Goal: Task Accomplishment & Management: Complete application form

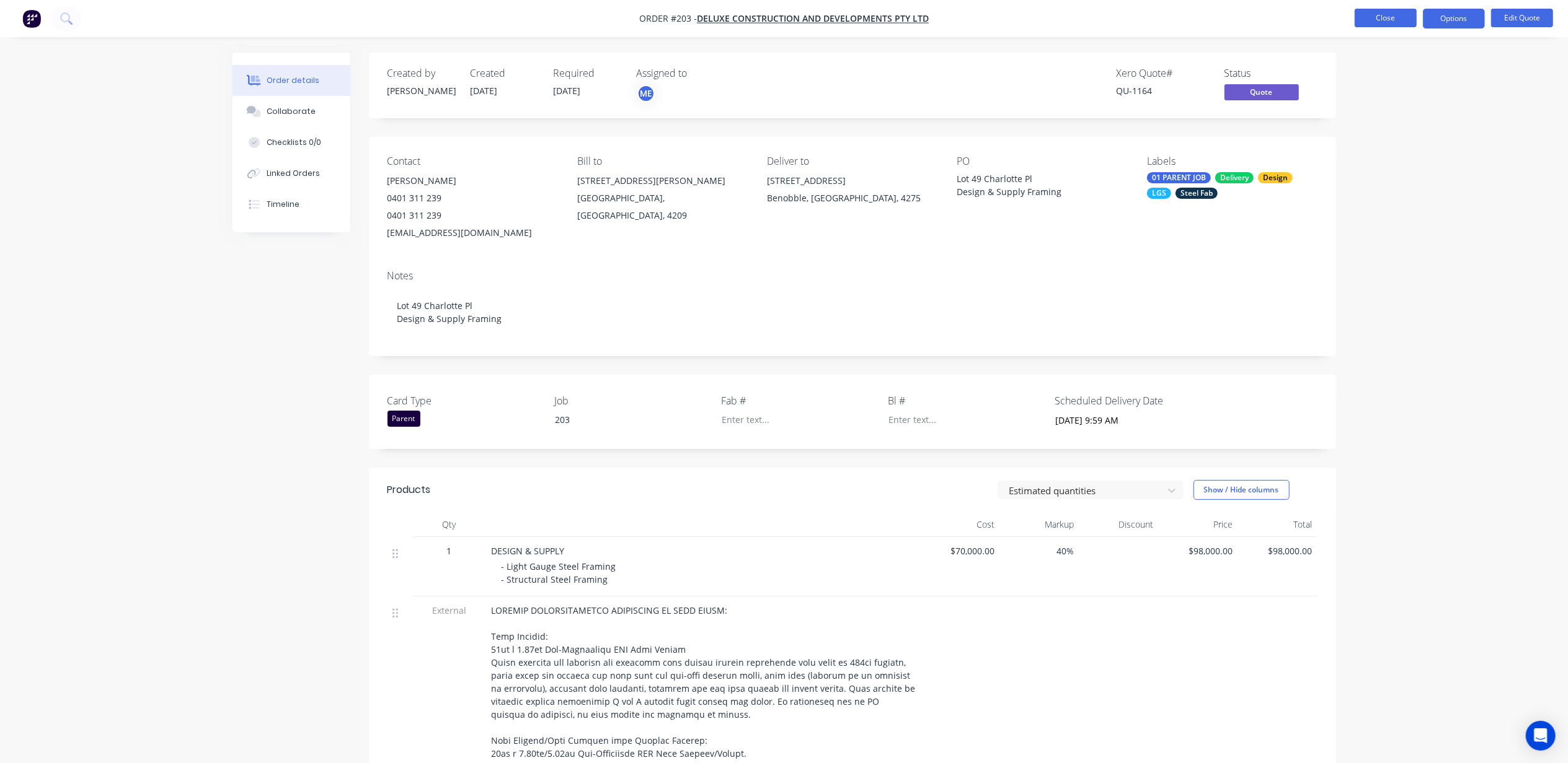
click at [1377, 14] on button "Close" at bounding box center [1385, 18] width 62 height 18
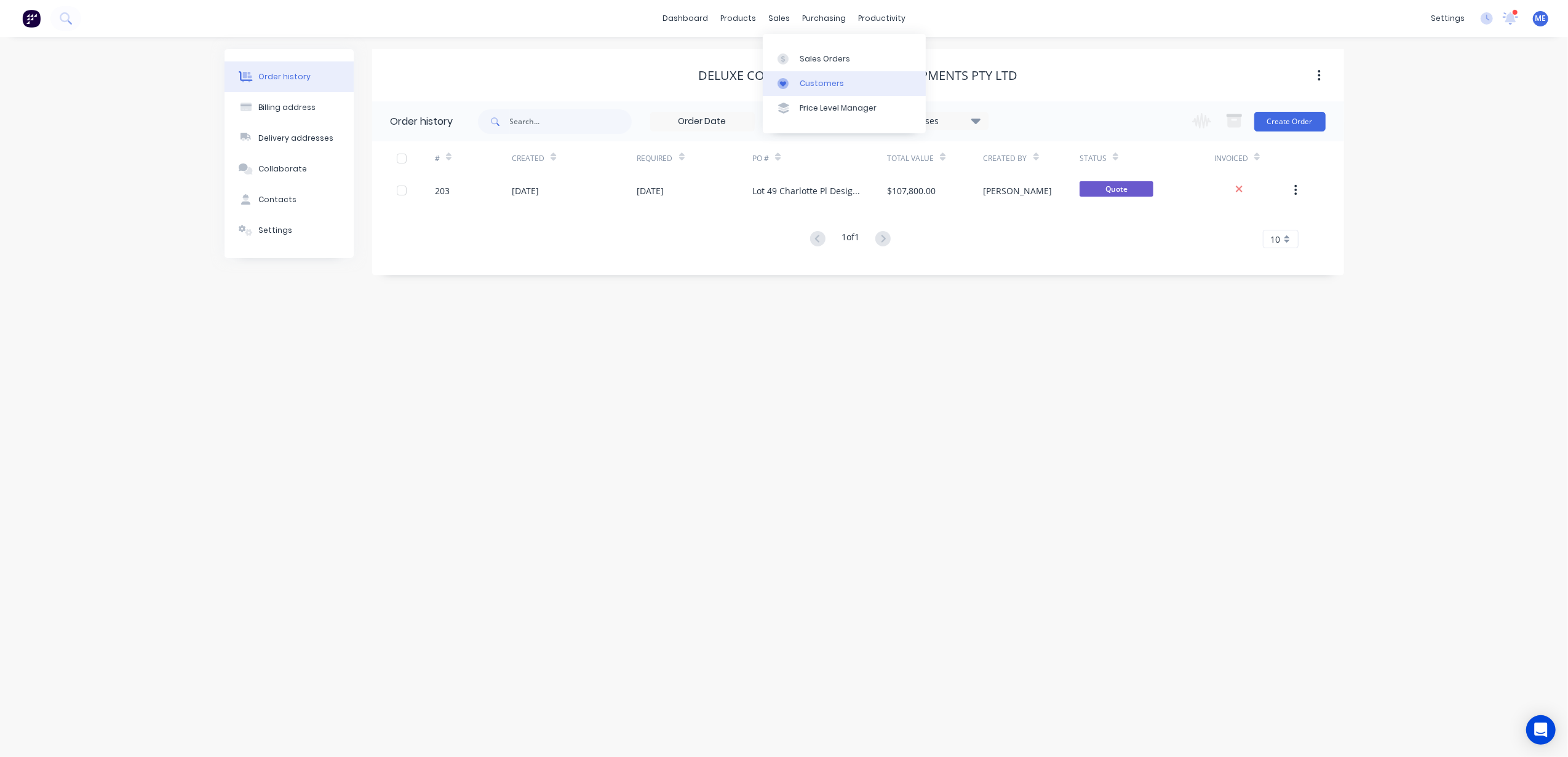
click at [805, 78] on div "Customers" at bounding box center [821, 84] width 44 height 11
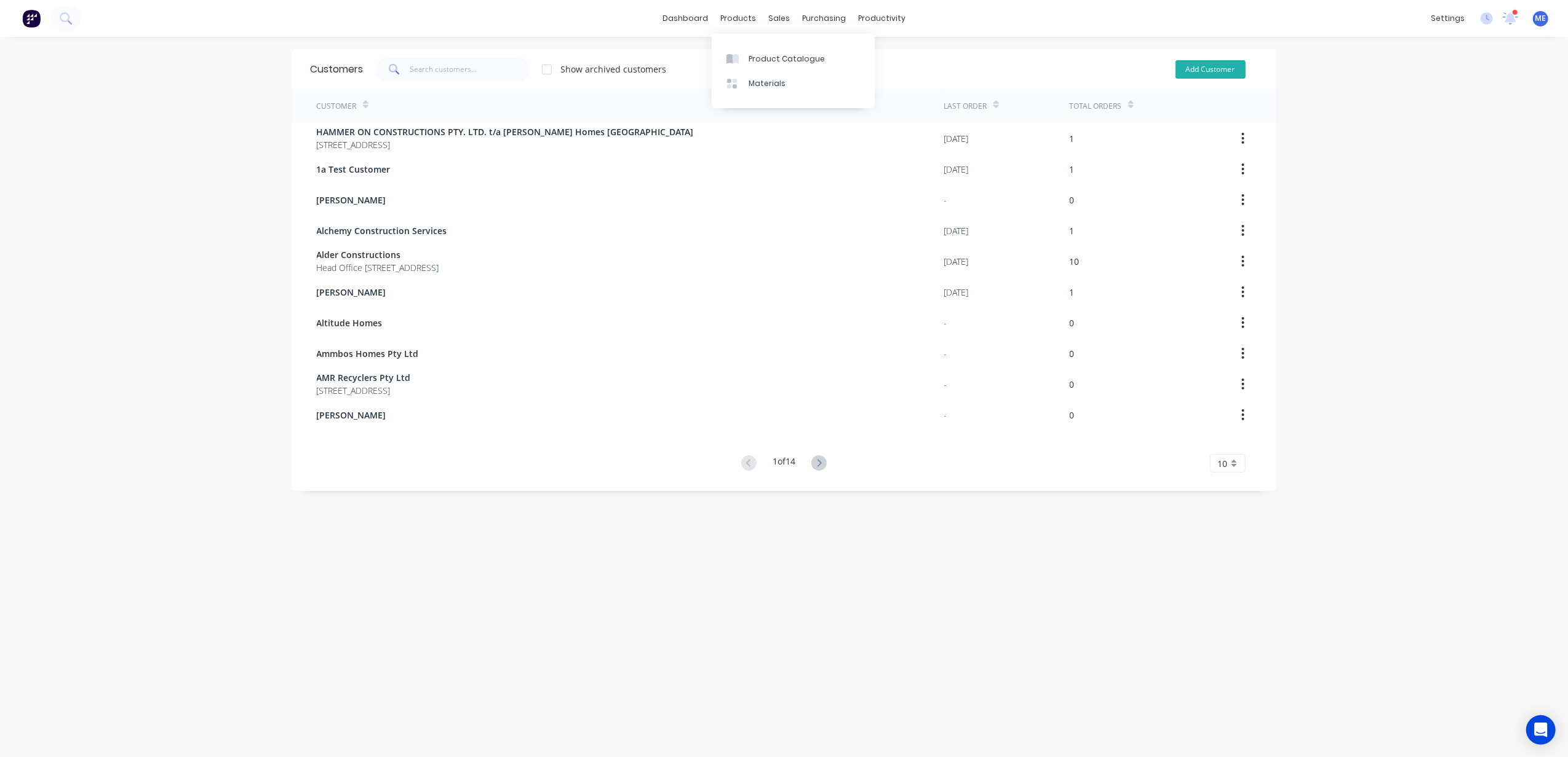
click at [1209, 67] on button "Add Customer" at bounding box center [1211, 69] width 70 height 18
select select "AU"
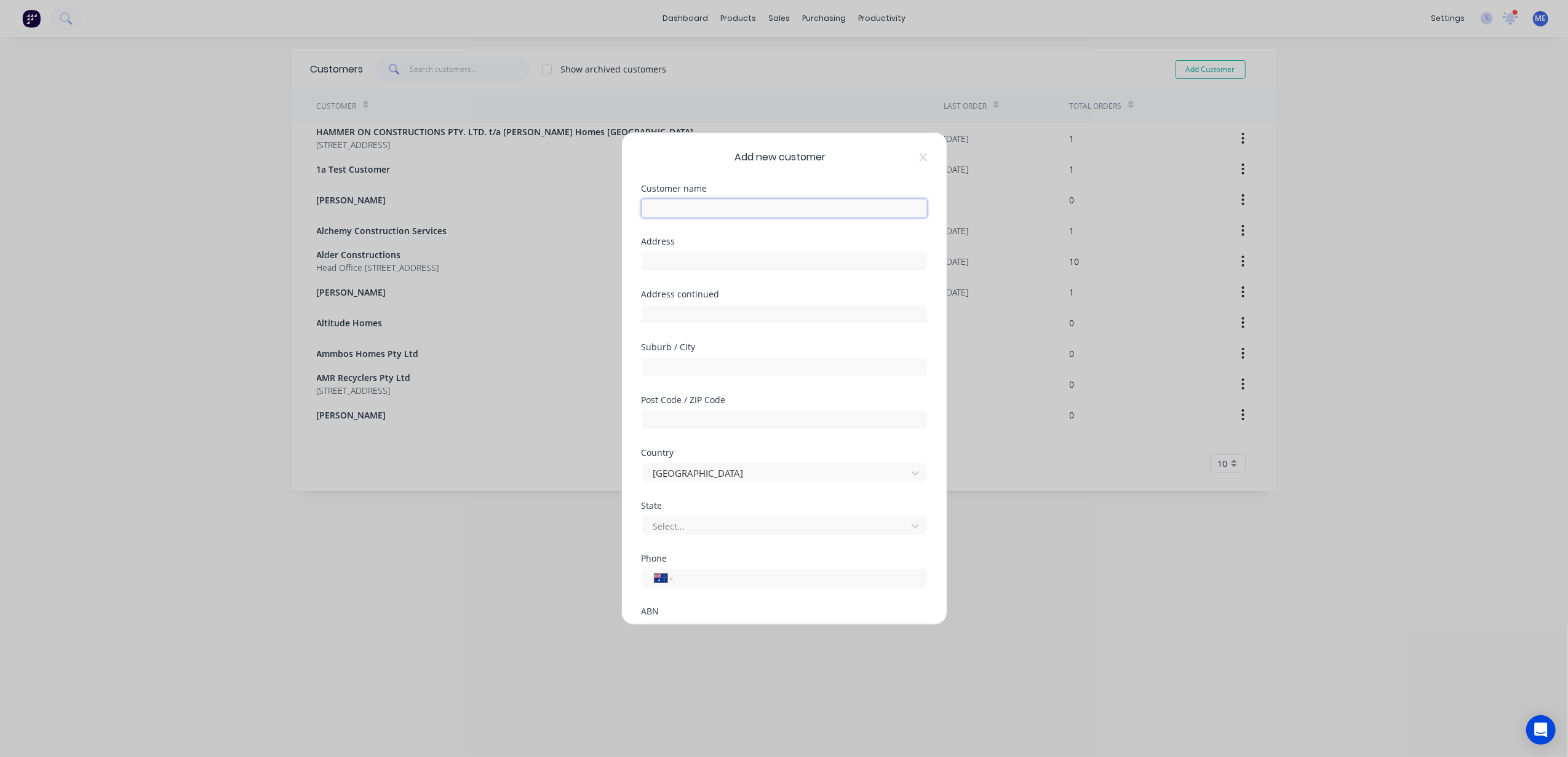
click at [684, 208] on input "text" at bounding box center [784, 208] width 285 height 18
type input "p"
type input "Pezaze"
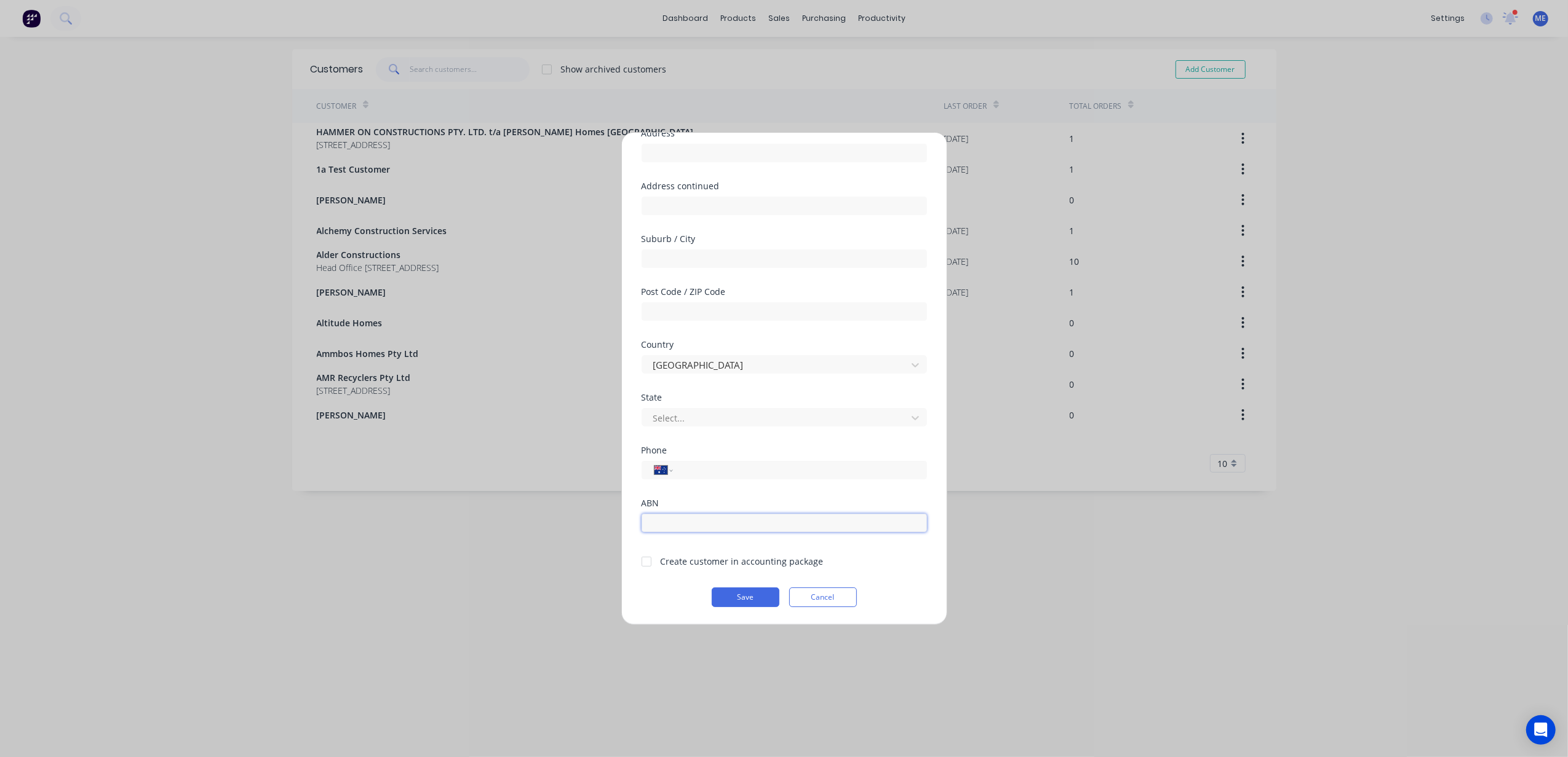
click at [690, 521] on input "text" at bounding box center [784, 523] width 285 height 18
paste input "52 673 973 503"
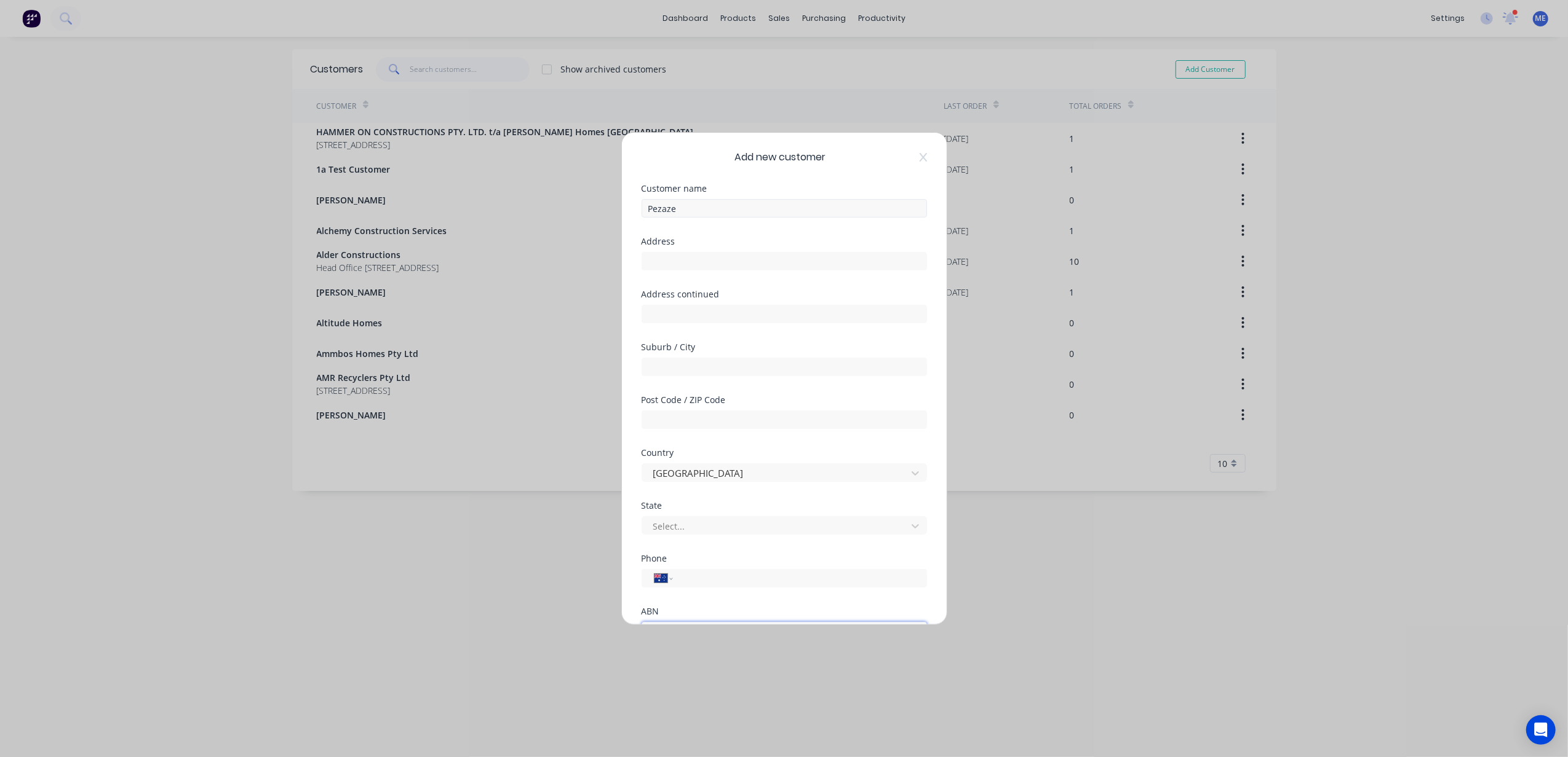
type input "52 673 973 503"
click at [699, 210] on input "Pezaze" at bounding box center [784, 208] width 285 height 18
type input "Pezaze Projects Pty Ltd"
click at [707, 267] on input "text" at bounding box center [784, 260] width 285 height 18
paste input "24 Thornlands road"
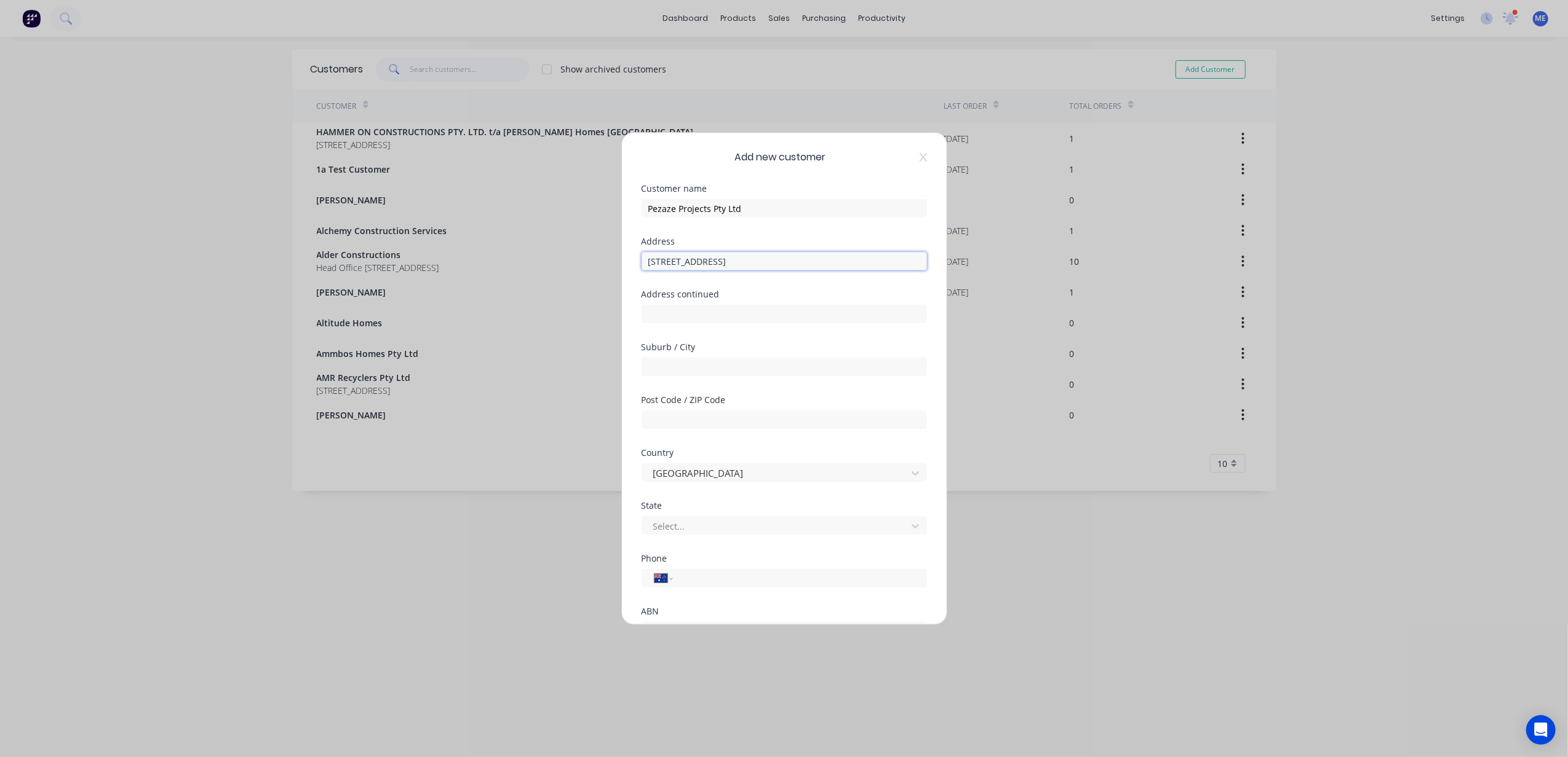
type input "[STREET_ADDRESS]"
type input "Thornlands"
type input "4164"
click at [661, 524] on div at bounding box center [776, 527] width 248 height 16
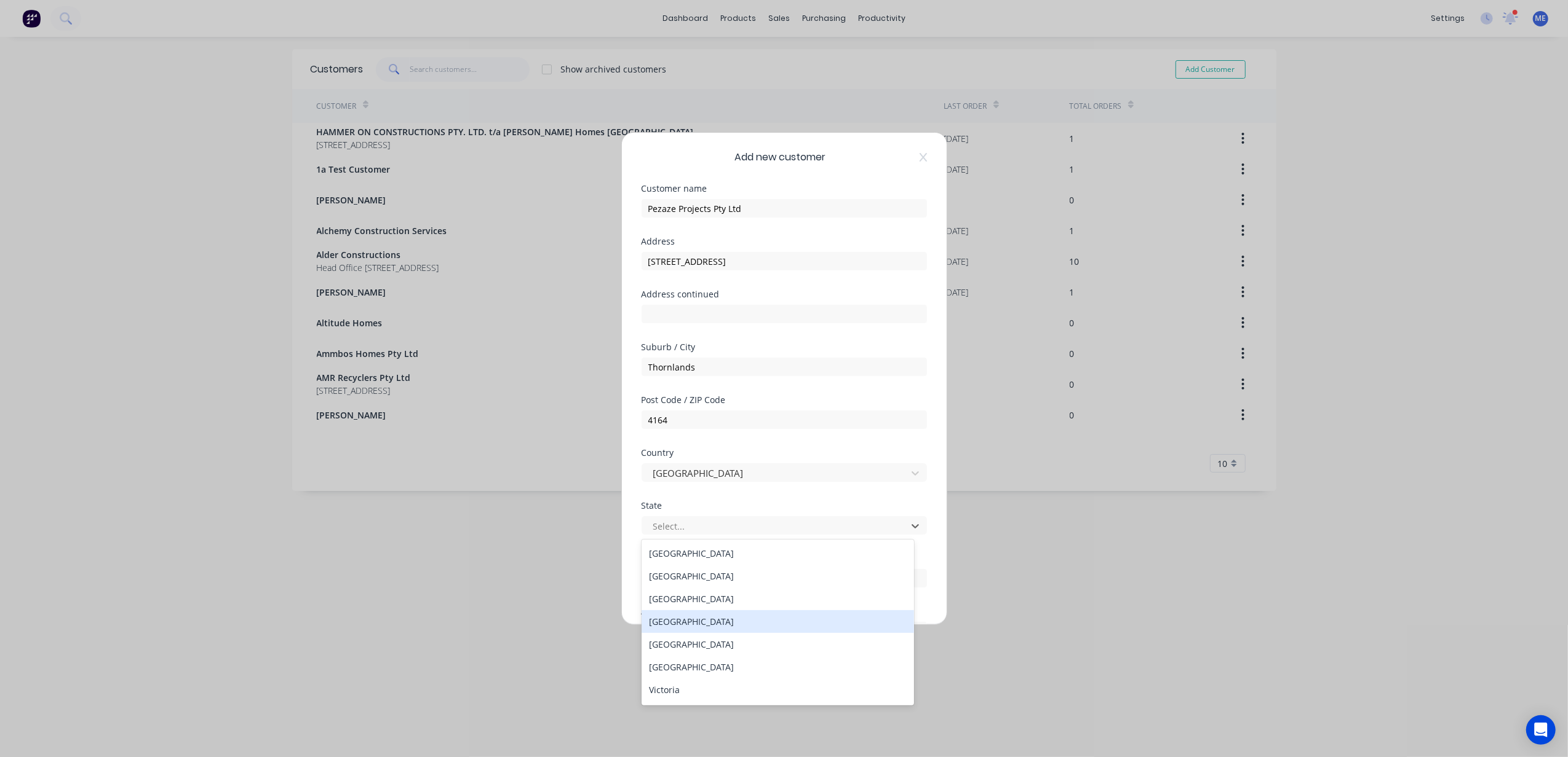
click at [696, 624] on div "Queensland" at bounding box center [777, 622] width 273 height 23
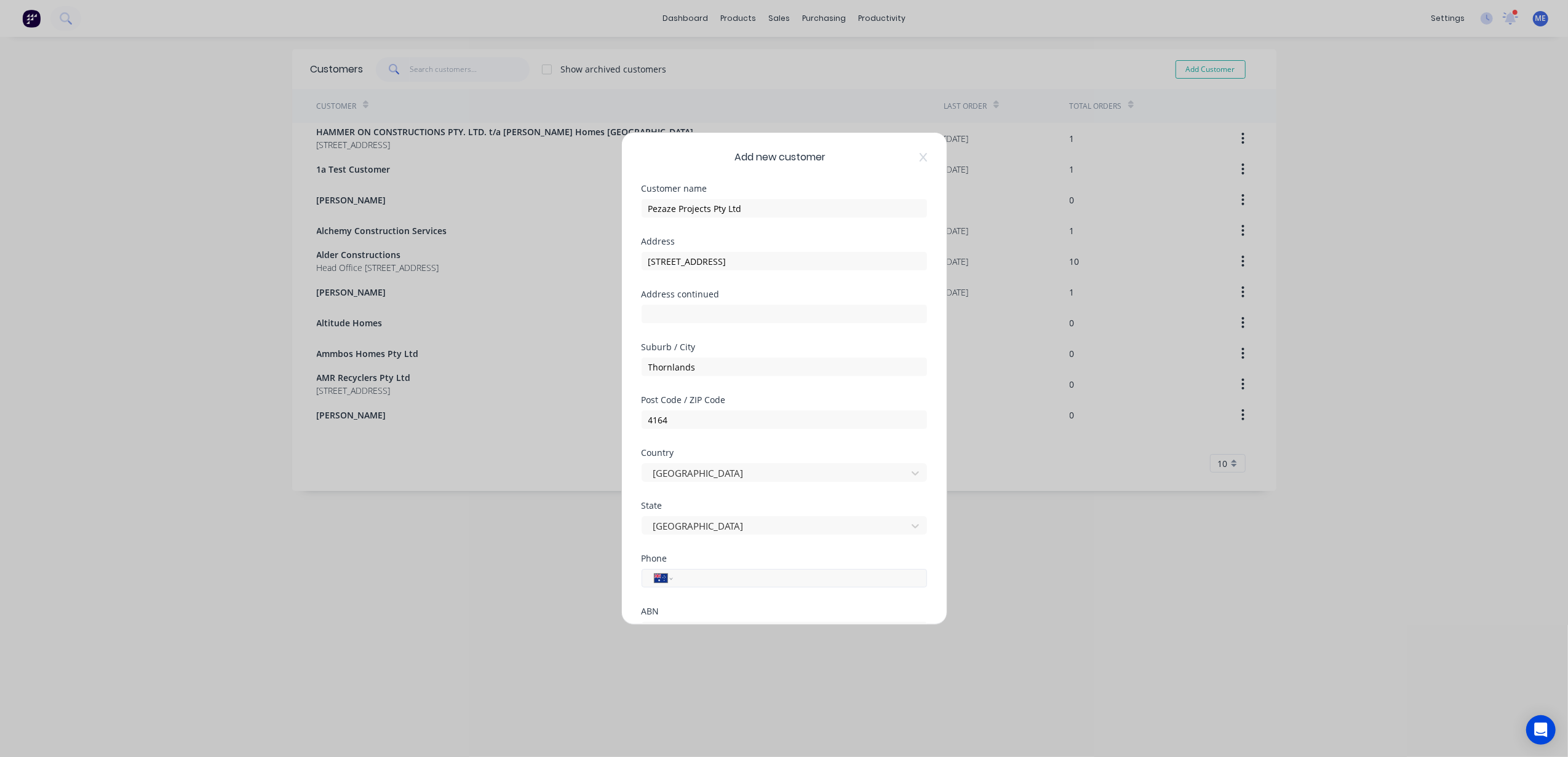
click at [699, 581] on input "tel" at bounding box center [798, 578] width 232 height 14
click at [716, 584] on input "tel" at bounding box center [798, 578] width 232 height 14
paste input "0466 012 123"
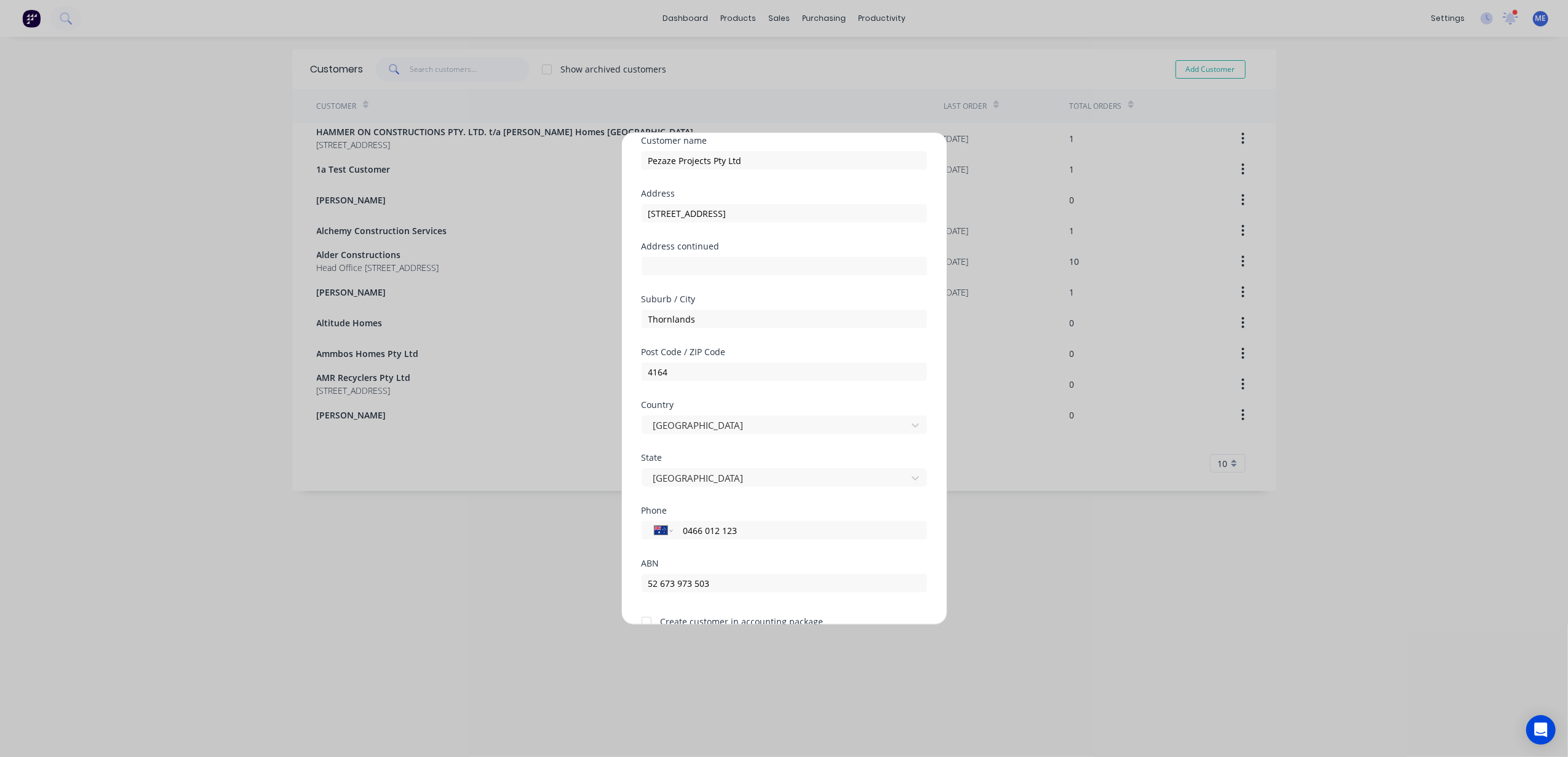
scroll to position [109, 0]
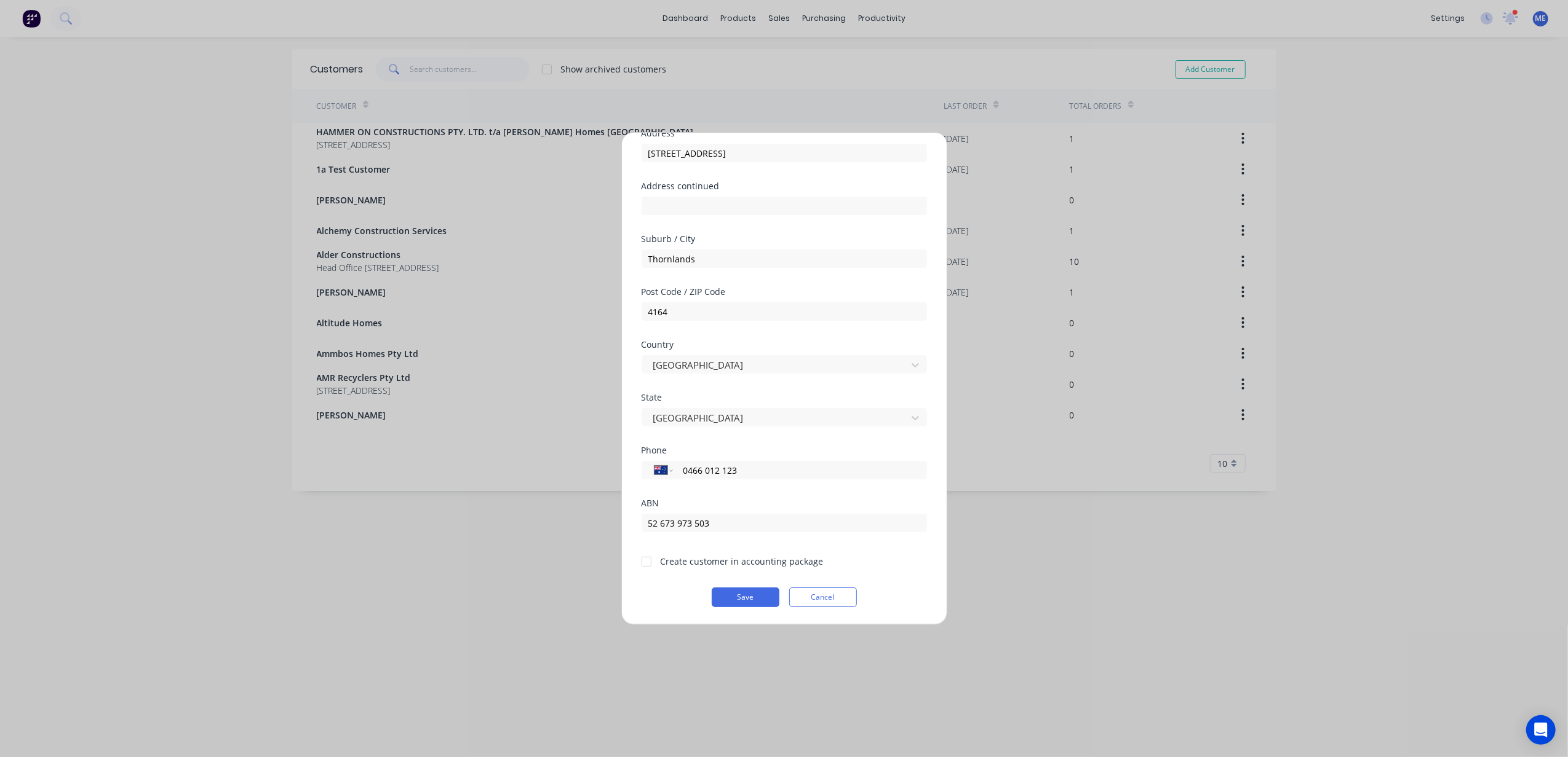
type input "0466 012 123"
click at [646, 562] on div at bounding box center [647, 562] width 24 height 24
click at [741, 594] on button "Save" at bounding box center [746, 598] width 68 height 20
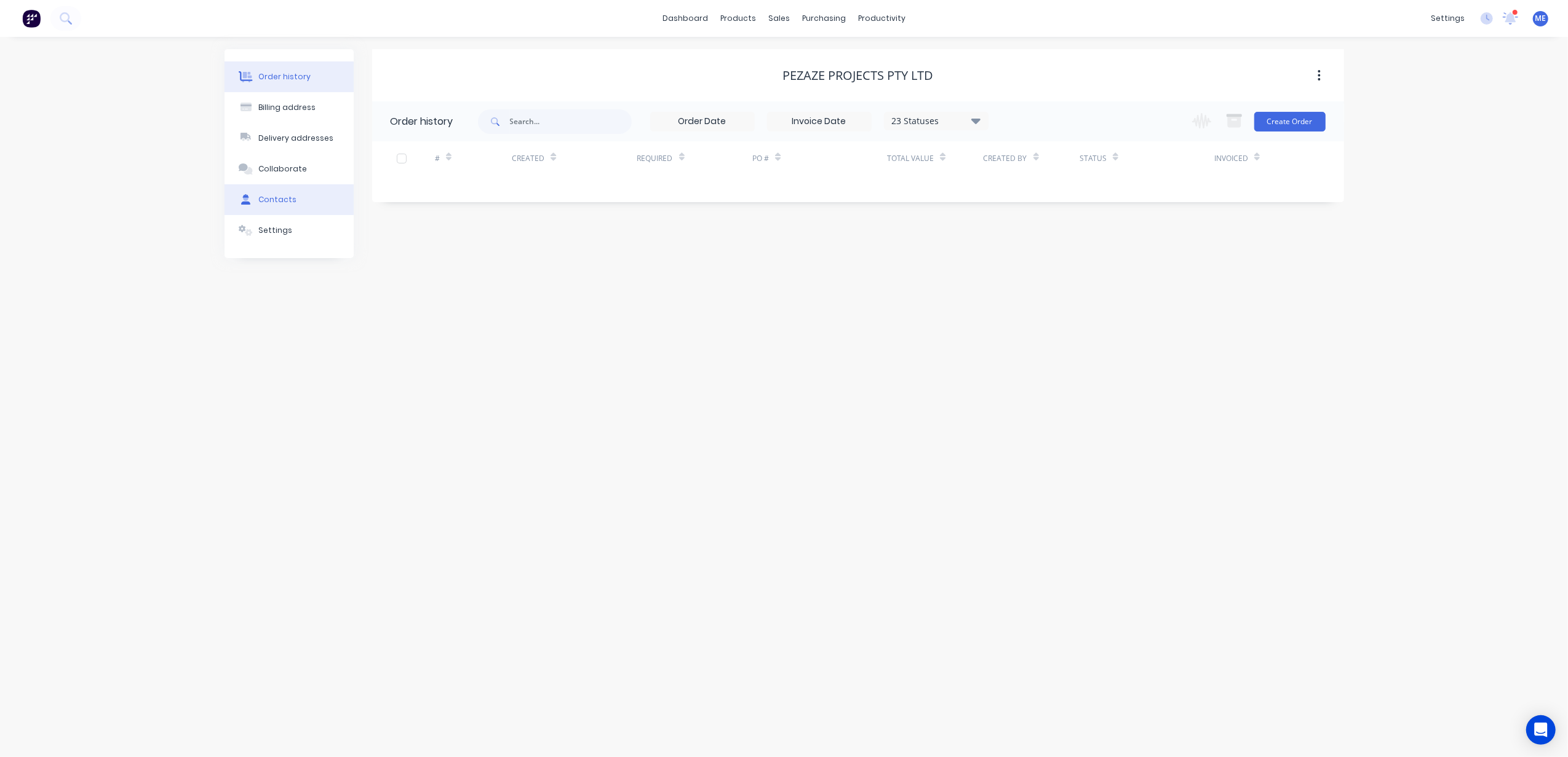
click at [273, 199] on div "Contacts" at bounding box center [277, 199] width 38 height 11
click at [1324, 122] on button "Add contact" at bounding box center [1306, 120] width 57 height 18
select select "AU"
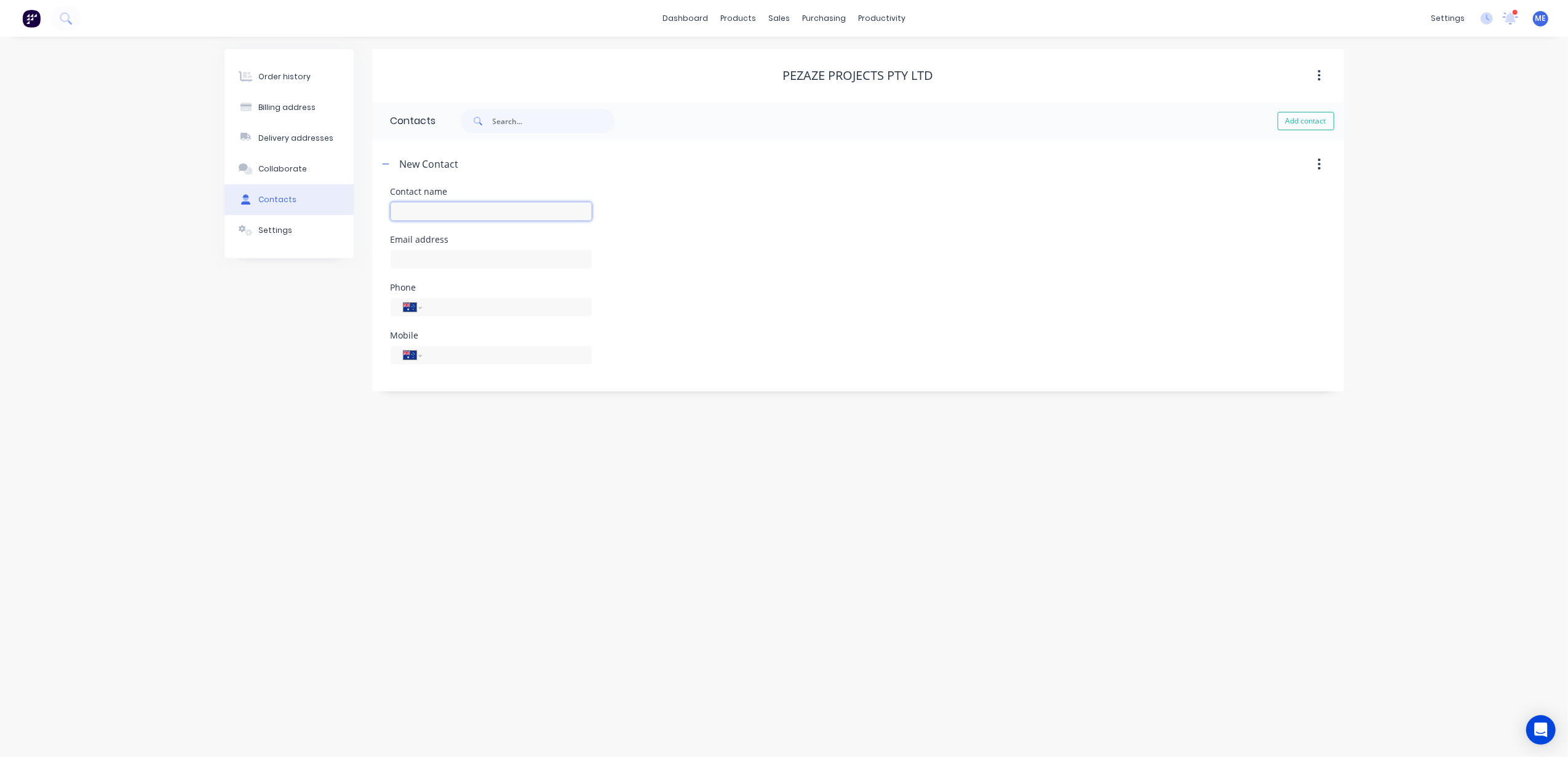
click at [496, 220] on input "text" at bounding box center [491, 211] width 201 height 18
type input "[PERSON_NAME]"
select select "AU"
click at [442, 257] on input "text" at bounding box center [491, 259] width 201 height 18
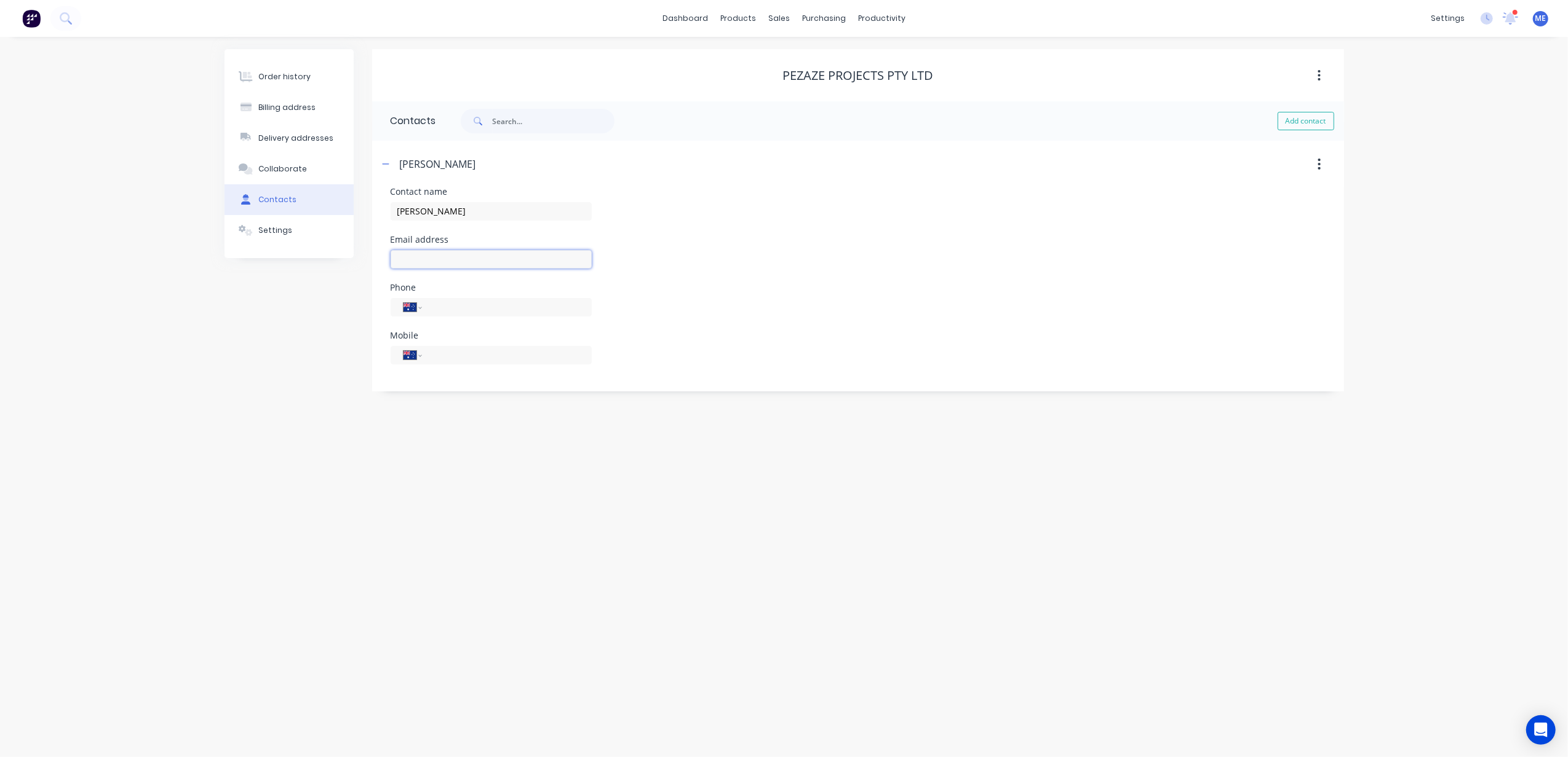
paste input "[PERSON_NAME][EMAIL_ADDRESS][DOMAIN_NAME]"
type input "[PERSON_NAME][EMAIL_ADDRESS][DOMAIN_NAME]"
click at [476, 308] on input "tel" at bounding box center [504, 307] width 147 height 14
type input "0466 012 123"
drag, startPoint x: 720, startPoint y: 436, endPoint x: 727, endPoint y: 440, distance: 8.1
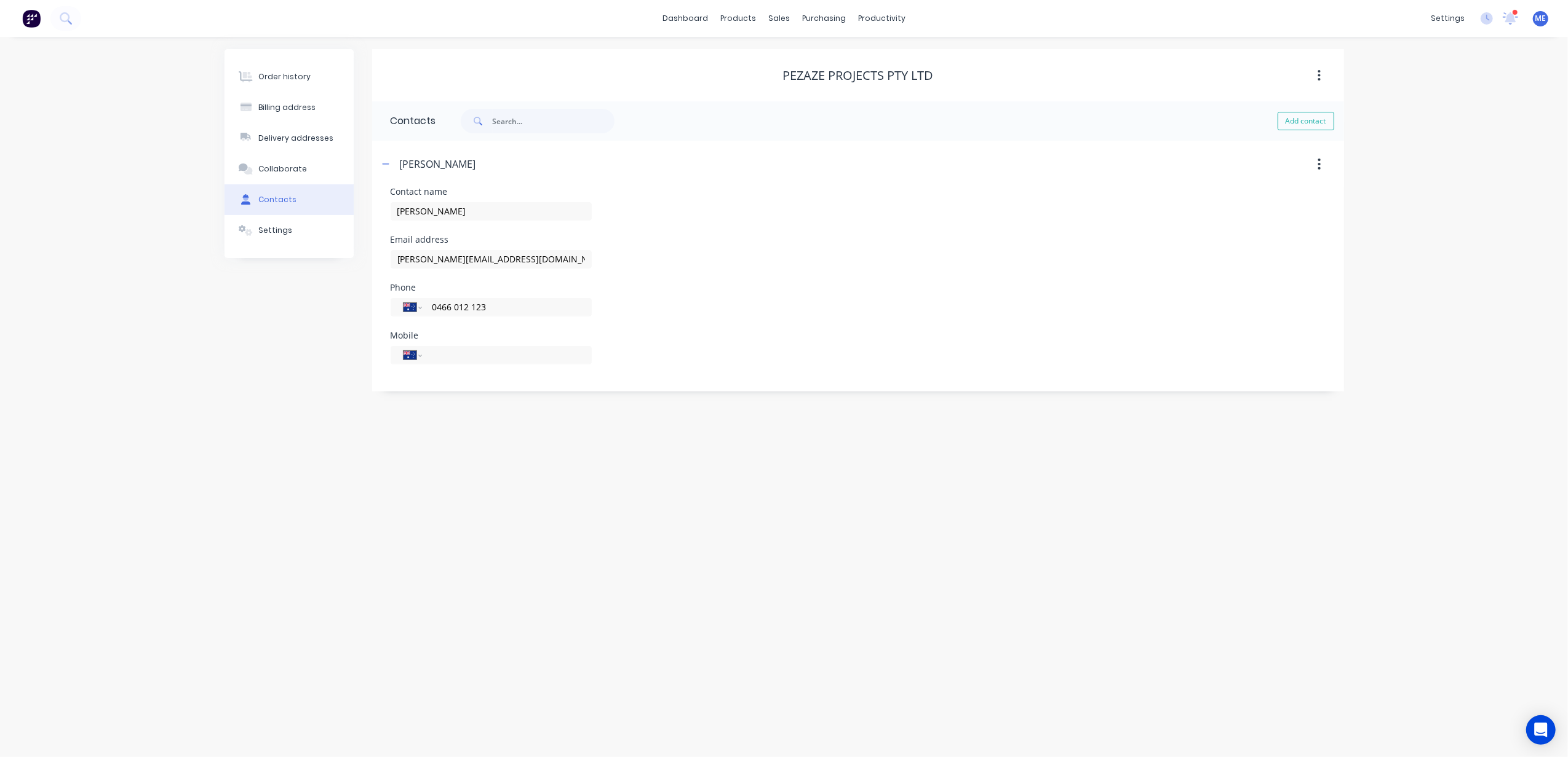
click at [720, 436] on div "Order history Billing address Delivery addresses Collaborate Contacts Settings …" at bounding box center [784, 396] width 1568 height 720
drag, startPoint x: 796, startPoint y: 311, endPoint x: 788, endPoint y: 315, distance: 8.9
click at [793, 313] on div "Phone International Afghanistan Åland Islands Albania Algeria American Samoa An…" at bounding box center [858, 307] width 935 height 48
click at [282, 72] on div "Order history" at bounding box center [284, 77] width 52 height 11
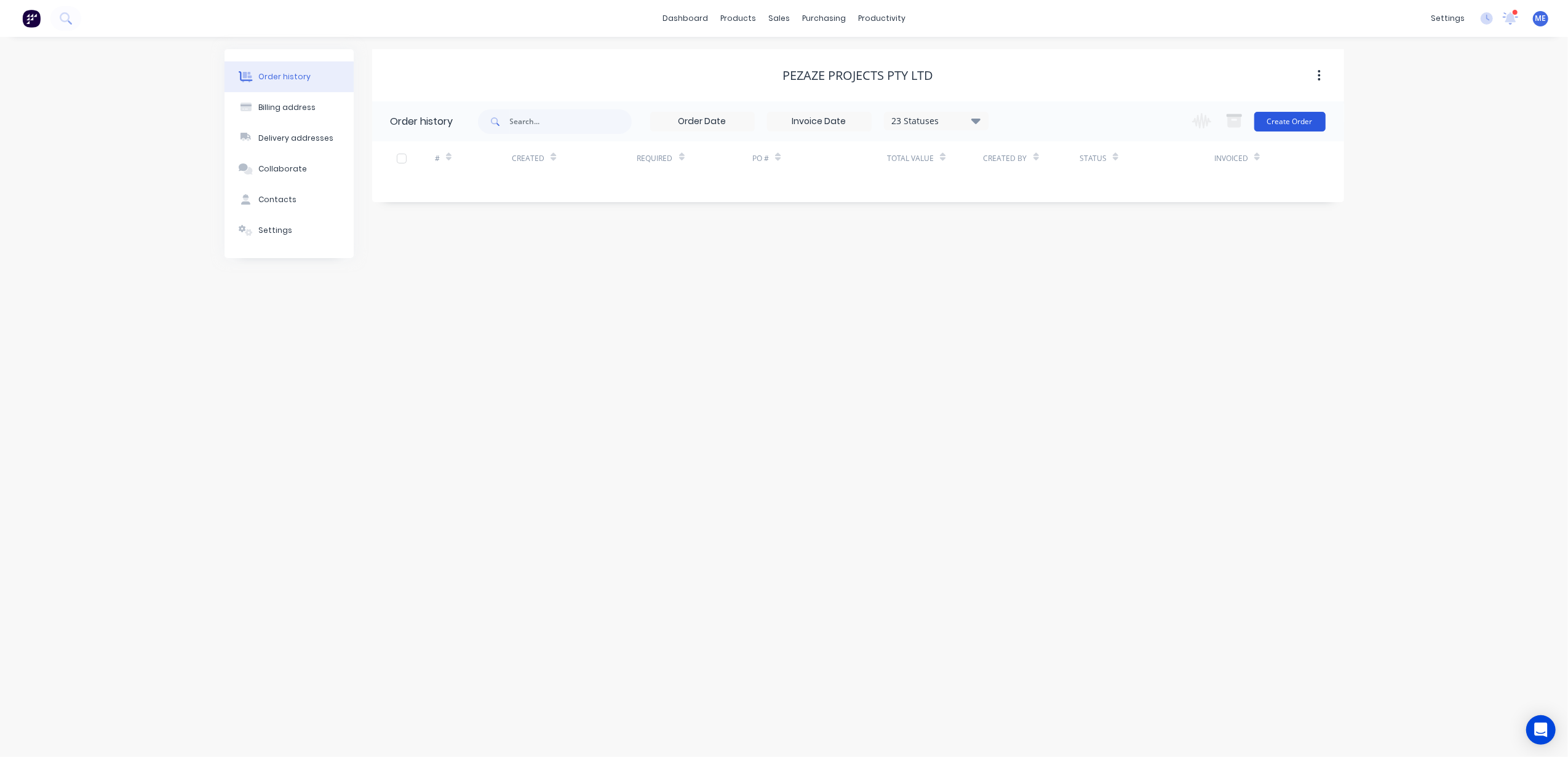
click at [1268, 121] on button "Create Order" at bounding box center [1290, 121] width 71 height 20
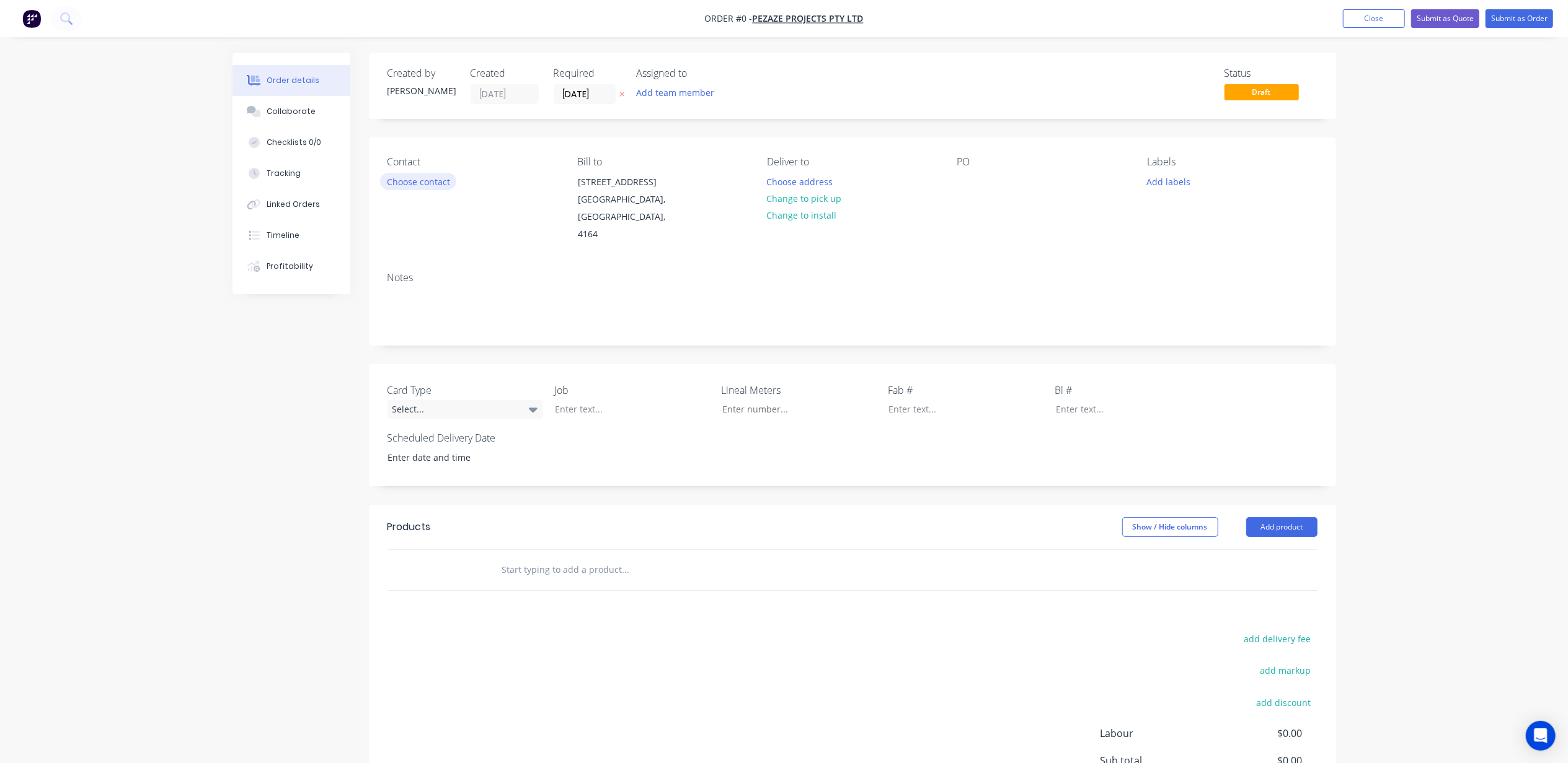
click at [432, 181] on button "Choose contact" at bounding box center [418, 181] width 76 height 17
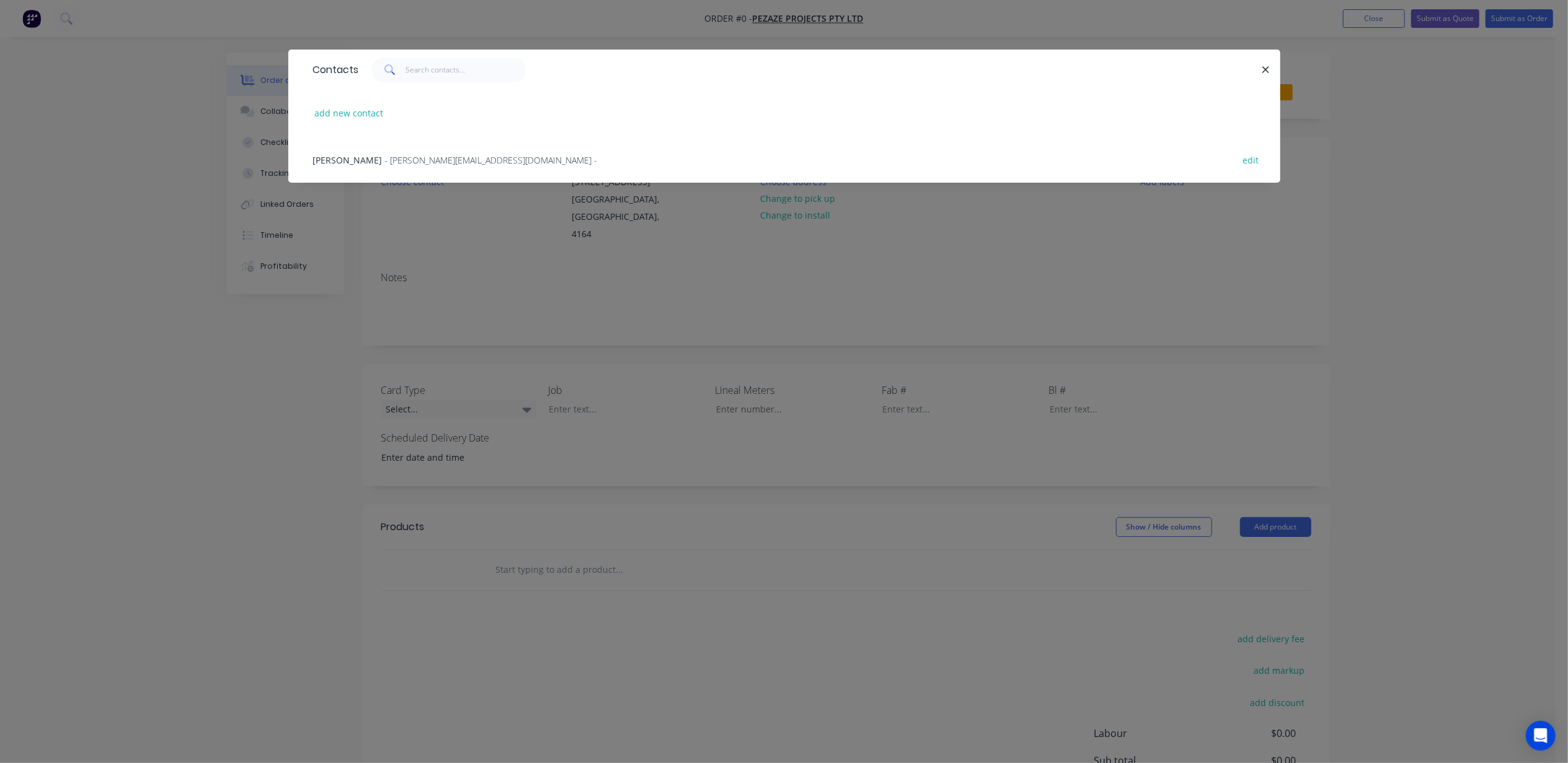
click at [392, 159] on span "- zeik@pezazeprojects.com.au -" at bounding box center [491, 160] width 213 height 11
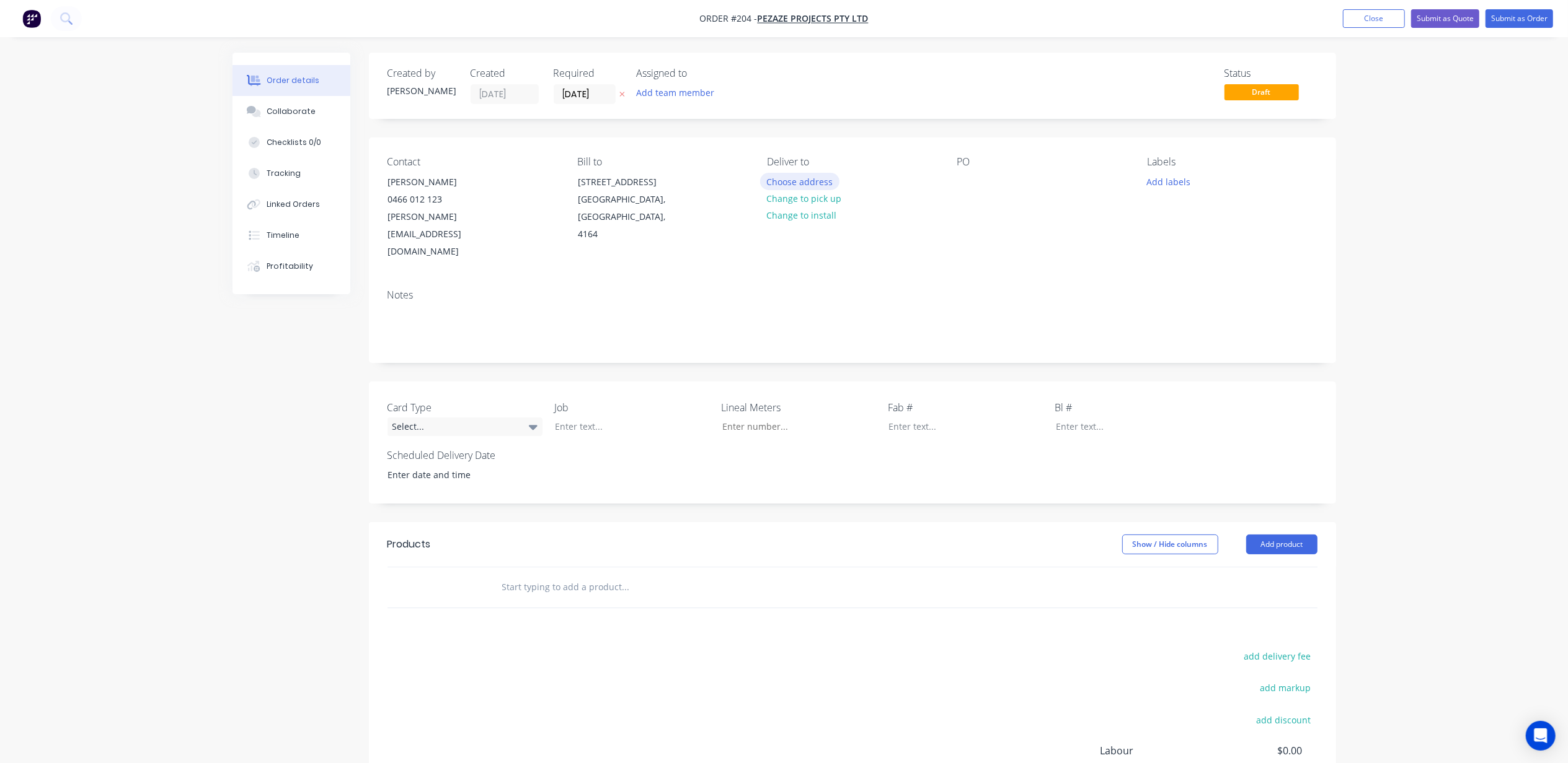
click at [804, 179] on button "Choose address" at bounding box center [799, 181] width 79 height 17
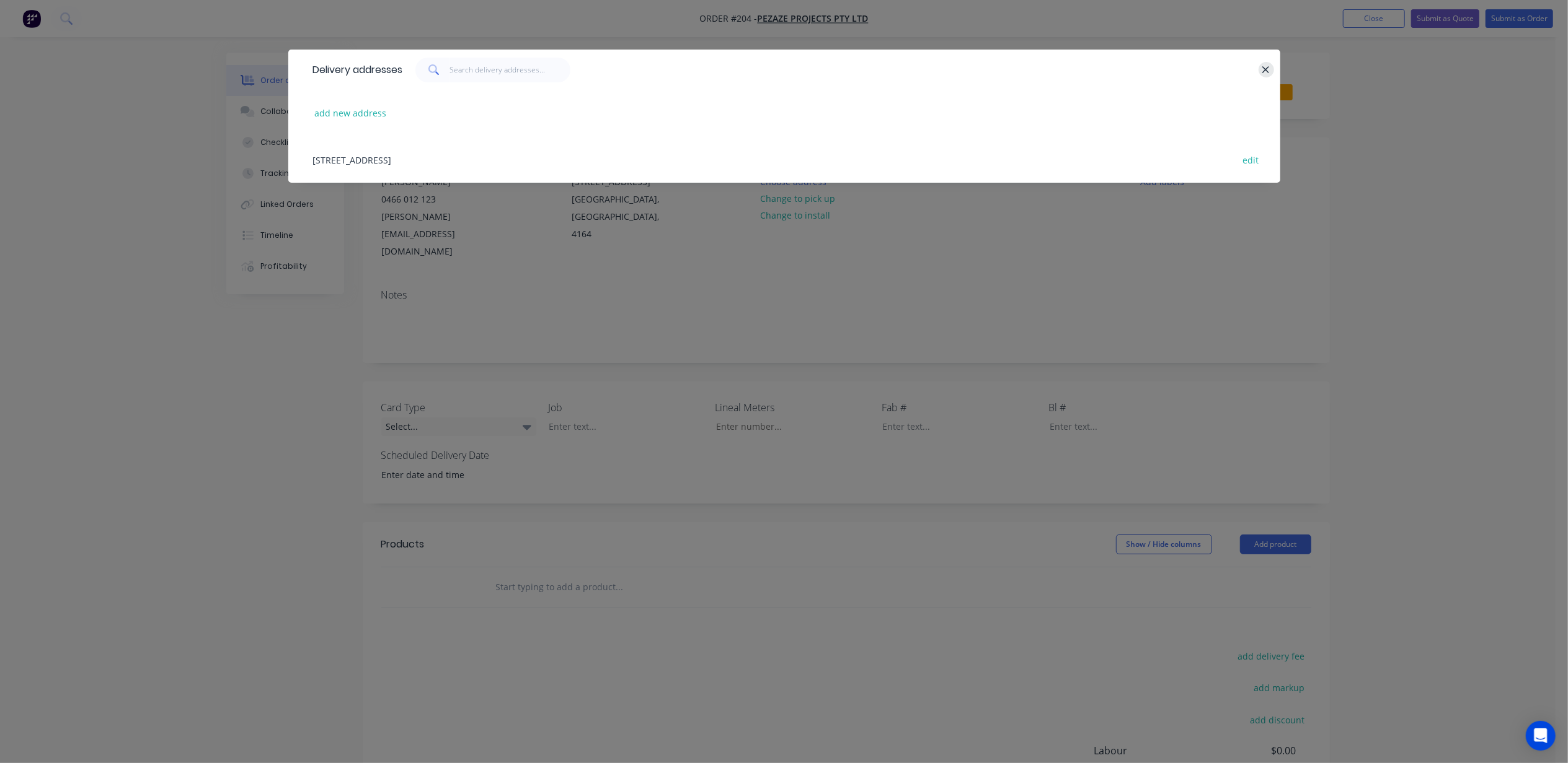
click at [1265, 68] on icon "button" at bounding box center [1265, 69] width 8 height 11
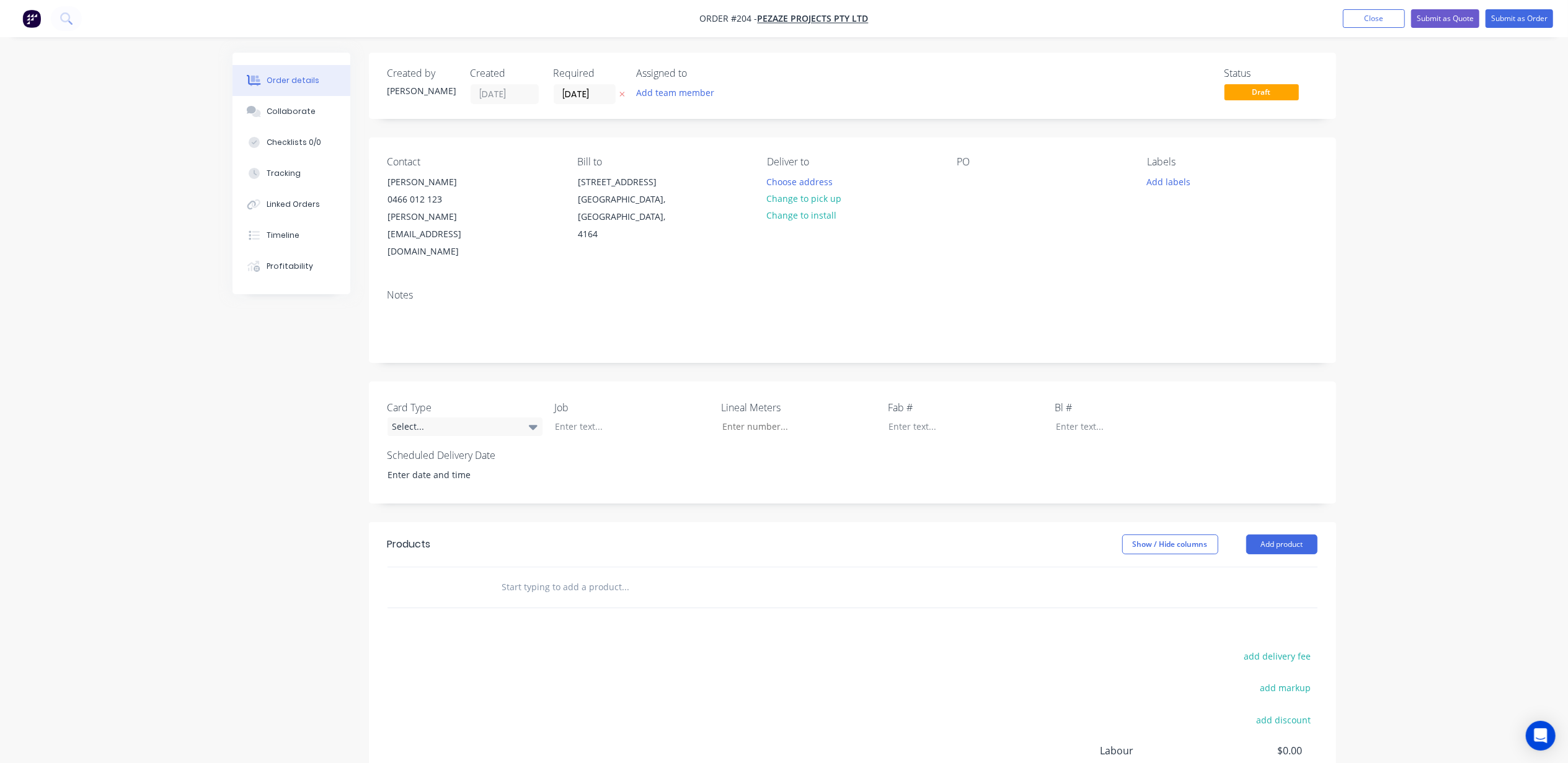
click at [1003, 182] on div "PO" at bounding box center [1042, 208] width 170 height 104
click at [950, 181] on div "Contact [PERSON_NAME] [PHONE_NUMBER] [PERSON_NAME][EMAIL_ADDRESS][DOMAIN_NAME] …" at bounding box center [852, 209] width 967 height 142
click at [964, 181] on div at bounding box center [967, 182] width 20 height 18
click at [1414, 226] on div "Order details Collaborate Checklists 0/0 Tracking Linked Orders Timeline Profit…" at bounding box center [784, 462] width 1568 height 925
click at [1184, 182] on button "Add labels" at bounding box center [1168, 181] width 57 height 17
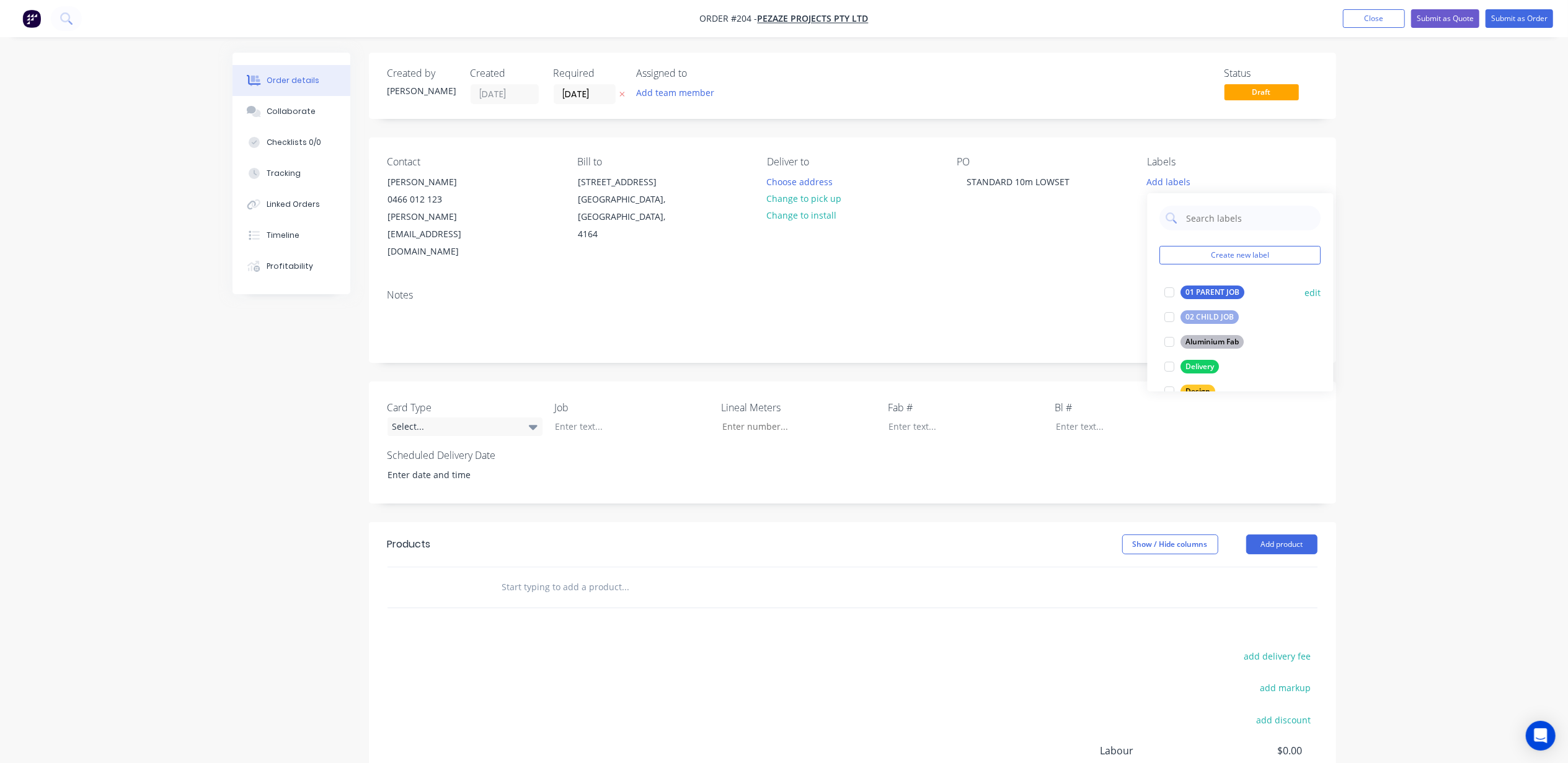
click at [1168, 293] on div at bounding box center [1170, 292] width 25 height 25
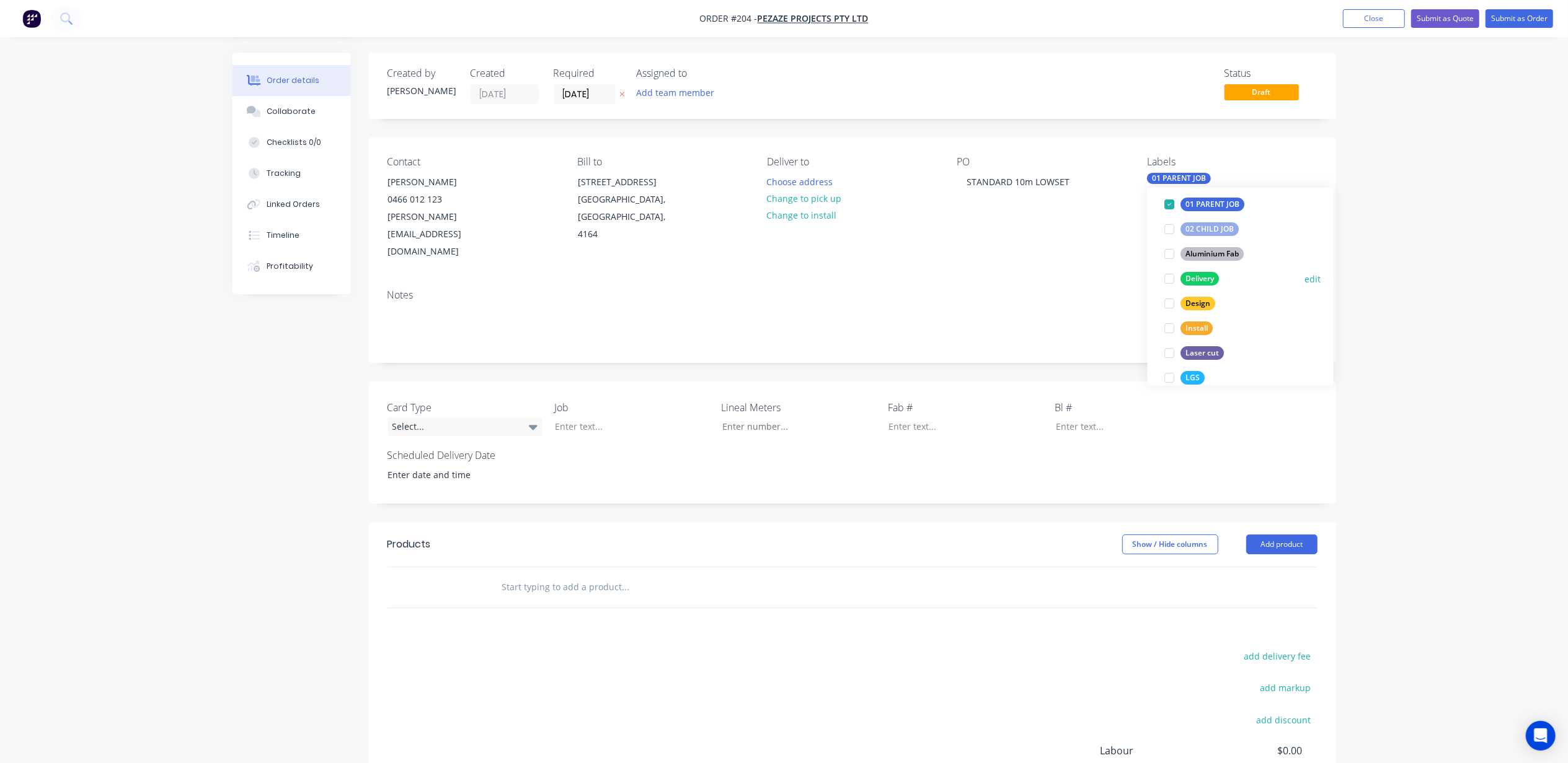
click at [1170, 281] on div at bounding box center [1170, 278] width 25 height 25
click at [1166, 378] on div at bounding box center [1170, 378] width 25 height 25
click at [1407, 299] on div "Order details Collaborate Checklists 0/0 Tracking Linked Orders Timeline Profit…" at bounding box center [784, 462] width 1568 height 925
click at [442, 418] on div "Select..." at bounding box center [465, 427] width 155 height 18
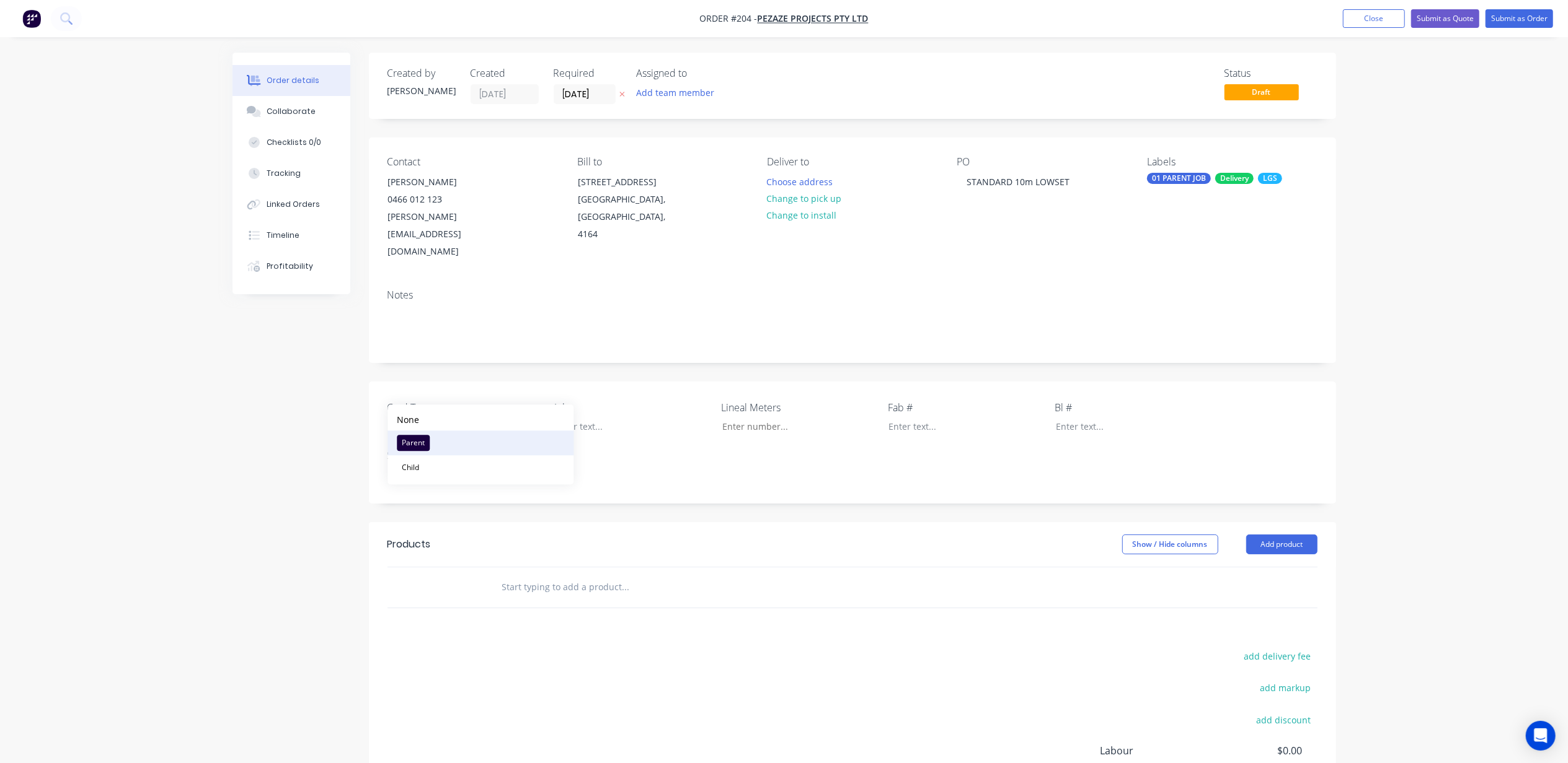
click at [414, 442] on div "Parent" at bounding box center [413, 443] width 33 height 16
click at [749, 418] on input "Card Type" at bounding box center [793, 427] width 163 height 18
type input "4,200"
click at [1561, 318] on div "Order details Collaborate Checklists 0/0 Tracking Linked Orders Timeline Profit…" at bounding box center [784, 462] width 1568 height 925
click at [1516, 338] on div "Order details Collaborate Checklists 0/0 Tracking Linked Orders Timeline Profit…" at bounding box center [784, 462] width 1568 height 925
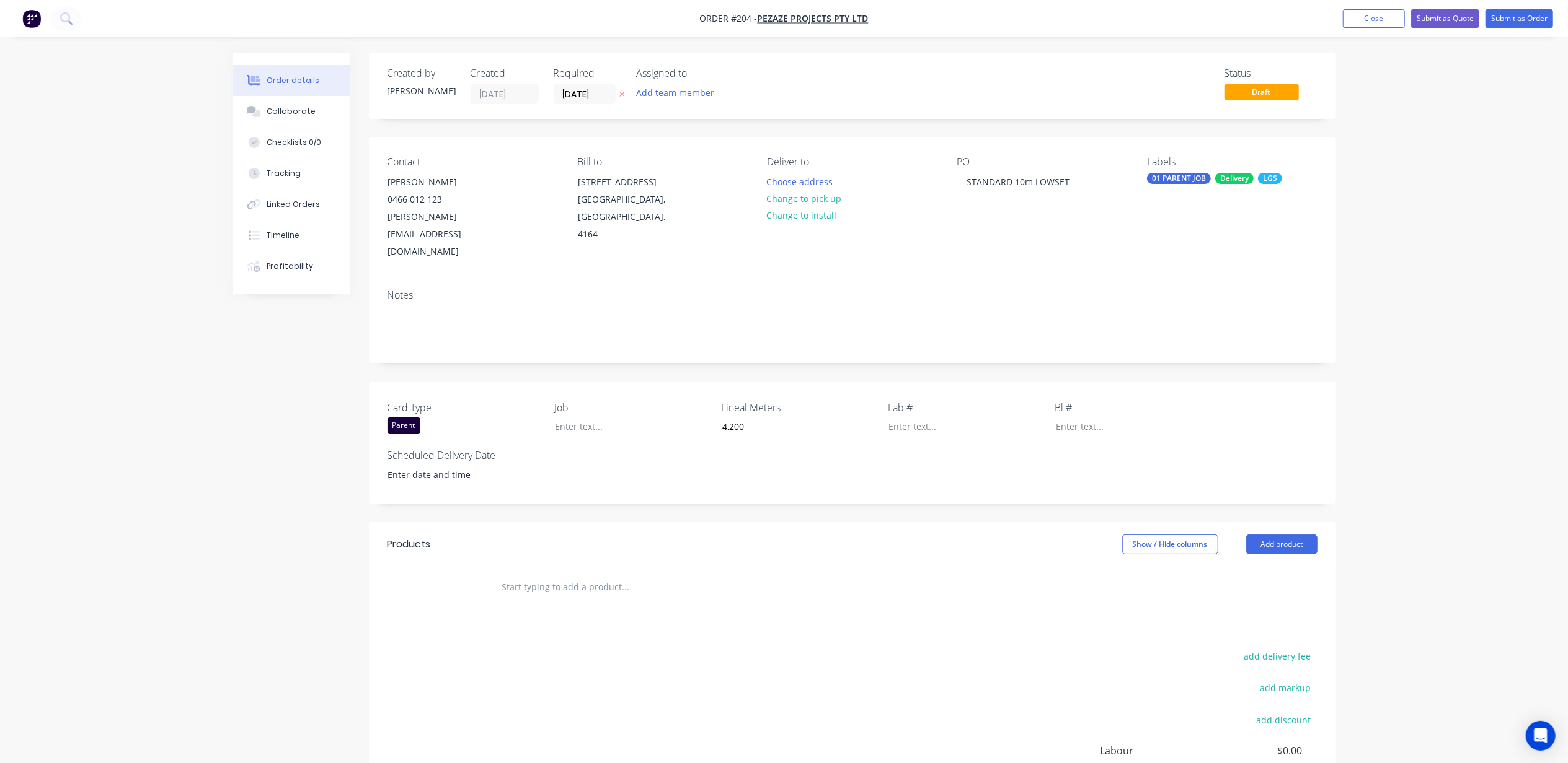
drag, startPoint x: 90, startPoint y: 412, endPoint x: 96, endPoint y: 429, distance: 18.0
click at [94, 428] on div "Order details Collaborate Checklists 0/0 Tracking Linked Orders Timeline Profit…" at bounding box center [784, 462] width 1568 height 925
click at [1429, 211] on div "Order details Collaborate Checklists 0/0 Tracking Linked Orders Timeline Profit…" at bounding box center [784, 462] width 1568 height 925
click at [1428, 206] on div "Order details Collaborate Checklists 0/0 Tracking Linked Orders Timeline Profit…" at bounding box center [784, 462] width 1568 height 925
click at [1521, 190] on div "Order details Collaborate Checklists 0/0 Tracking Linked Orders Timeline Profit…" at bounding box center [784, 462] width 1568 height 925
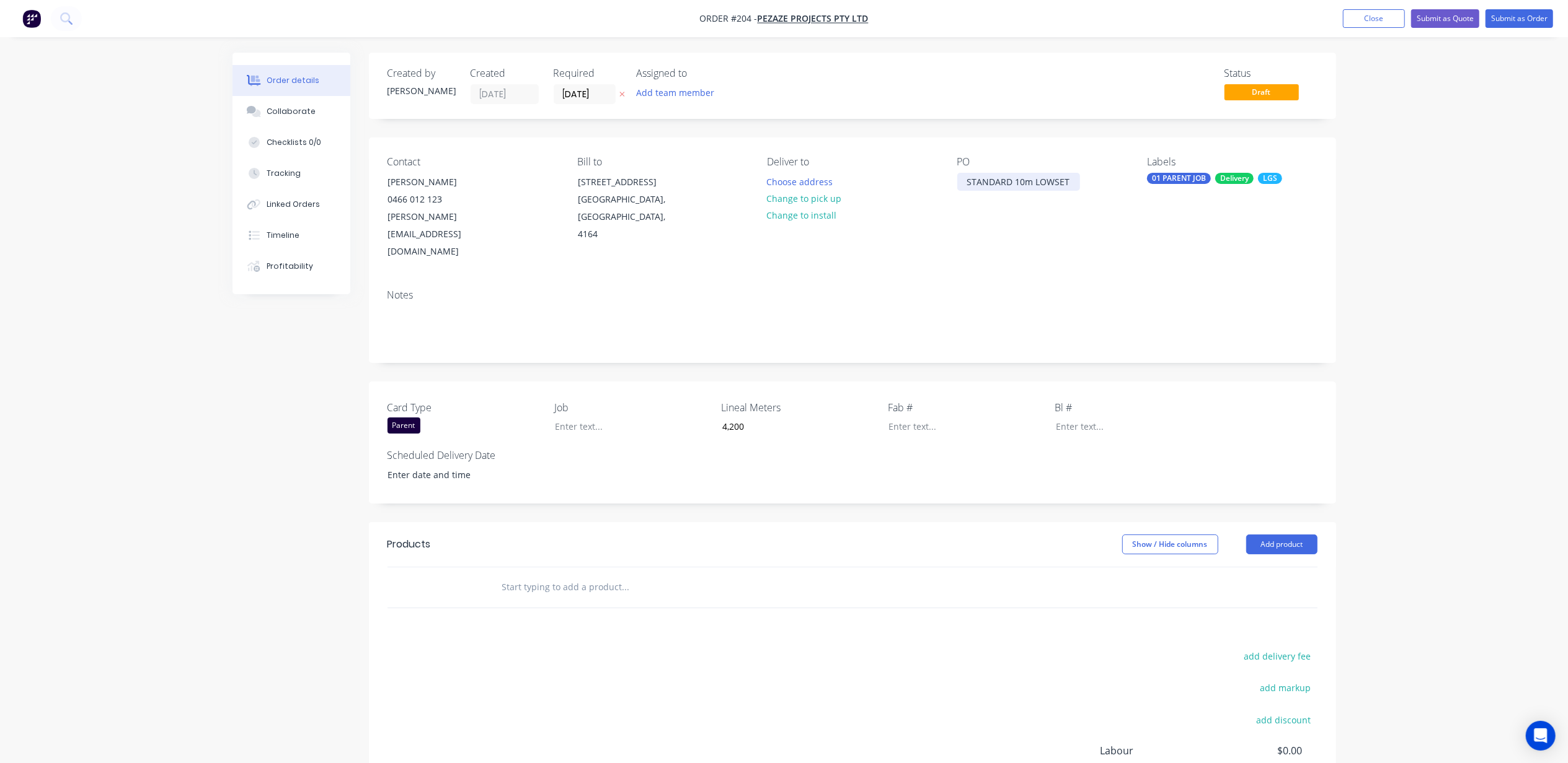
click at [1008, 189] on div "STANDARD 10m LOWSET" at bounding box center [1019, 182] width 123 height 18
click at [1057, 180] on div "STANDARD 10m LOWSET" at bounding box center [1019, 182] width 123 height 18
click at [1070, 186] on div "STANDARD 10m LOWSET" at bounding box center [1019, 182] width 123 height 18
click at [1391, 212] on div "Order details Collaborate Checklists 0/0 Tracking Linked Orders Timeline Profit…" at bounding box center [784, 462] width 1568 height 925
click at [989, 175] on div "STANDARD 10m LOWSET" at bounding box center [1019, 182] width 123 height 18
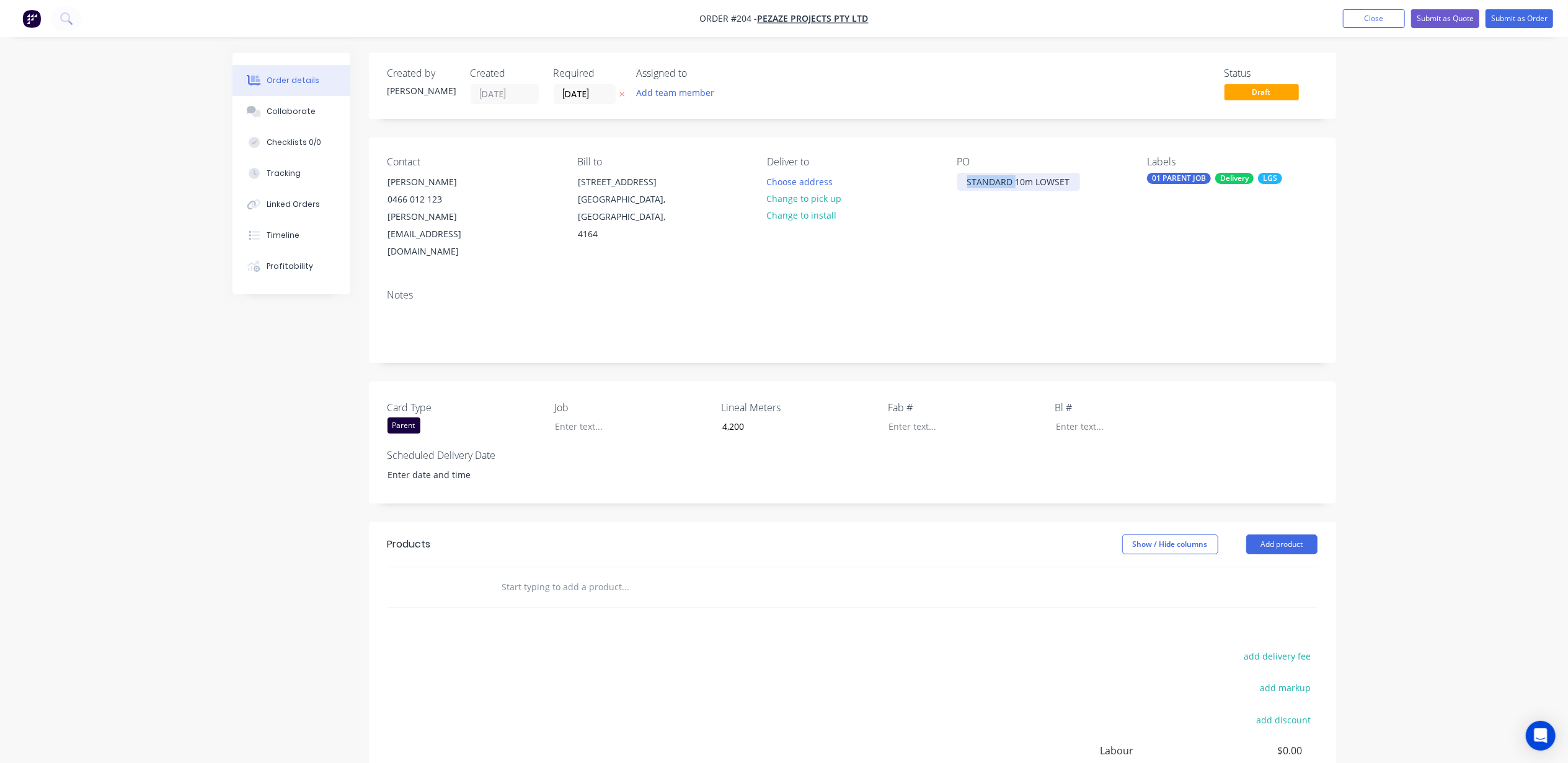
click at [989, 175] on div "STANDARD 10m LOWSET" at bounding box center [1019, 182] width 123 height 18
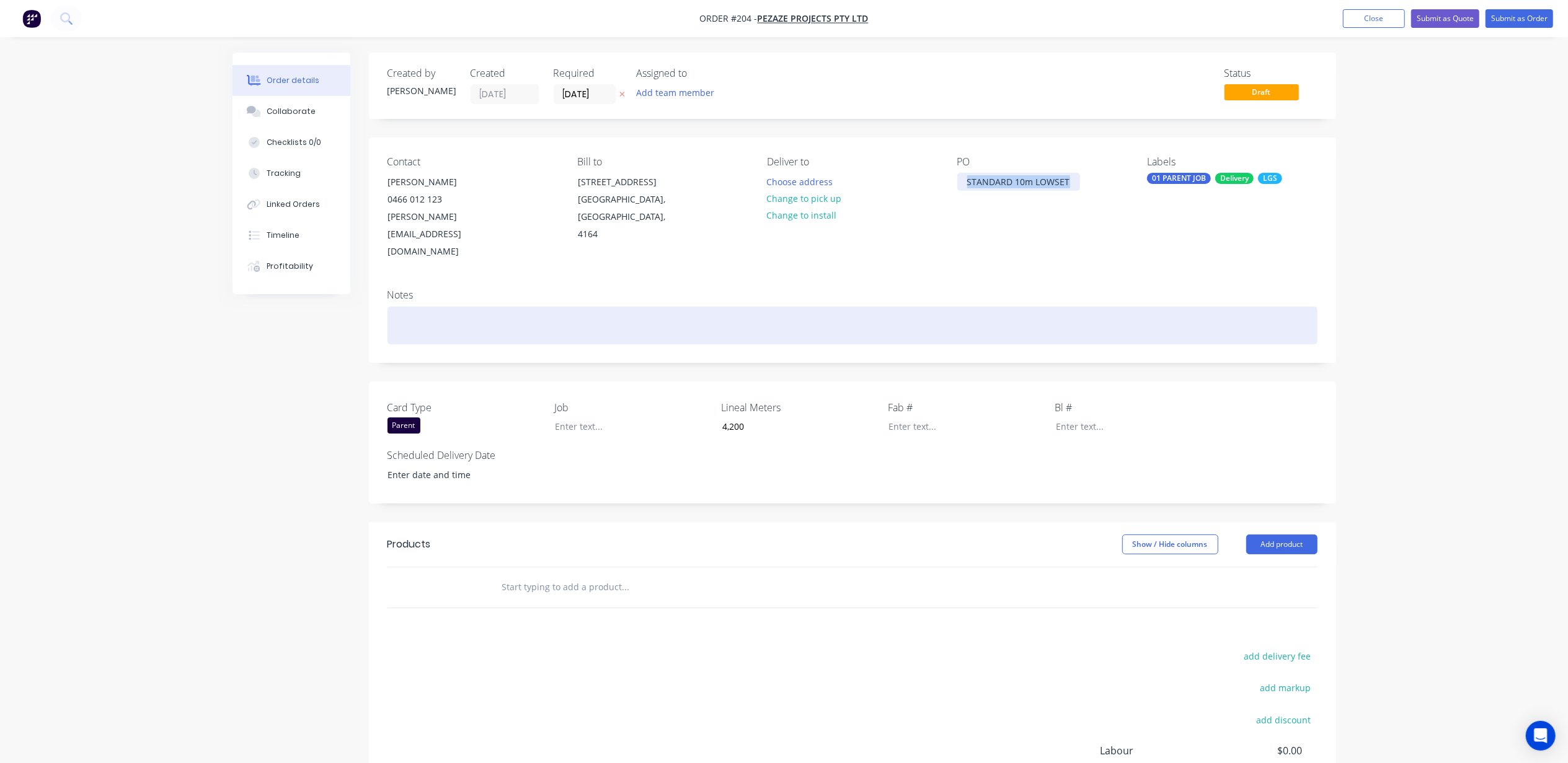
copy div "STANDARD 10m LOWSET"
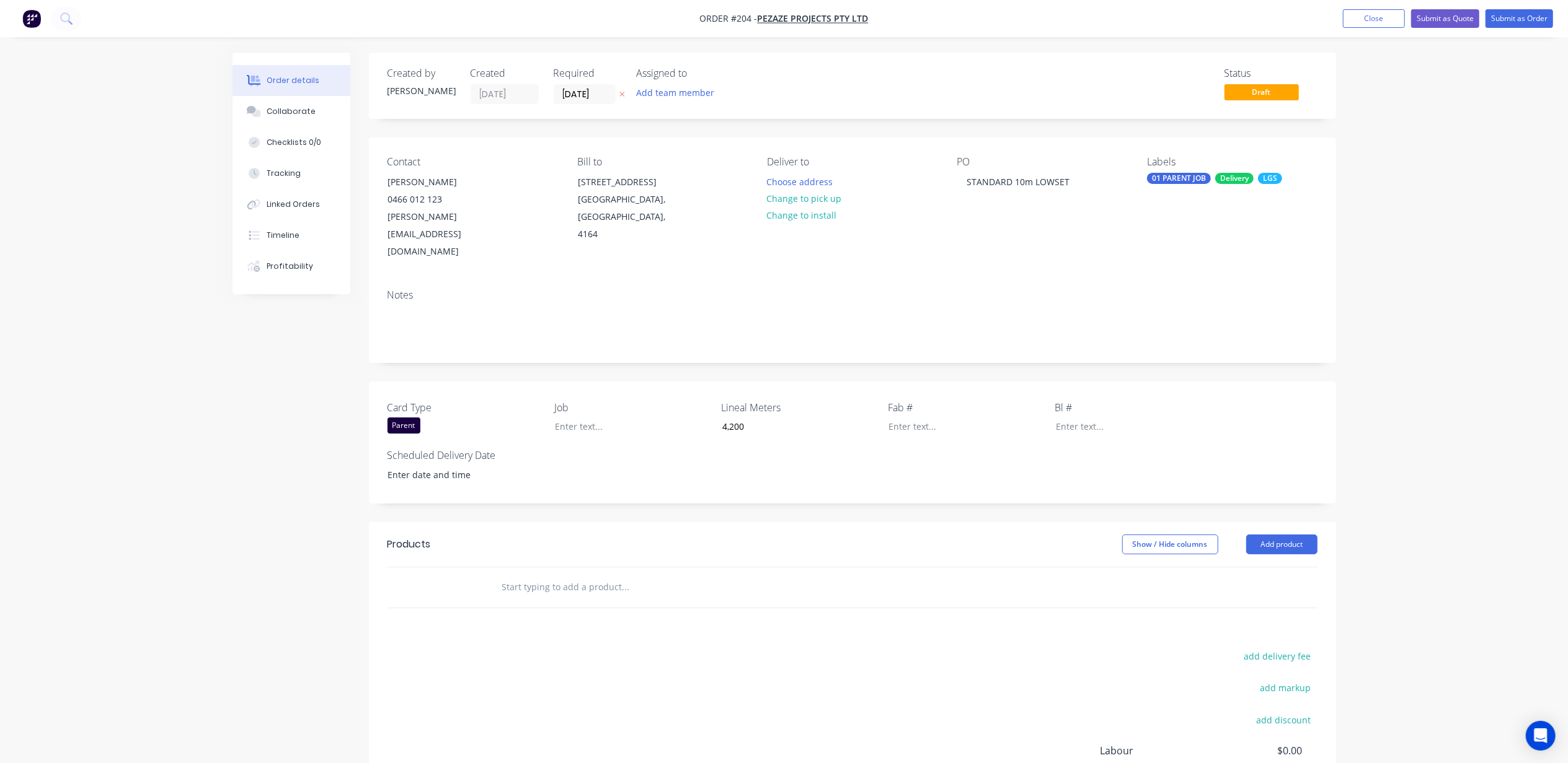
click at [417, 279] on div "Notes" at bounding box center [852, 320] width 967 height 83
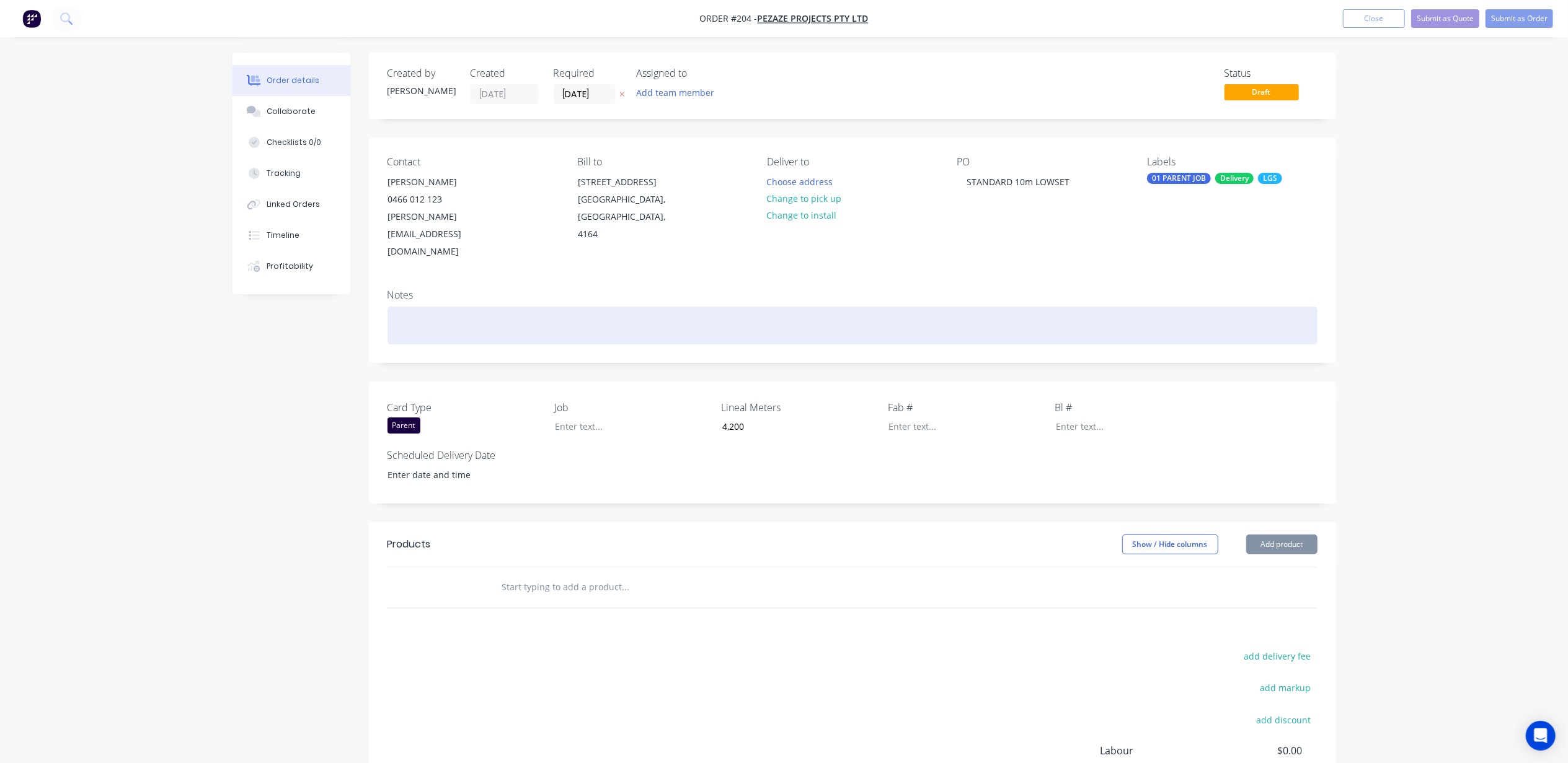
click at [415, 306] on div at bounding box center [852, 325] width 930 height 38
paste div
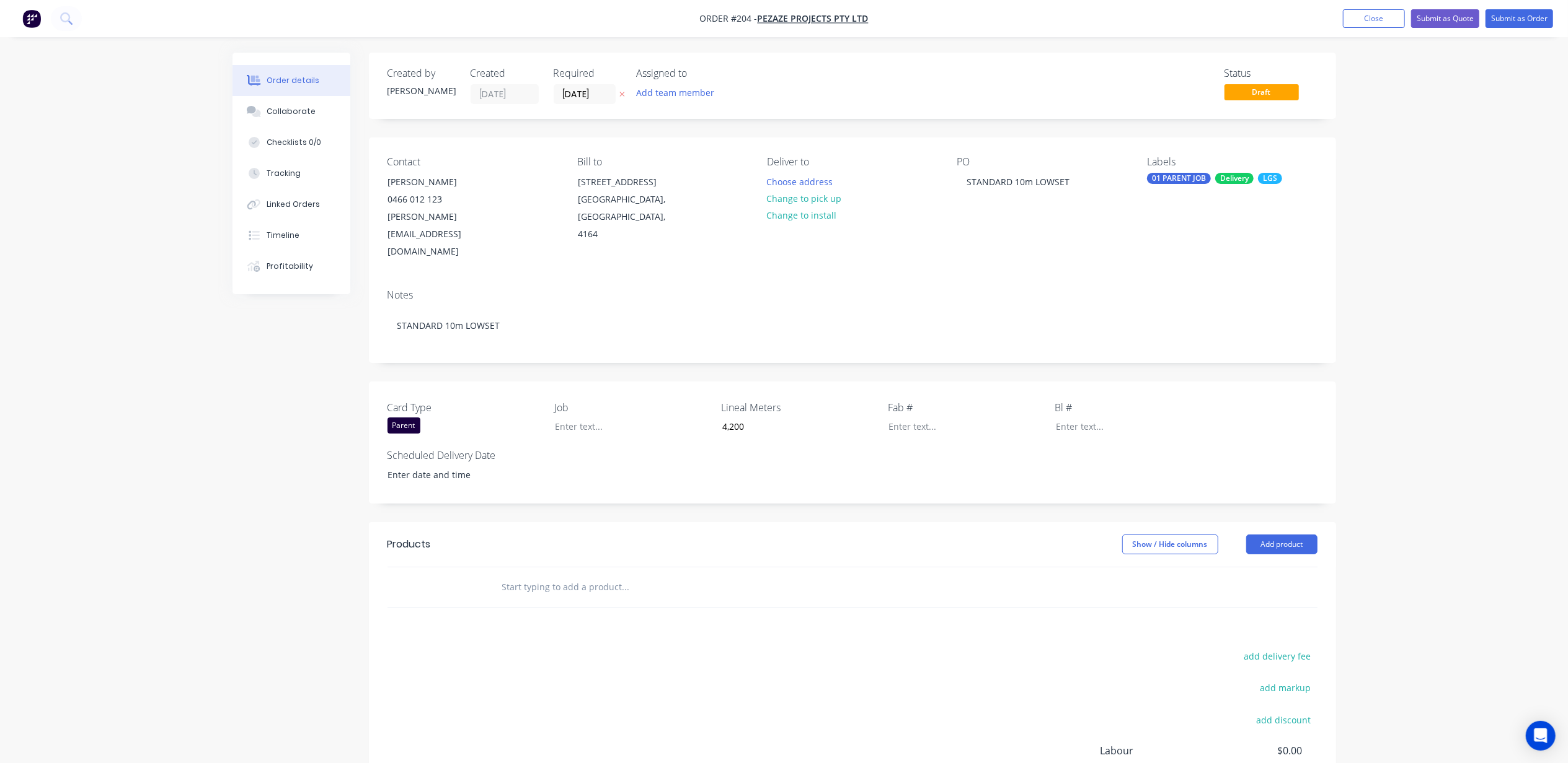
click at [543, 575] on input "text" at bounding box center [625, 587] width 248 height 25
click at [574, 90] on input "[DATE]" at bounding box center [584, 94] width 61 height 18
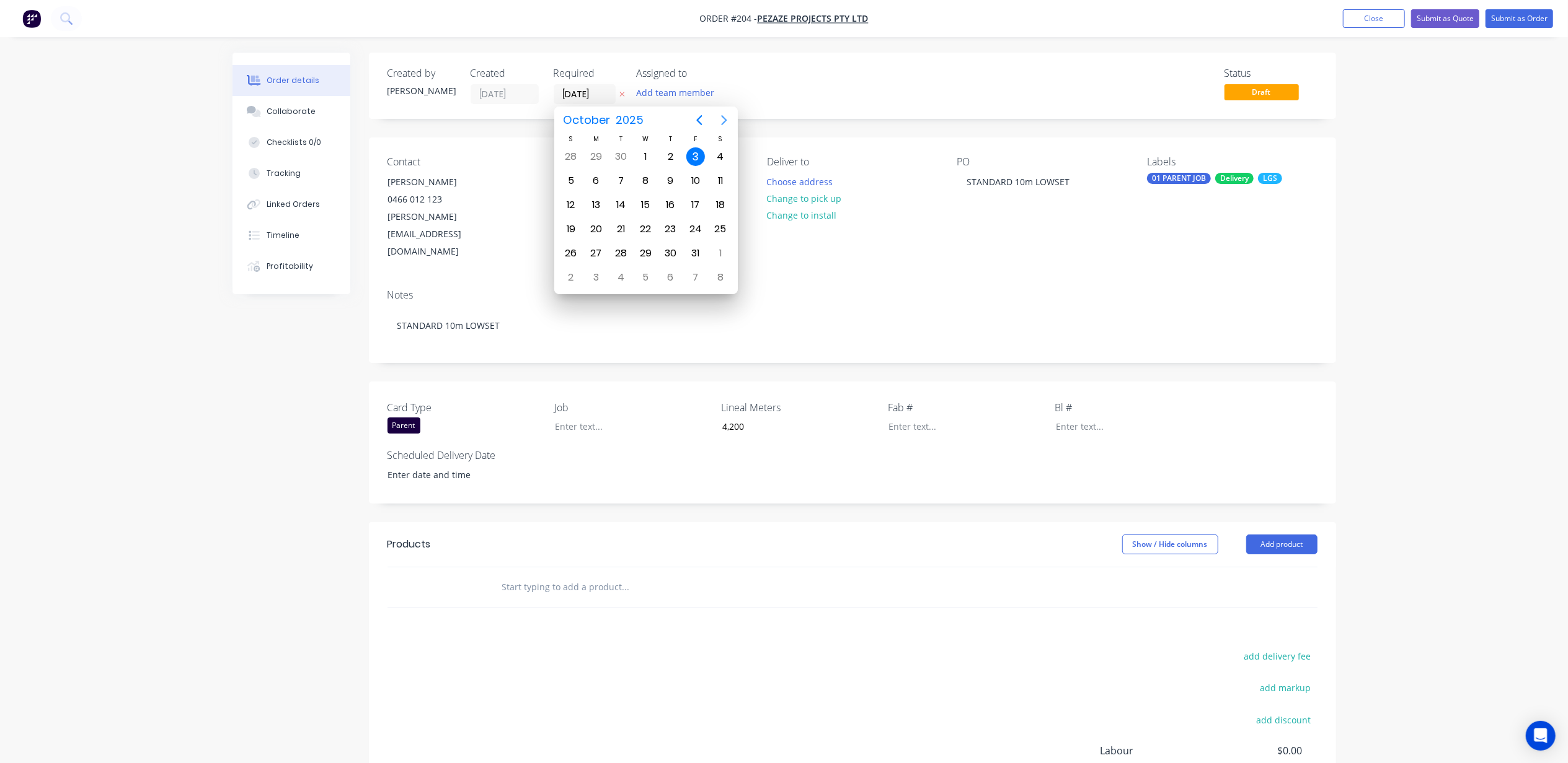
click at [722, 119] on icon "Next page" at bounding box center [724, 119] width 15 height 15
click at [718, 117] on icon "Next page" at bounding box center [724, 119] width 15 height 15
click at [676, 157] on div "1" at bounding box center [670, 156] width 18 height 18
type input "[DATE]"
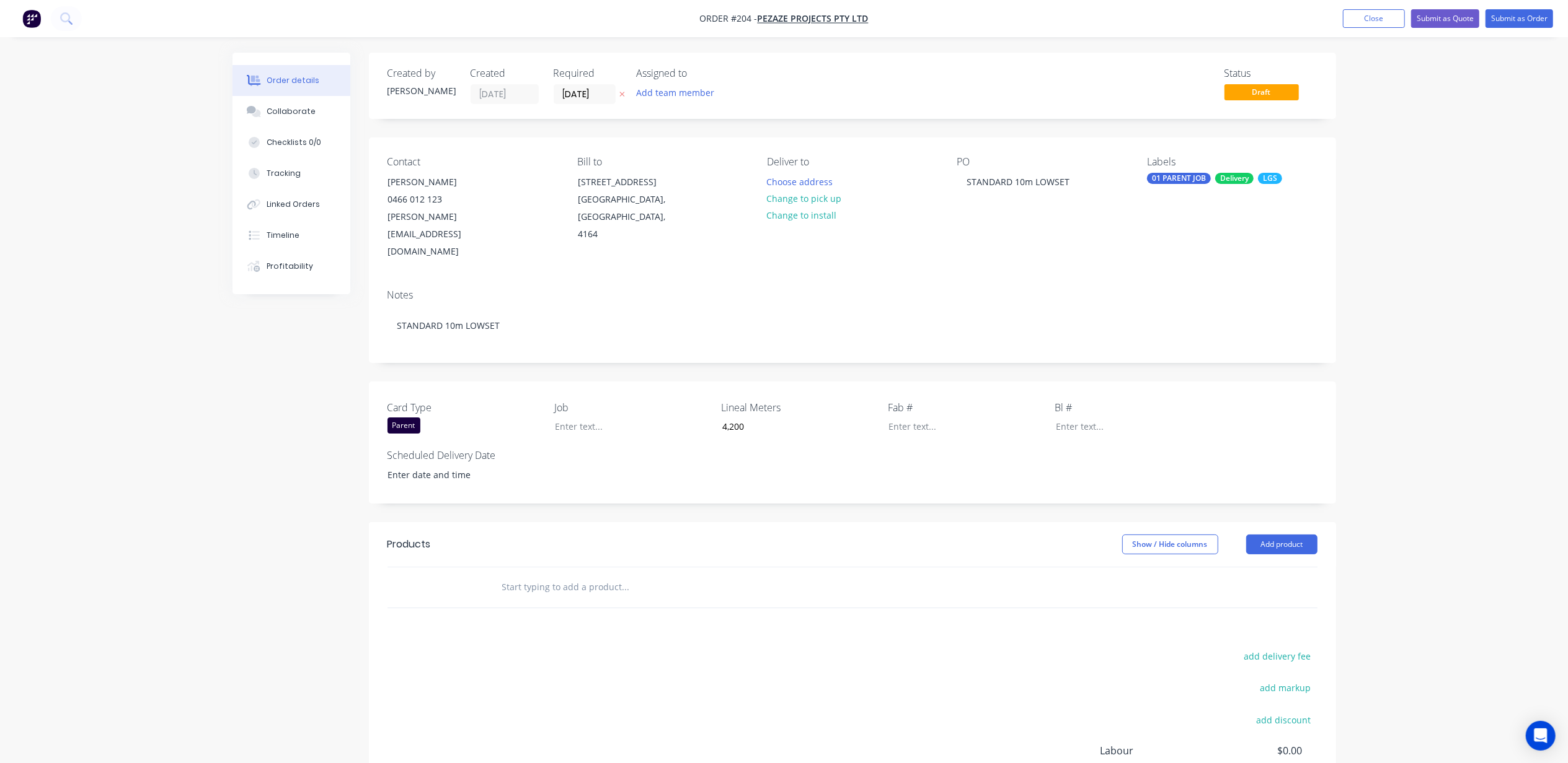
click at [204, 382] on div "Order details Collaborate Checklists 0/0 Tracking Linked Orders Timeline Profit…" at bounding box center [784, 462] width 1568 height 925
click at [581, 418] on div at bounding box center [622, 427] width 155 height 18
drag, startPoint x: 130, startPoint y: 460, endPoint x: 144, endPoint y: 459, distance: 14.0
click at [133, 458] on div "Order details Collaborate Checklists 0/0 Tracking Linked Orders Timeline Profit…" at bounding box center [784, 462] width 1568 height 925
click at [567, 575] on input "text" at bounding box center [625, 587] width 248 height 25
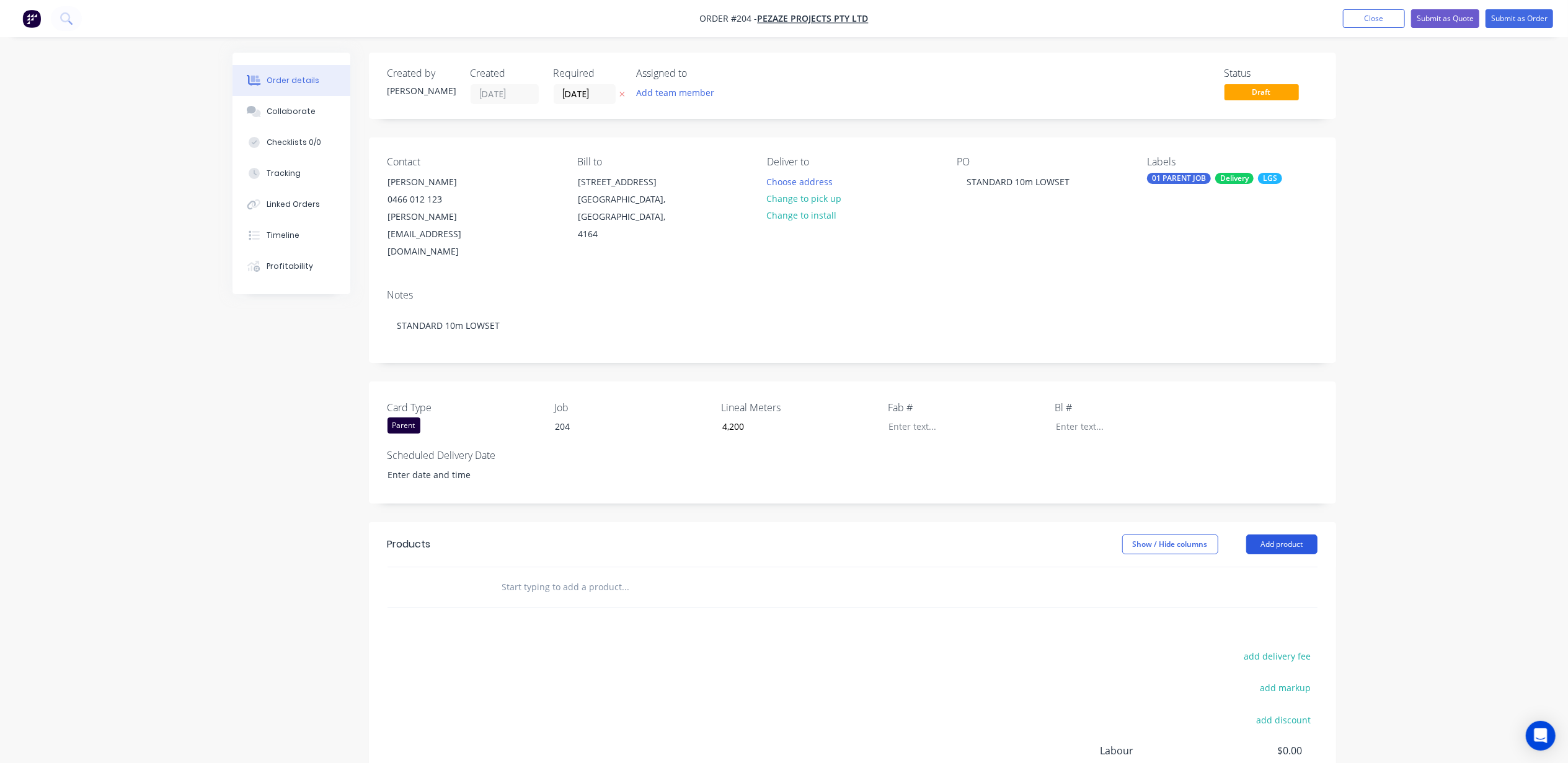
click at [1260, 535] on button "Add product" at bounding box center [1282, 544] width 71 height 20
click at [1248, 592] on div "Basic product" at bounding box center [1258, 601] width 96 height 18
click at [558, 599] on div at bounding box center [544, 608] width 104 height 18
drag, startPoint x: 627, startPoint y: 582, endPoint x: 624, endPoint y: 593, distance: 11.4
click at [627, 592] on div "DESIGN & SUPPLY" at bounding box center [704, 620] width 434 height 56
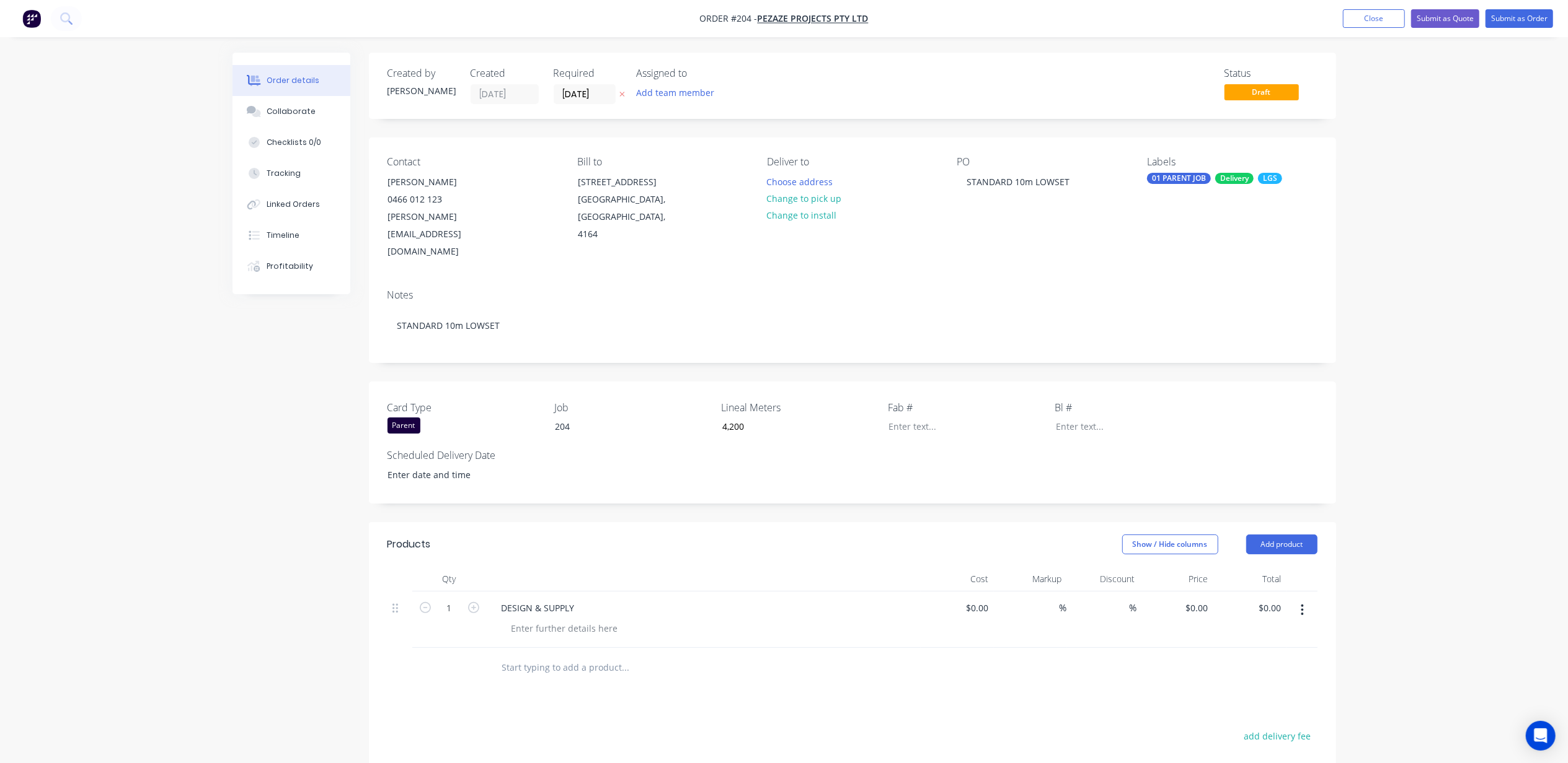
click at [624, 620] on div at bounding box center [708, 629] width 414 height 18
click at [612, 620] on div at bounding box center [565, 629] width 126 height 18
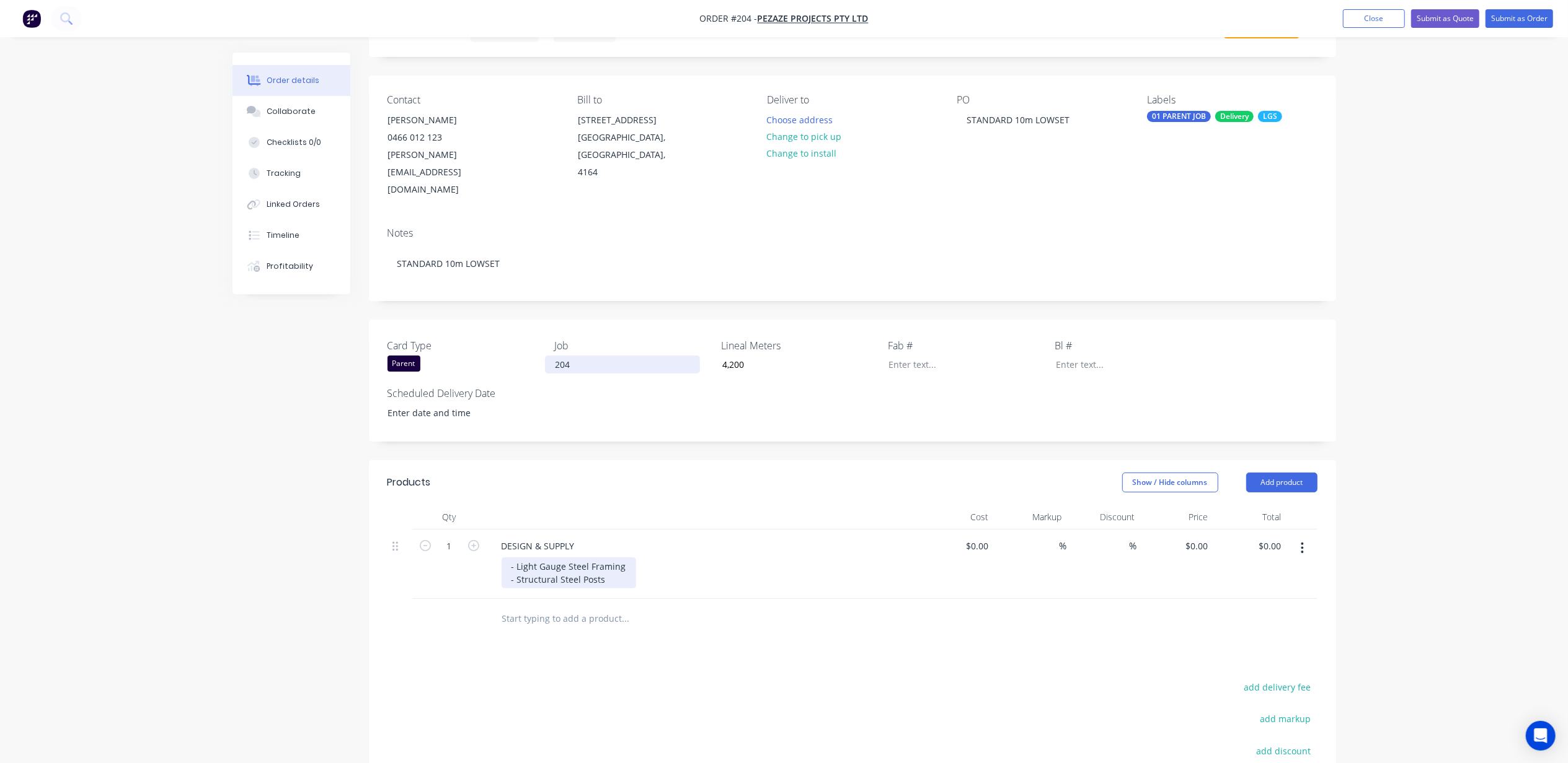
scroll to position [221, 0]
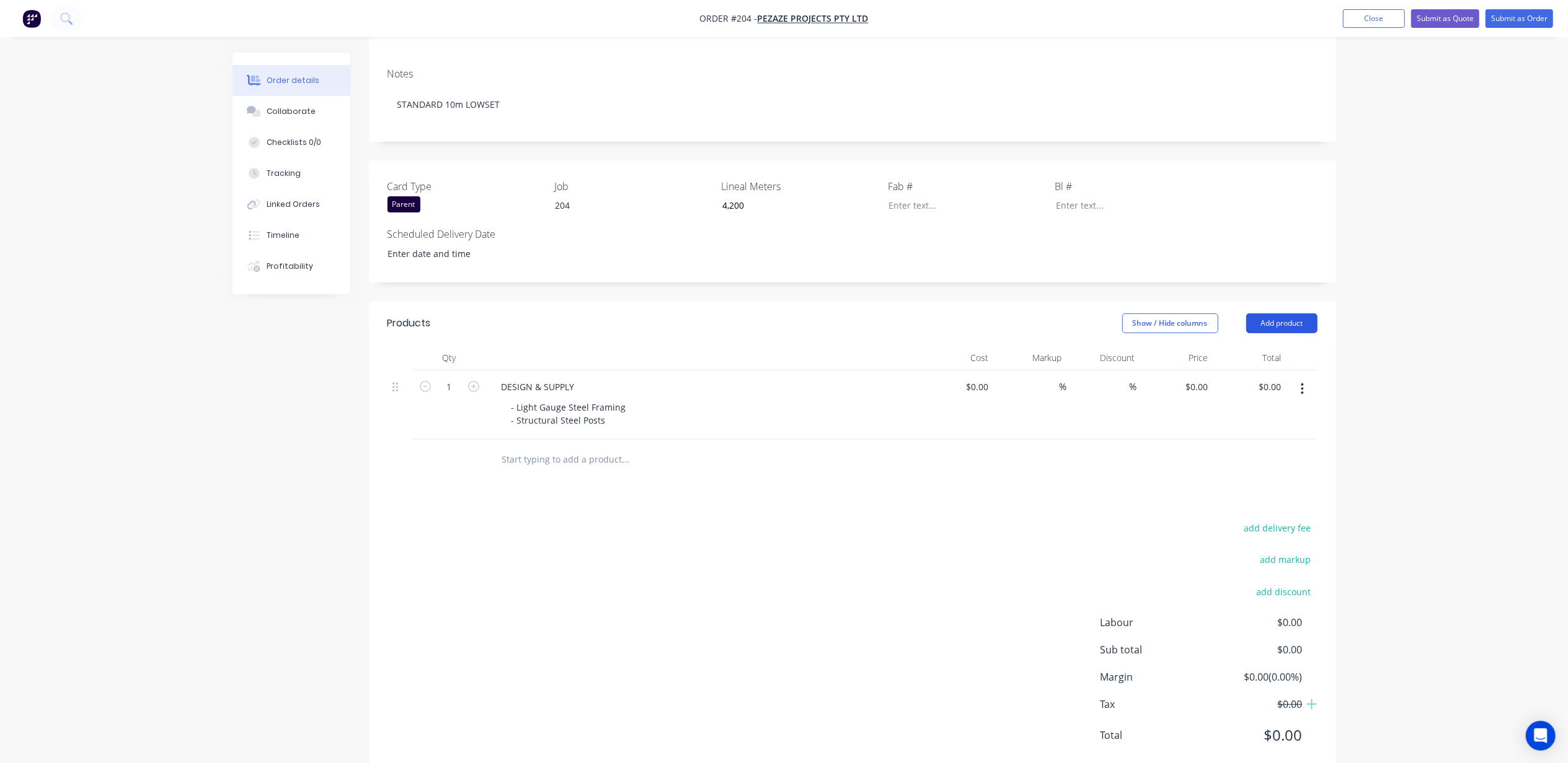
click at [1292, 313] on button "Add product" at bounding box center [1282, 323] width 71 height 20
click at [1272, 519] on div "Notes (External)" at bounding box center [1258, 528] width 96 height 18
click at [546, 448] on div at bounding box center [537, 457] width 90 height 18
paste div
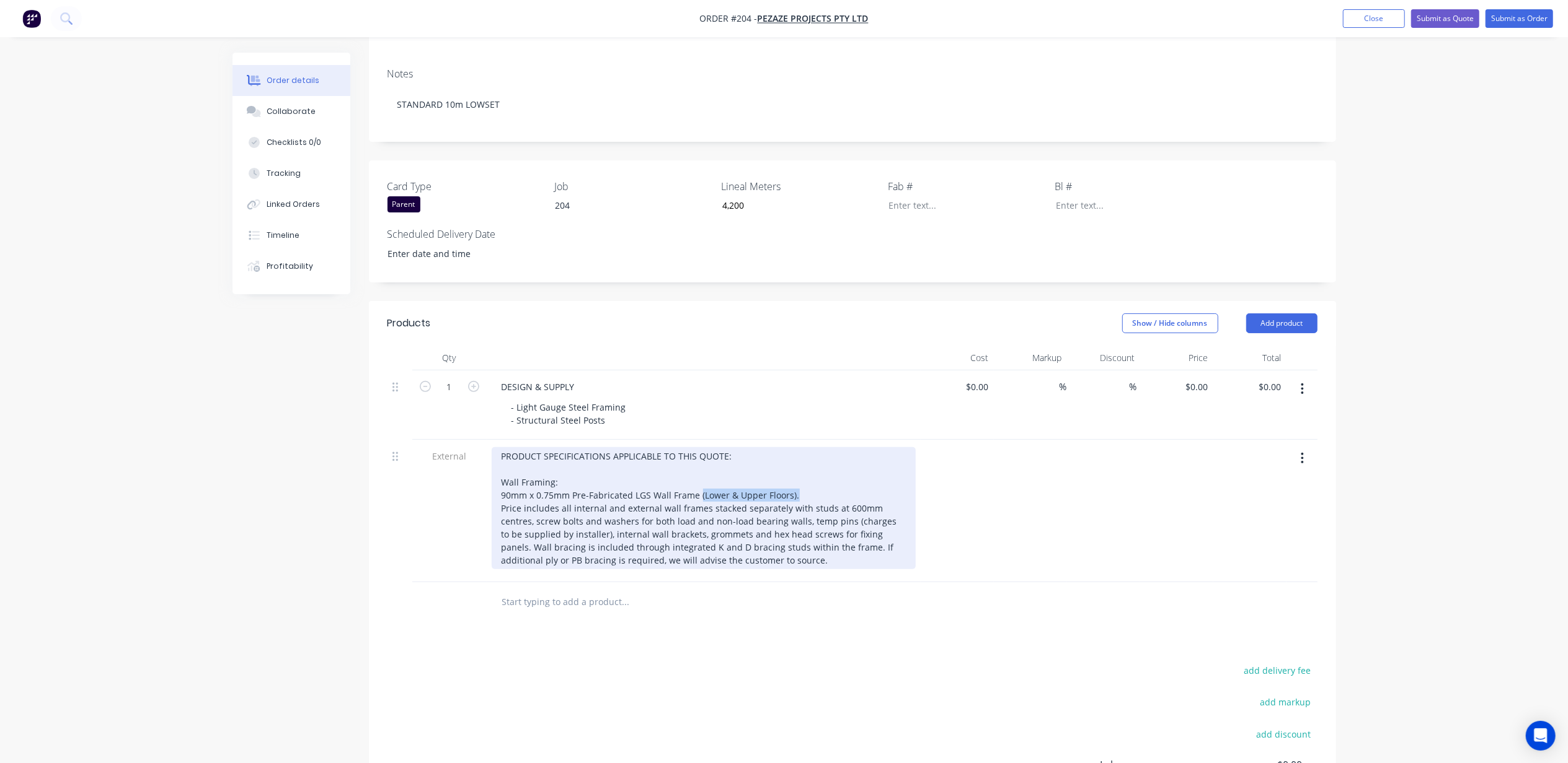
drag, startPoint x: 801, startPoint y: 461, endPoint x: 697, endPoint y: 460, distance: 104.0
click at [697, 460] on div "PRODUCT SPECIFICATIONS APPLICABLE TO THIS QUOTE: Wall Framing: 90mm x 0.75mm Pr…" at bounding box center [704, 508] width 424 height 122
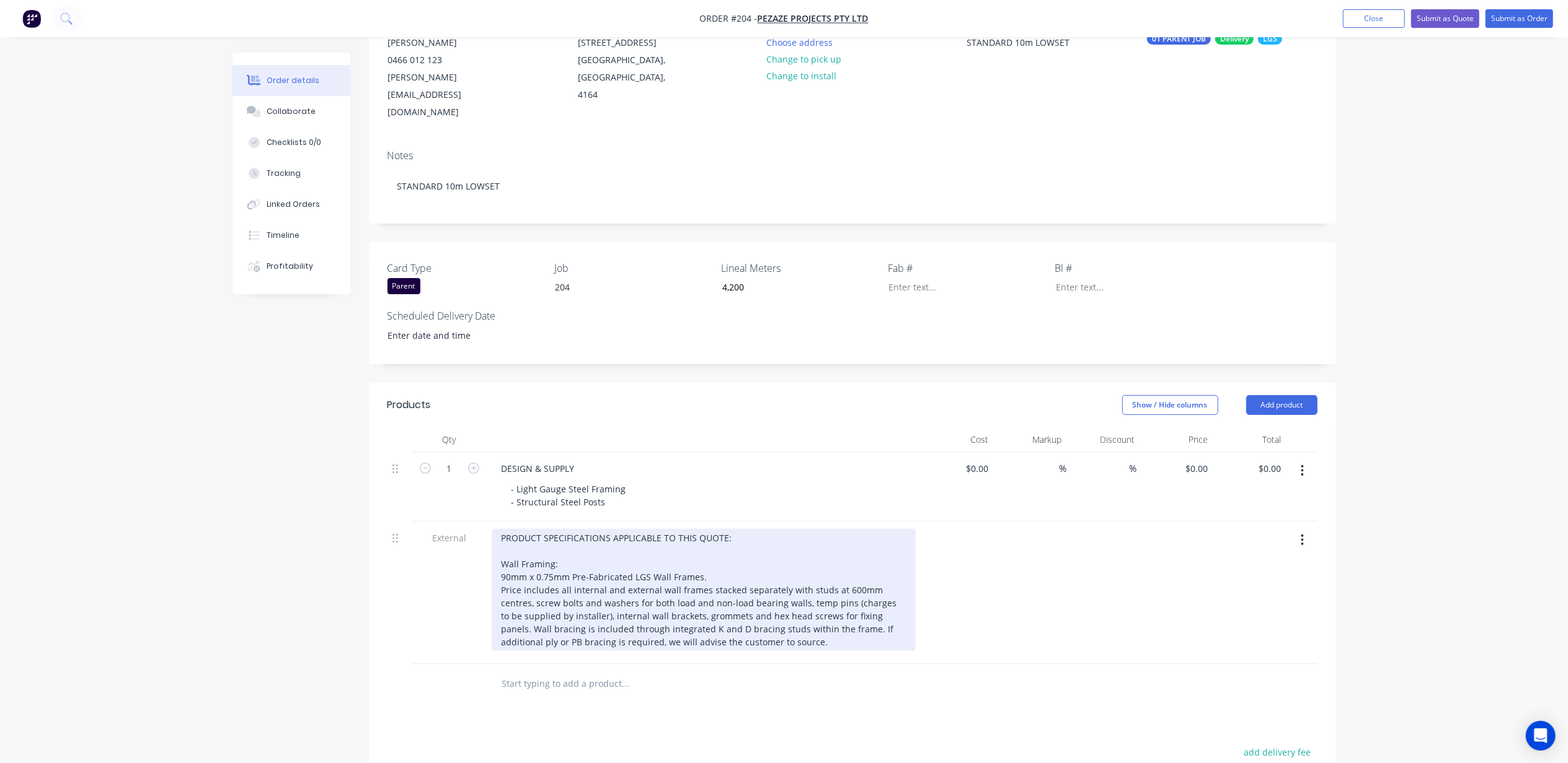
scroll to position [139, 0]
click at [774, 601] on div "PRODUCT SPECIFICATIONS APPLICABLE TO THIS QUOTE: Wall Framing: 90mm x 0.75mm Pr…" at bounding box center [704, 590] width 424 height 122
click at [772, 608] on div "PRODUCT SPECIFICATIONS APPLICABLE TO THIS QUOTE: Wall Framing: 90mm x 0.75mm Pr…" at bounding box center [704, 590] width 424 height 122
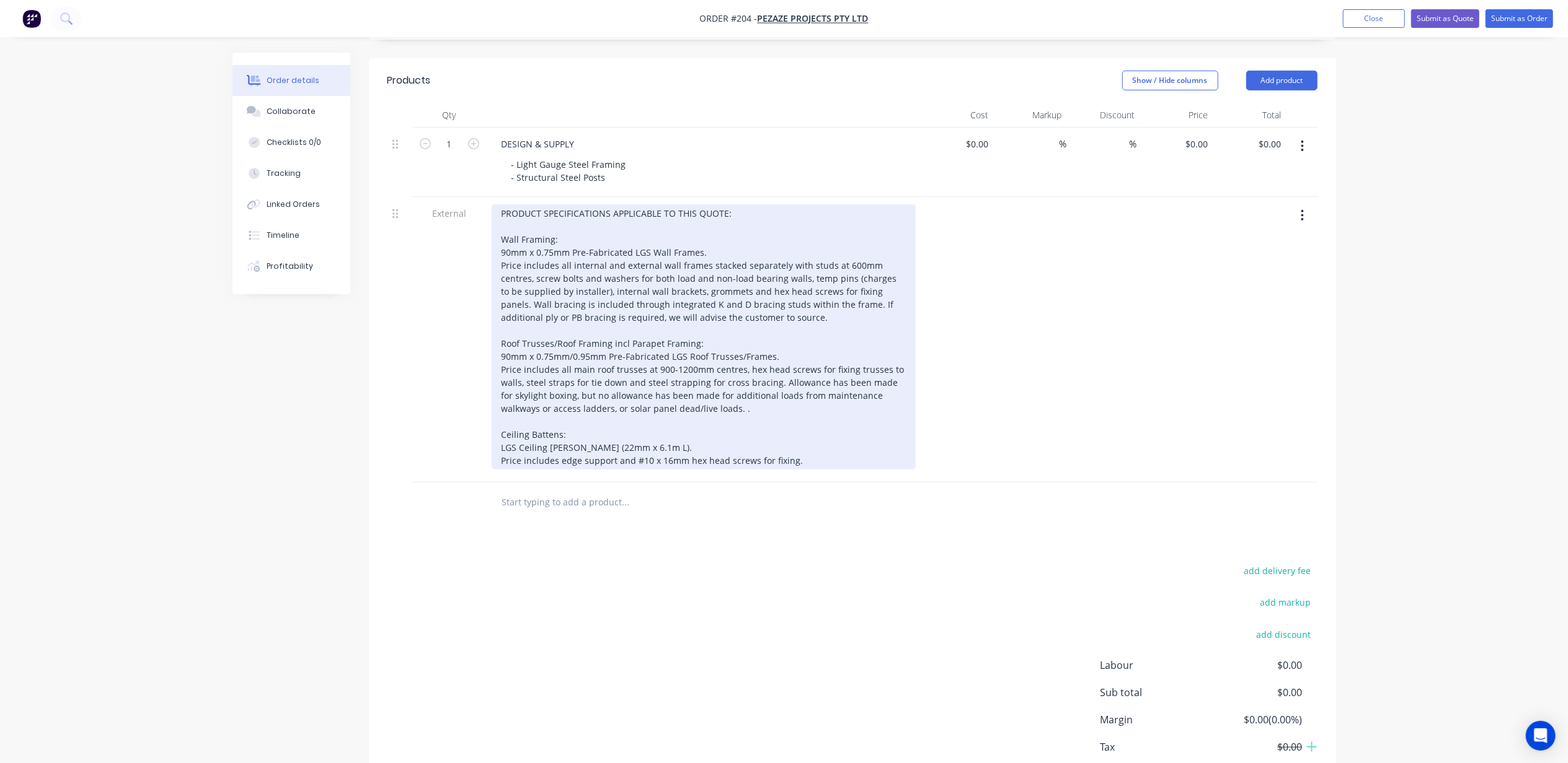
scroll to position [469, 0]
click at [794, 399] on div at bounding box center [704, 332] width 424 height 265
click at [820, 420] on div at bounding box center [704, 332] width 424 height 265
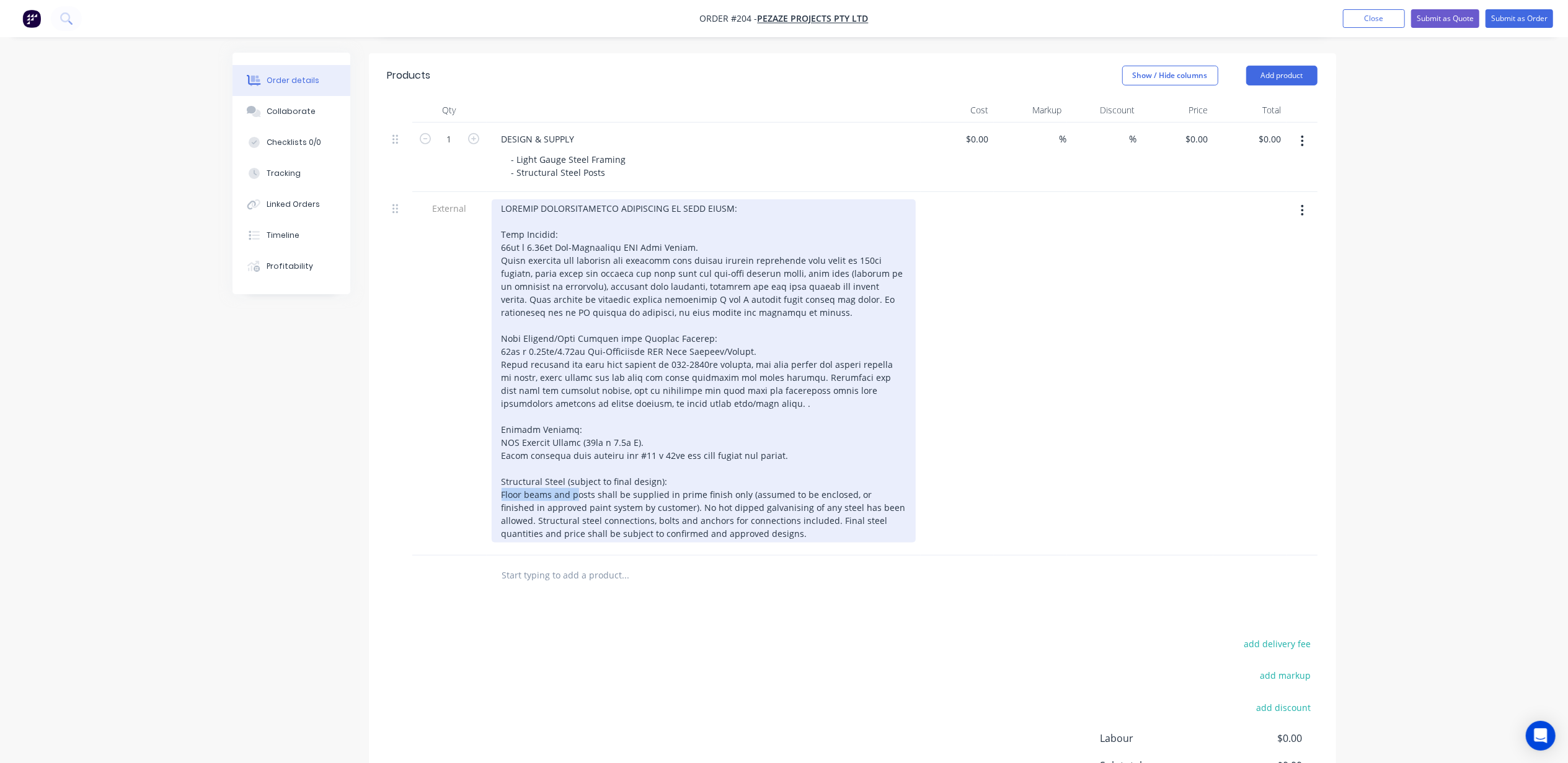
drag, startPoint x: 504, startPoint y: 462, endPoint x: 575, endPoint y: 462, distance: 71.0
click at [575, 462] on div "Structural Steel (subject to final design): Floor beams and posts shall be supp…" at bounding box center [704, 371] width 424 height 343
drag, startPoint x: 681, startPoint y: 448, endPoint x: 707, endPoint y: 455, distance: 26.9
click at [683, 448] on div "Structural Steel (subject to final design): SHS posts shall be supplied in prim…" at bounding box center [704, 371] width 424 height 343
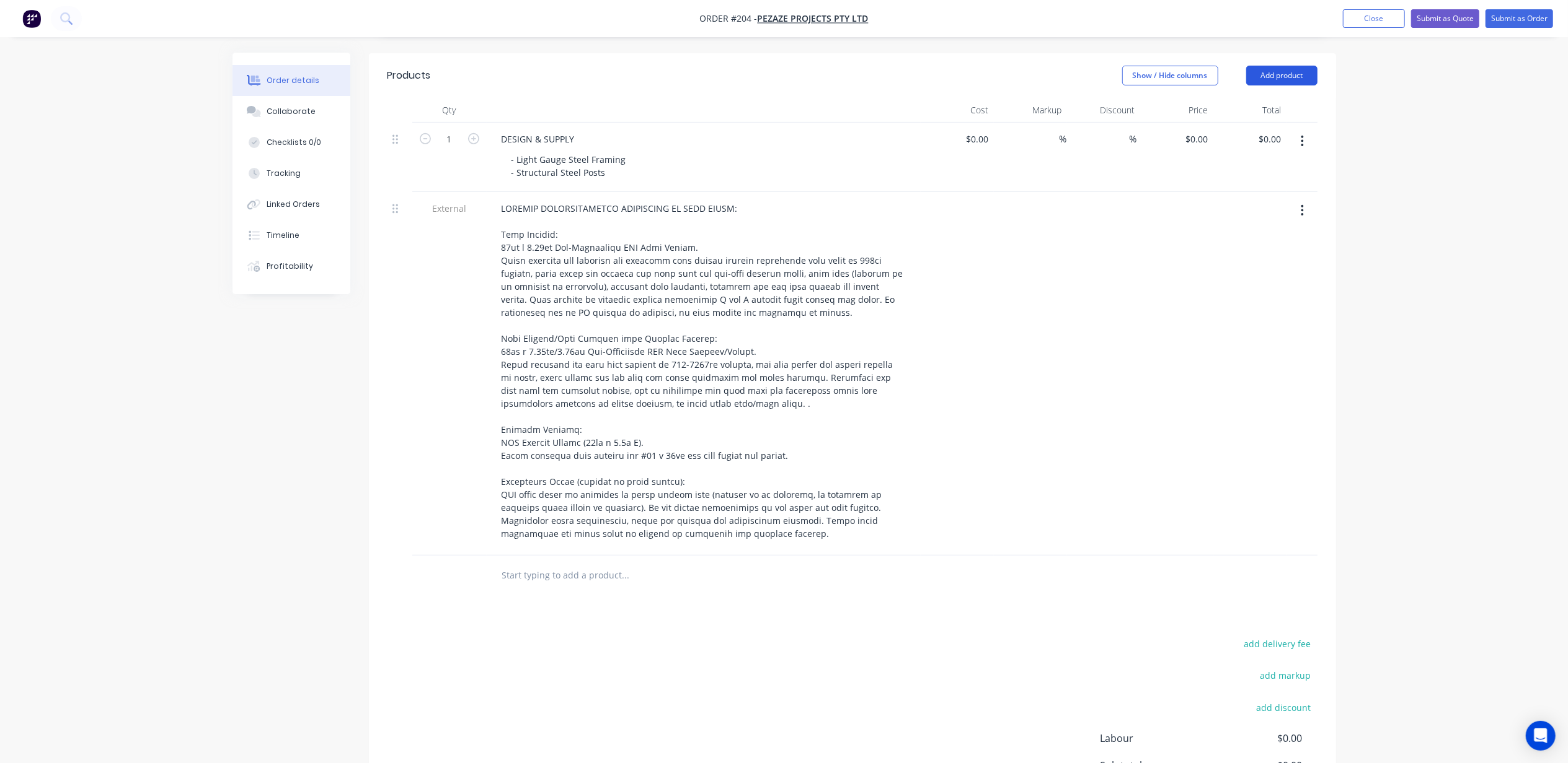
click at [1287, 66] on button "Add product" at bounding box center [1282, 76] width 71 height 20
click at [1268, 271] on div "Notes (External)" at bounding box center [1258, 280] width 96 height 18
click at [612, 564] on div at bounding box center [704, 572] width 424 height 18
click at [552, 564] on div at bounding box center [537, 572] width 90 height 18
paste div
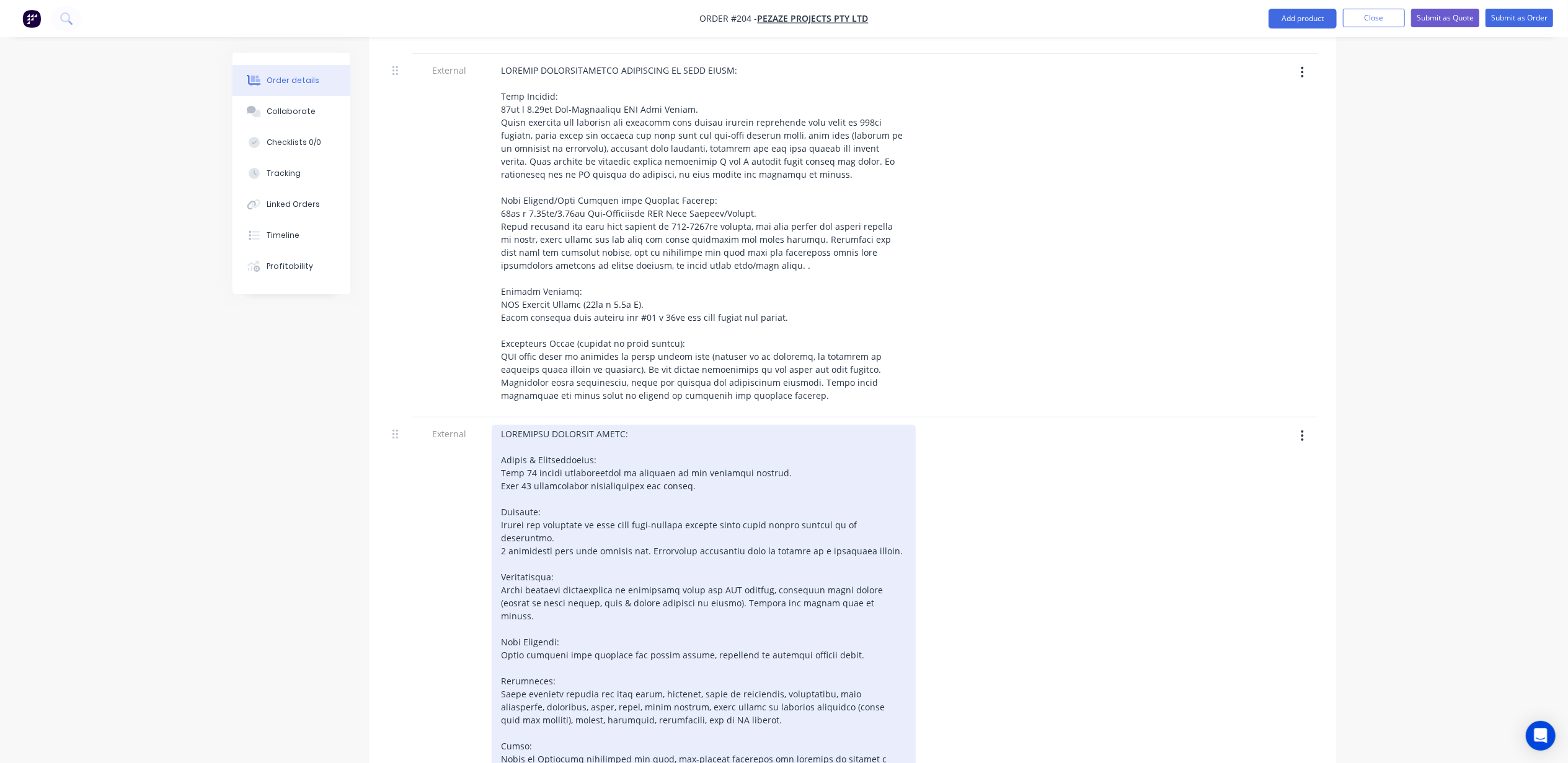
scroll to position [799, 0]
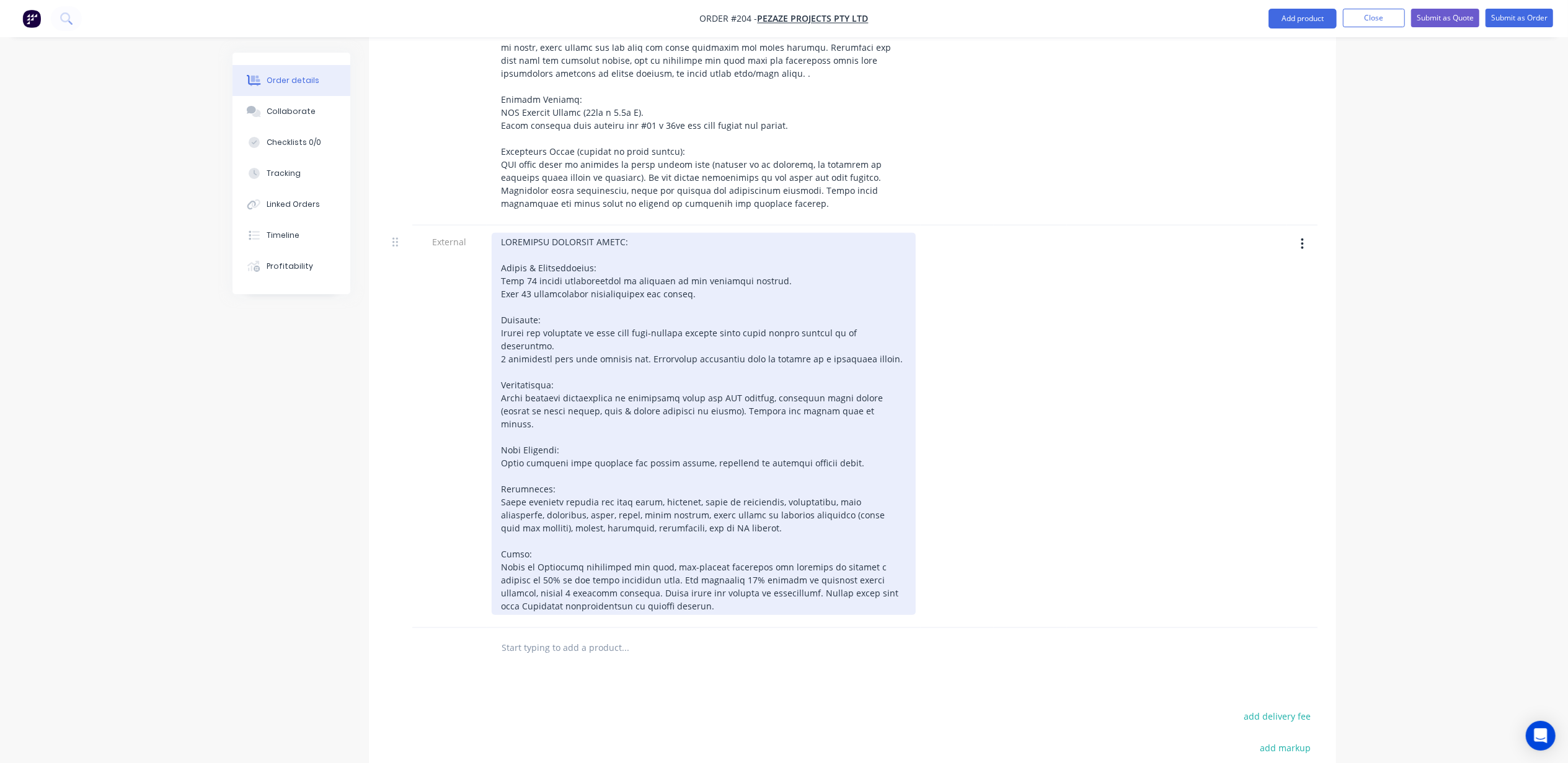
click at [568, 256] on div at bounding box center [704, 423] width 424 height 382
click at [568, 256] on div at bounding box center [704, 423] width 424 height 382
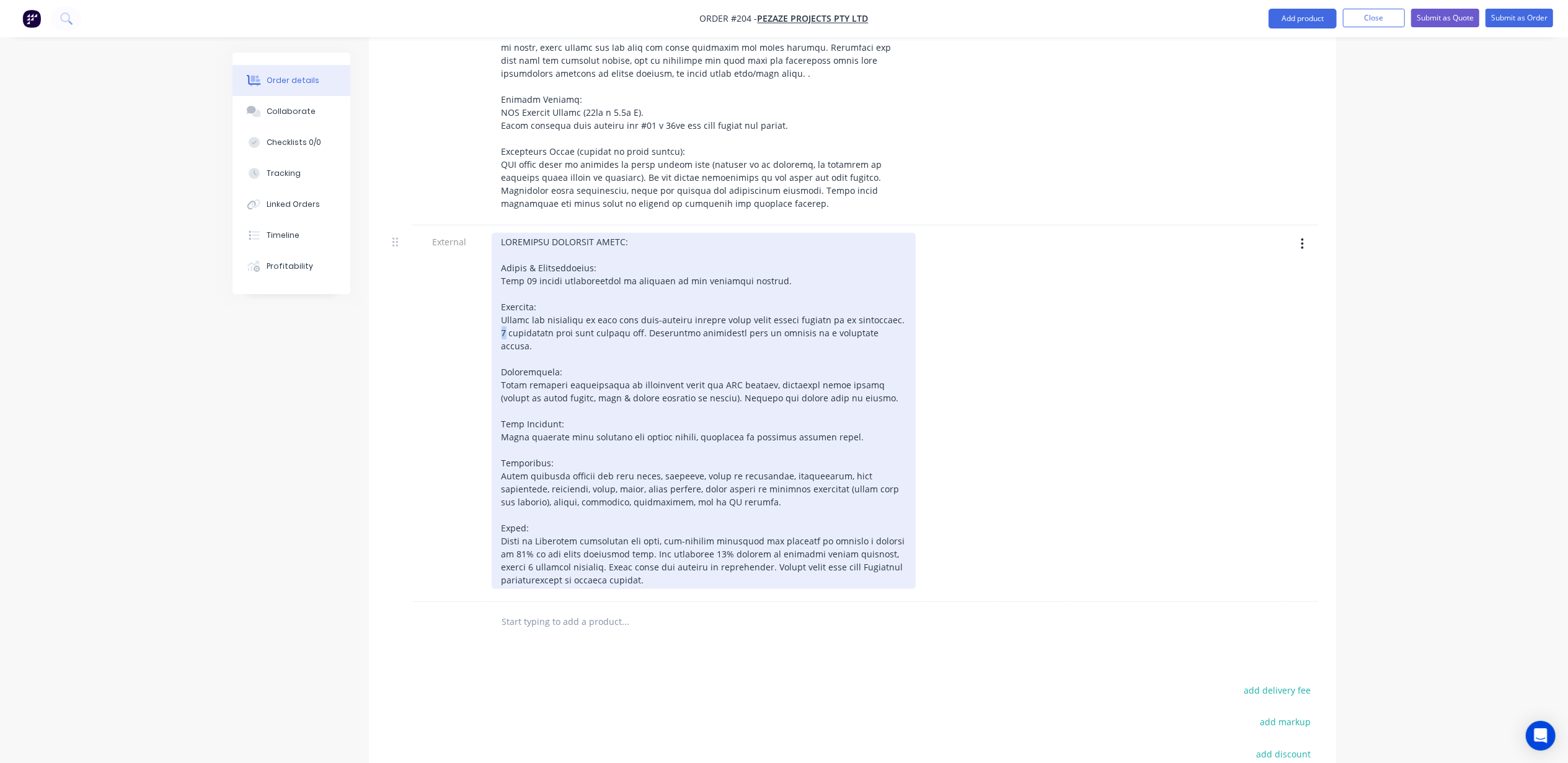
click at [504, 302] on div at bounding box center [704, 411] width 424 height 356
drag, startPoint x: 822, startPoint y: 350, endPoint x: 494, endPoint y: 322, distance: 329.2
click at [494, 322] on div at bounding box center [704, 411] width 424 height 356
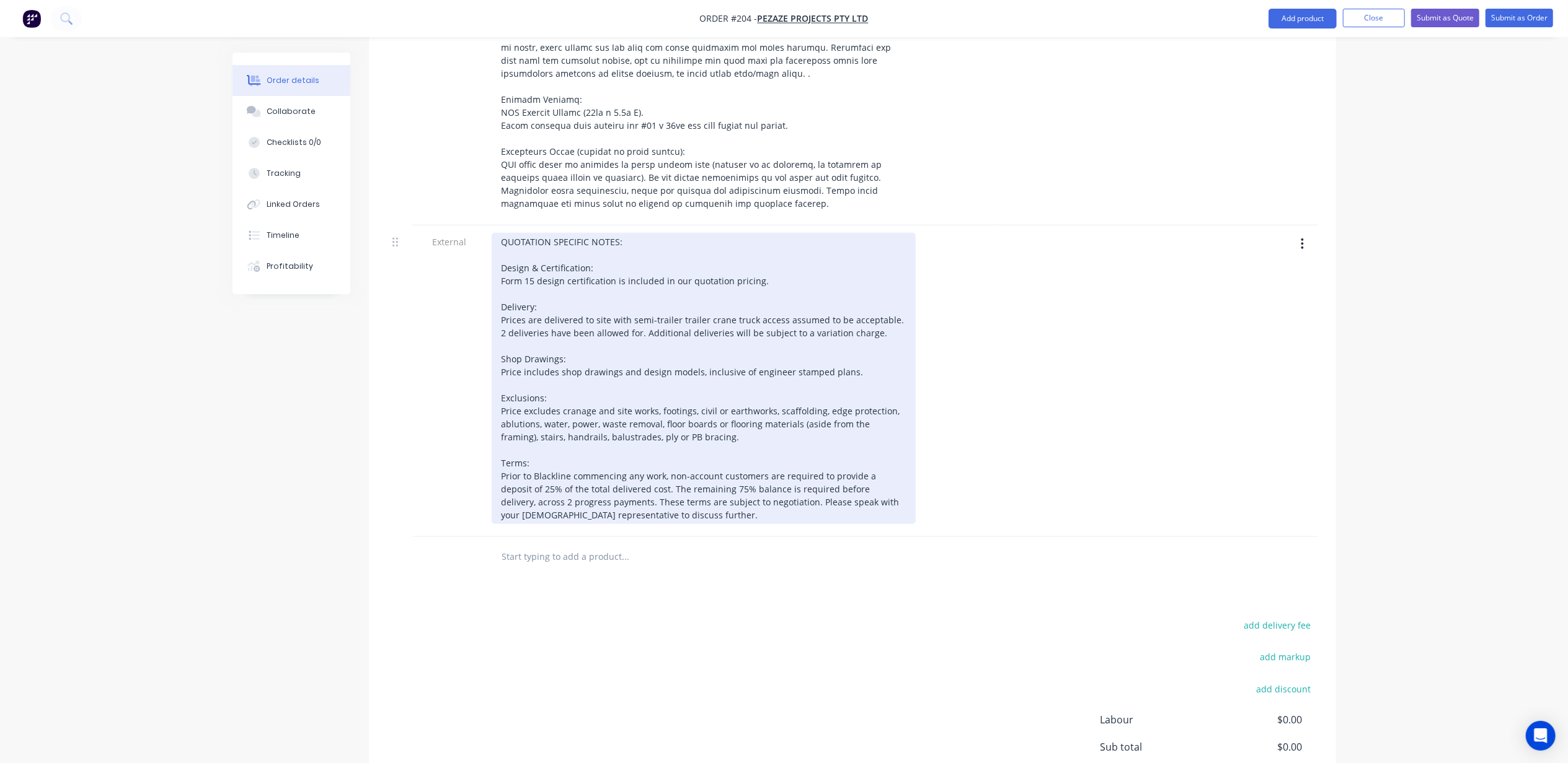
click at [561, 376] on div "QUOTATION SPECIFIC NOTES: Design & Certification: Form 15 design certification …" at bounding box center [704, 378] width 424 height 292
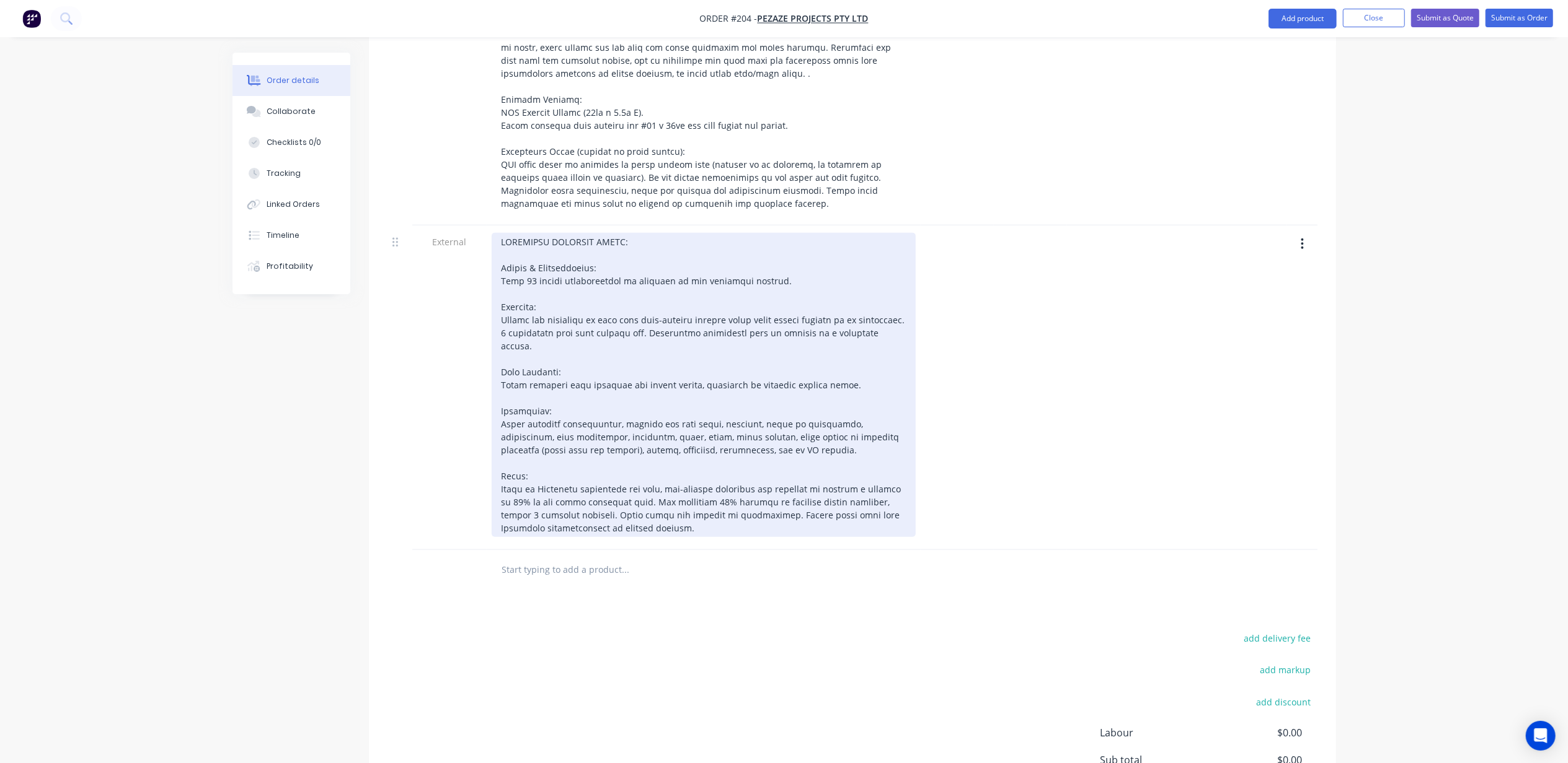
click at [518, 455] on div at bounding box center [704, 385] width 424 height 305
click at [702, 455] on div at bounding box center [704, 385] width 424 height 305
drag, startPoint x: 849, startPoint y: 487, endPoint x: 858, endPoint y: 457, distance: 31.3
click at [858, 457] on div at bounding box center [704, 385] width 424 height 305
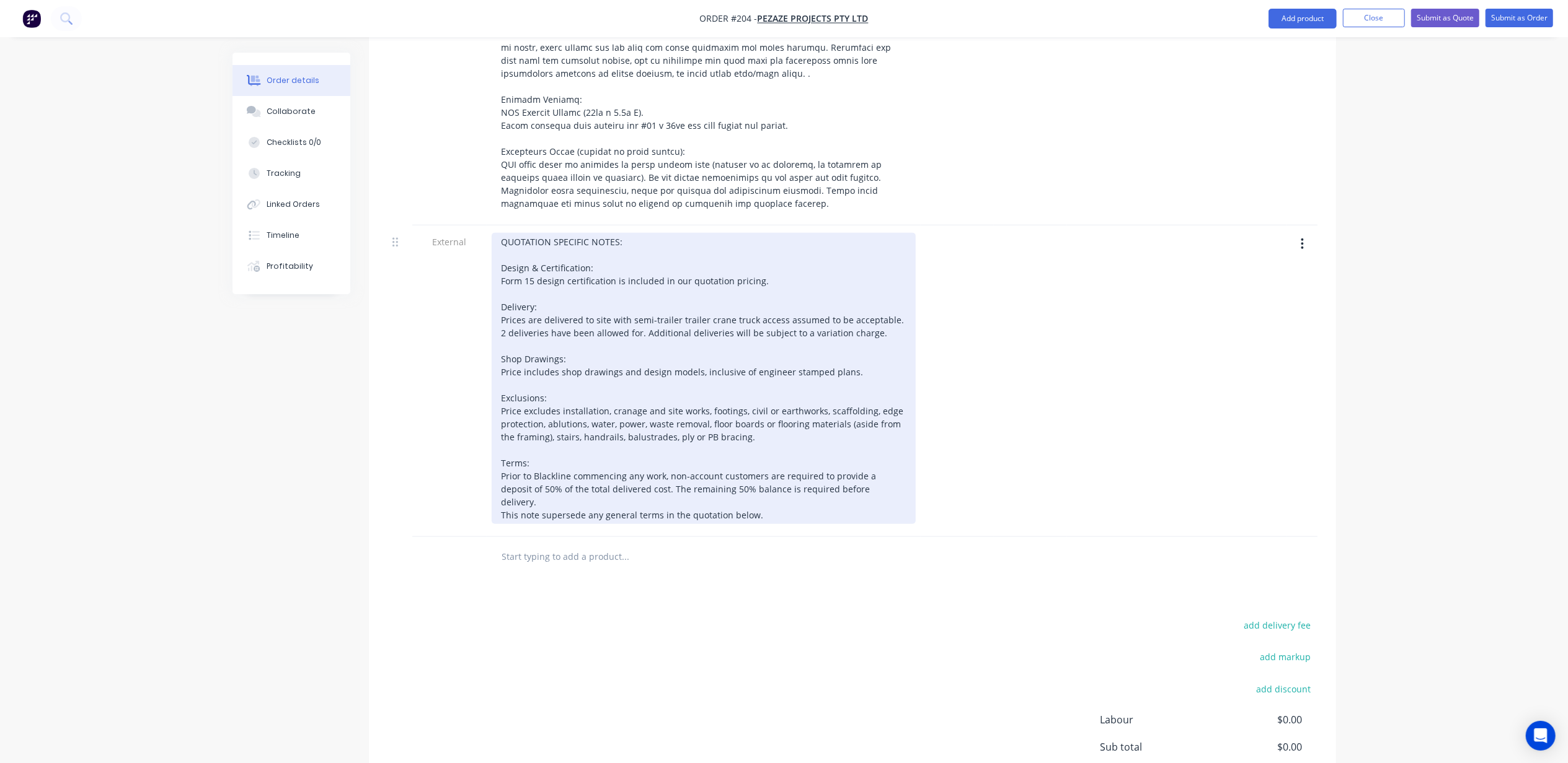
click at [584, 464] on div "QUOTATION SPECIFIC NOTES: Design & Certification: Form 15 design certification …" at bounding box center [704, 378] width 424 height 292
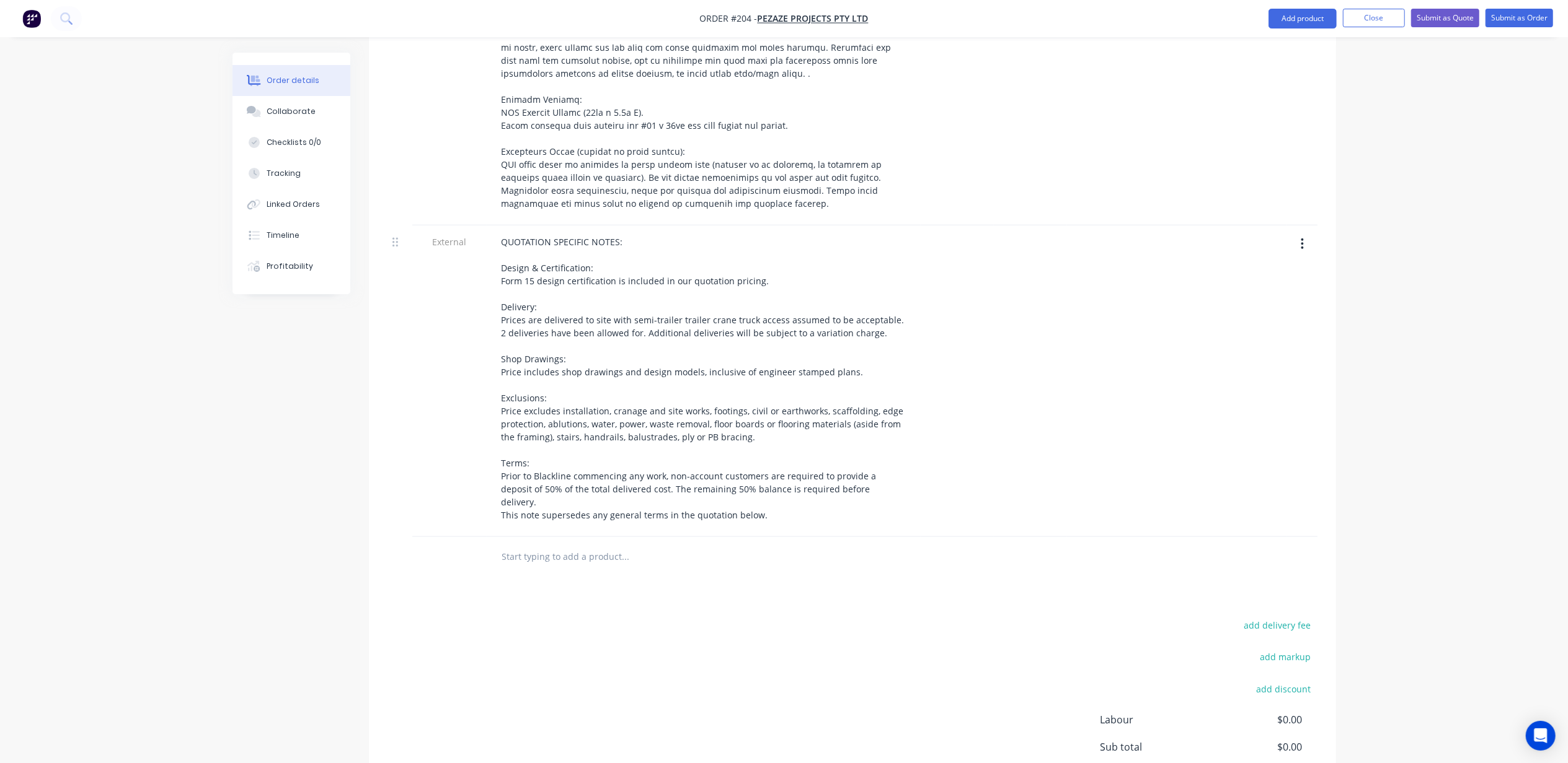
click at [298, 531] on div "Created by Michael Created 03/10/25 Required 01/01/26 Assigned to Add team memb…" at bounding box center [784, 74] width 1103 height 1640
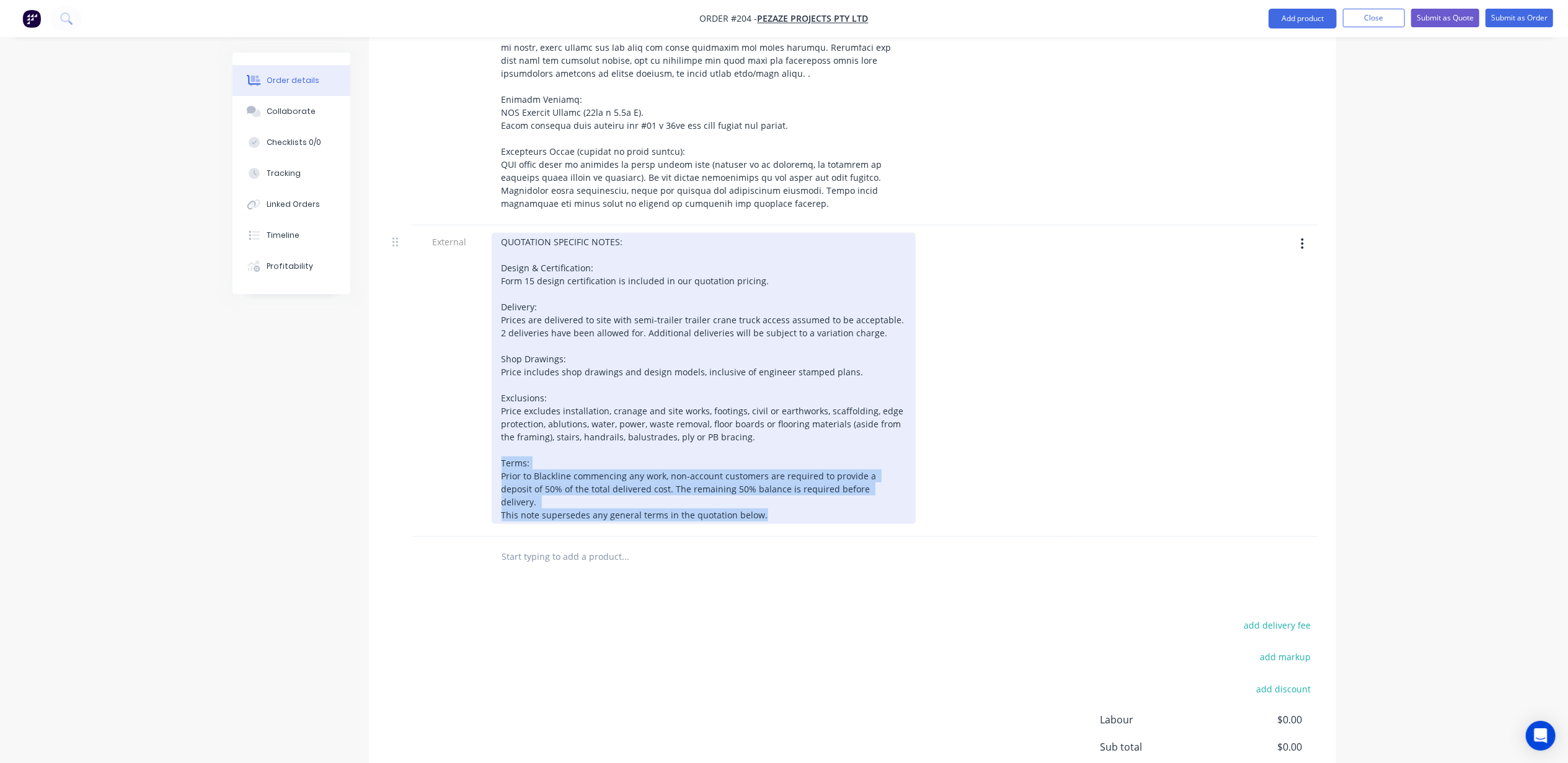
drag, startPoint x: 705, startPoint y: 471, endPoint x: 482, endPoint y: 435, distance: 225.9
click at [482, 435] on div "External QUOTATION SPECIFIC NOTES: Design & Certification: Form 15 design certi…" at bounding box center [852, 381] width 930 height 312
copy div "Terms: Prior to Blackline commencing any work, non-account customers are requir…"
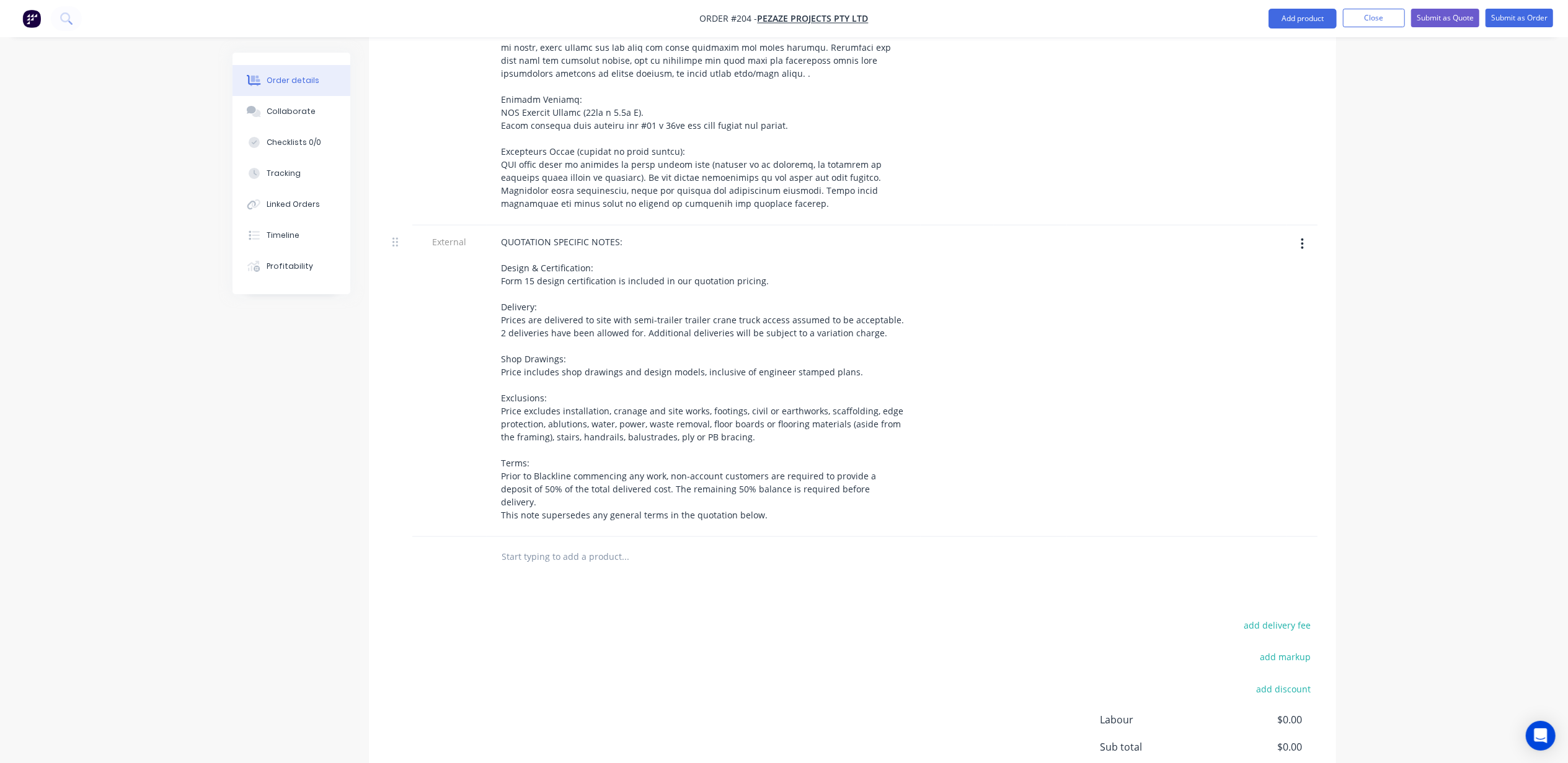
click at [1501, 515] on div "Order details Collaborate Checklists 0/0 Tracking Linked Orders Timeline Profit…" at bounding box center [784, 47] width 1568 height 1693
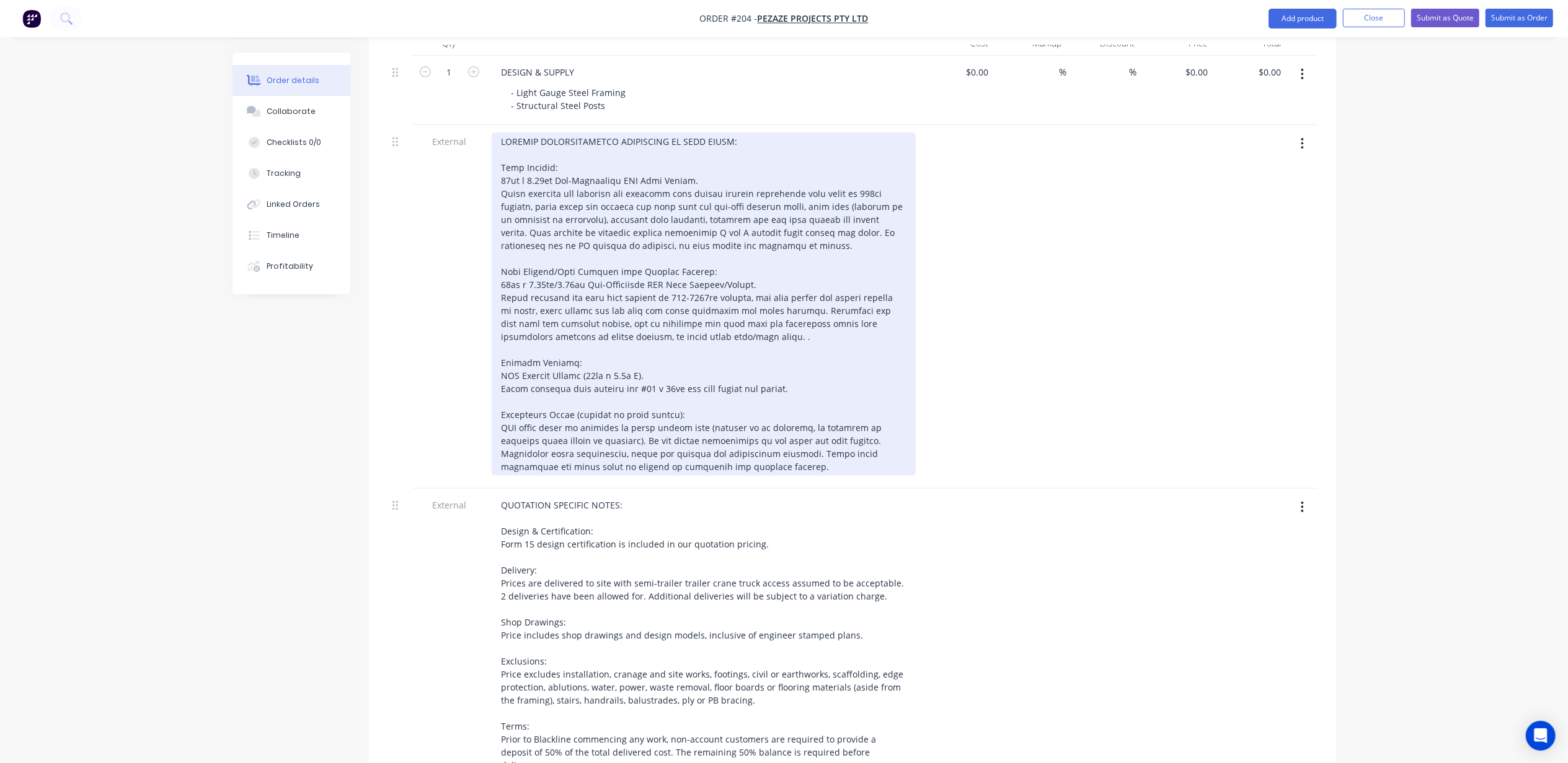
scroll to position [304, 0]
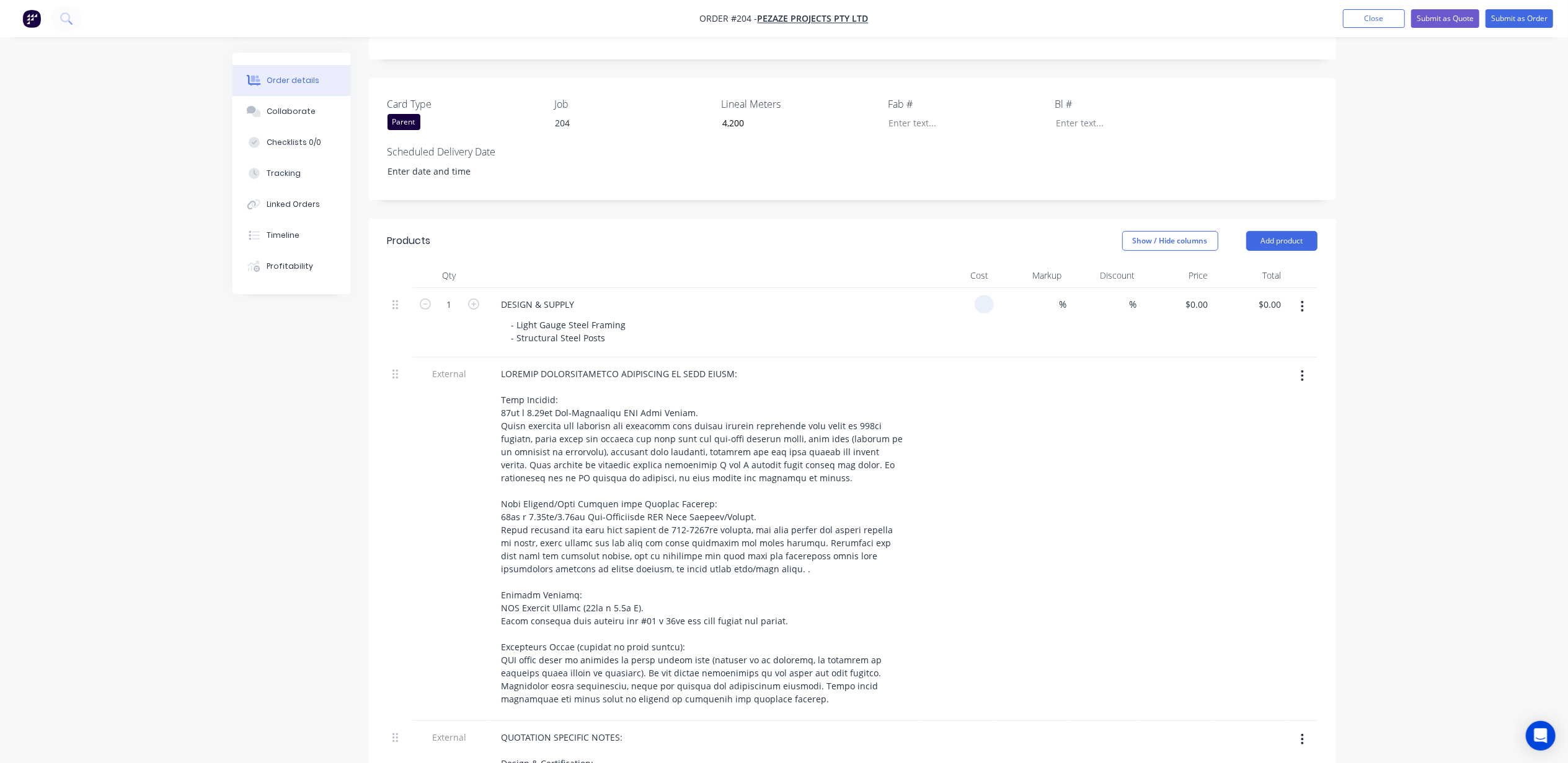
click at [979, 296] on input at bounding box center [986, 305] width 14 height 18
type input "$9,000.00"
type input "50"
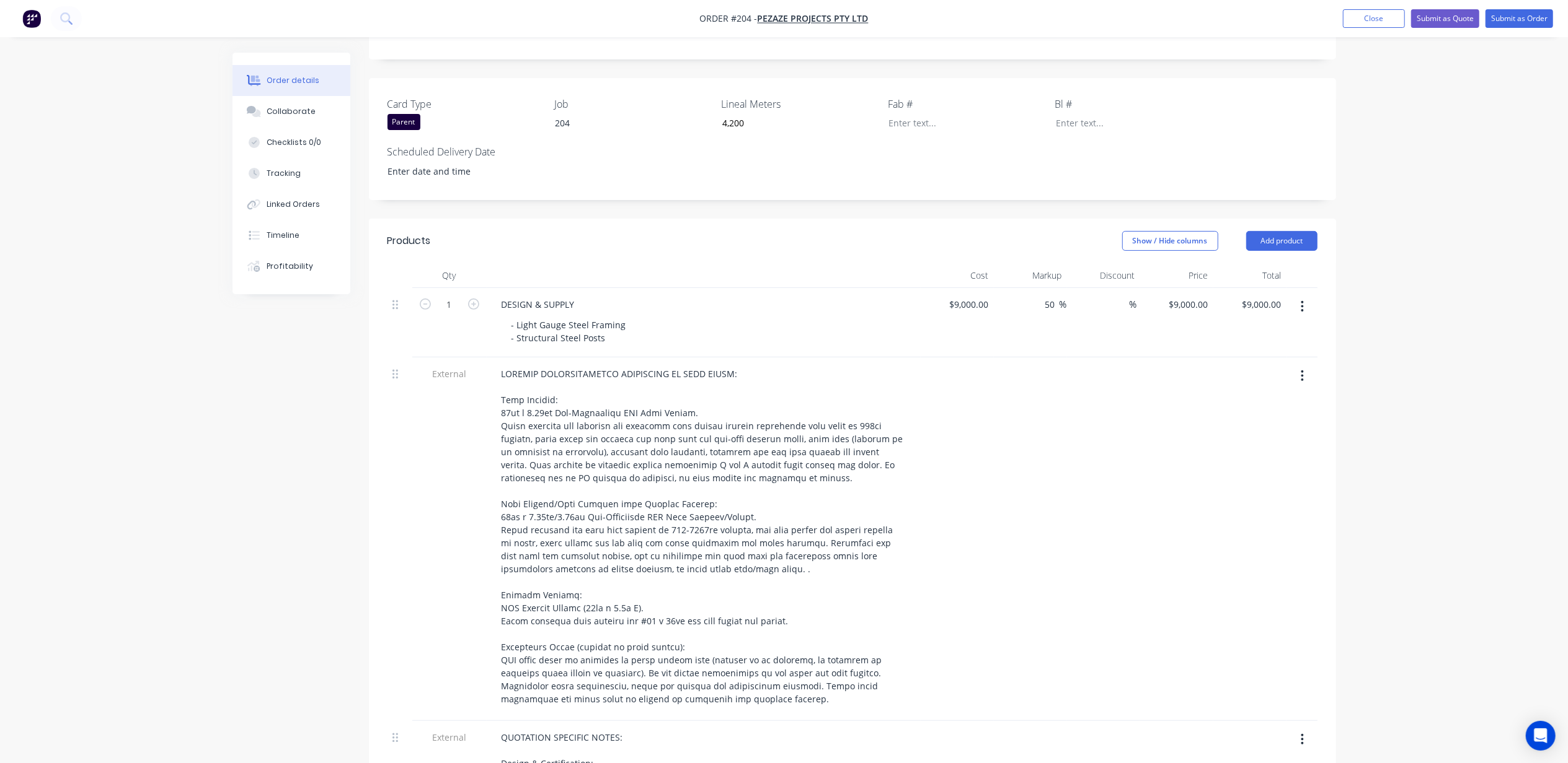
type input "$13,500.00"
click at [974, 296] on input "9000" at bounding box center [972, 305] width 46 height 18
type input "$12,000.00"
type input "$18,000.00"
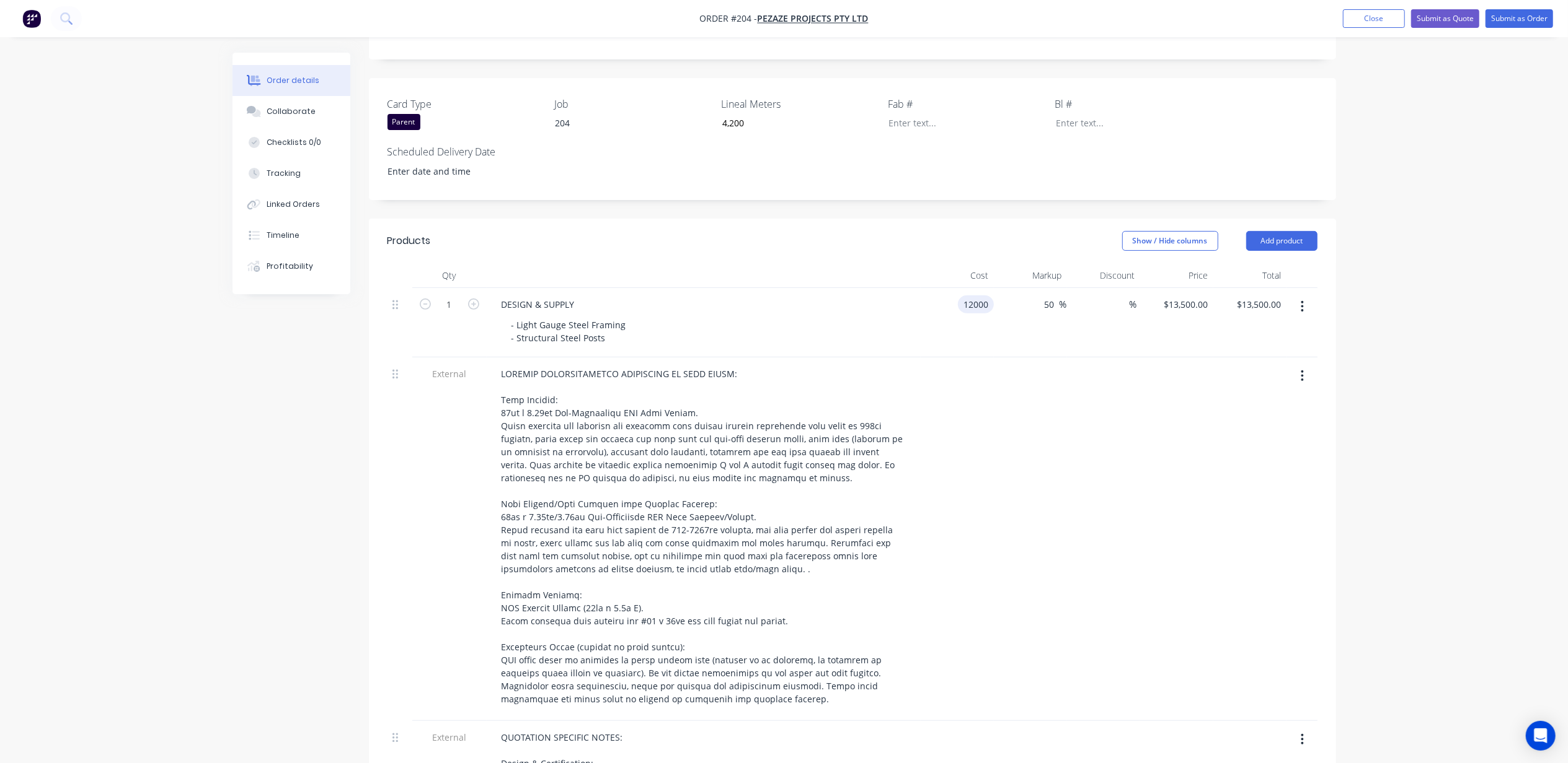
type input "$18,000.00"
click at [987, 296] on input "12000" at bounding box center [968, 305] width 50 height 18
type input "$15,000.00"
type input "$22,500.00"
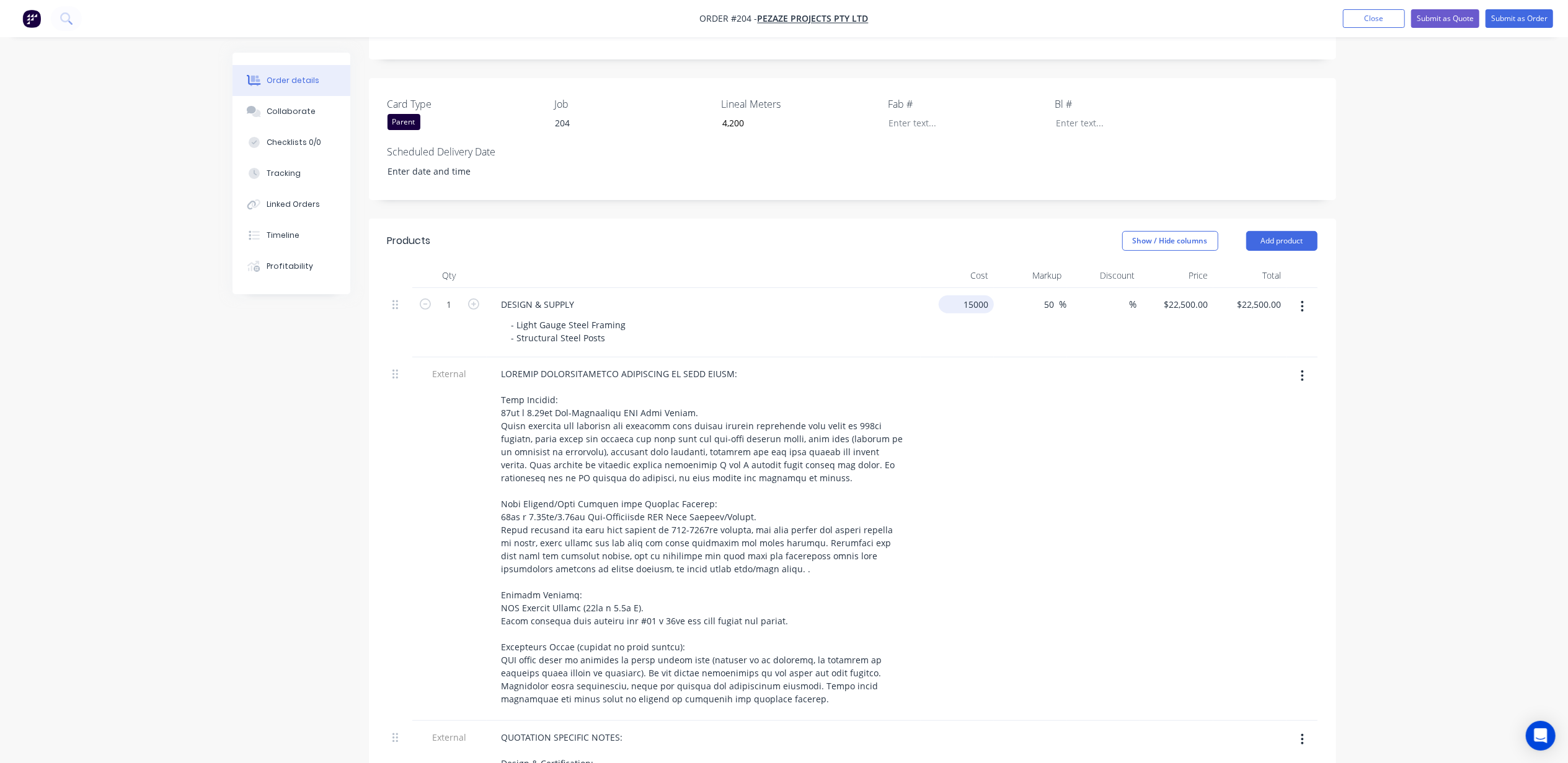
click at [980, 296] on input "15000" at bounding box center [968, 305] width 50 height 18
type input "$18,000.00"
type input "$27,000.00"
click at [1387, 329] on div "Order details Collaborate Checklists 0/0 Tracking Linked Orders Timeline Profit…" at bounding box center [784, 543] width 1568 height 1693
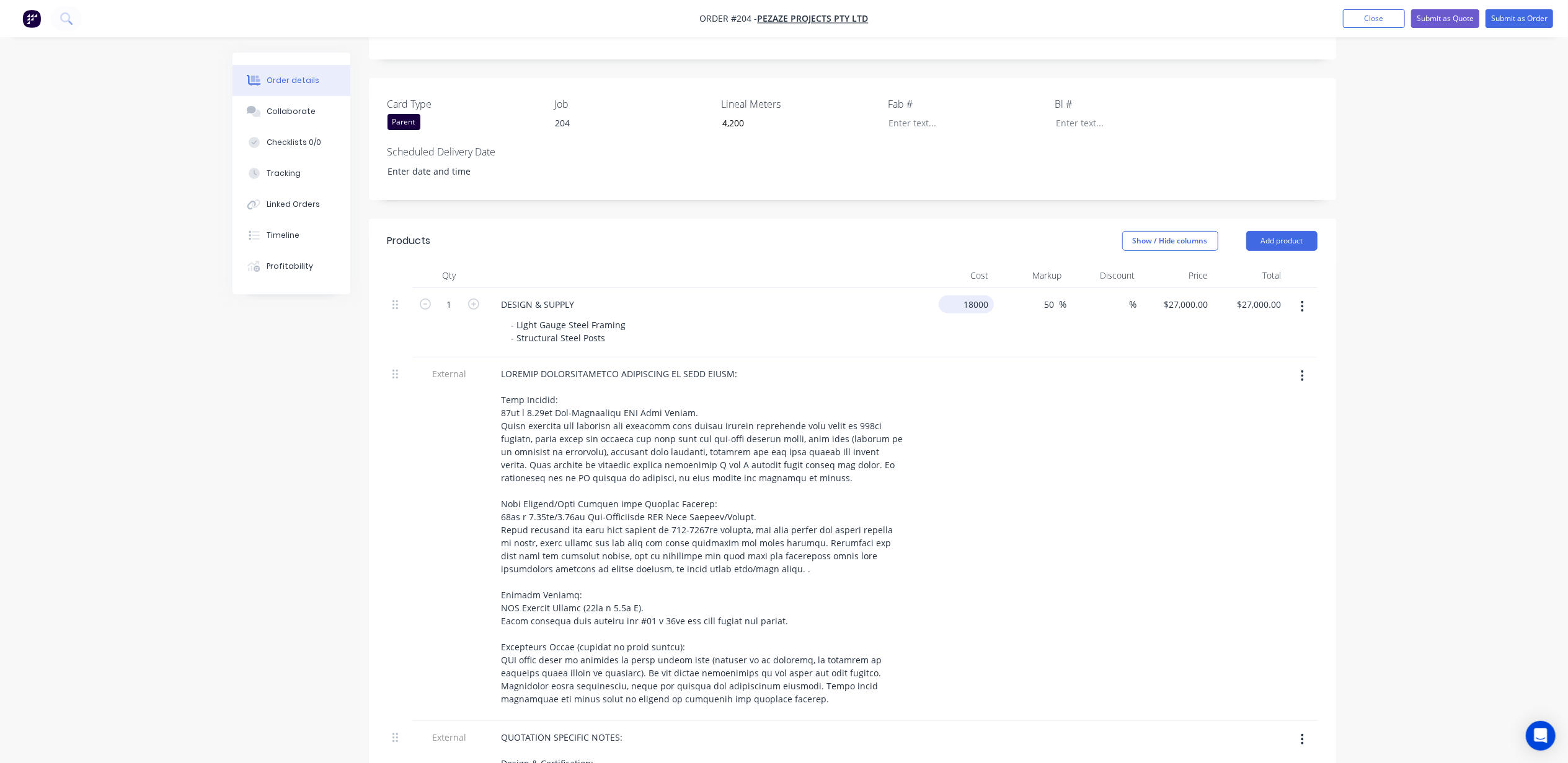
click at [967, 296] on input "18000" at bounding box center [968, 305] width 50 height 18
type input "$20,000.00"
type input "$30,000.00"
click at [1185, 296] on input "30000" at bounding box center [1197, 305] width 31 height 18
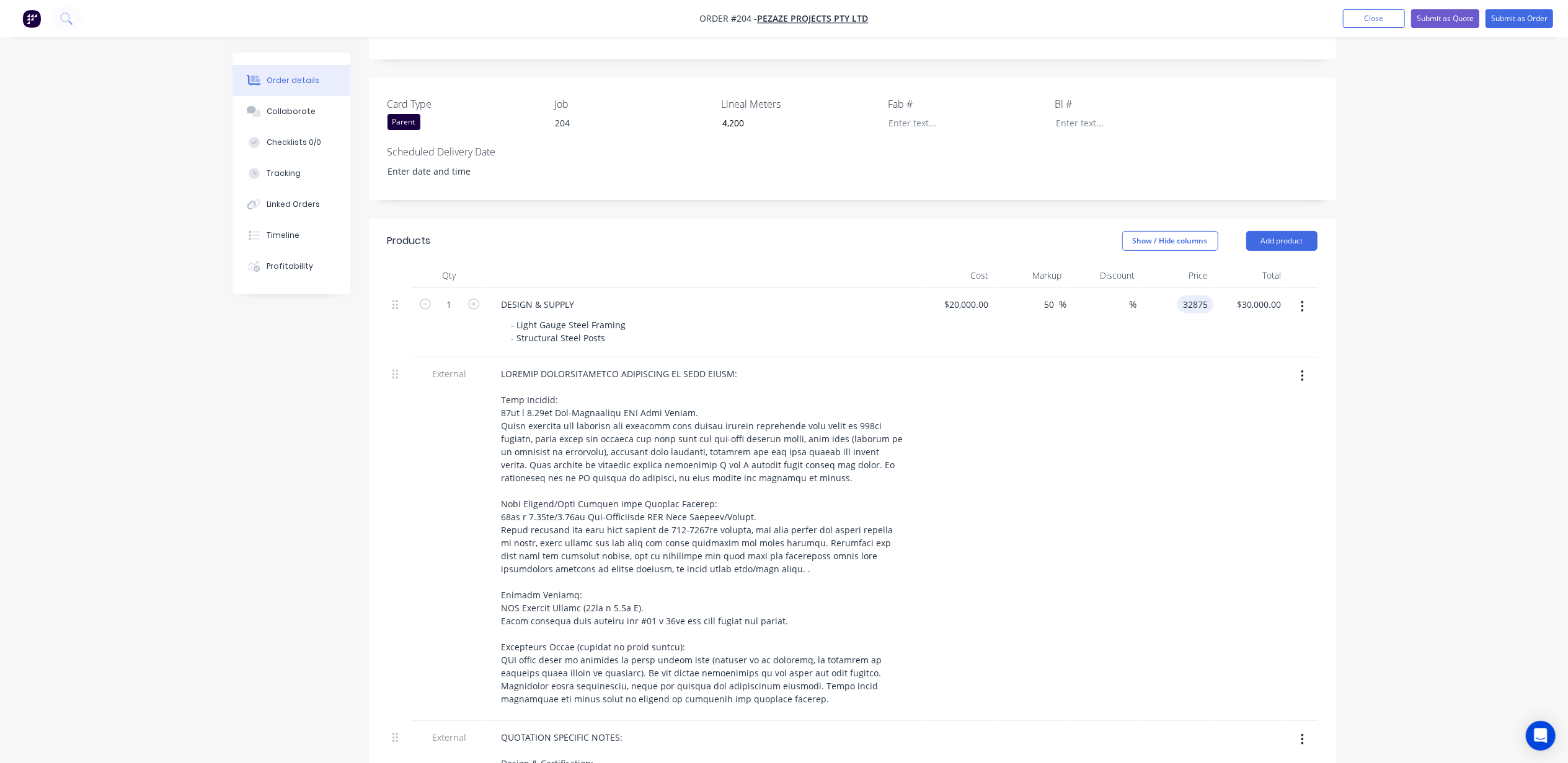
type input "32875"
type input "64.38"
type input "$32,875.00"
click at [1419, 294] on div "Order details Collaborate Checklists 0/0 Tracking Linked Orders Timeline Profit…" at bounding box center [784, 543] width 1568 height 1693
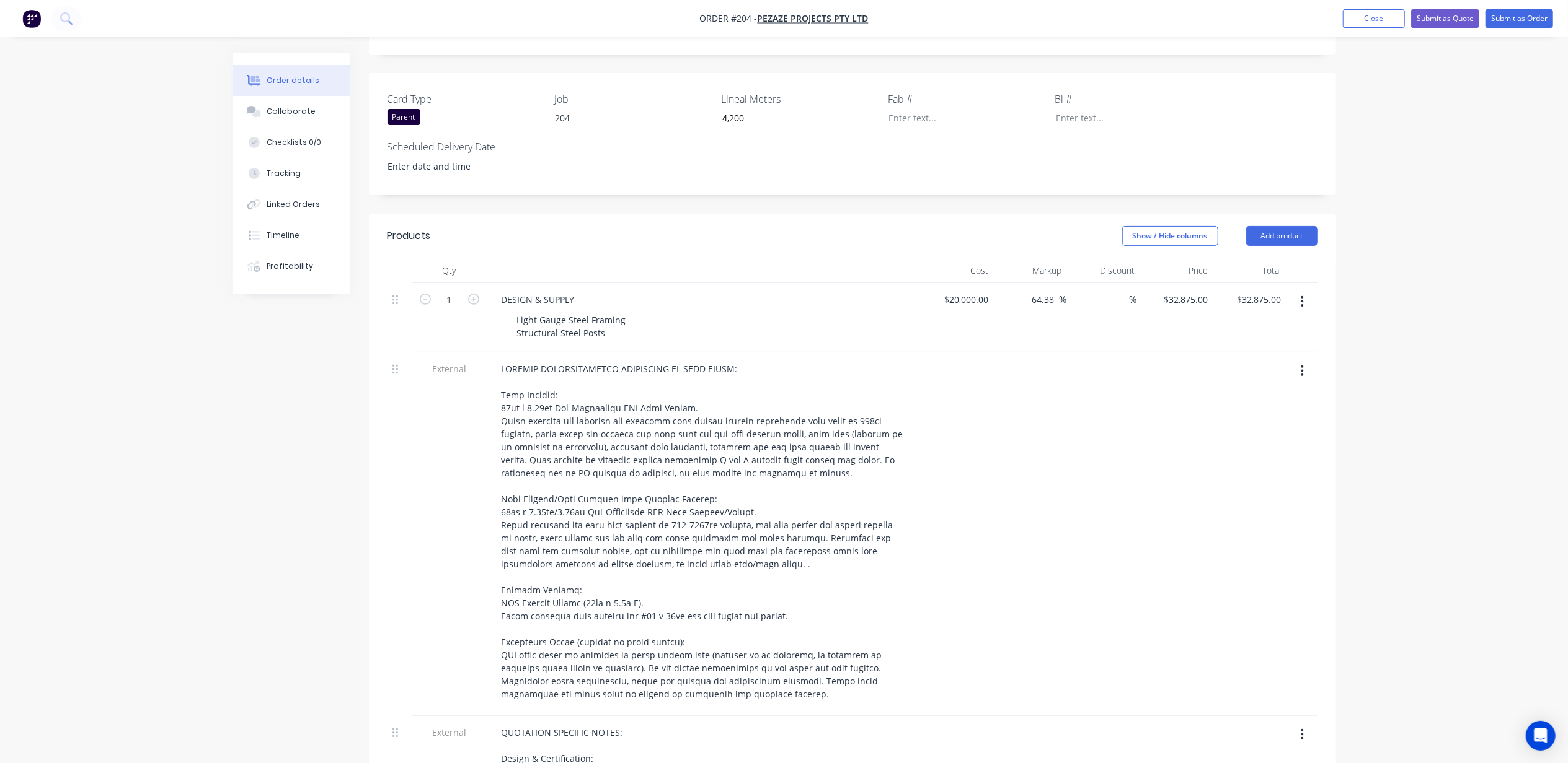
scroll to position [155, 0]
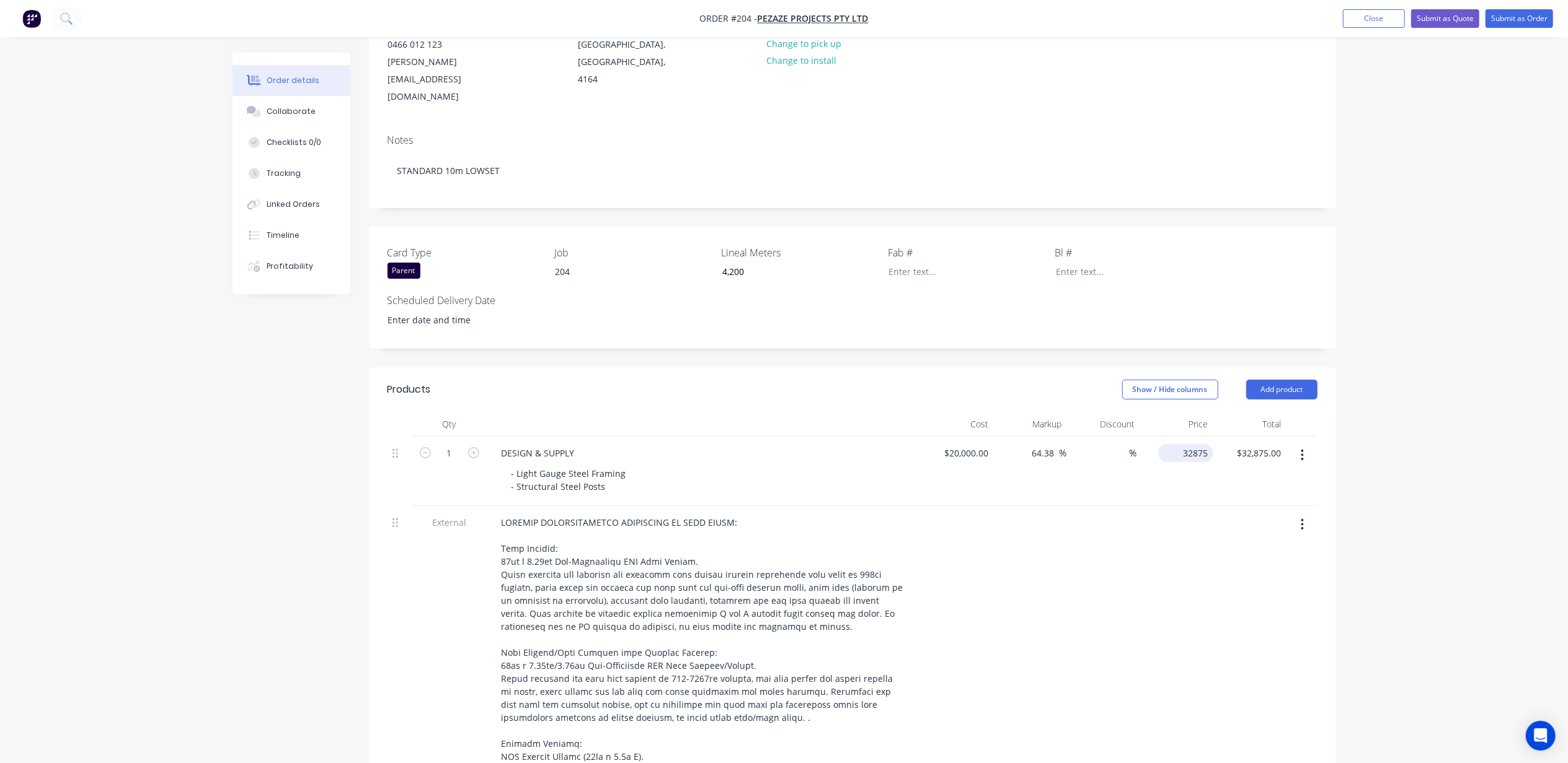
click at [1199, 444] on input "32875" at bounding box center [1188, 453] width 50 height 18
click at [1199, 444] on input "31000" at bounding box center [1197, 453] width 31 height 18
type input "29900"
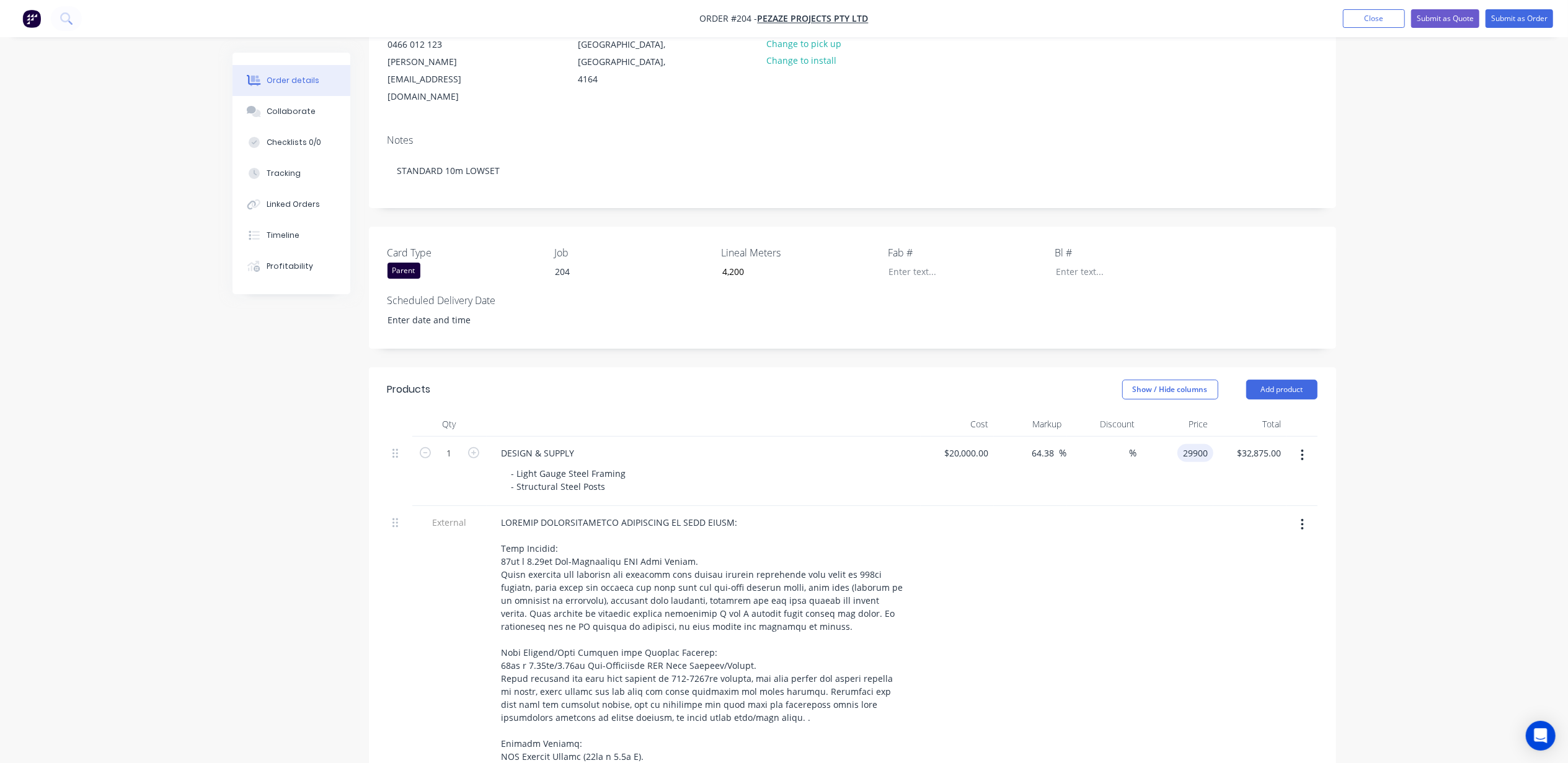
type input "49.5"
type input "$29,900.00"
click at [1467, 385] on div "Order details Collaborate Checklists 0/0 Tracking Linked Orders Timeline Profit…" at bounding box center [784, 692] width 1568 height 1693
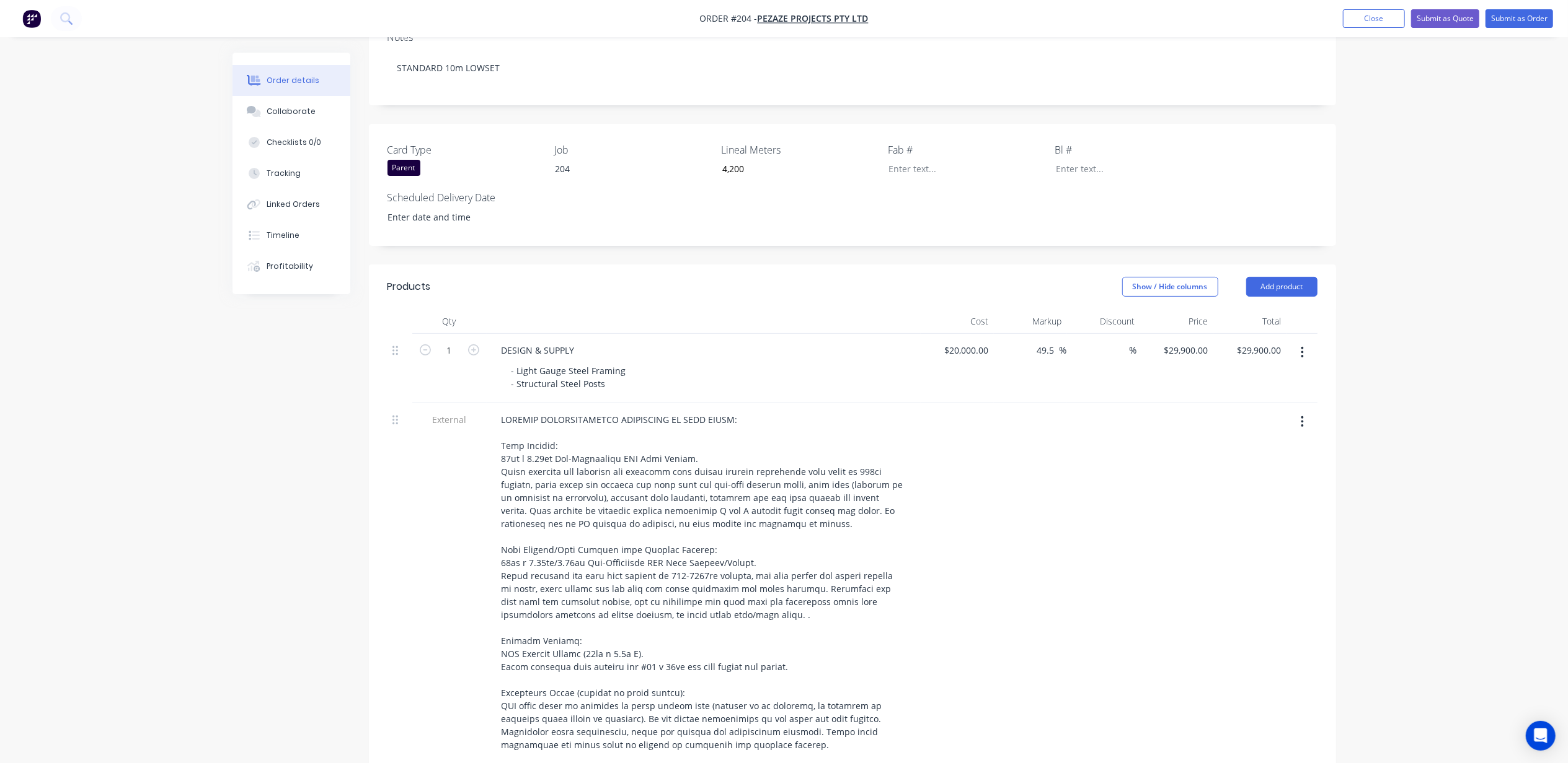
scroll to position [223, 0]
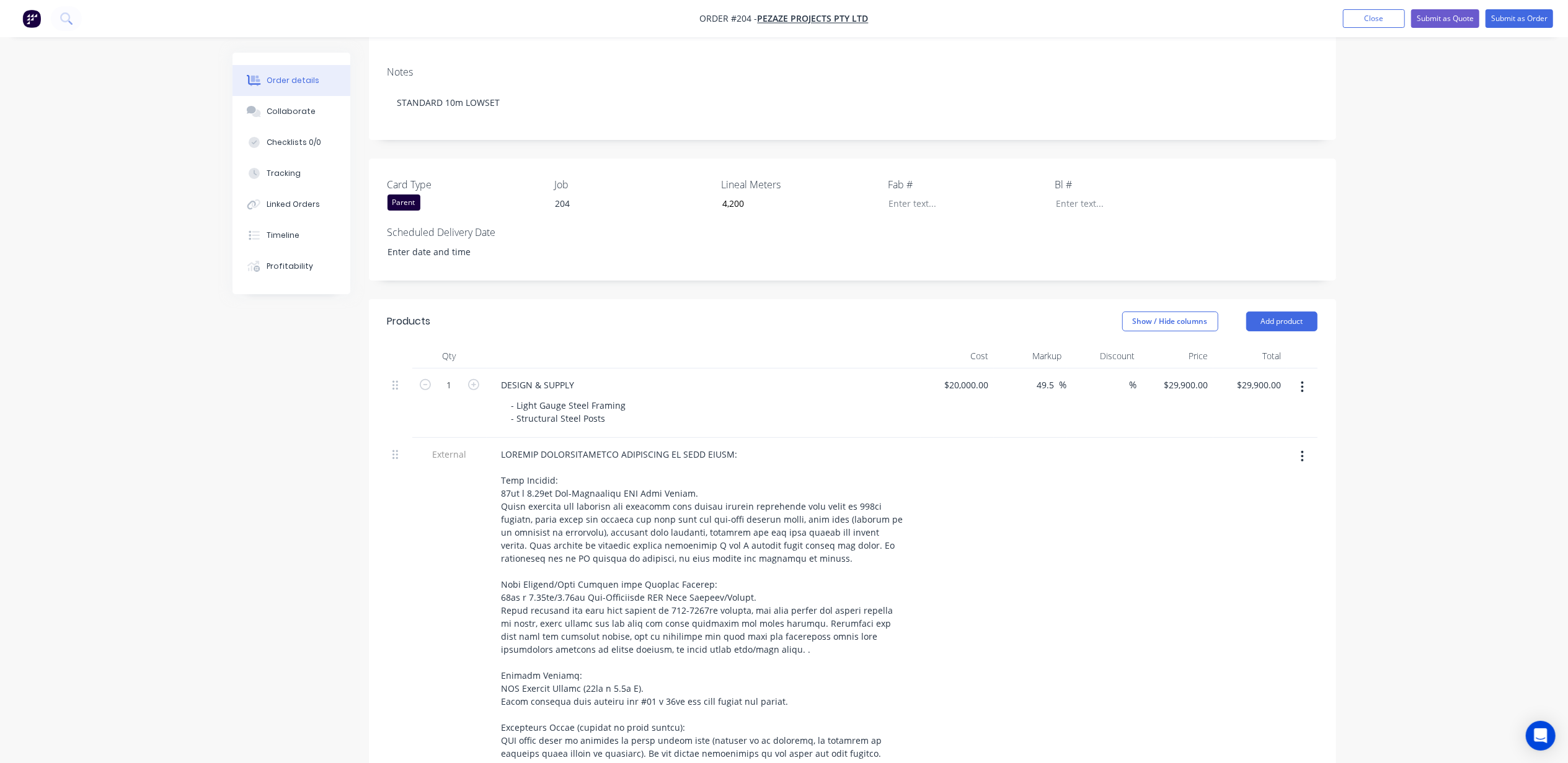
click at [1375, 256] on div "Order details Collaborate Checklists 0/0 Tracking Linked Orders Timeline Profit…" at bounding box center [784, 623] width 1568 height 1693
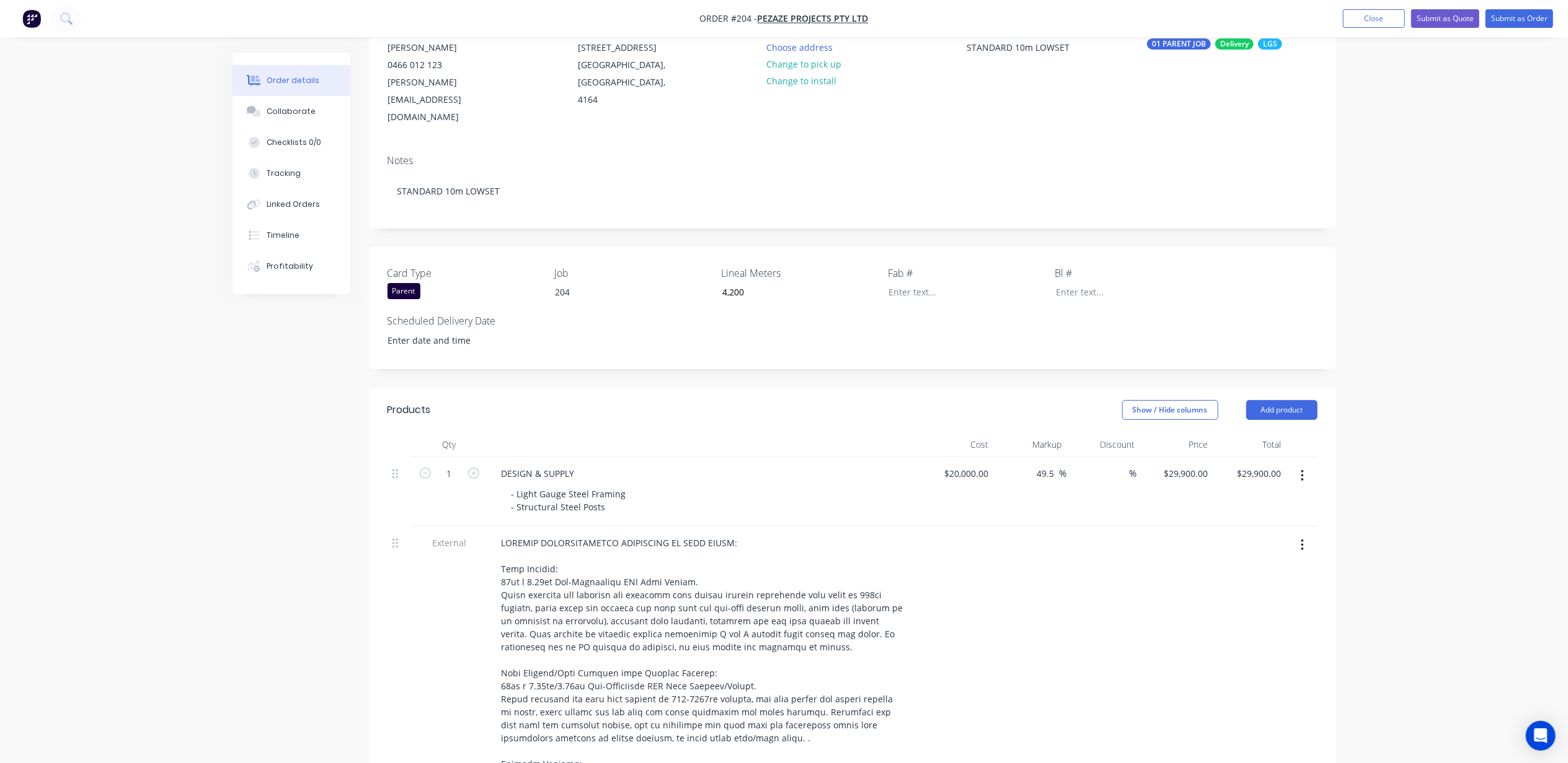
scroll to position [0, 0]
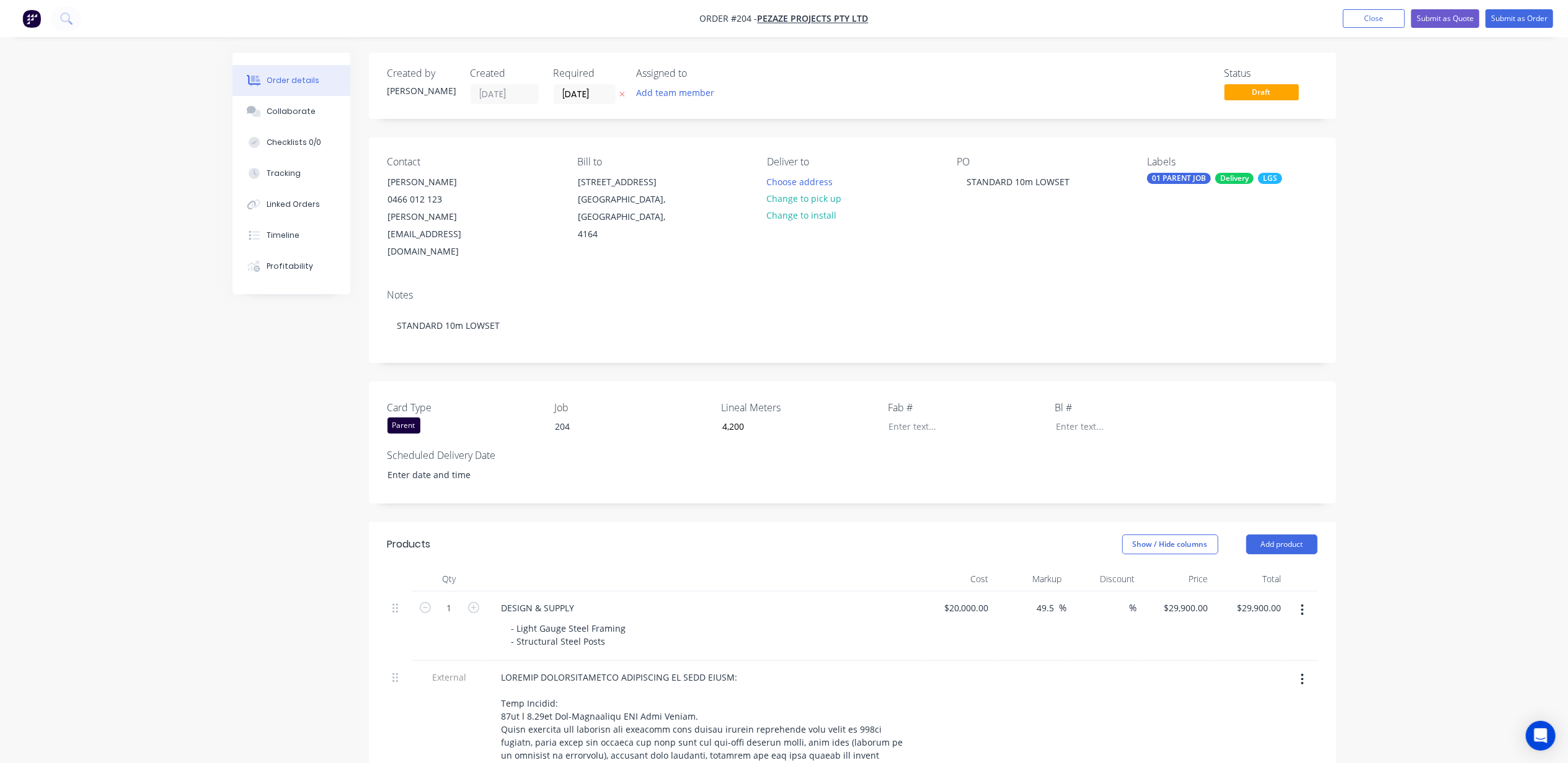
click at [679, 90] on button "Add team member" at bounding box center [675, 92] width 91 height 17
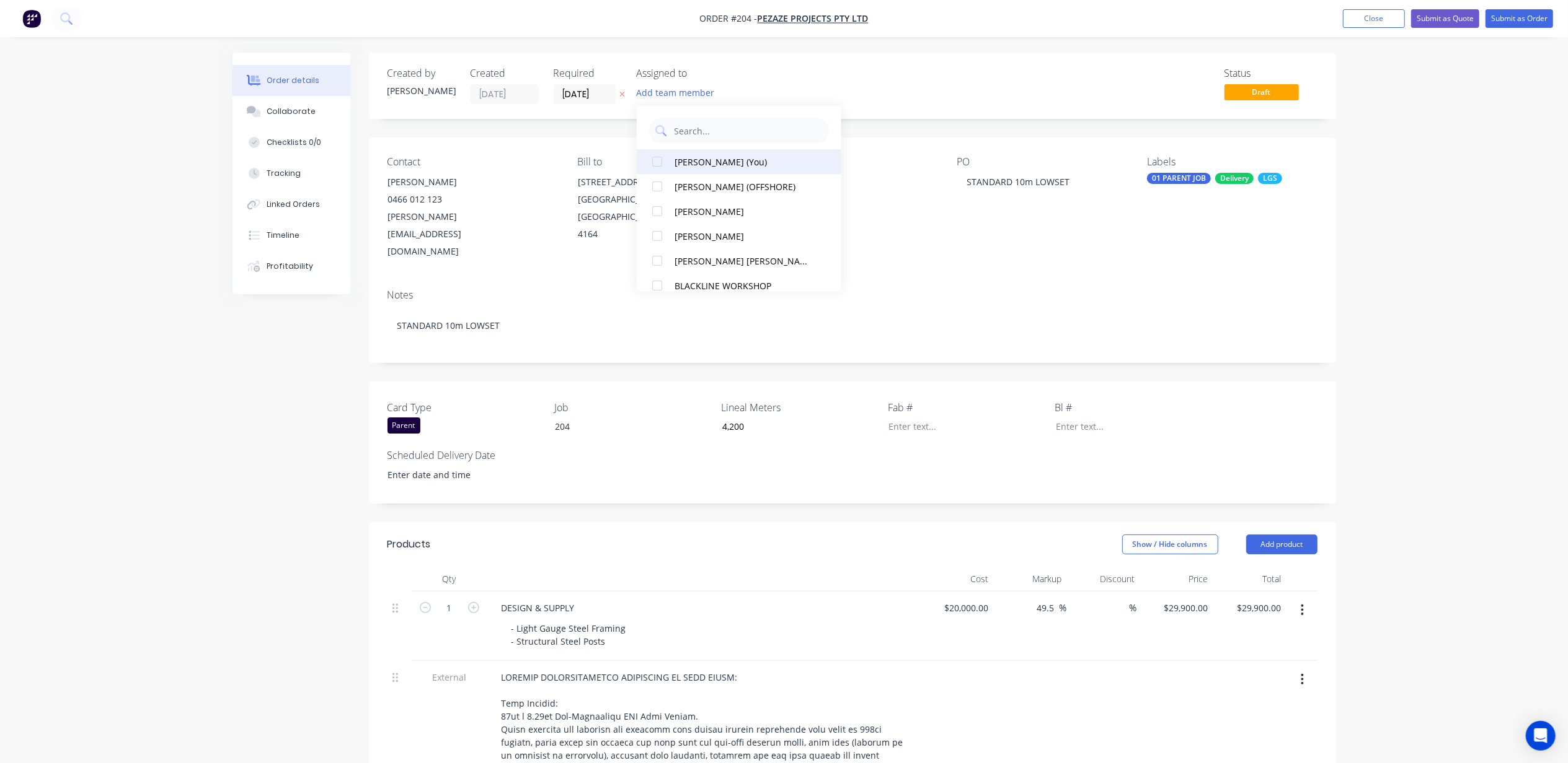
click at [724, 157] on div "[PERSON_NAME] (You)" at bounding box center [744, 161] width 139 height 13
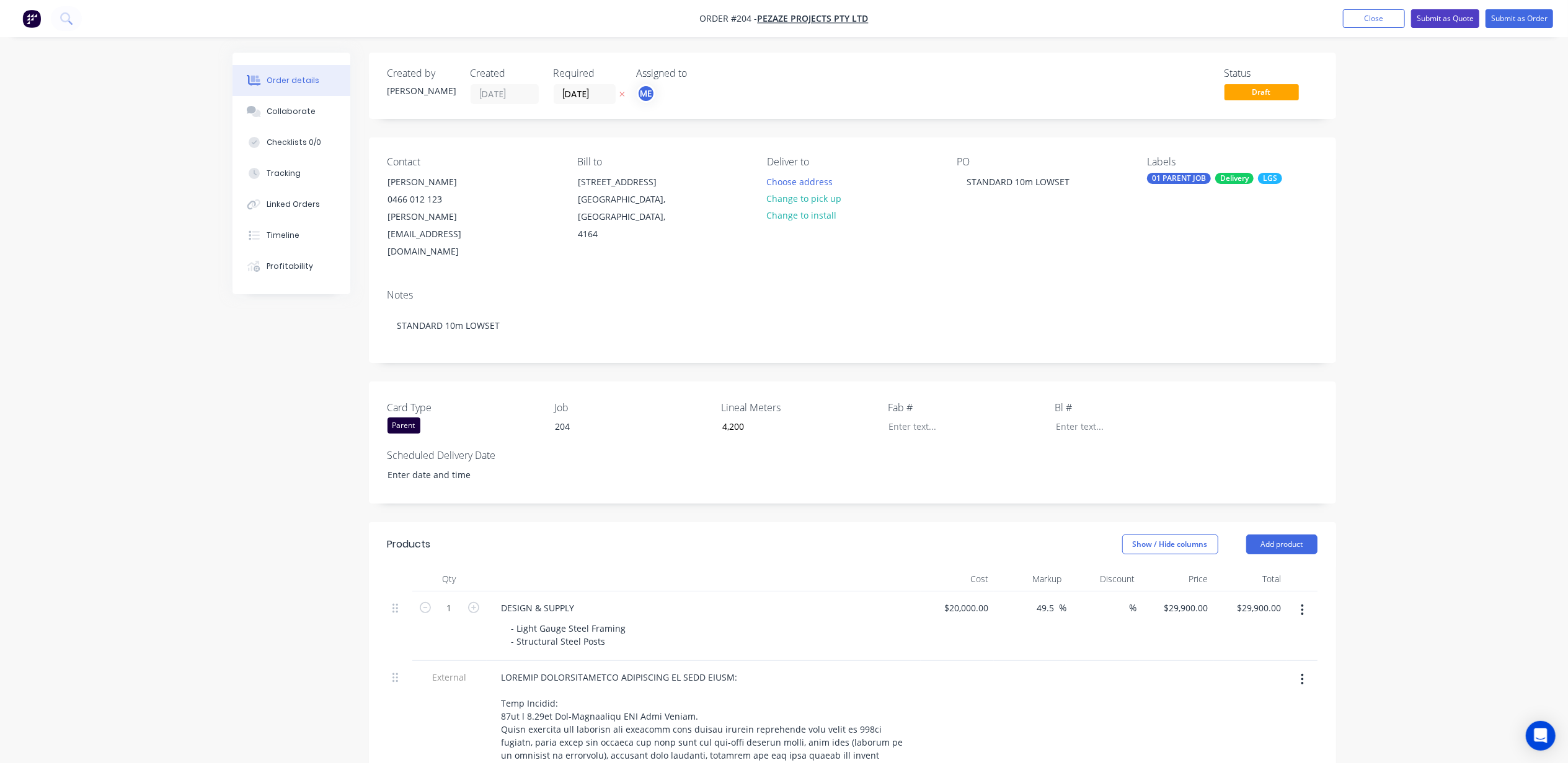
click at [1432, 18] on button "Submit as Quote" at bounding box center [1445, 18] width 69 height 18
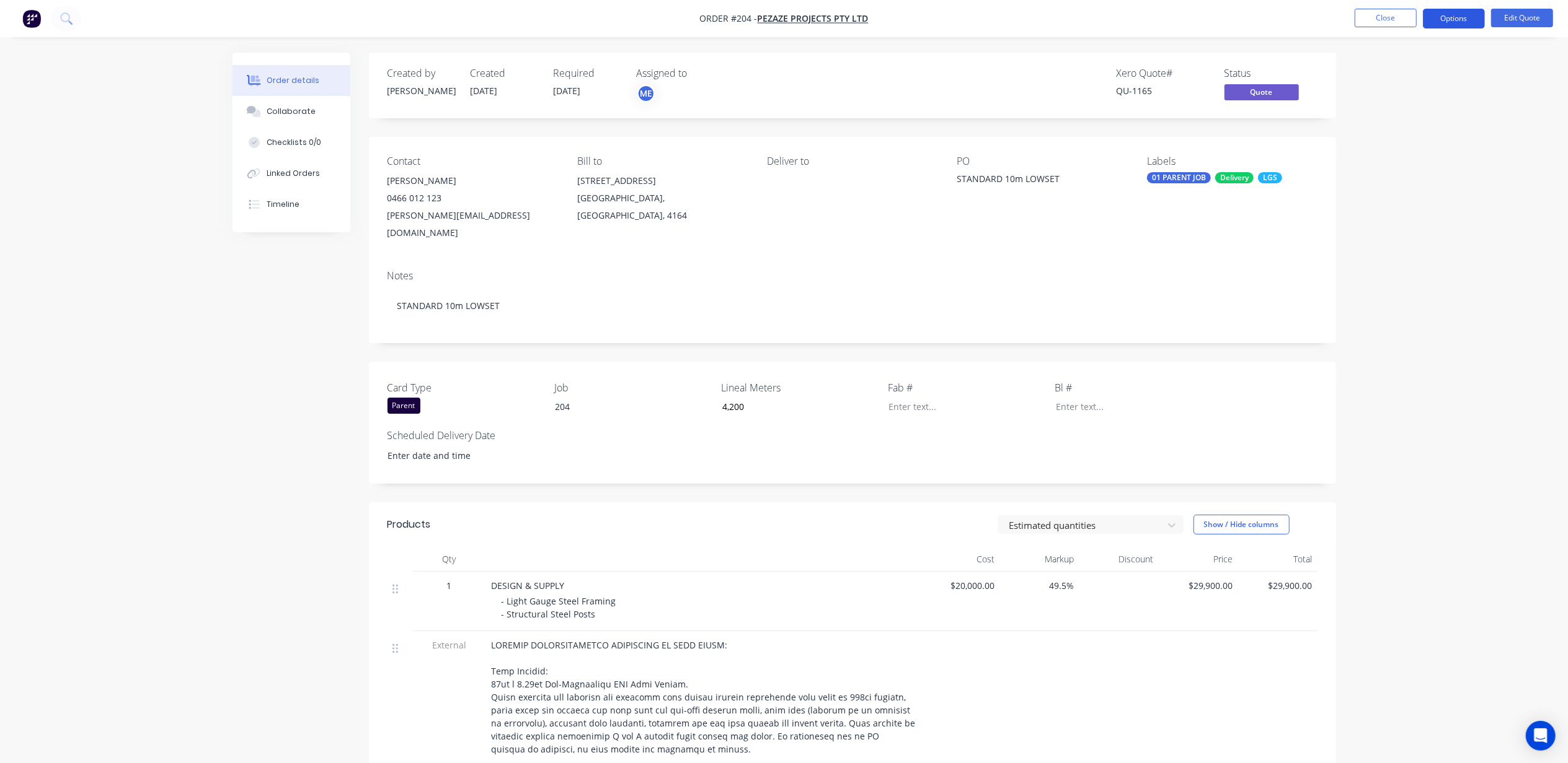
click at [1442, 16] on button "Options" at bounding box center [1454, 18] width 62 height 20
click at [1422, 220] on div "Duplicate" at bounding box center [1417, 224] width 114 height 18
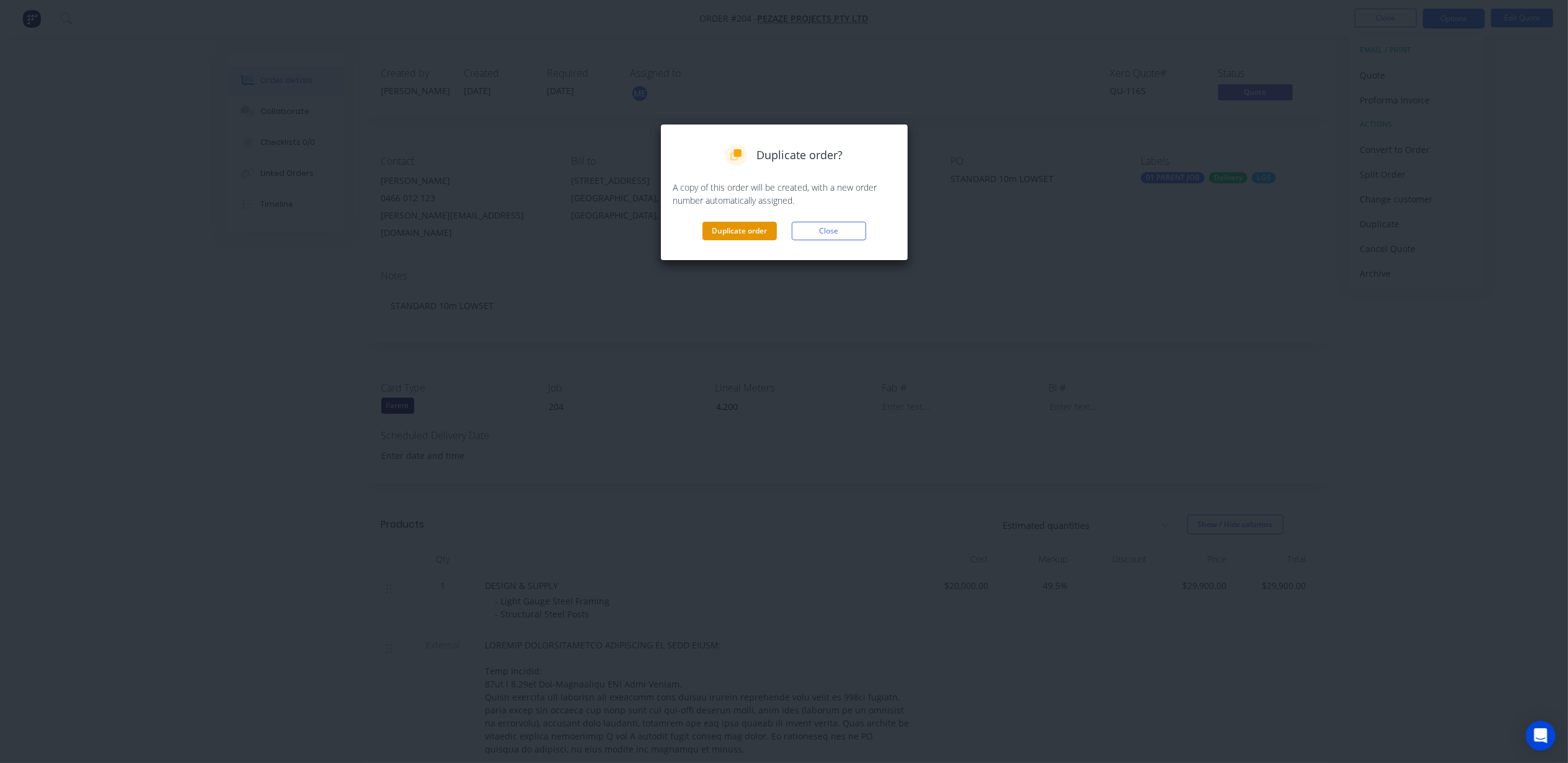
click at [738, 231] on button "Duplicate order" at bounding box center [740, 231] width 75 height 18
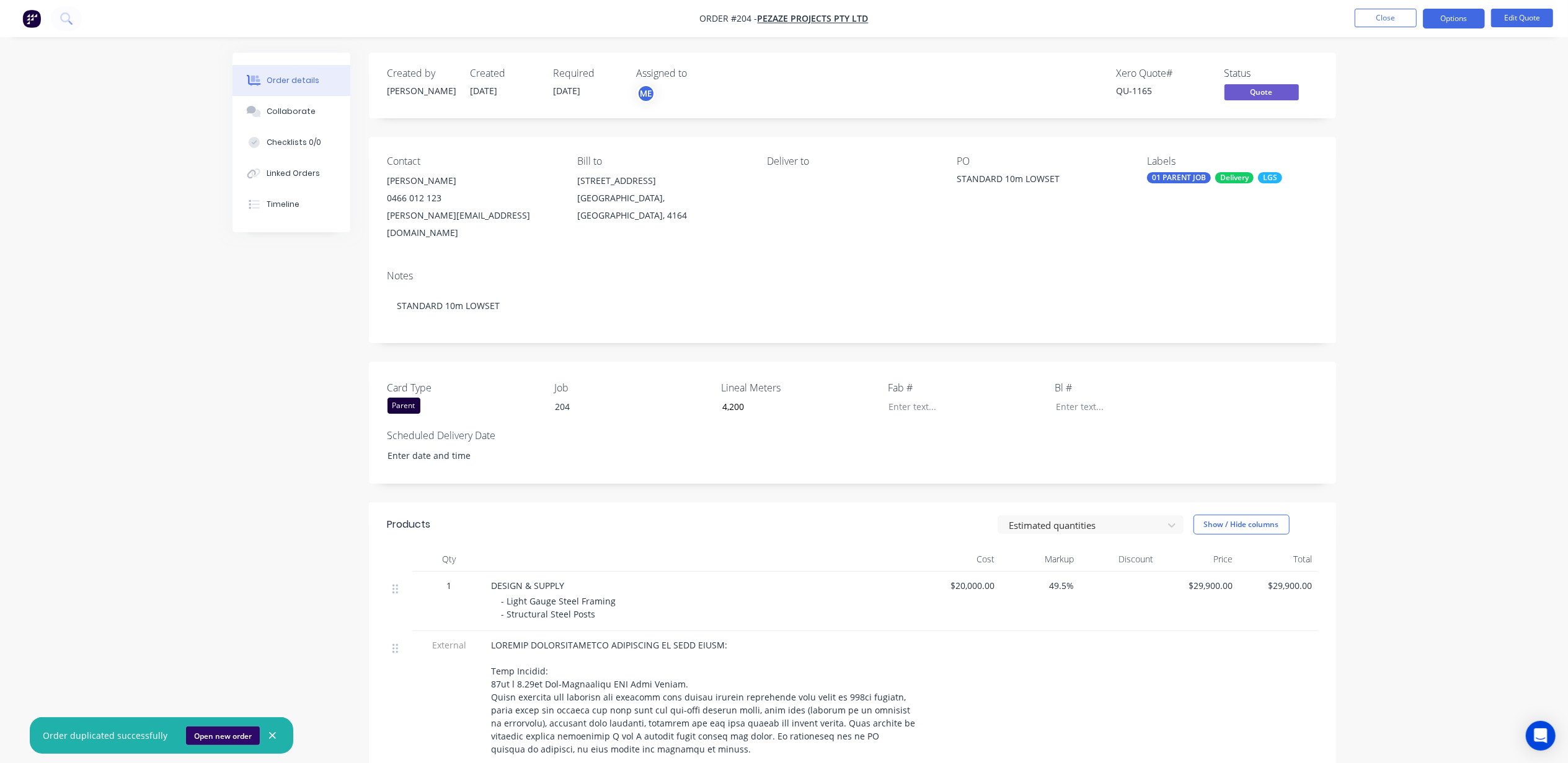
click at [216, 737] on button "Open new order" at bounding box center [223, 736] width 74 height 18
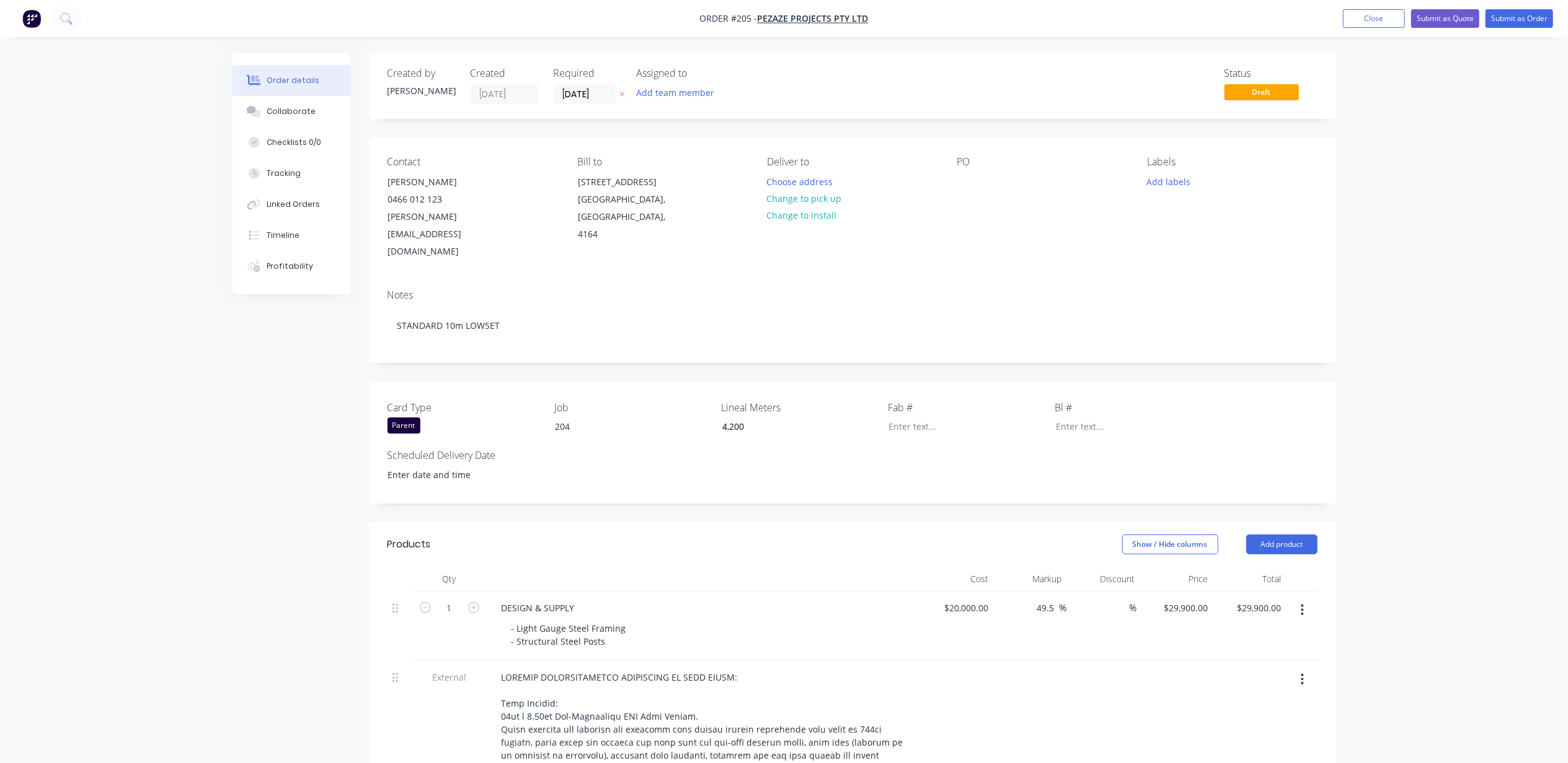
click at [979, 181] on div "PO" at bounding box center [1042, 208] width 170 height 104
click at [963, 176] on div at bounding box center [967, 182] width 20 height 18
click at [734, 418] on input "4200" at bounding box center [793, 427] width 163 height 18
type input "4,150"
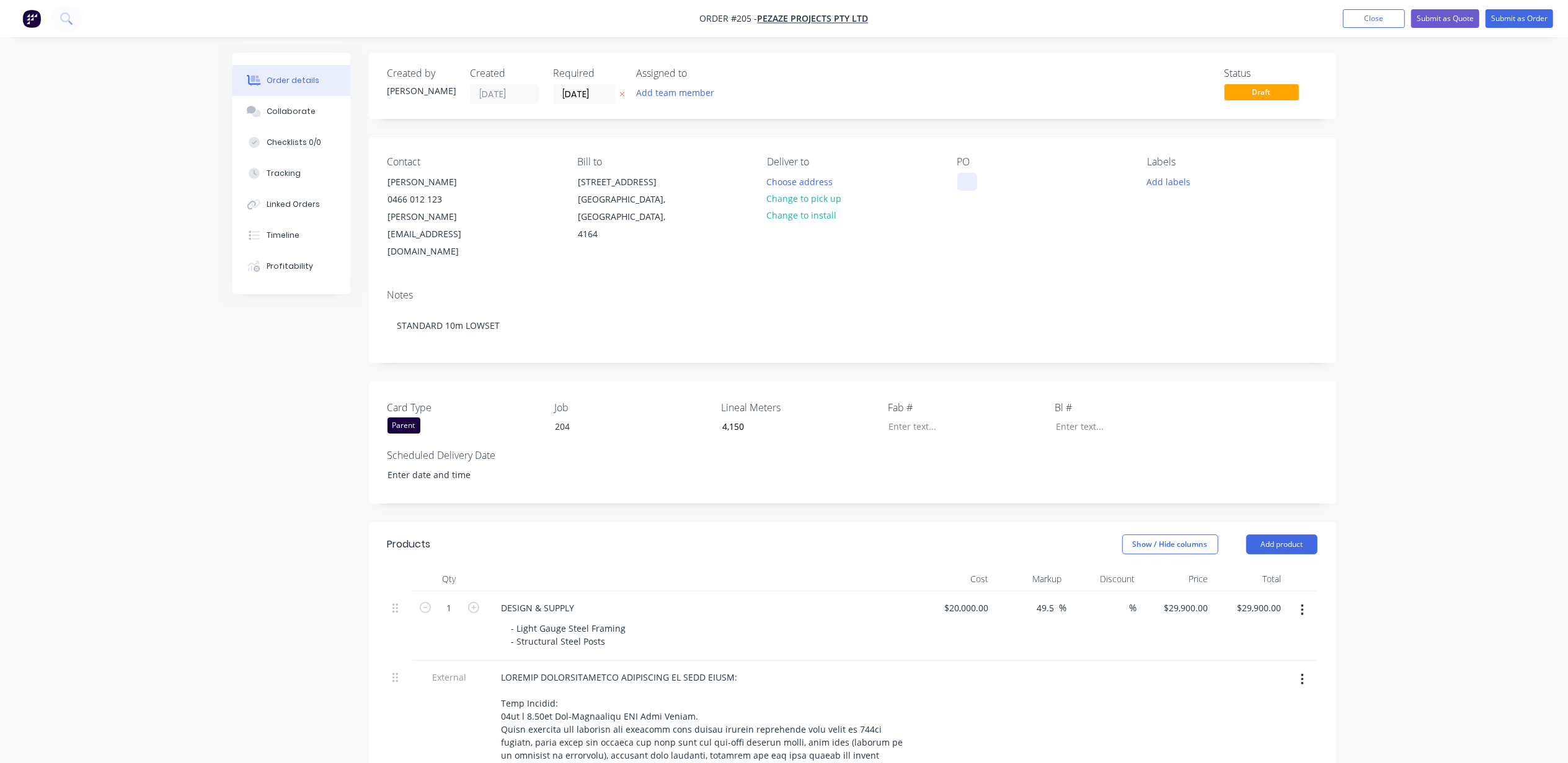
click at [970, 178] on div at bounding box center [967, 182] width 20 height 18
click at [1168, 180] on button "Add labels" at bounding box center [1168, 181] width 57 height 17
click at [1167, 293] on div at bounding box center [1170, 292] width 25 height 25
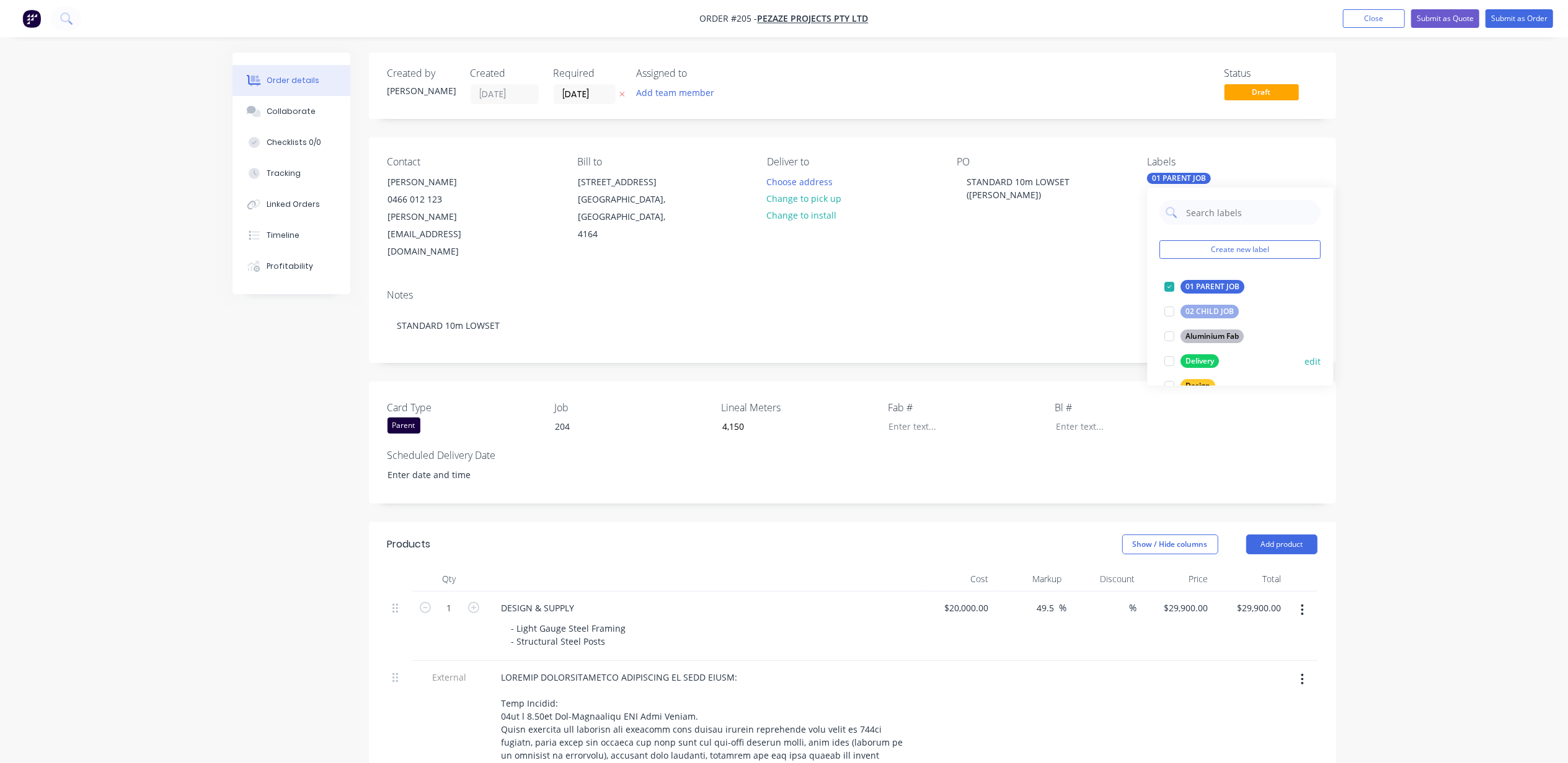
click at [1168, 363] on div at bounding box center [1170, 361] width 25 height 25
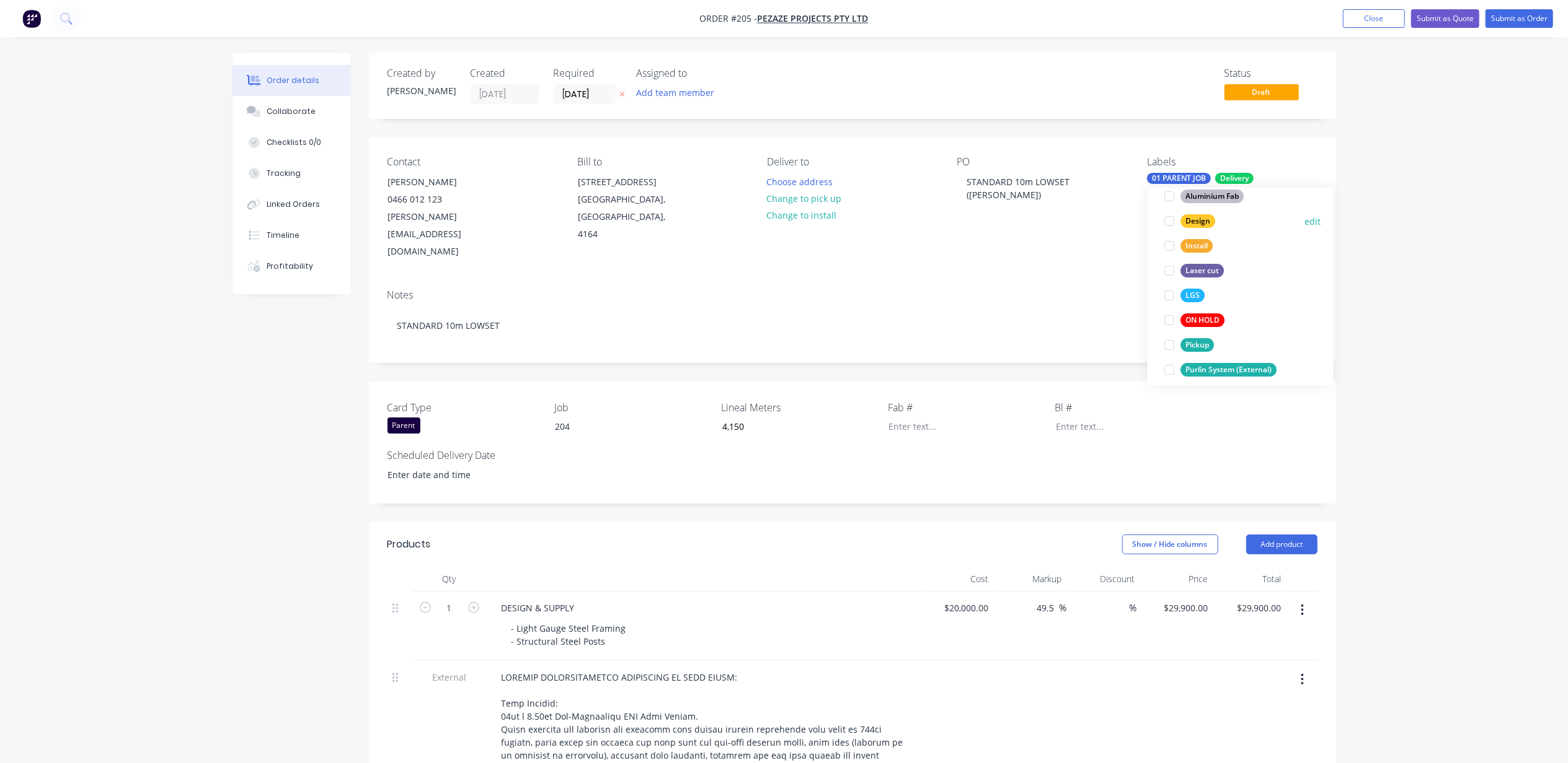
click at [1164, 221] on div at bounding box center [1170, 221] width 25 height 25
click at [1166, 346] on div at bounding box center [1170, 345] width 25 height 25
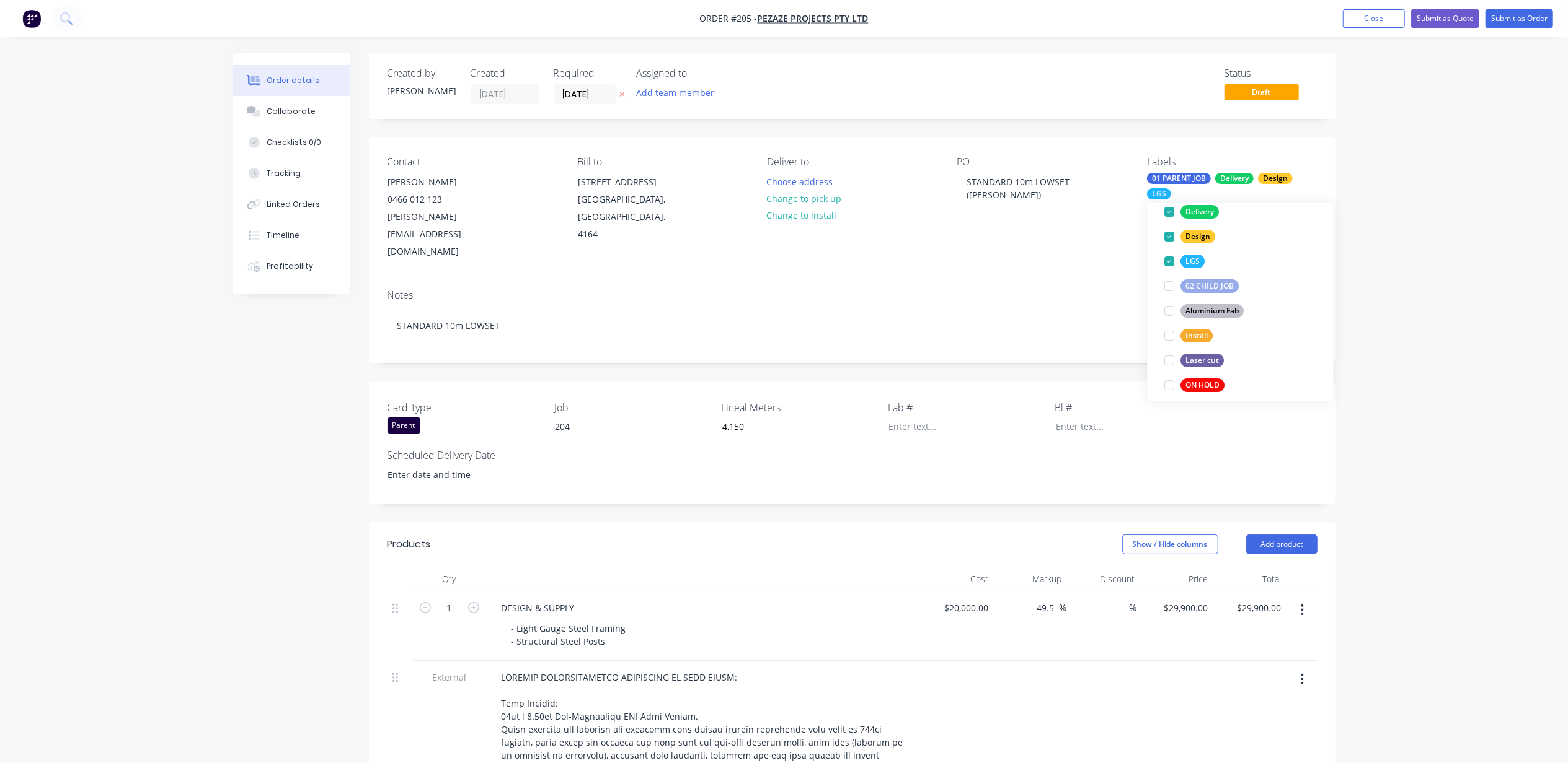
click at [593, 418] on div "204" at bounding box center [622, 427] width 155 height 18
click at [989, 184] on div "STANDARD 10m LOWSET ([PERSON_NAME])" at bounding box center [1035, 188] width 155 height 31
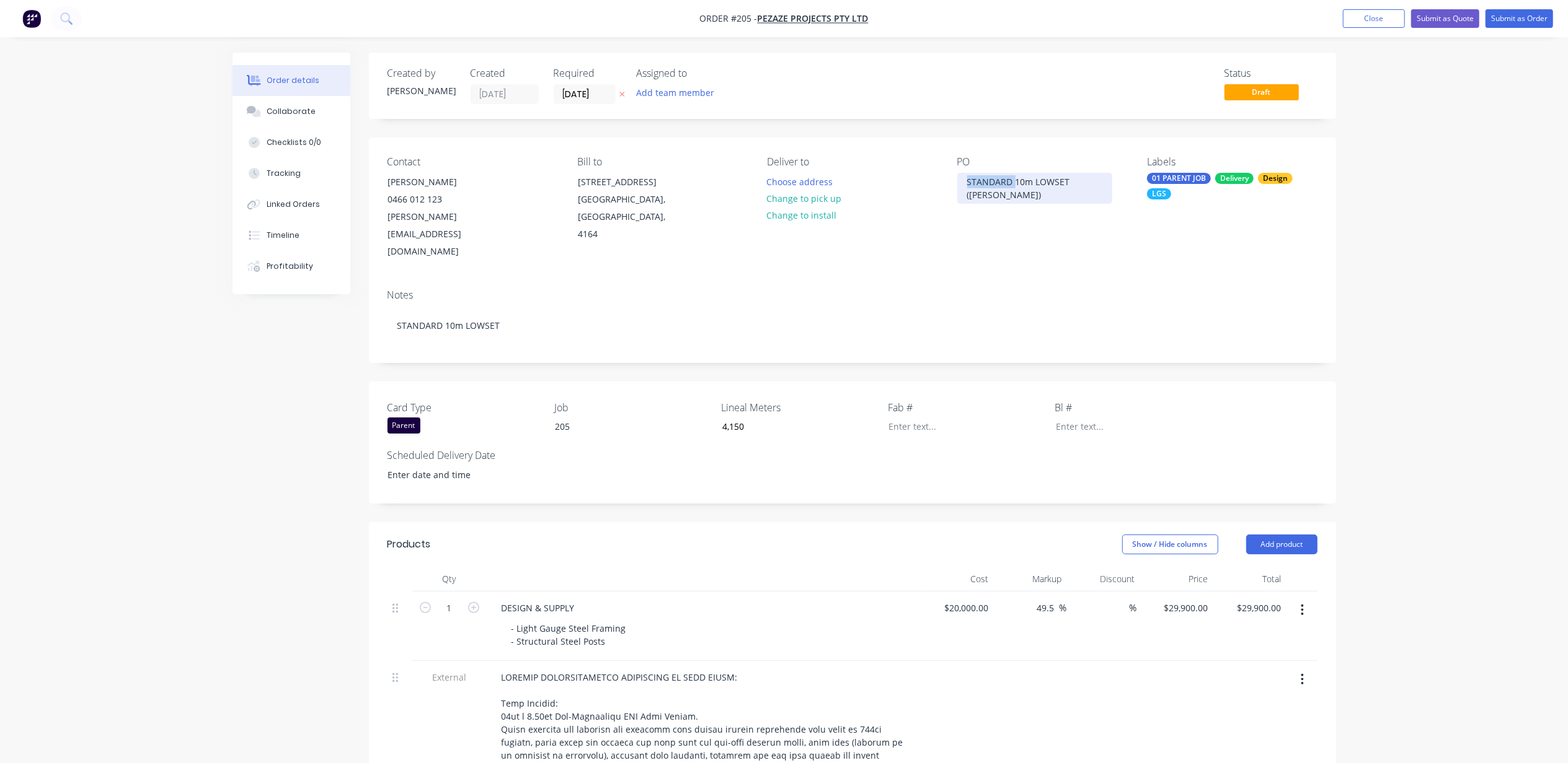
click at [990, 184] on div "STANDARD 10m LOWSET ([PERSON_NAME])" at bounding box center [1035, 188] width 155 height 31
copy div "STANDARD 10m LOWSET ([PERSON_NAME])"
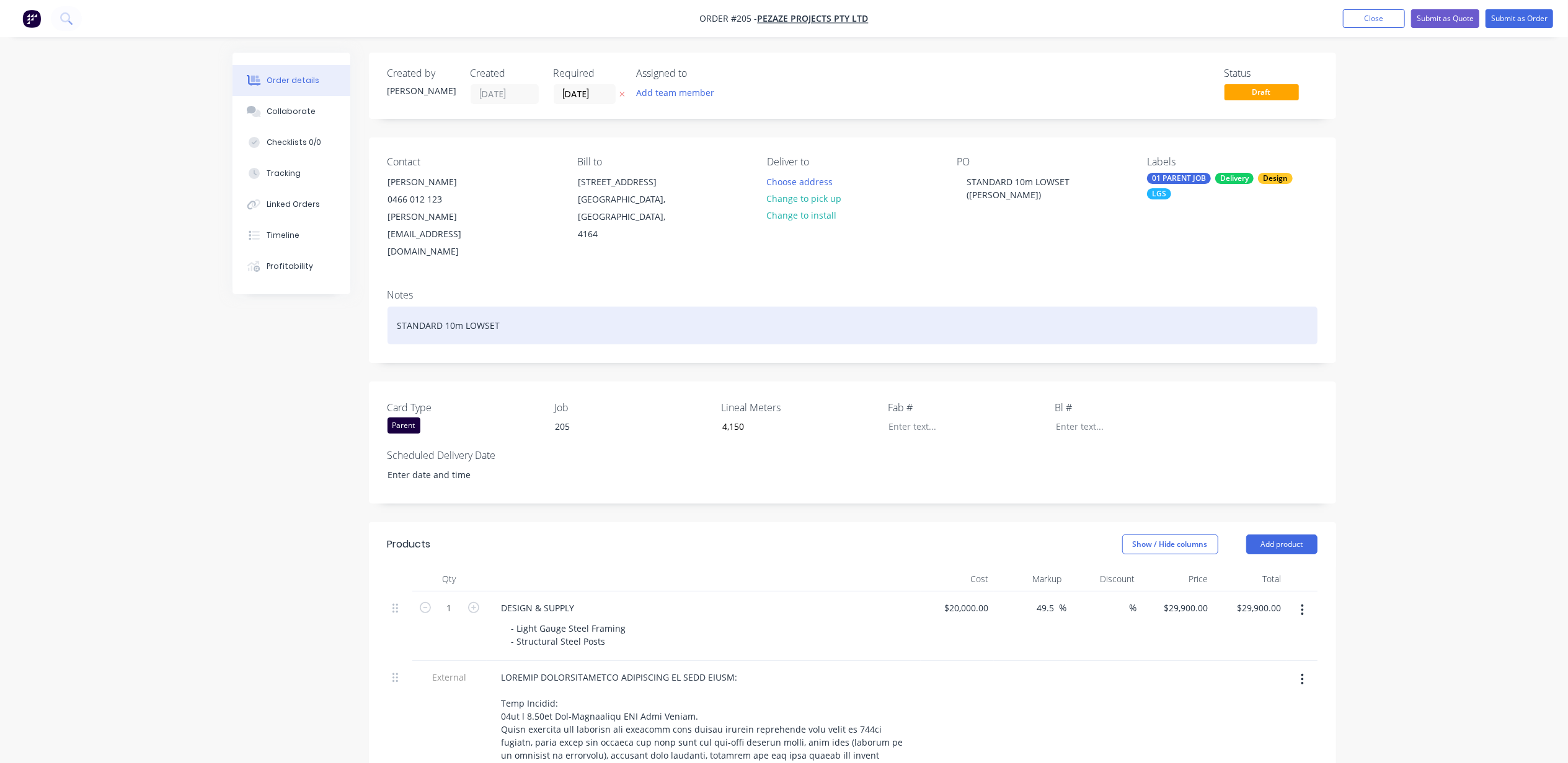
click at [464, 306] on div "STANDARD 10m LOWSET" at bounding box center [852, 325] width 930 height 38
paste div
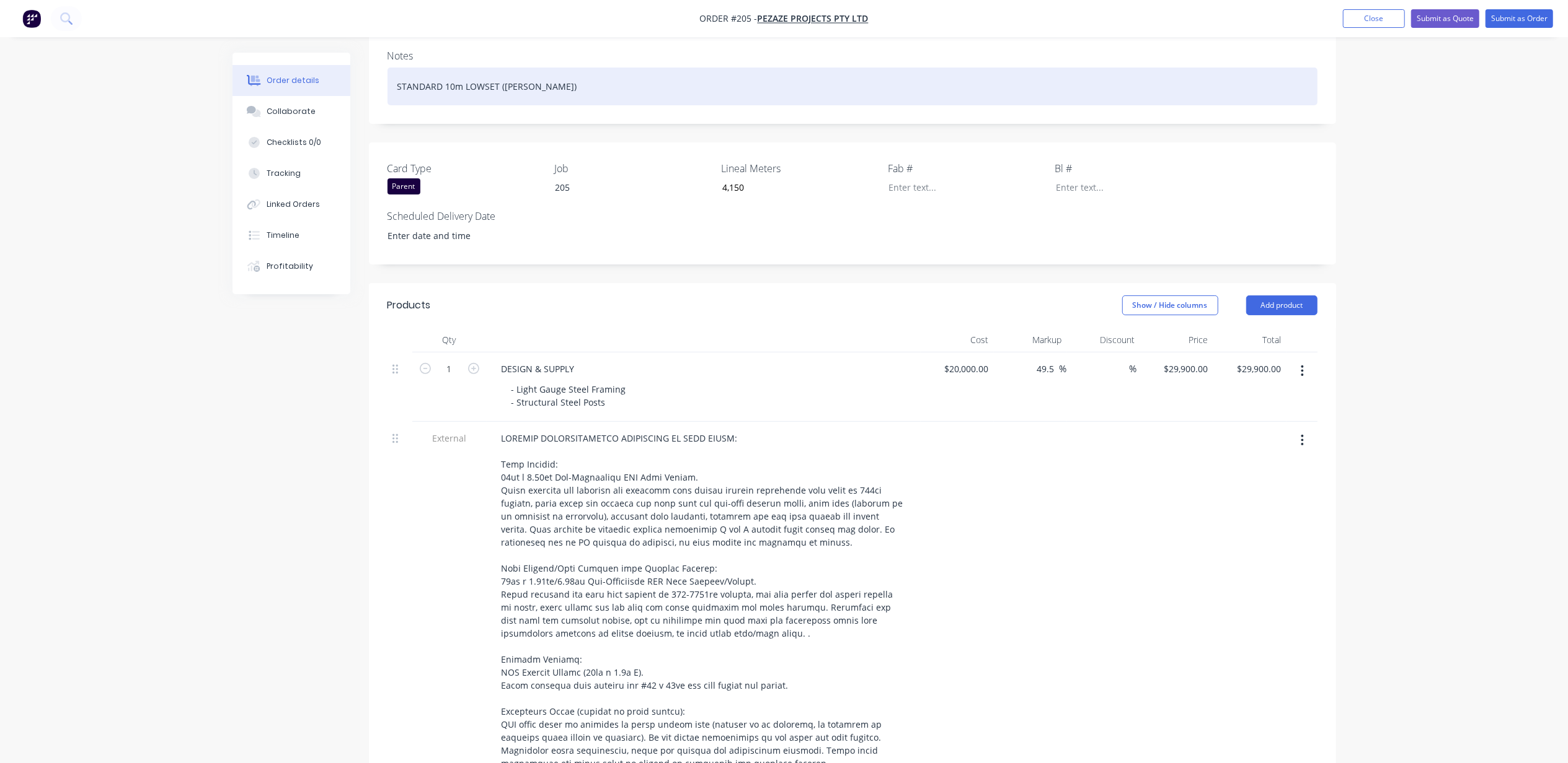
scroll to position [248, 0]
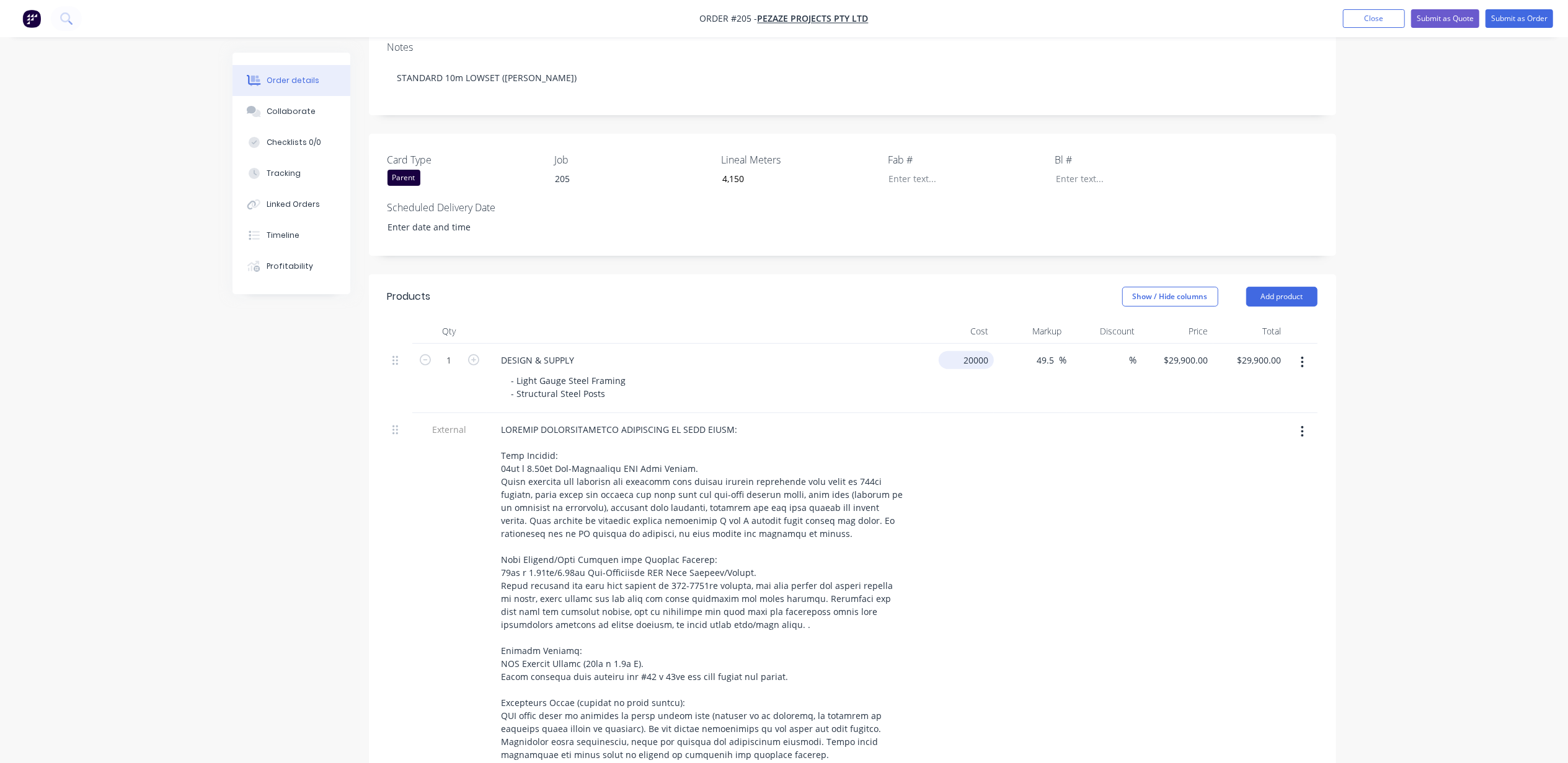
drag, startPoint x: 956, startPoint y: 328, endPoint x: 972, endPoint y: 326, distance: 16.1
click at [965, 351] on input "20000" at bounding box center [968, 360] width 50 height 18
type input "$19,000.00"
type input "28405"
type input "$28,405.00"
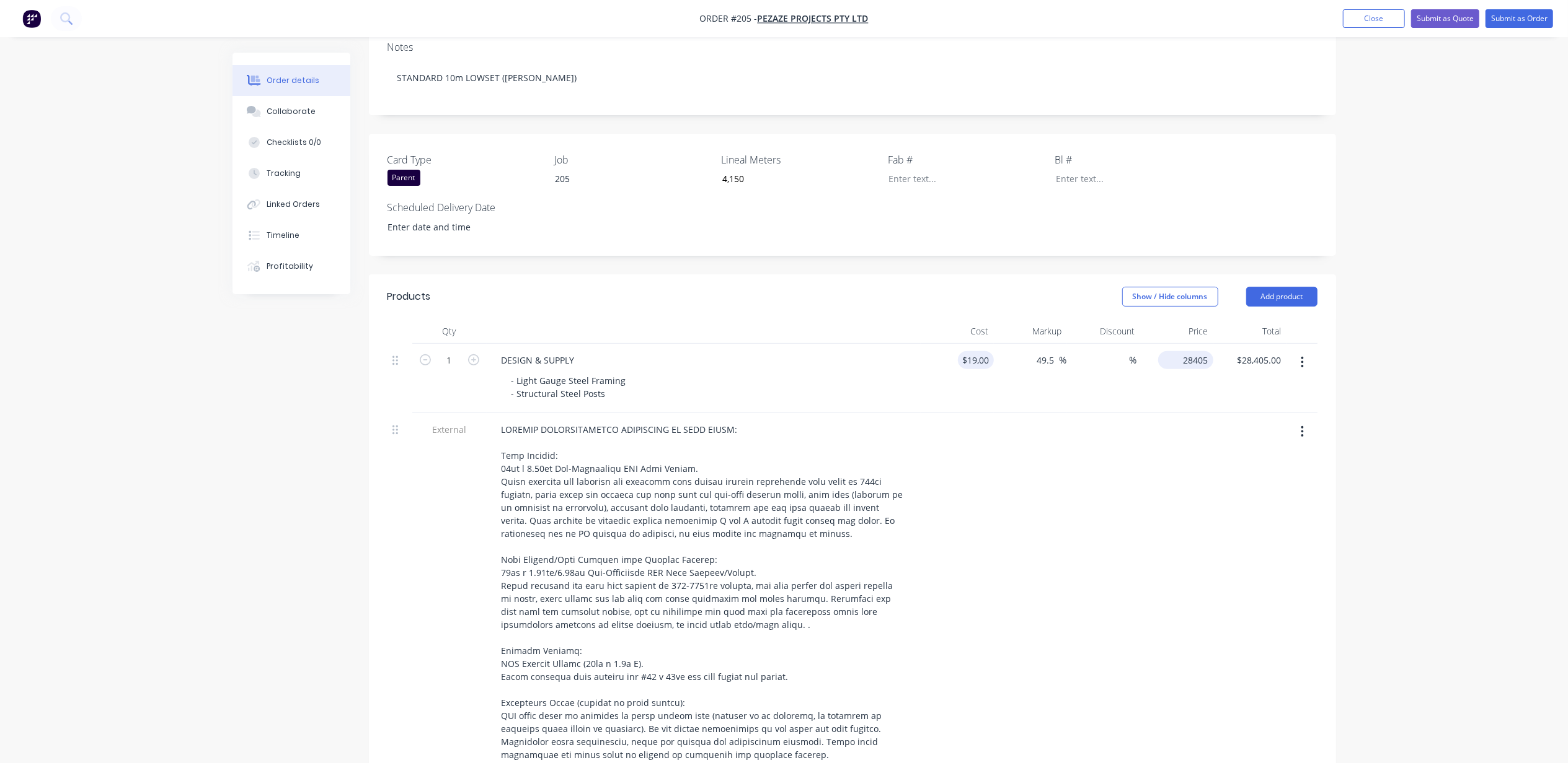
click at [1204, 351] on input "28405" at bounding box center [1188, 360] width 50 height 18
type input "29000"
type input "52.63"
type input "$29,000.00"
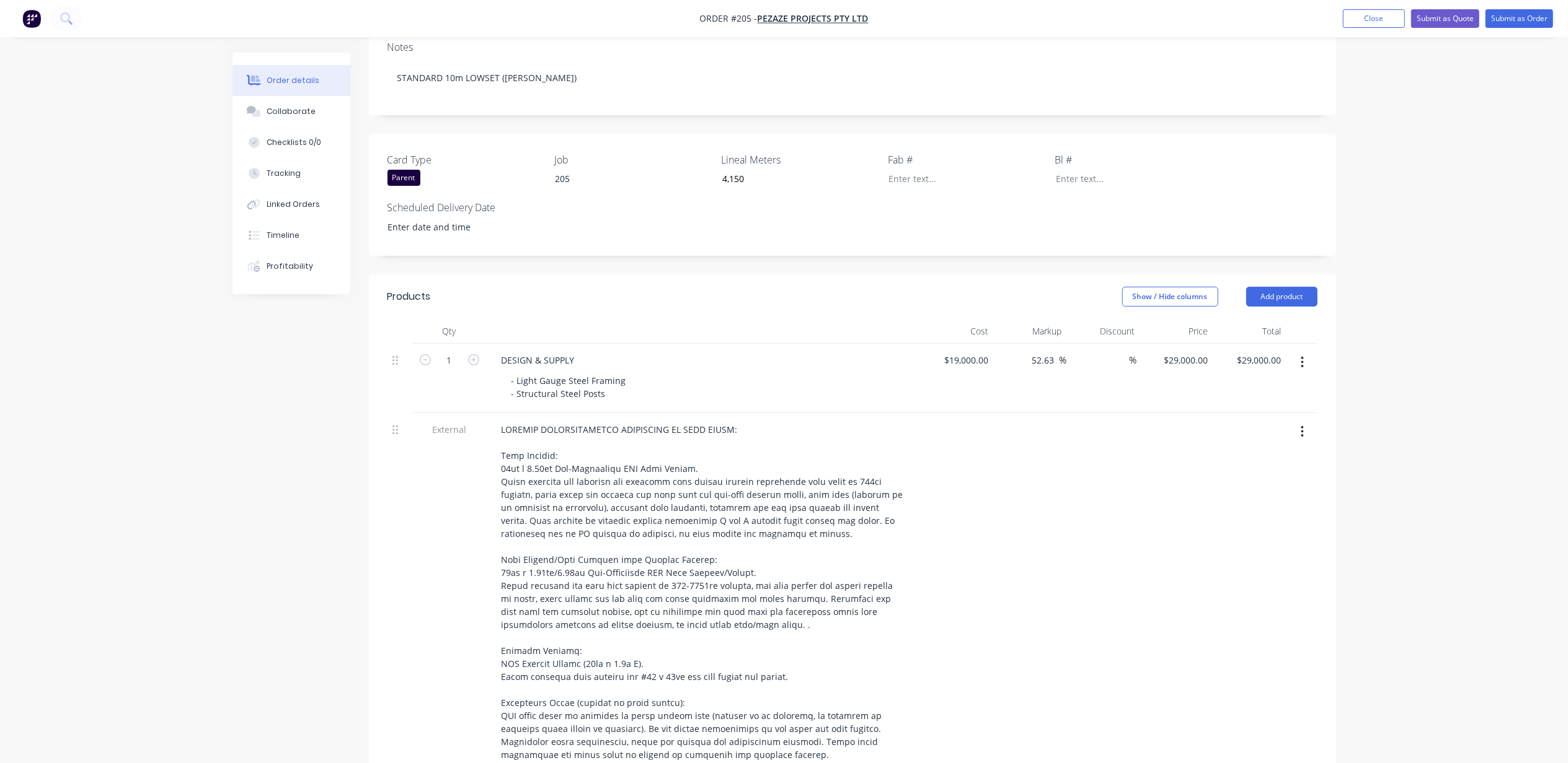
click at [1413, 370] on div "Order details Collaborate Checklists 0/0 Tracking Linked Orders Timeline Profit…" at bounding box center [784, 599] width 1568 height 1693
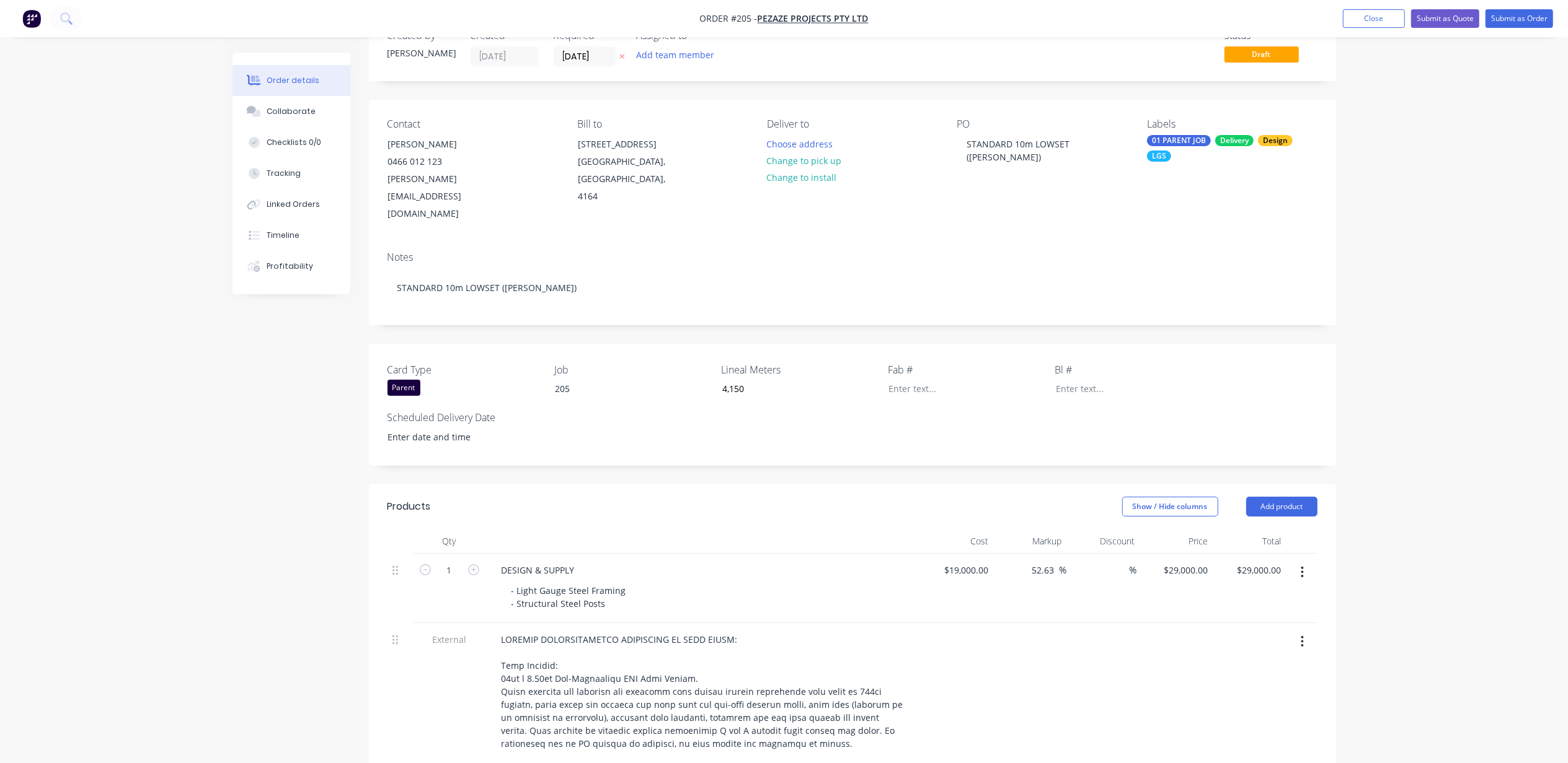
scroll to position [0, 0]
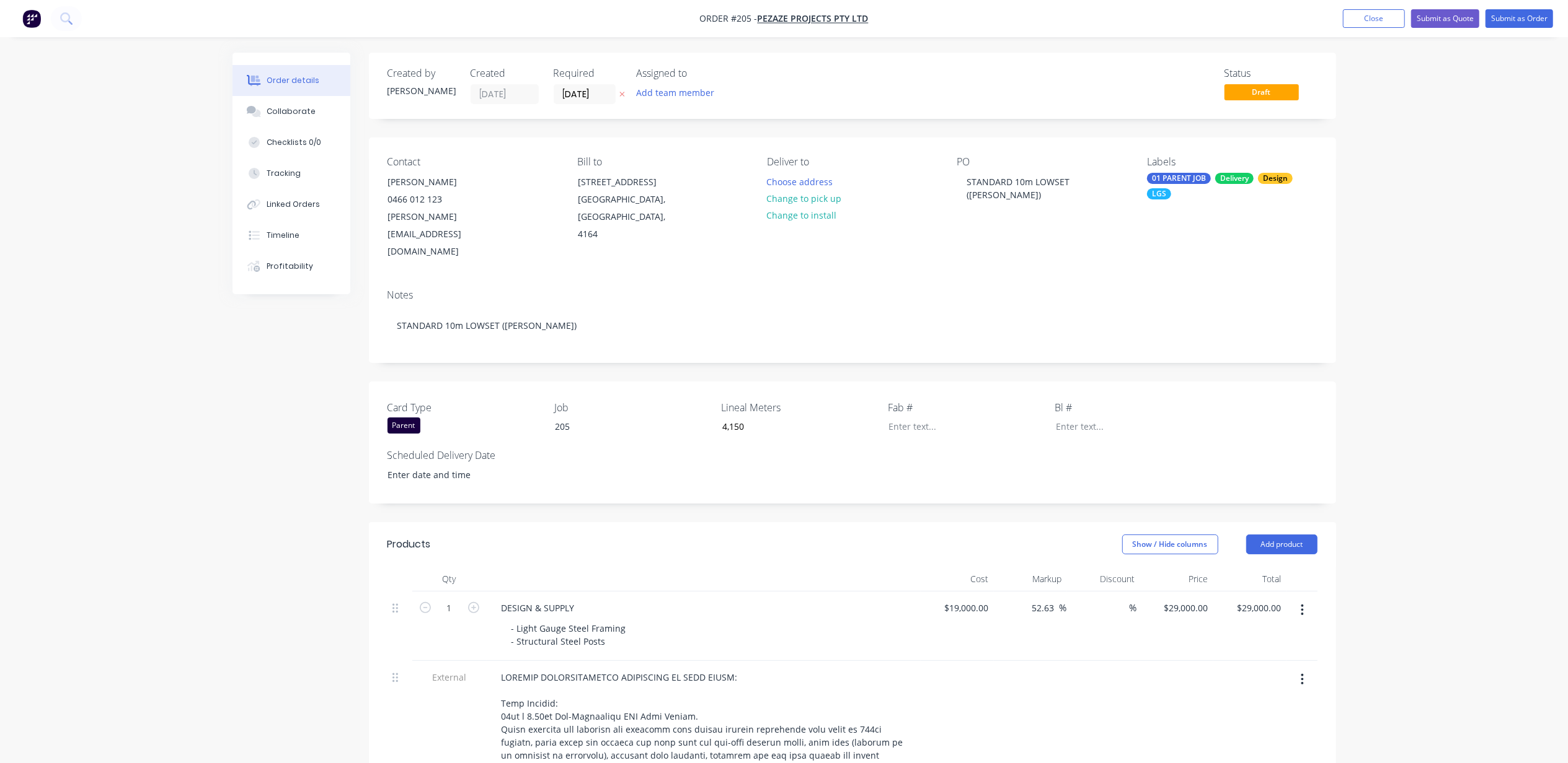
click at [677, 90] on button "Add team member" at bounding box center [675, 92] width 91 height 17
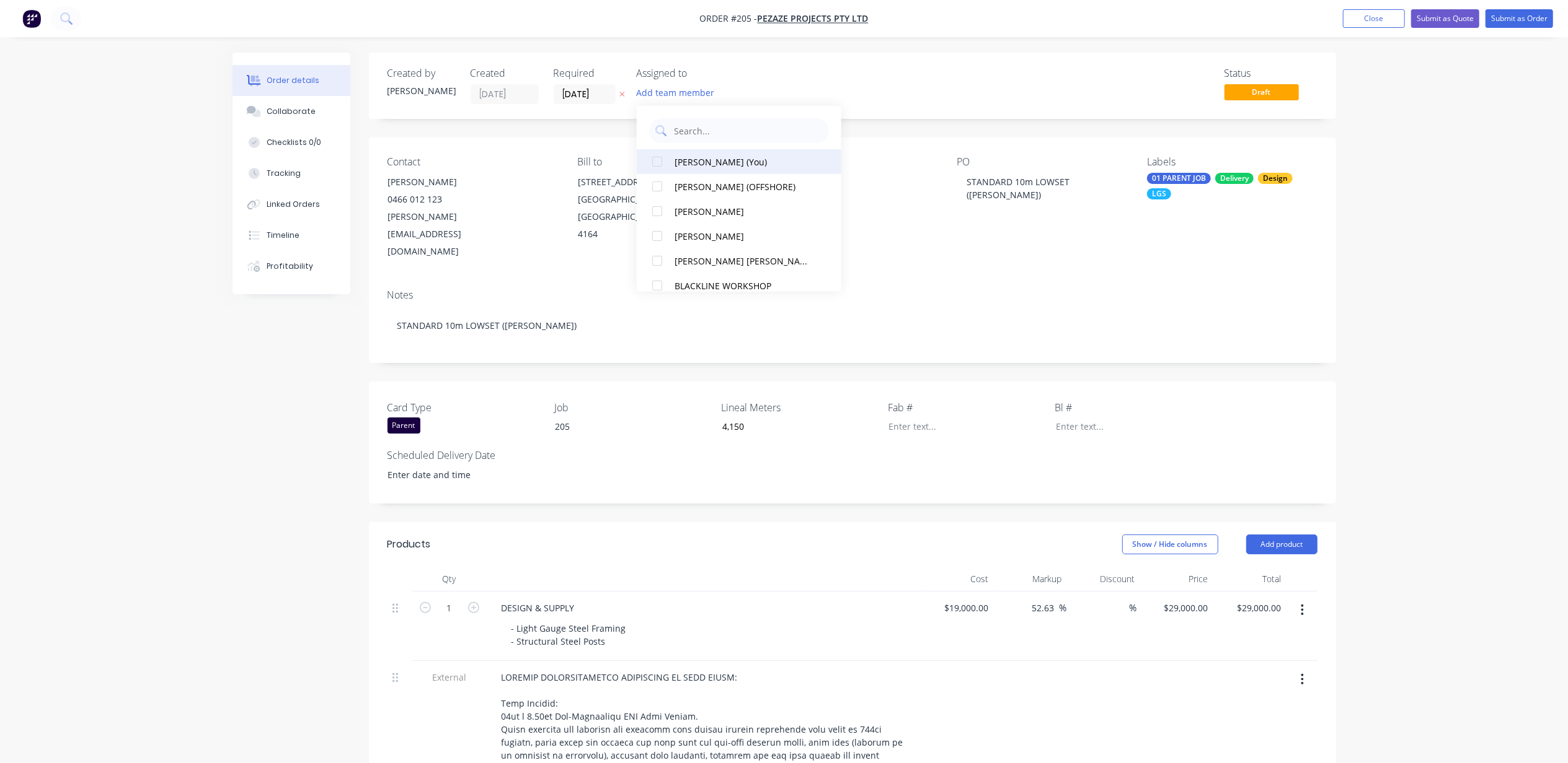
click at [714, 163] on div "[PERSON_NAME] (You)" at bounding box center [744, 161] width 139 height 13
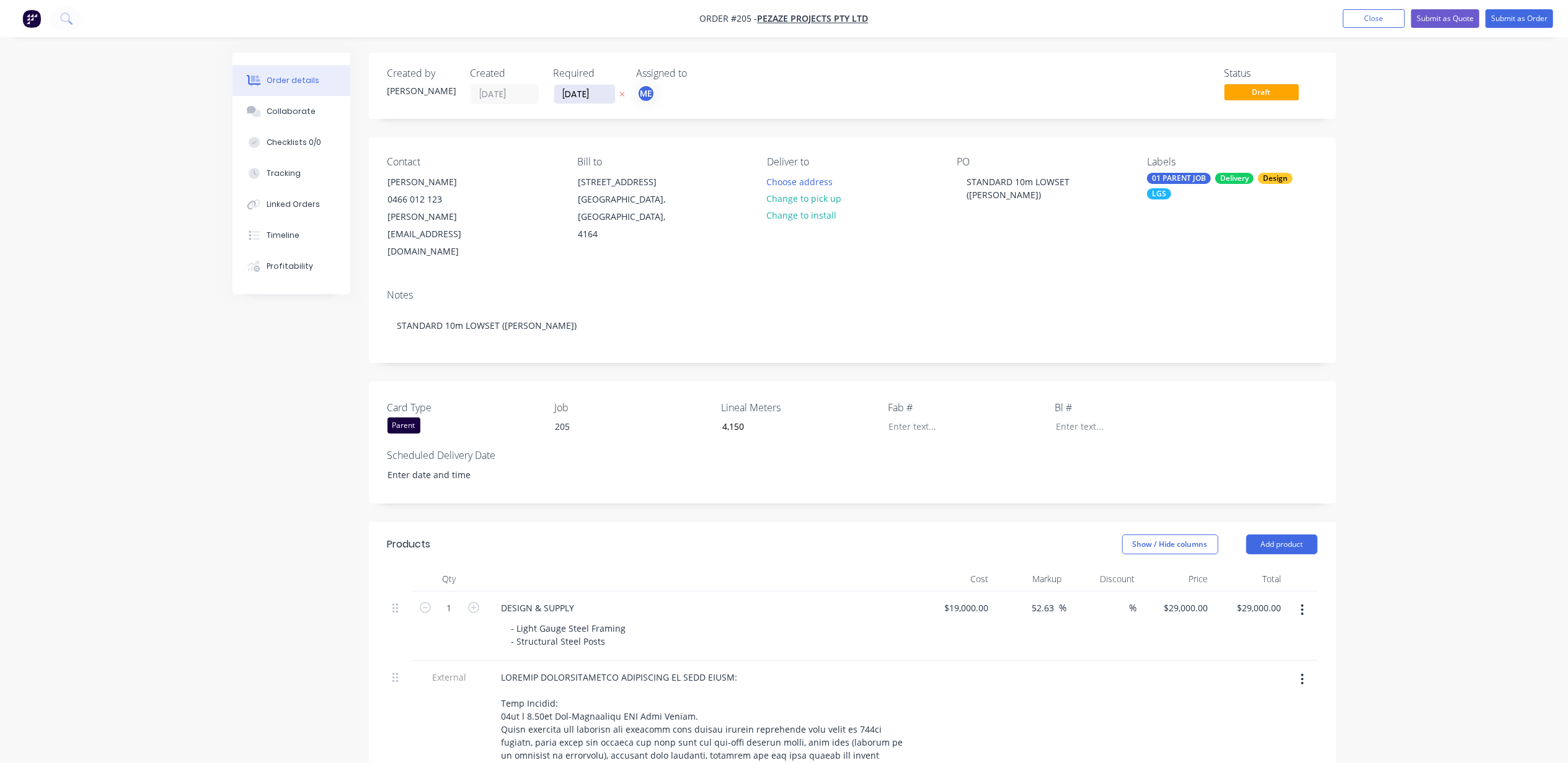
click at [589, 97] on input "[DATE]" at bounding box center [584, 94] width 61 height 18
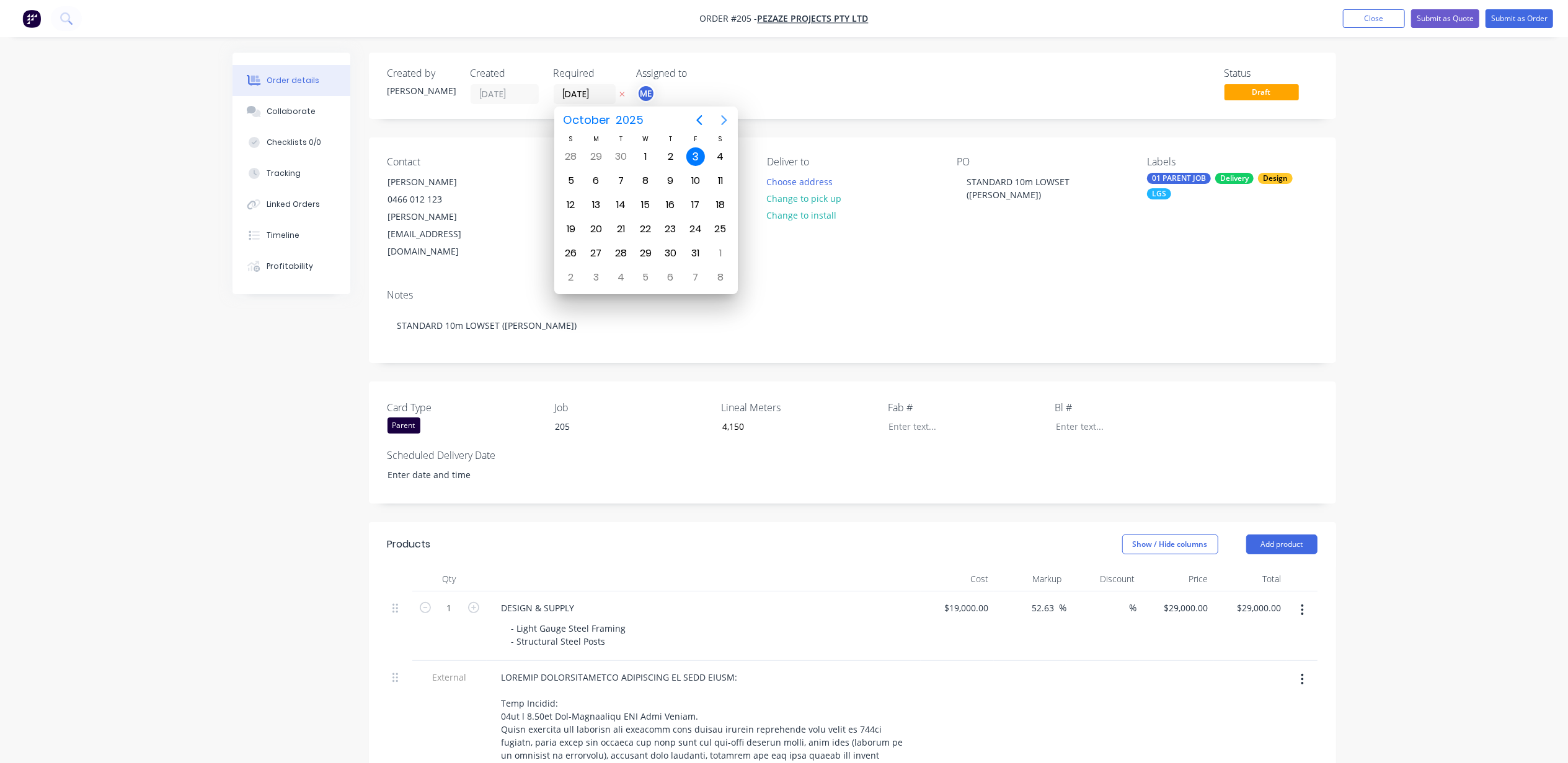
click at [719, 117] on icon "Next page" at bounding box center [724, 119] width 15 height 15
click at [670, 154] on div "1" at bounding box center [670, 156] width 18 height 18
type input "[DATE]"
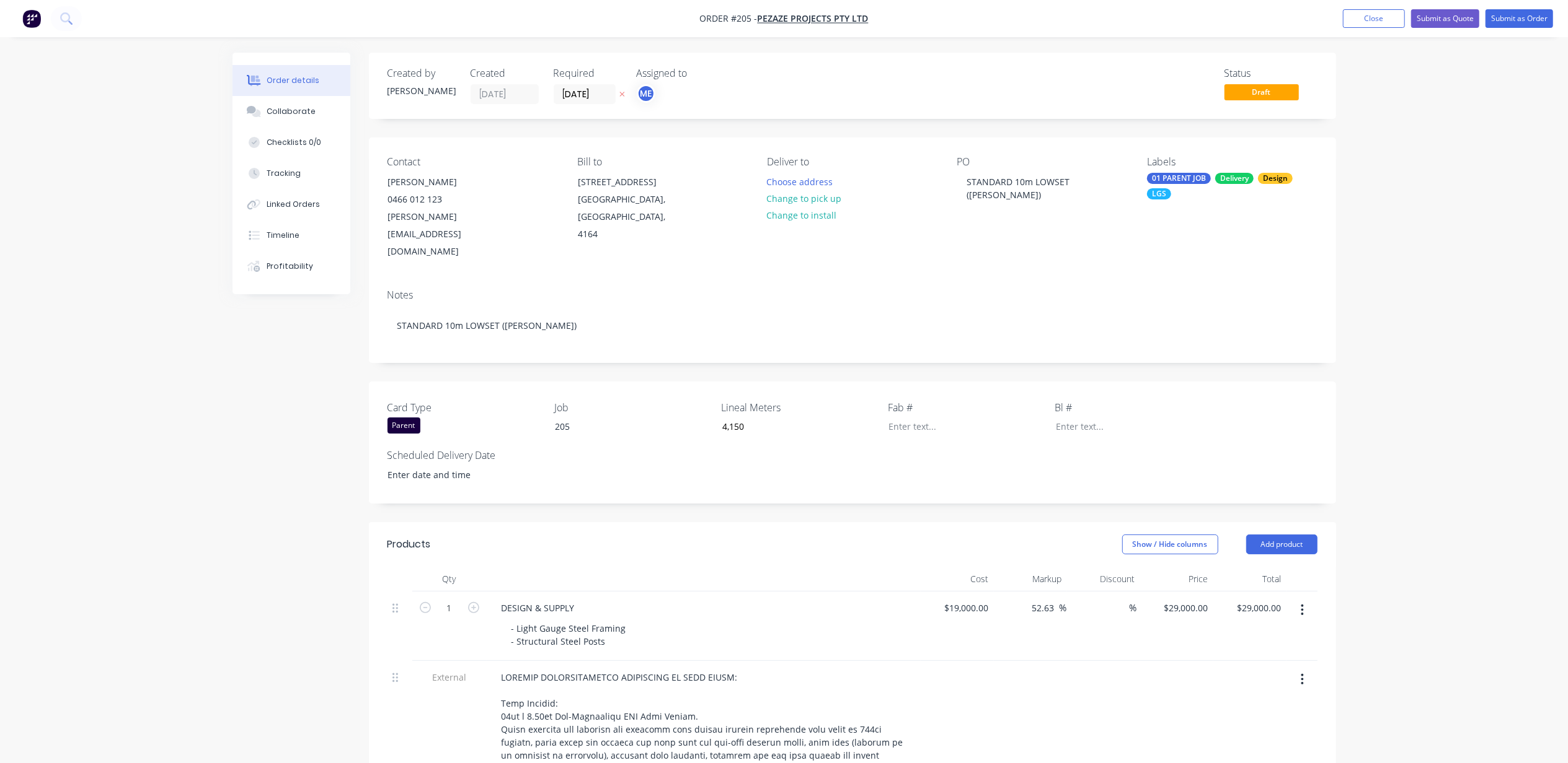
click at [446, 448] on label "Scheduled Delivery Date" at bounding box center [465, 455] width 155 height 15
click at [1440, 20] on button "Submit as Quote" at bounding box center [1445, 18] width 69 height 18
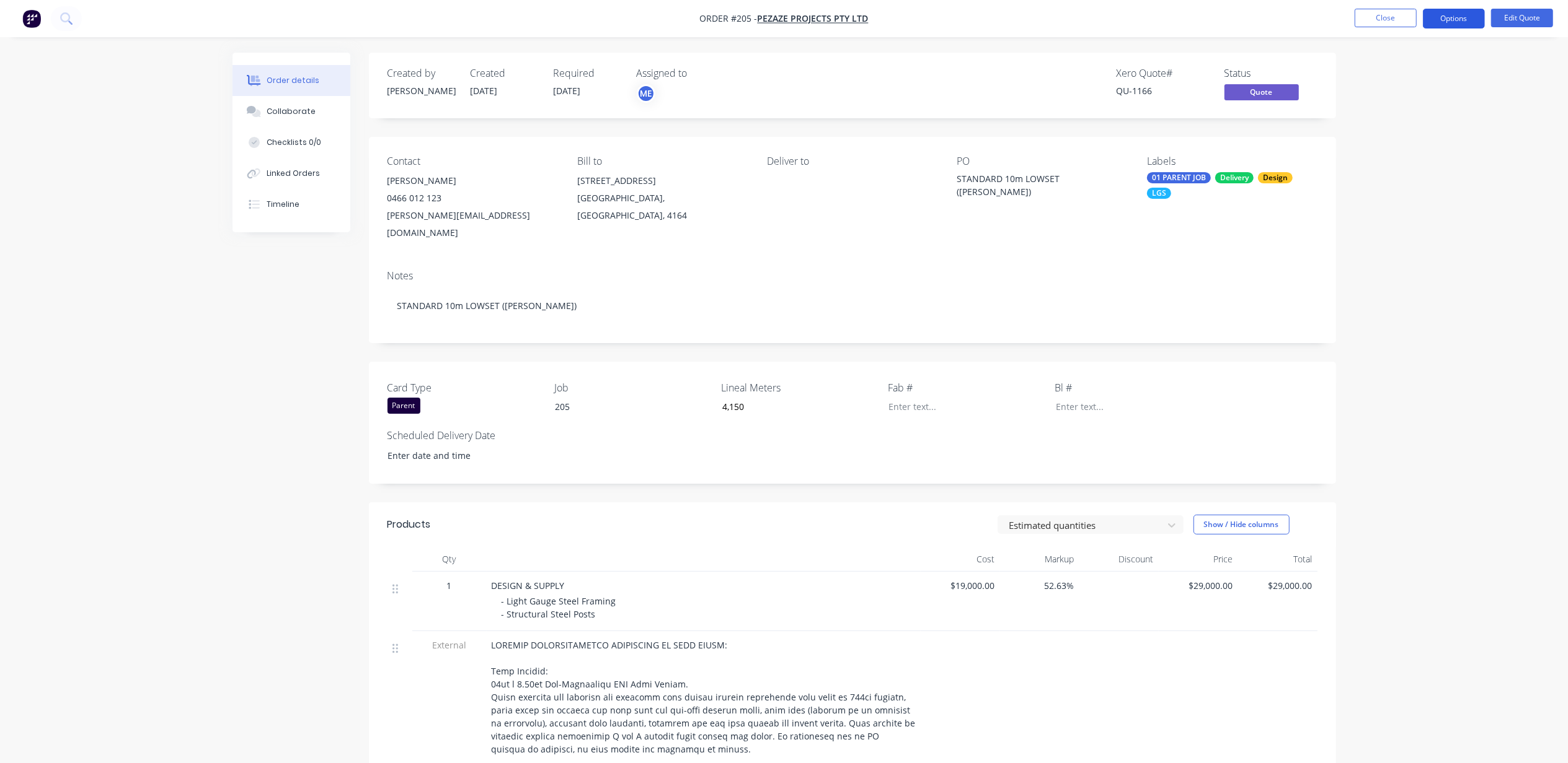
click at [1438, 12] on button "Options" at bounding box center [1454, 18] width 62 height 20
click at [1419, 215] on div "Duplicate" at bounding box center [1417, 224] width 114 height 18
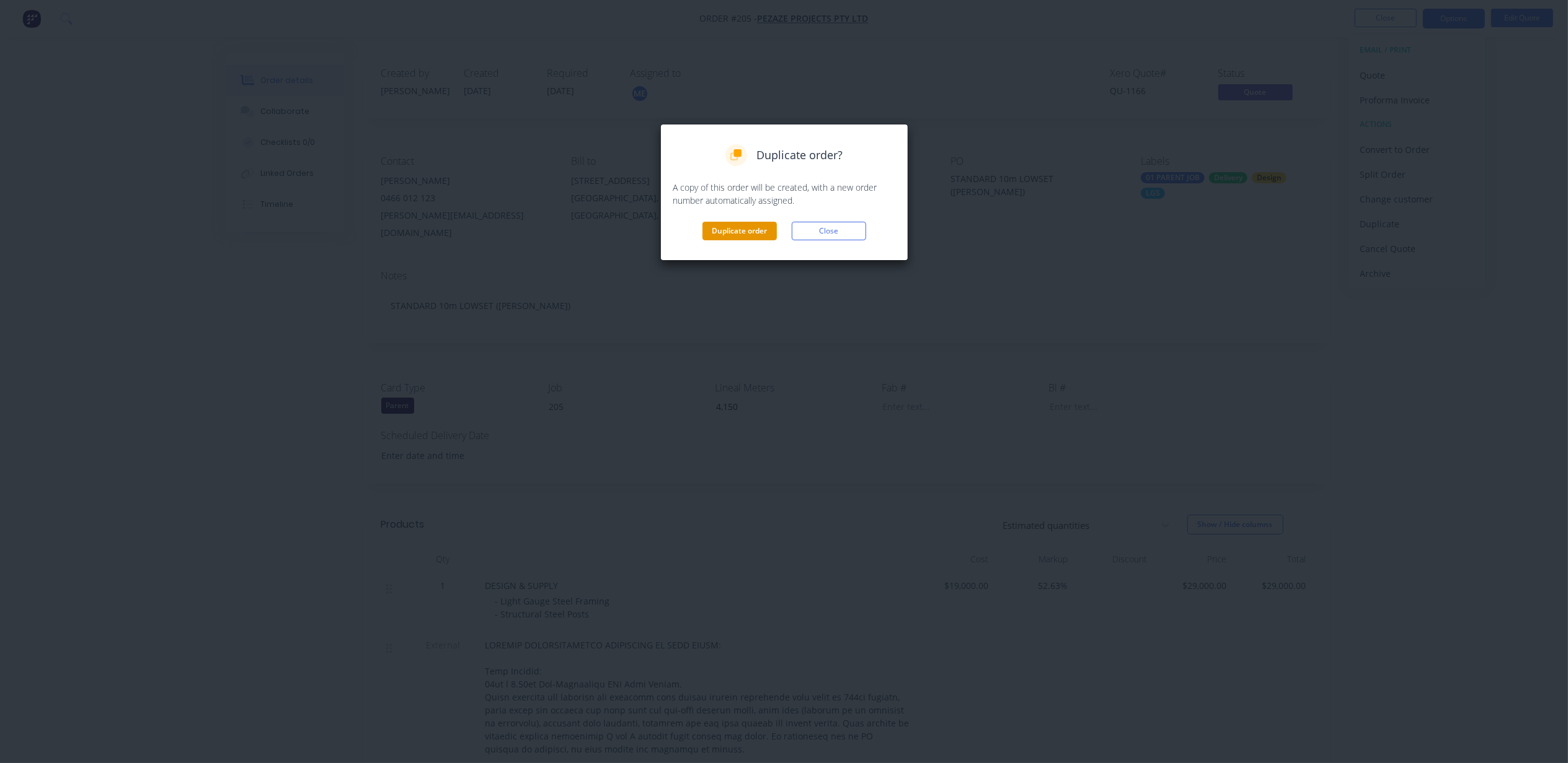
click at [721, 234] on button "Duplicate order" at bounding box center [740, 231] width 75 height 18
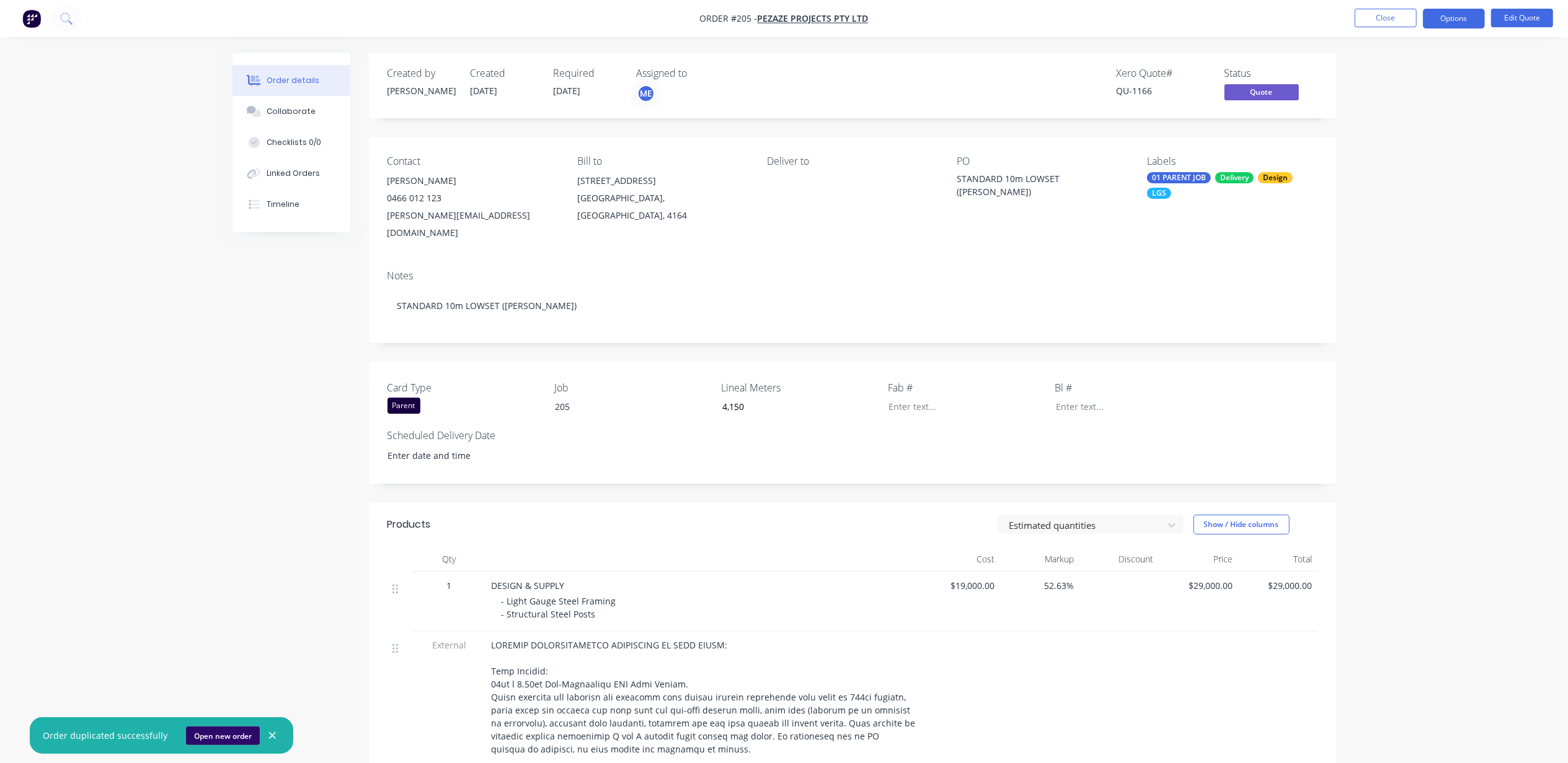
click at [216, 731] on button "Open new order" at bounding box center [223, 736] width 74 height 18
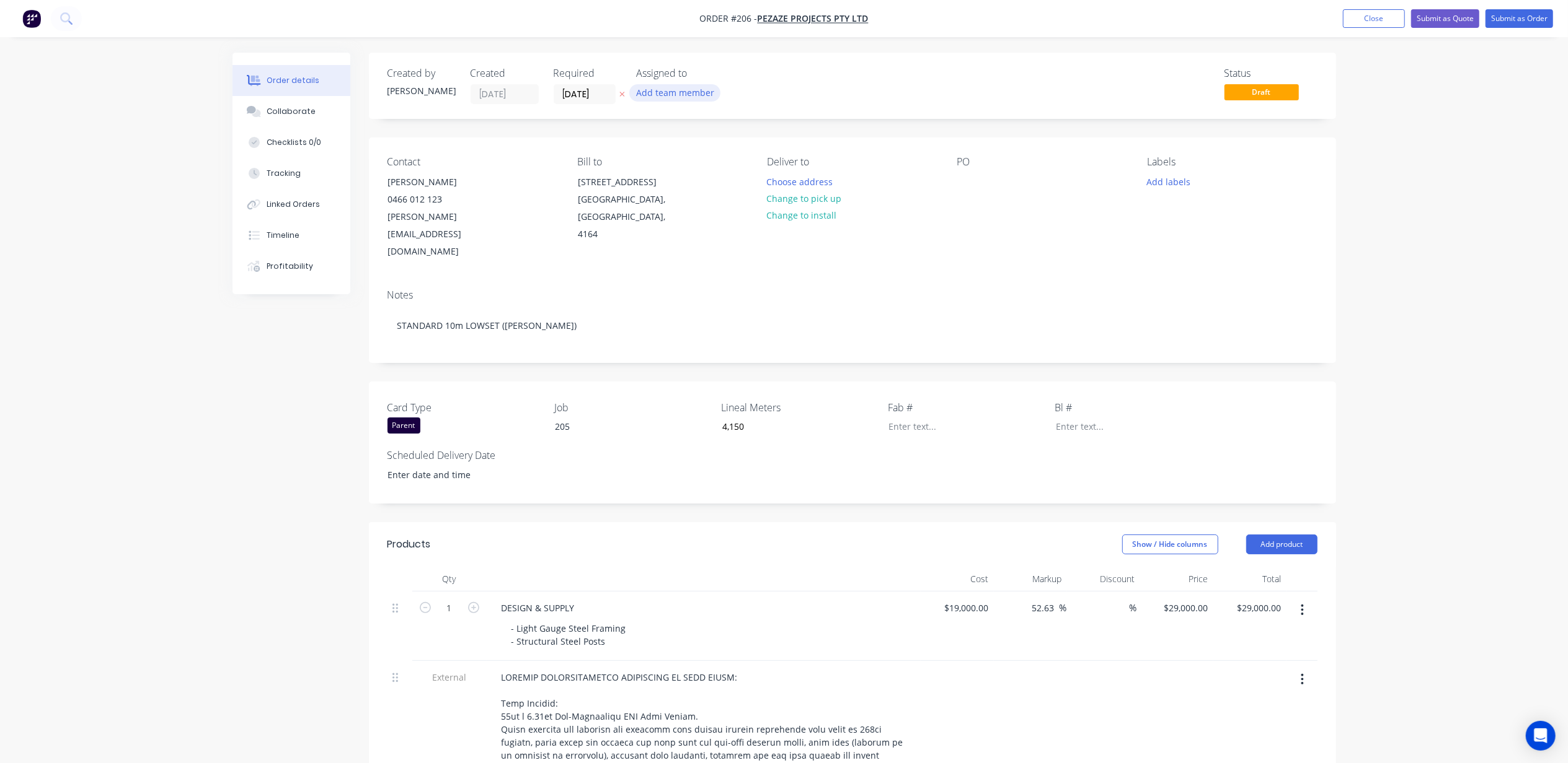
click at [685, 88] on button "Add team member" at bounding box center [675, 92] width 91 height 17
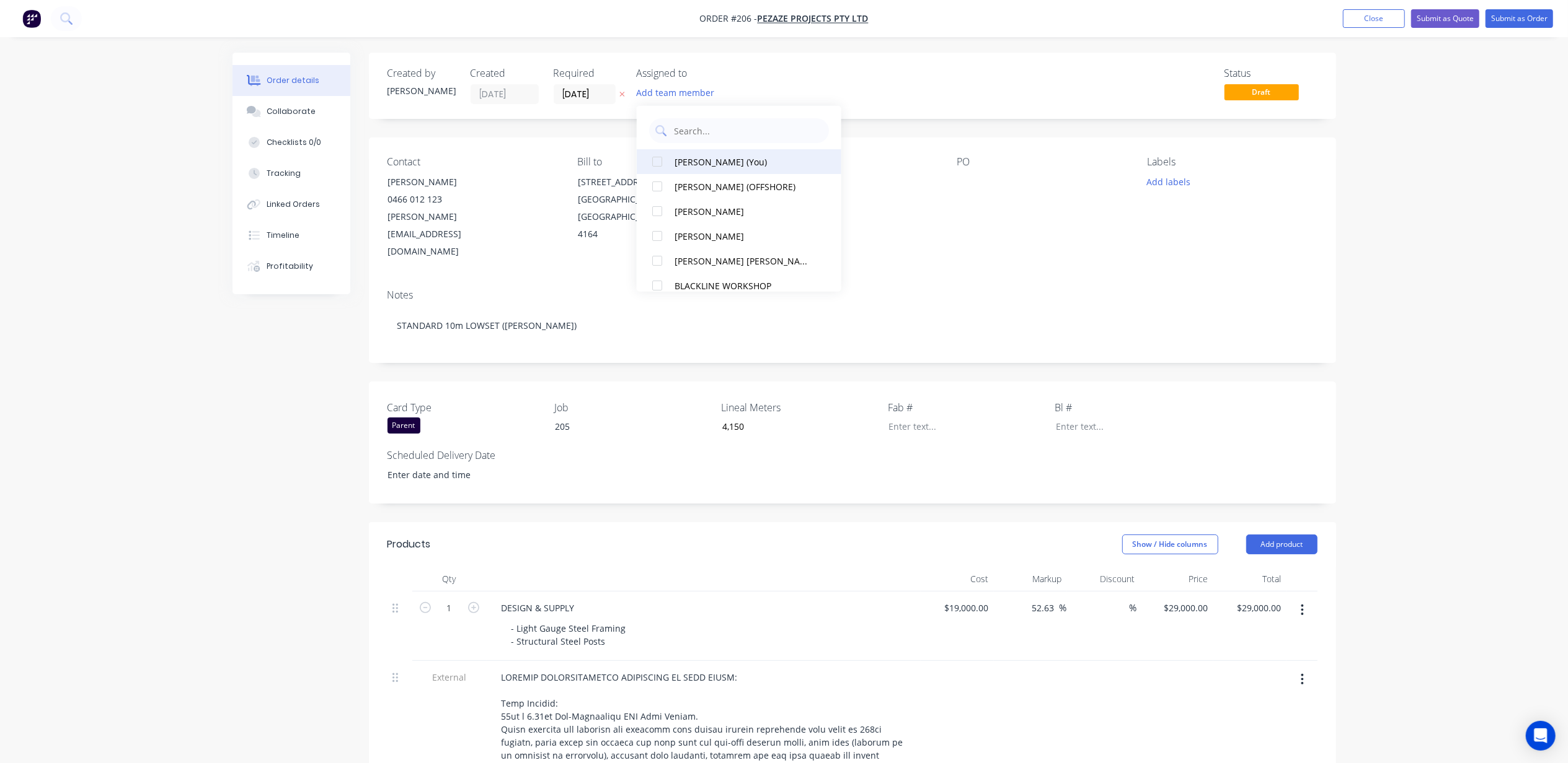
click at [720, 168] on div "[PERSON_NAME] (You)" at bounding box center [744, 161] width 139 height 13
click at [596, 96] on input "[DATE]" at bounding box center [584, 94] width 61 height 18
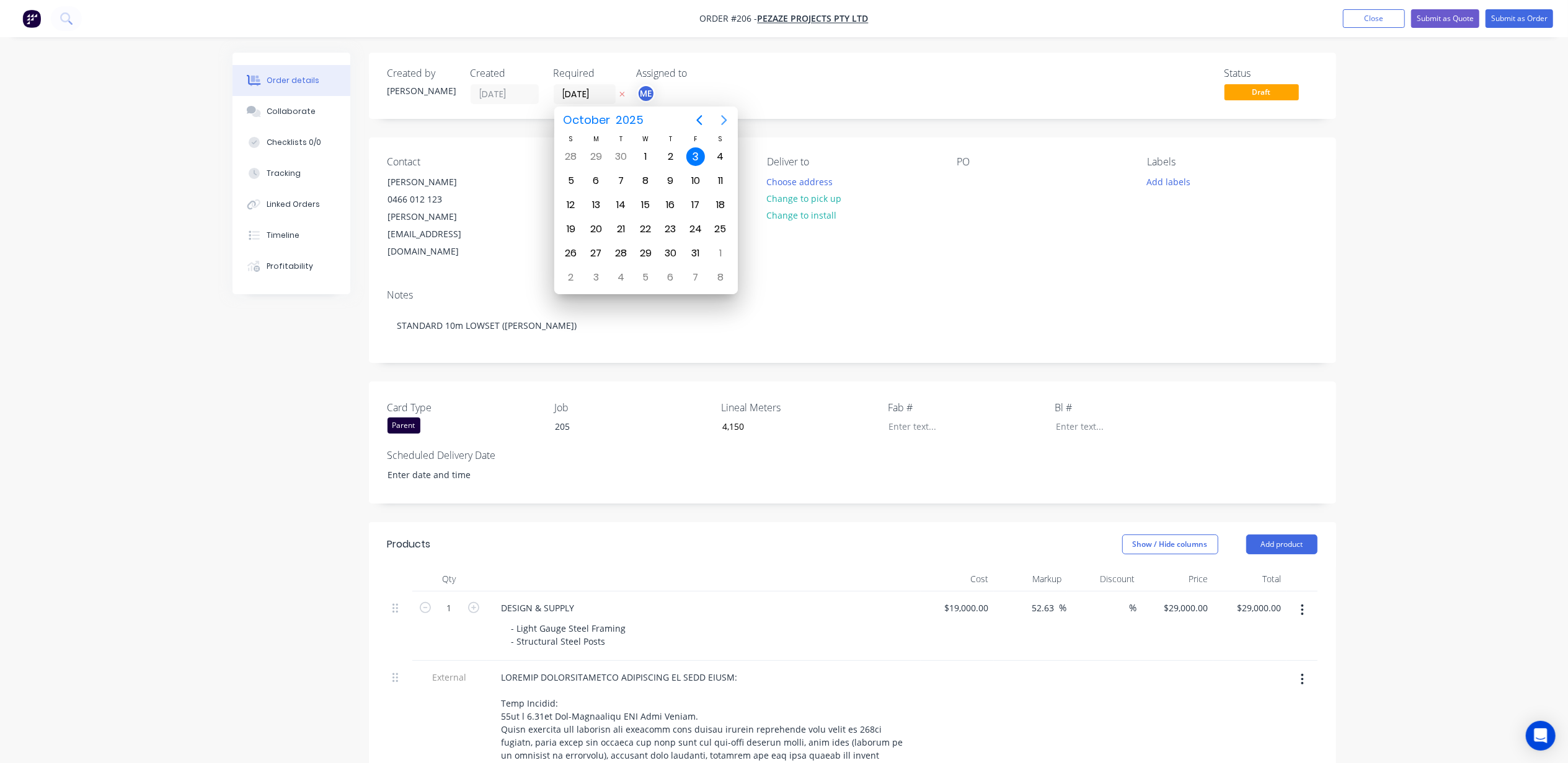
click at [719, 118] on icon "Next page" at bounding box center [724, 119] width 15 height 15
click at [668, 155] on div "1" at bounding box center [670, 156] width 18 height 18
type input "[DATE]"
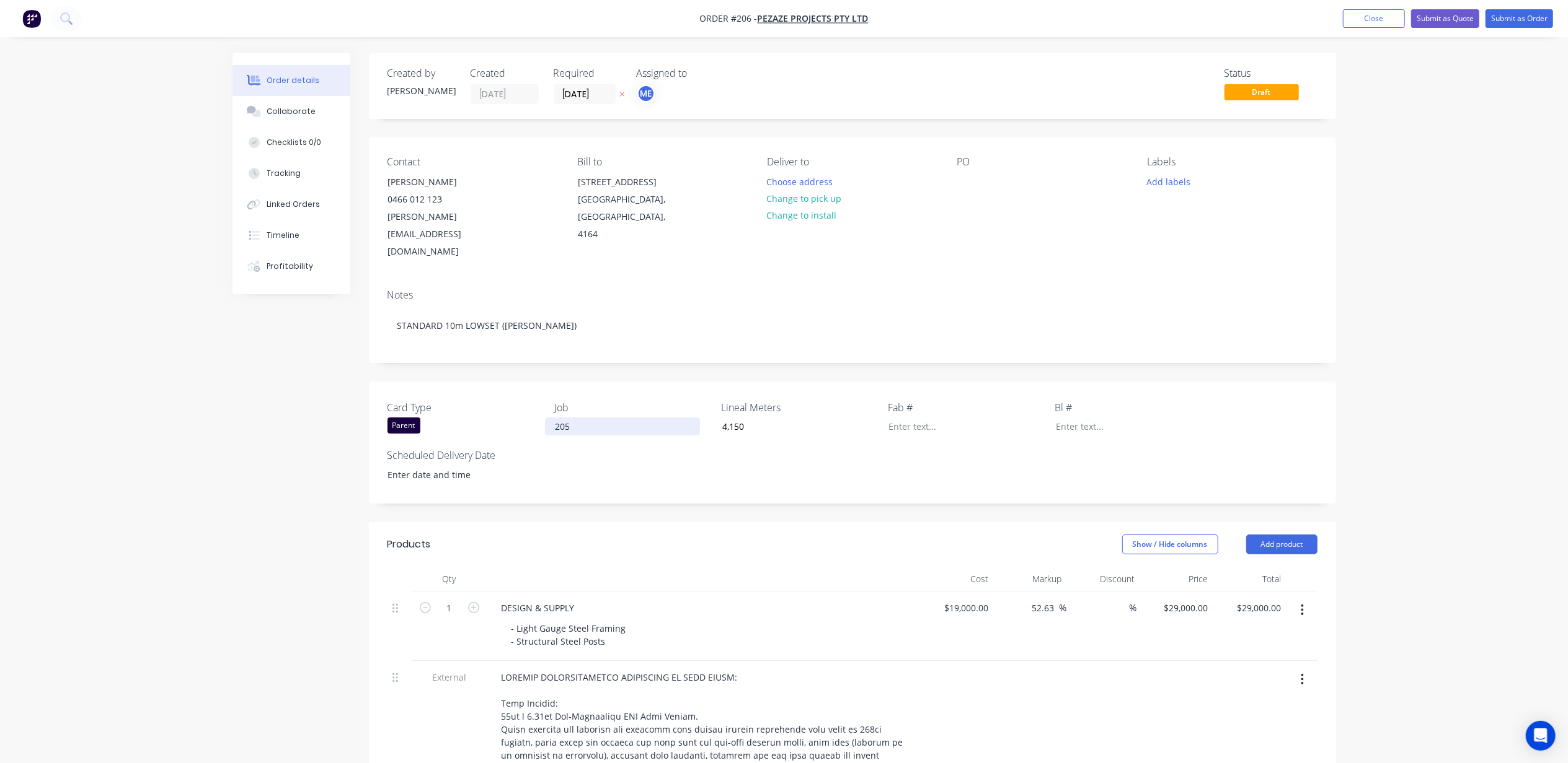
drag, startPoint x: 551, startPoint y: 397, endPoint x: 583, endPoint y: 399, distance: 32.1
click at [553, 418] on div "205" at bounding box center [622, 427] width 155 height 18
drag, startPoint x: 591, startPoint y: 397, endPoint x: 482, endPoint y: 414, distance: 110.3
click at [492, 412] on div "Card Type Parent Job 205 Lineal Meters 4,150 Fab # Bl # Scheduled Delivery Date" at bounding box center [852, 443] width 967 height 122
drag, startPoint x: 950, startPoint y: 178, endPoint x: 979, endPoint y: 178, distance: 29.0
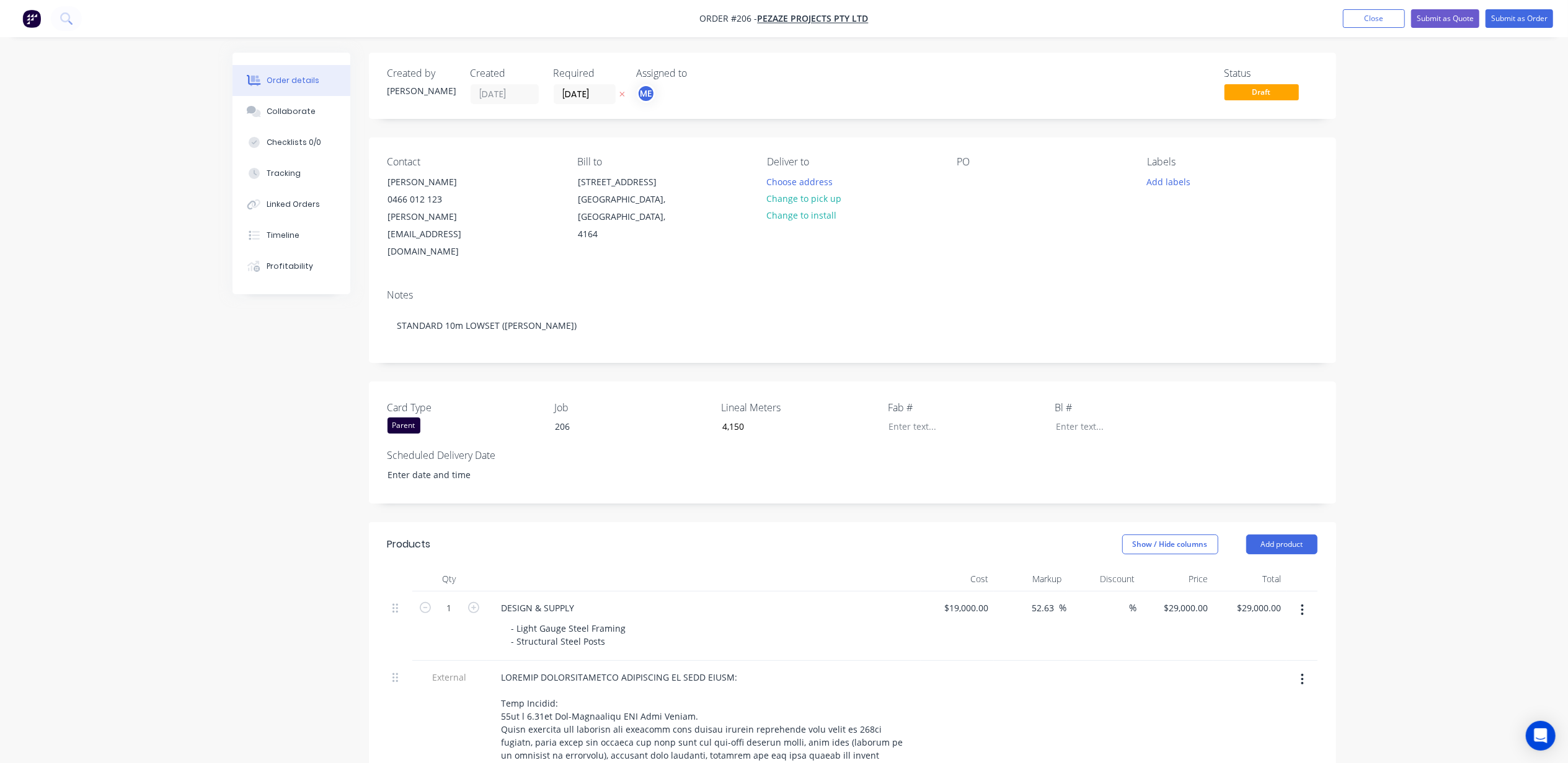
click at [957, 178] on div "Contact [PERSON_NAME] [PHONE_NUMBER] [PERSON_NAME][EMAIL_ADDRESS][DOMAIN_NAME] …" at bounding box center [852, 209] width 967 height 142
click at [979, 174] on div "PO" at bounding box center [1042, 208] width 170 height 104
click at [972, 178] on div at bounding box center [967, 182] width 20 height 18
click at [966, 184] on div at bounding box center [967, 182] width 20 height 18
drag, startPoint x: 1025, startPoint y: 199, endPoint x: 919, endPoint y: 159, distance: 113.3
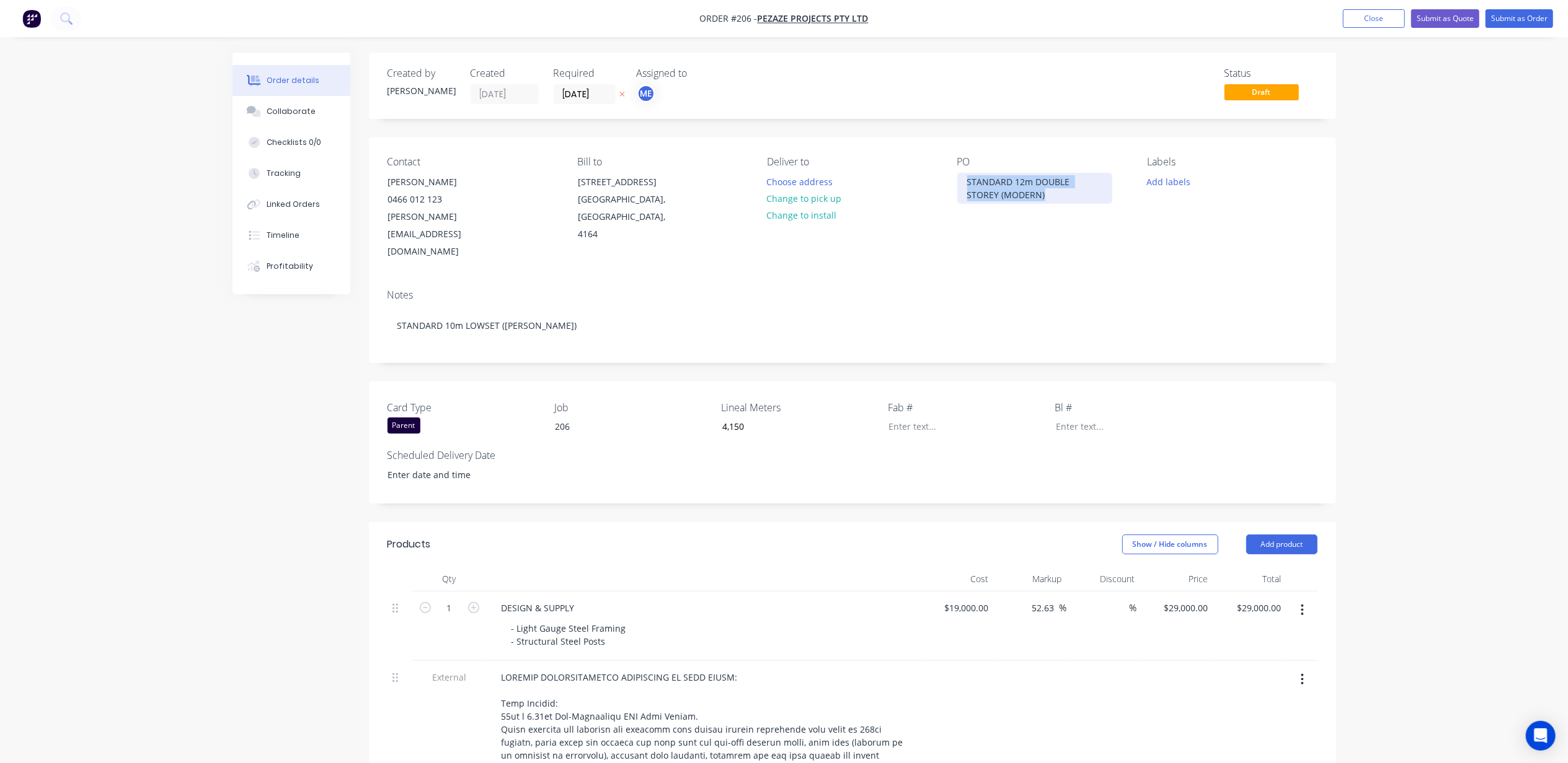
click at [920, 160] on div "Contact [PERSON_NAME] [PHONE_NUMBER] [PERSON_NAME][EMAIL_ADDRESS][DOMAIN_NAME] …" at bounding box center [852, 209] width 967 height 142
copy div "STANDARD 12m DOUBLE STOREY (MODERN)"
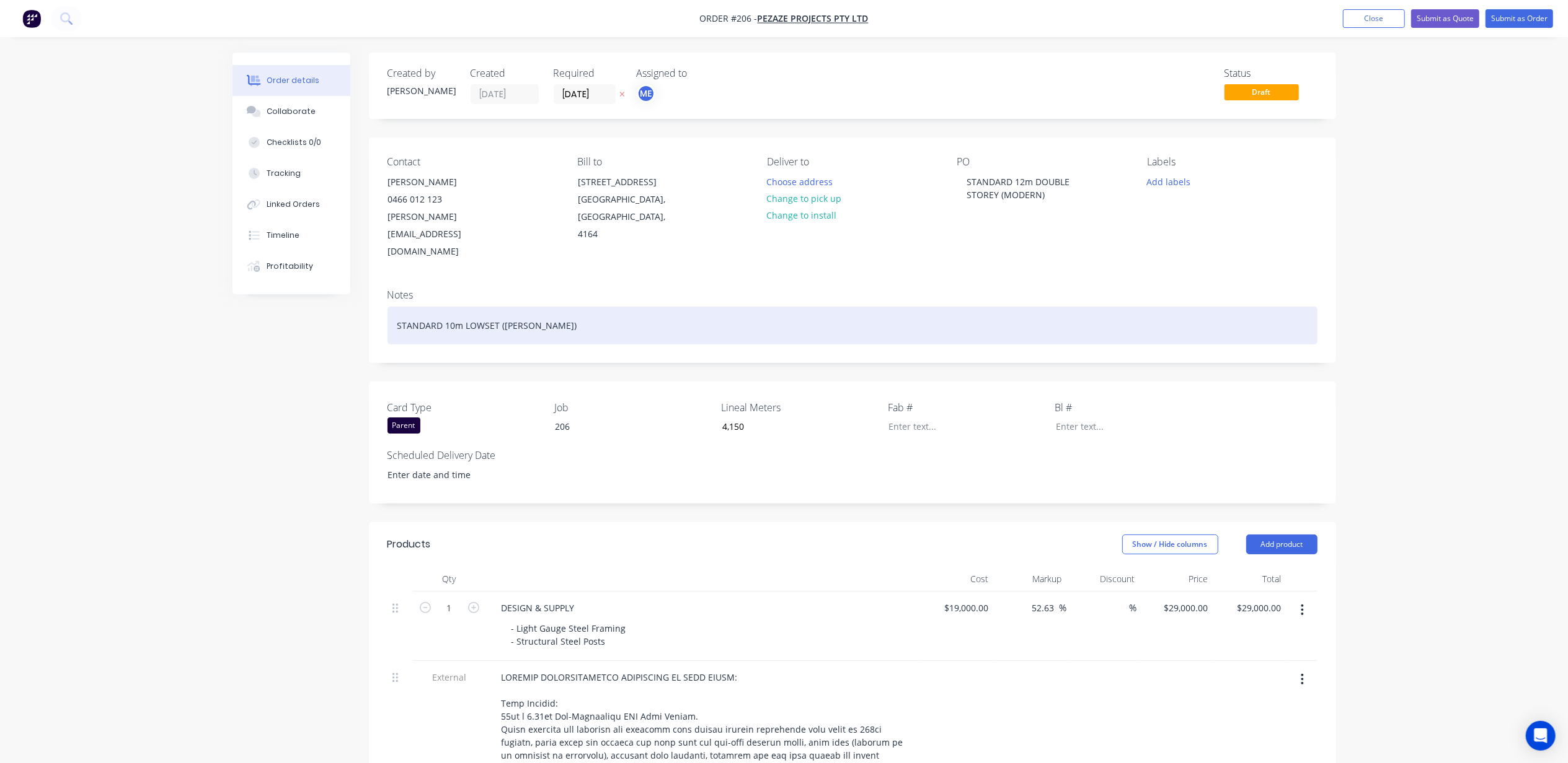
click at [450, 306] on div "STANDARD 10m LOWSET ([PERSON_NAME])" at bounding box center [852, 325] width 930 height 38
paste div
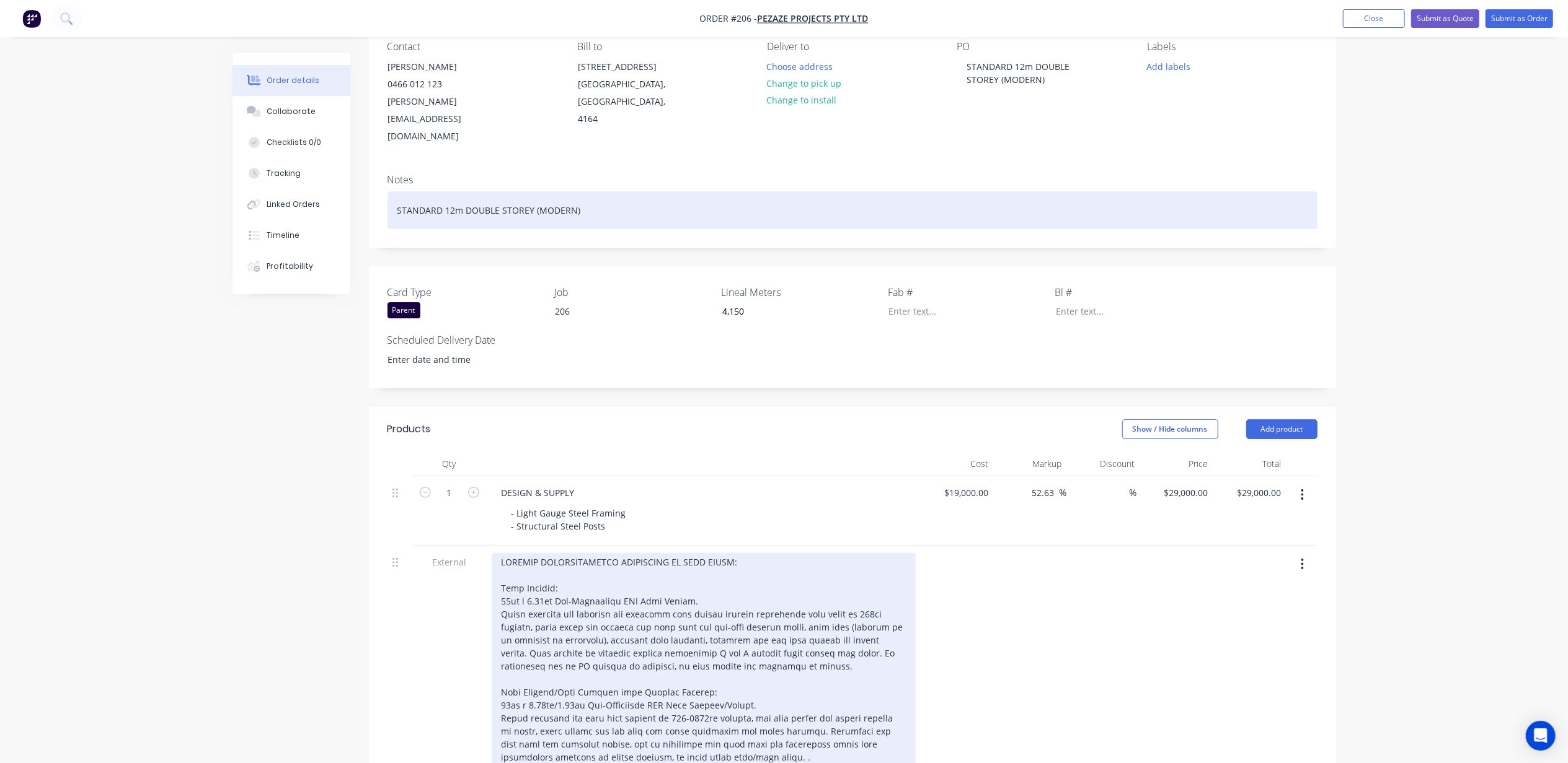
scroll to position [330, 0]
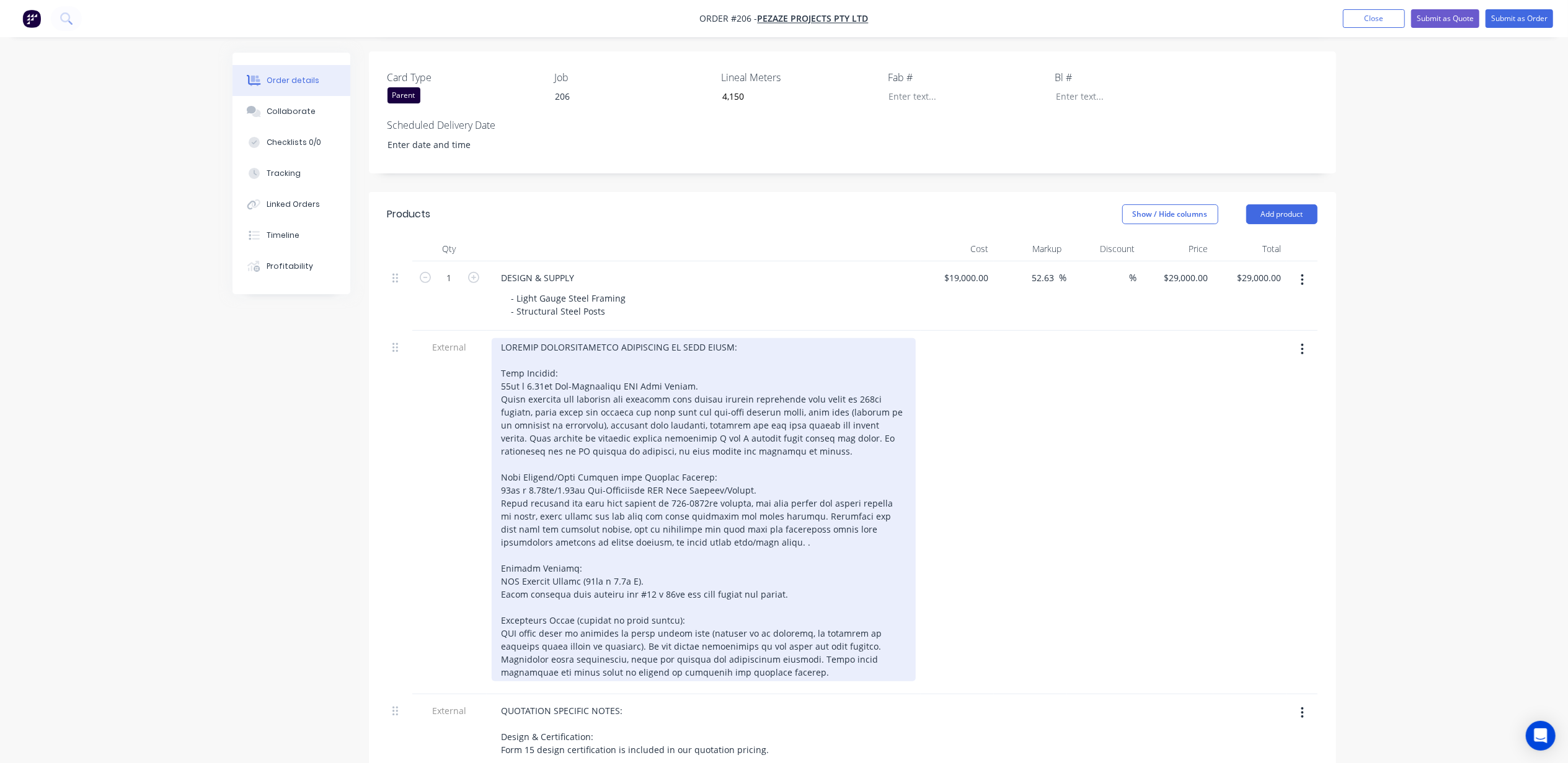
click at [681, 508] on div at bounding box center [704, 509] width 424 height 343
click at [734, 435] on div at bounding box center [704, 509] width 424 height 343
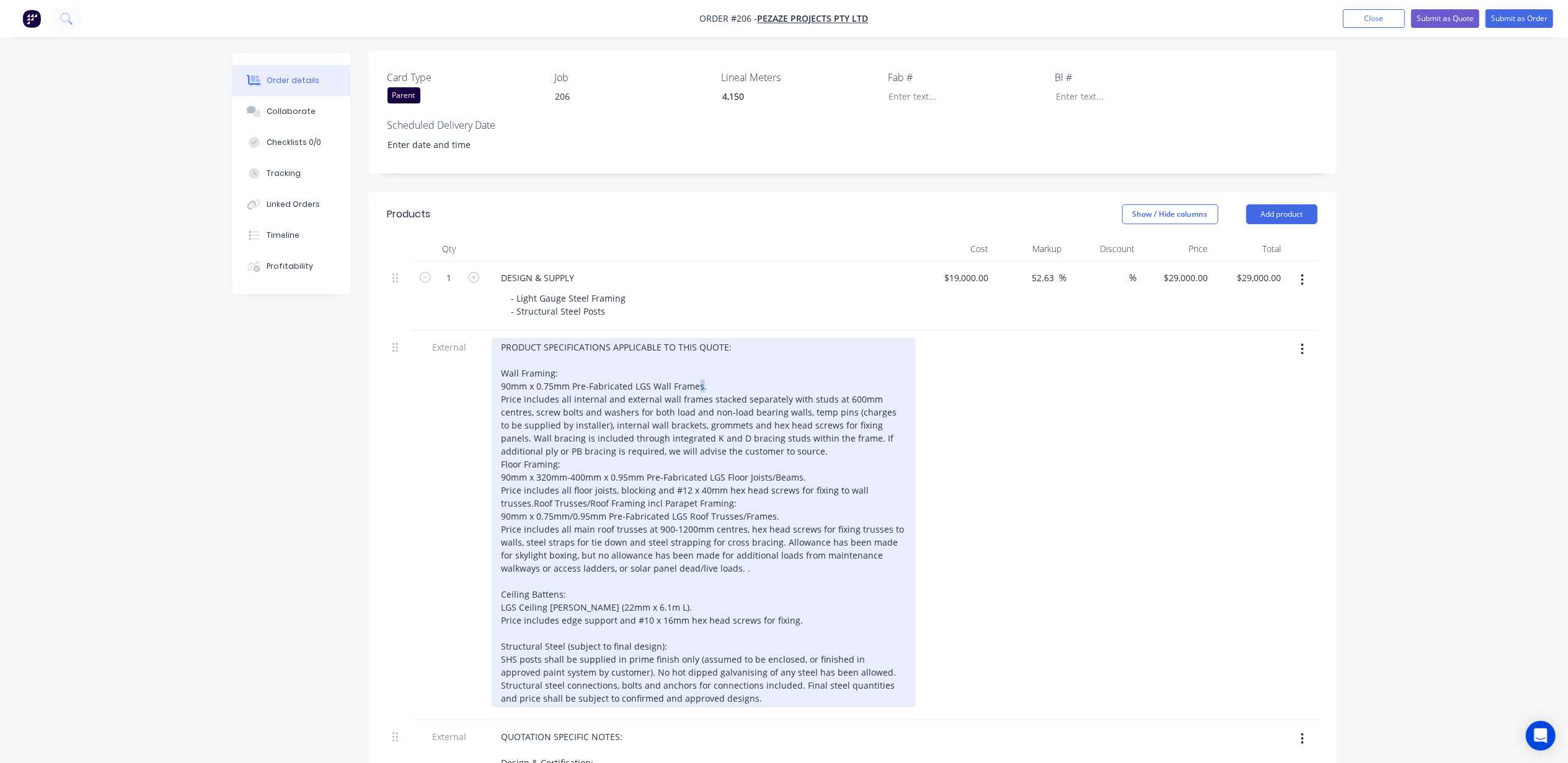
drag, startPoint x: 697, startPoint y: 353, endPoint x: 707, endPoint y: 353, distance: 10.0
click at [700, 353] on div "PRODUCT SPECIFICATIONS APPLICABLE TO THIS QUOTE: Wall Framing: 90mm x 0.75mm Pr…" at bounding box center [704, 522] width 424 height 370
drag, startPoint x: 671, startPoint y: 466, endPoint x: 725, endPoint y: 467, distance: 54.0
click at [725, 467] on div "PRODUCT SPECIFICATIONS APPLICABLE TO THIS QUOTE: Wall Framing: 90mm x 0.75mm Pr…" at bounding box center [704, 522] width 424 height 370
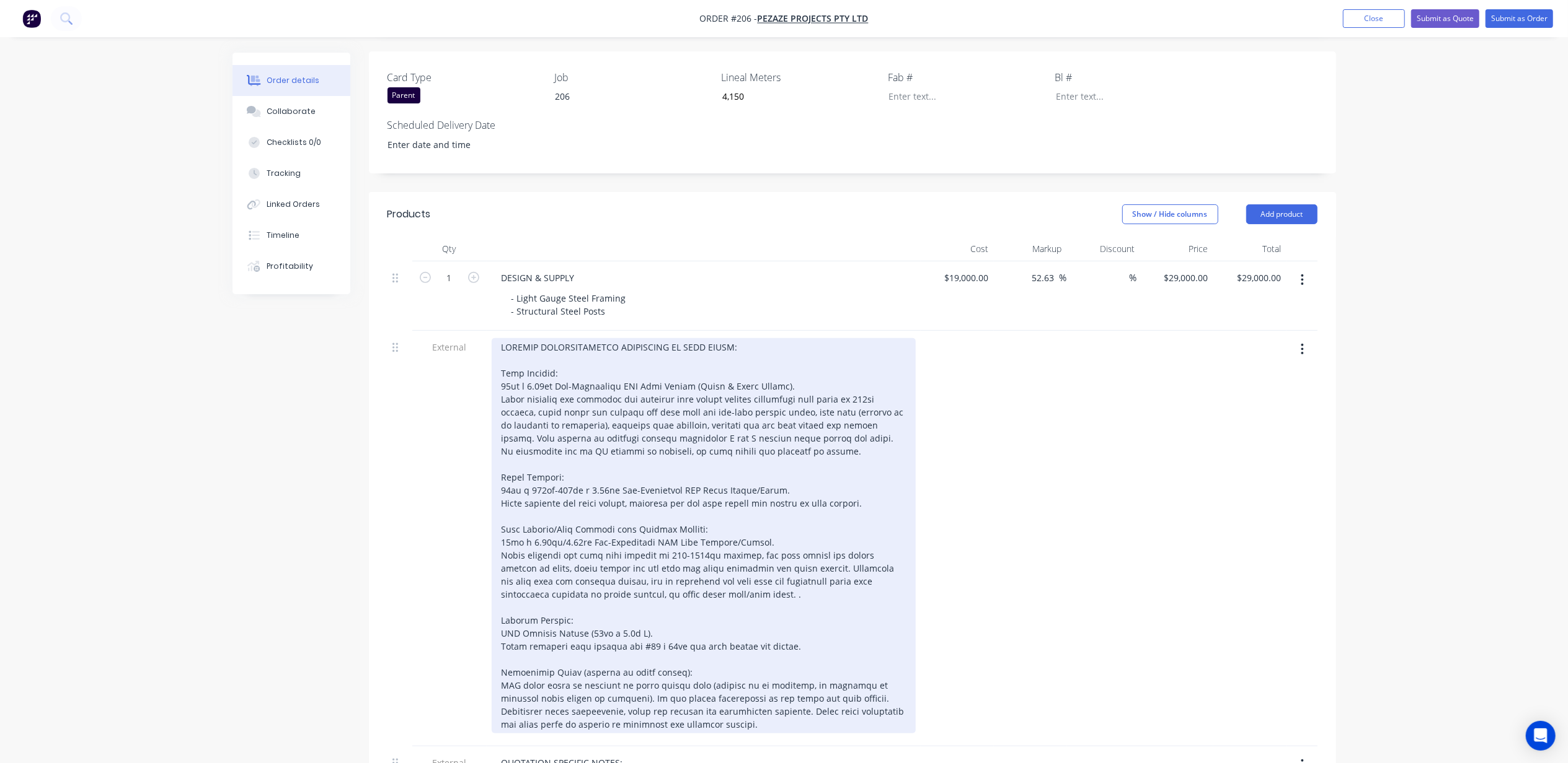
click at [501, 650] on div at bounding box center [704, 536] width 424 height 395
click at [521, 651] on div at bounding box center [704, 536] width 424 height 395
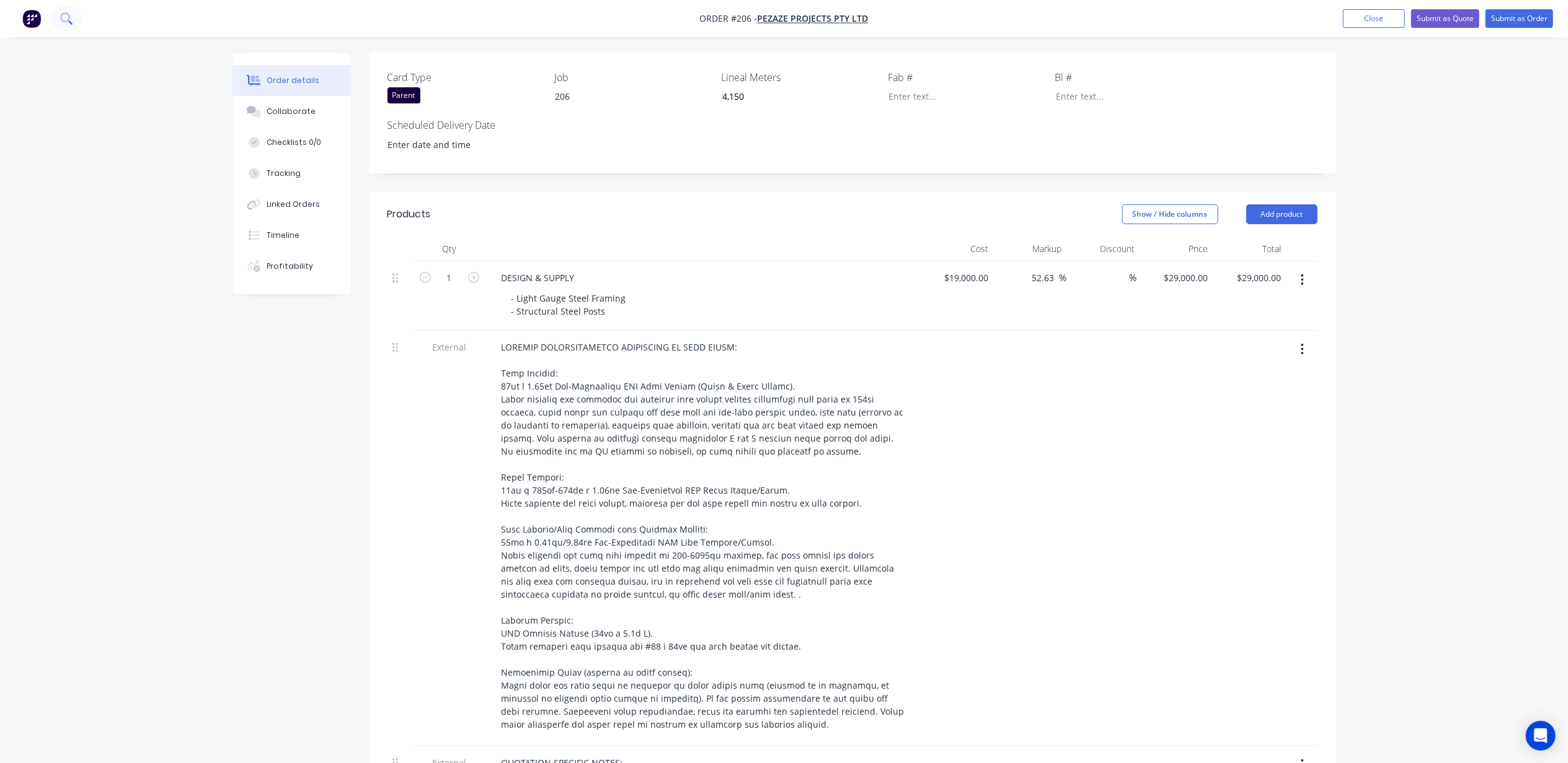
click at [75, 18] on button at bounding box center [66, 18] width 31 height 25
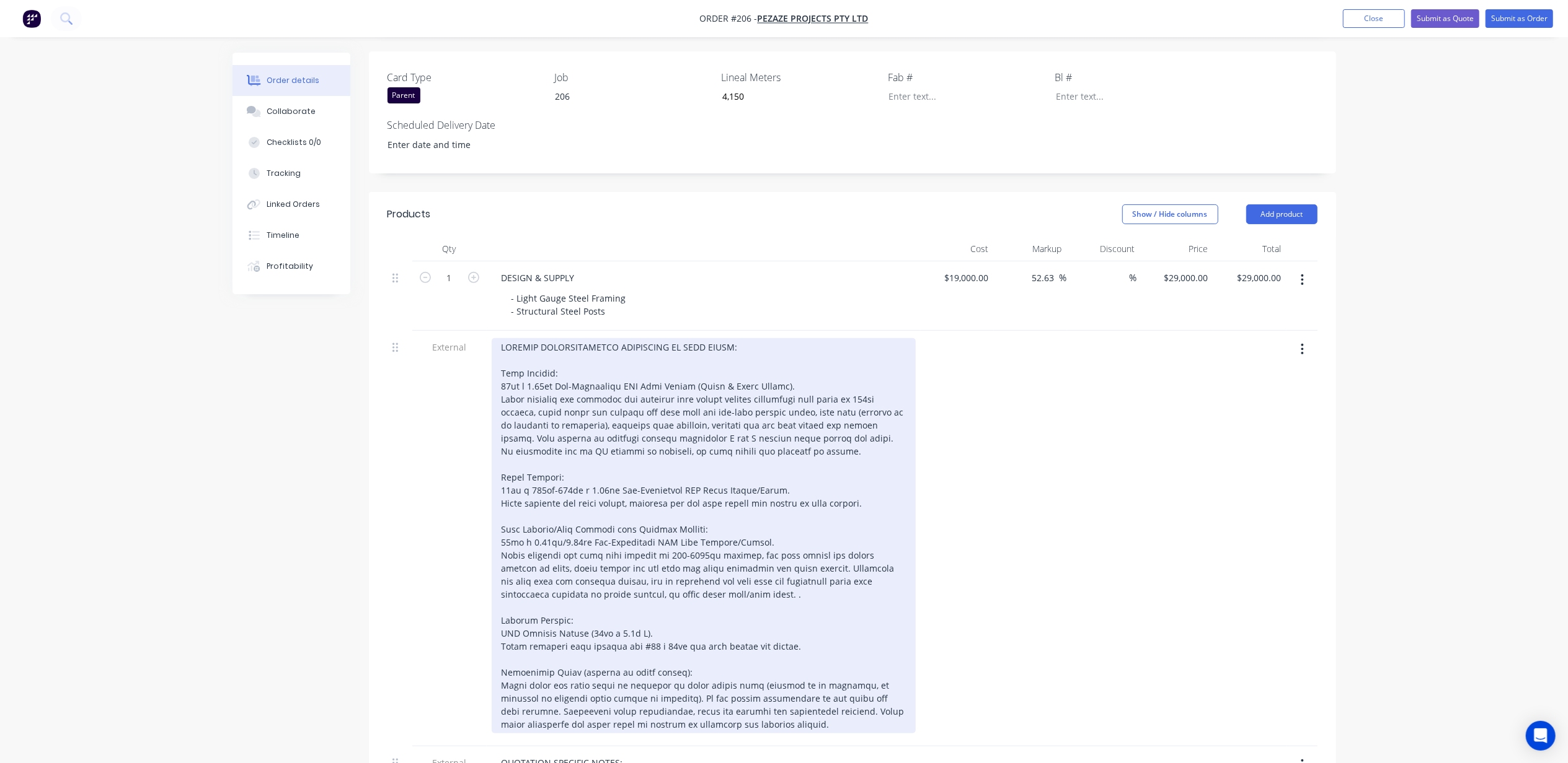
click at [597, 409] on div at bounding box center [704, 536] width 424 height 395
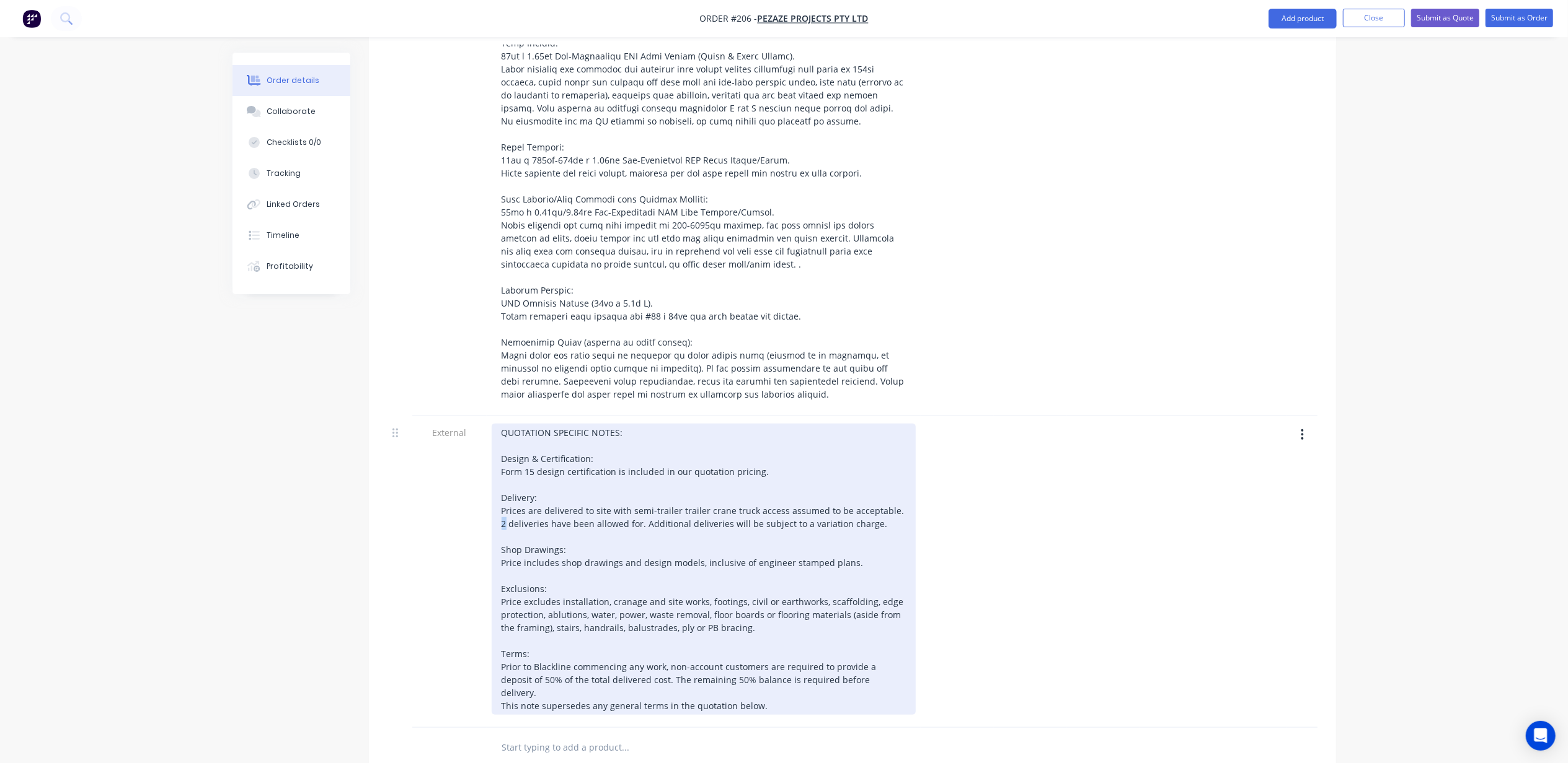
drag, startPoint x: 507, startPoint y: 488, endPoint x: 500, endPoint y: 489, distance: 7.1
click at [500, 489] on div "QUOTATION SPECIFIC NOTES: Design & Certification: Form 15 design certification …" at bounding box center [704, 570] width 424 height 292
click at [757, 599] on div "QUOTATION SPECIFIC NOTES: Design & Certification: Form 15 design certification …" at bounding box center [704, 570] width 424 height 292
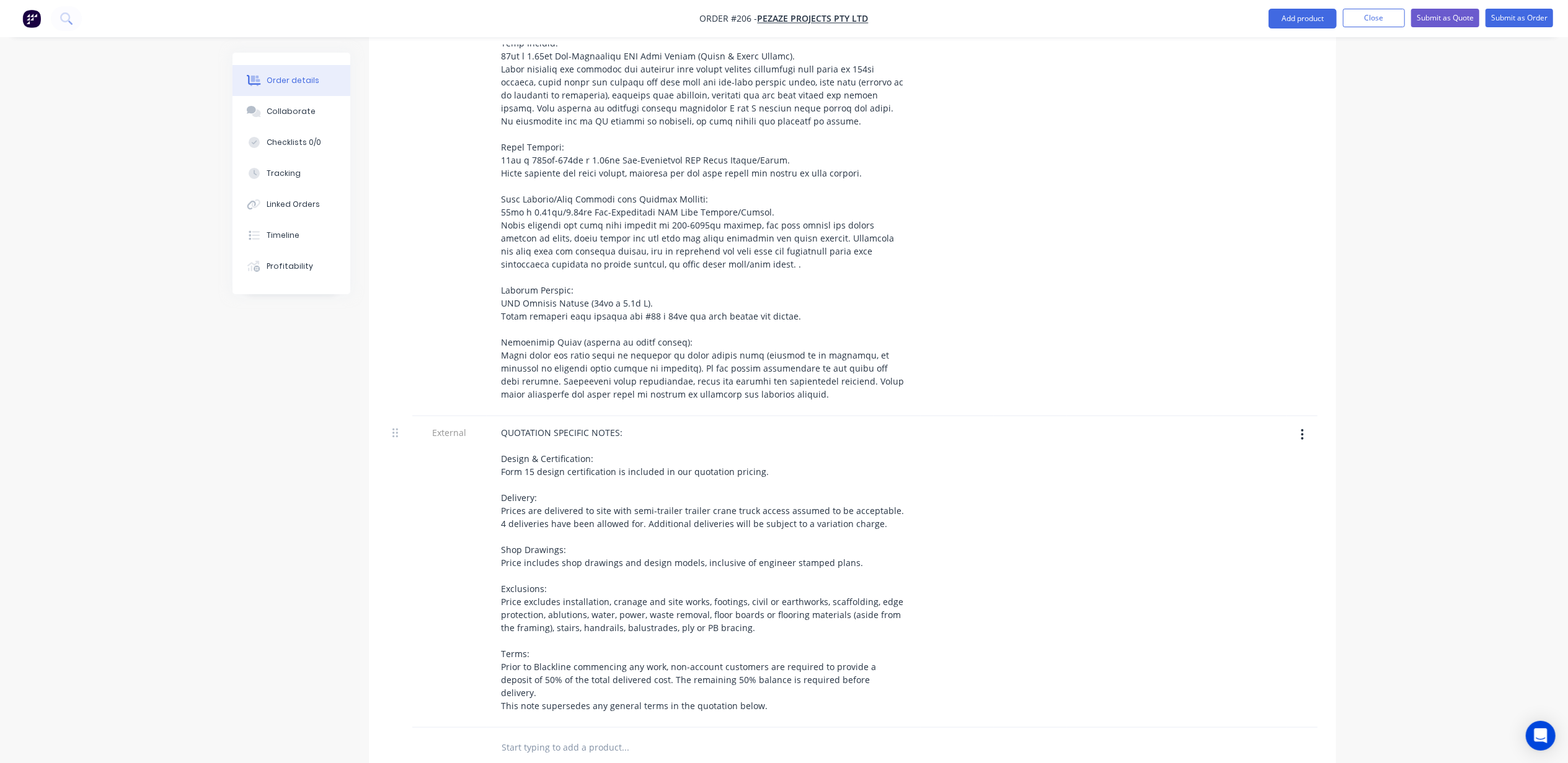
drag, startPoint x: 197, startPoint y: 531, endPoint x: 209, endPoint y: 529, distance: 12.2
click at [196, 530] on div "Order details Collaborate Checklists 0/0 Tracking Linked Orders Timeline Profit…" at bounding box center [784, 212] width 1568 height 1745
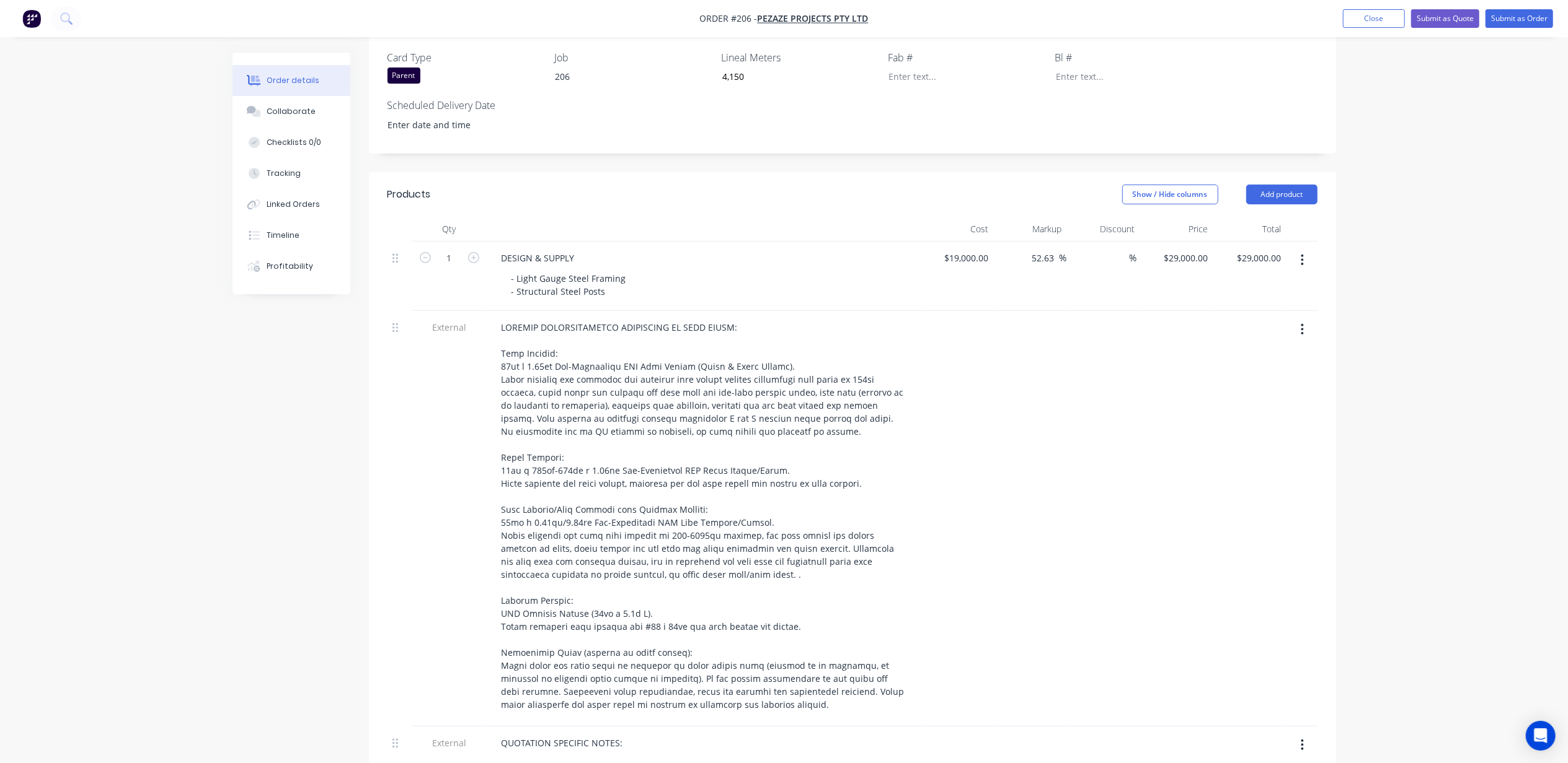
scroll to position [125, 0]
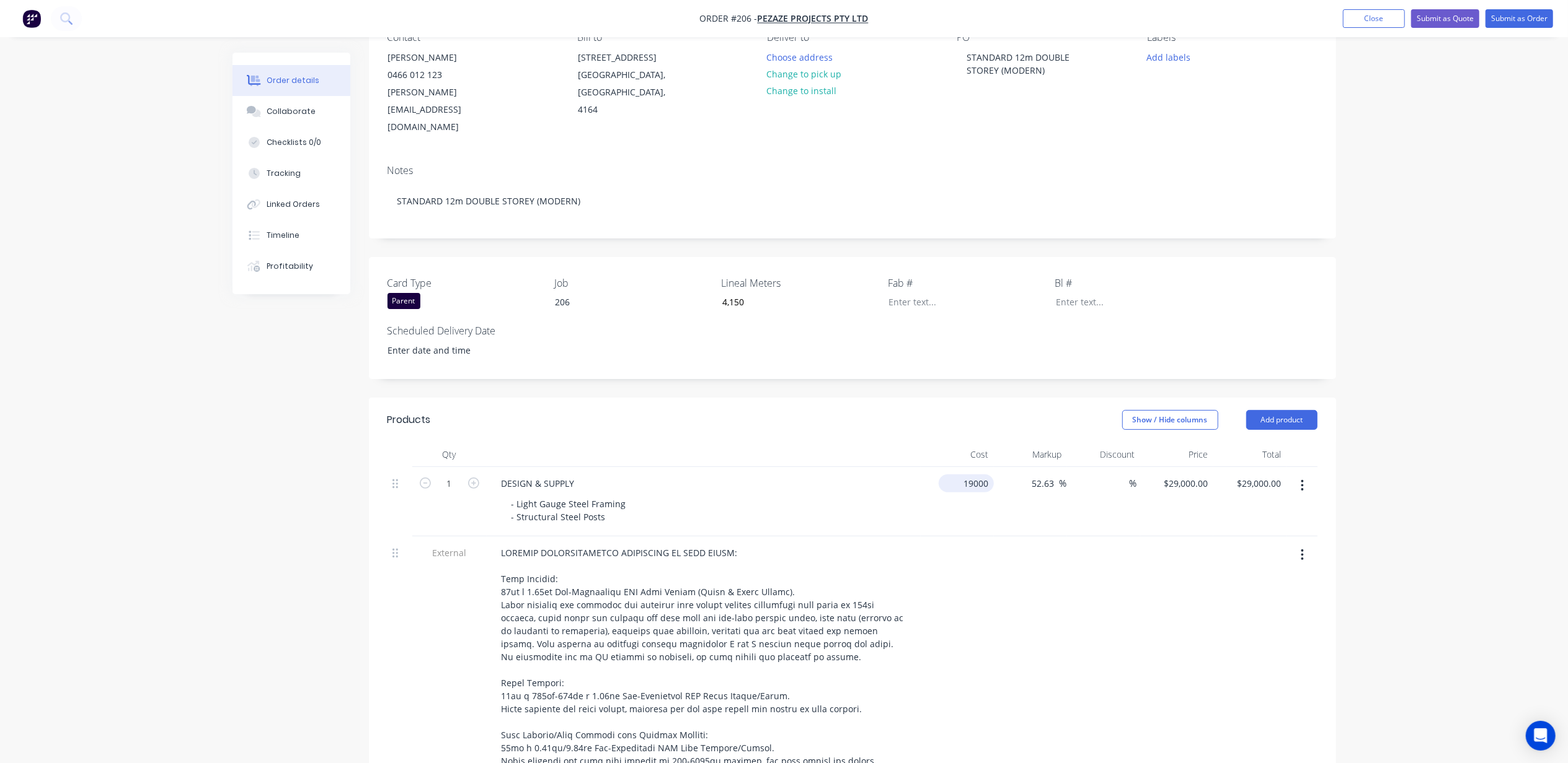
click at [973, 475] on input "19000" at bounding box center [968, 484] width 50 height 18
click at [947, 467] on div "19000 19000" at bounding box center [957, 501] width 73 height 69
type input "$50,000.00"
type input "$76,315.7895"
type input "$76,315.79"
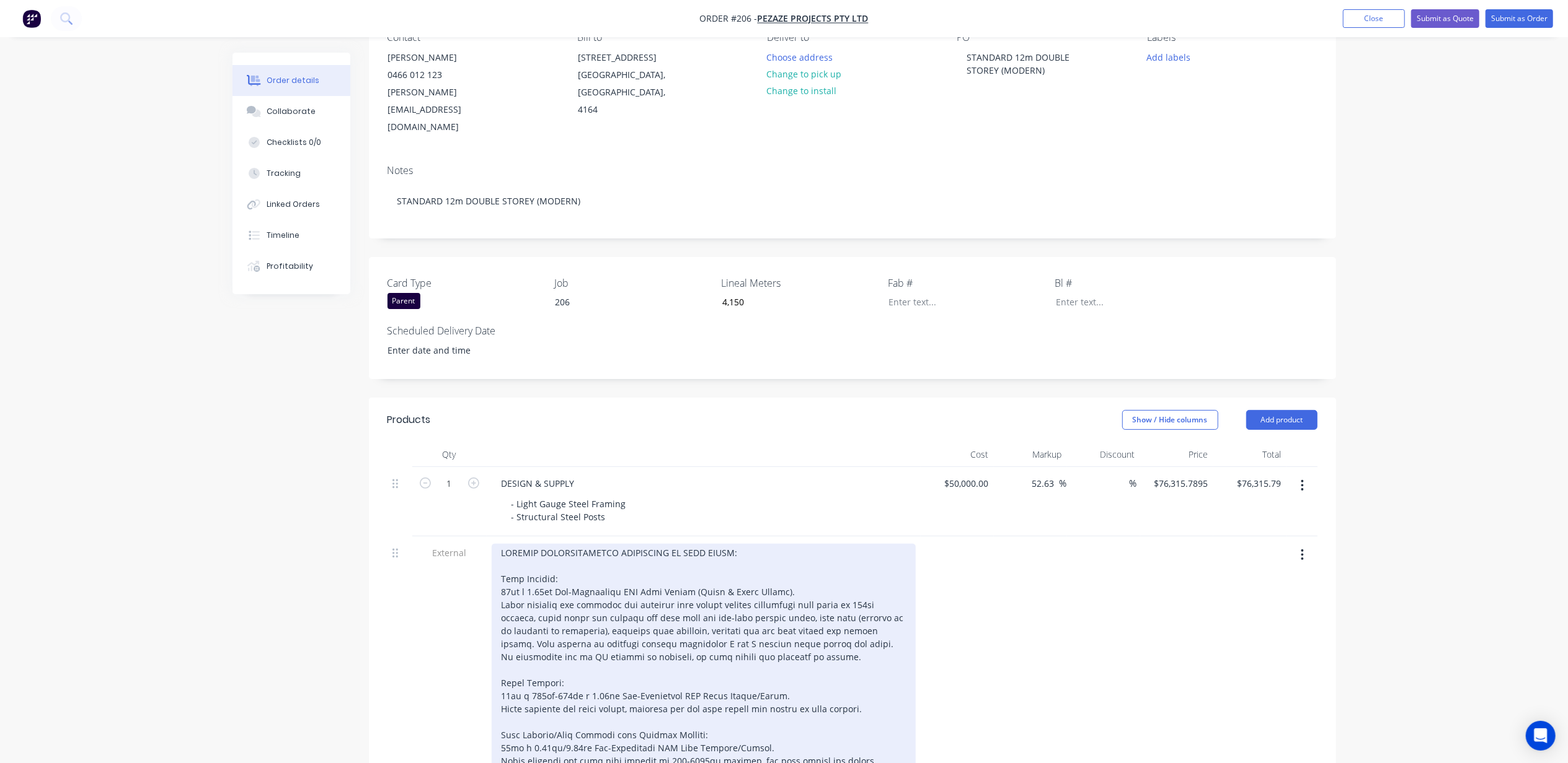
type input "$76,315.00"
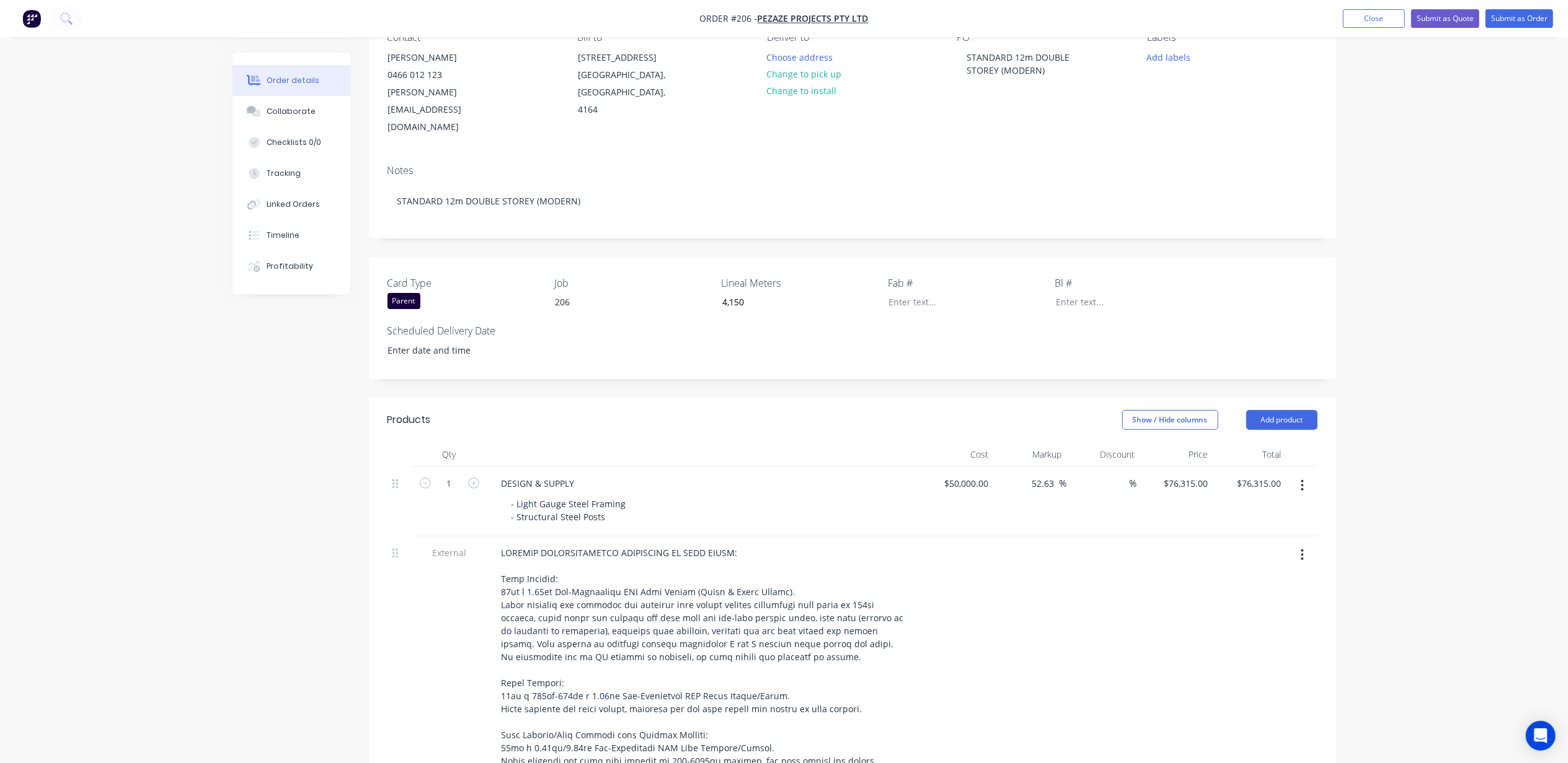
click at [1466, 418] on div "Order details Collaborate Checklists 0/0 Tracking Linked Orders Timeline Profit…" at bounding box center [784, 747] width 1568 height 1745
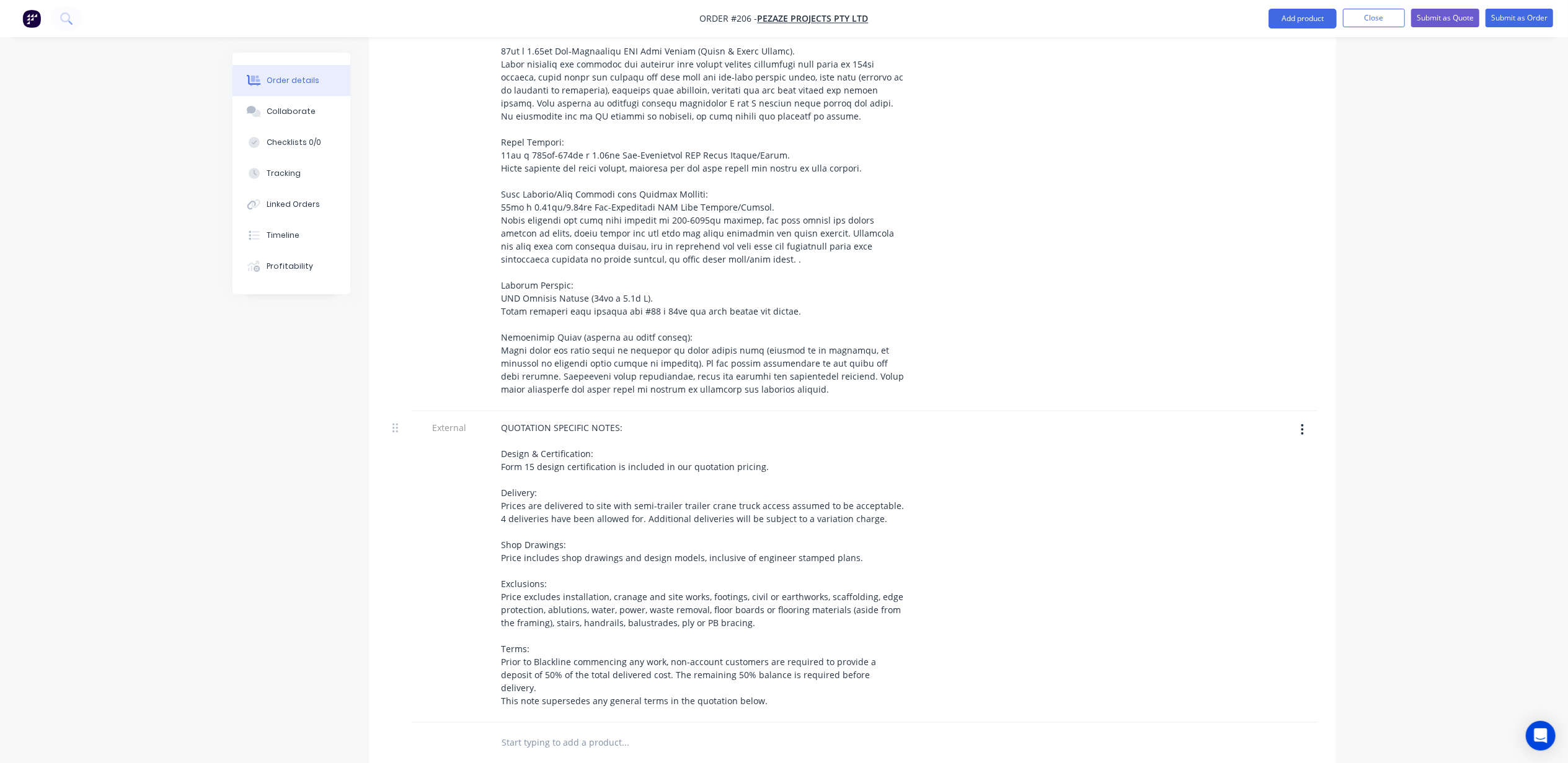
scroll to position [951, 0]
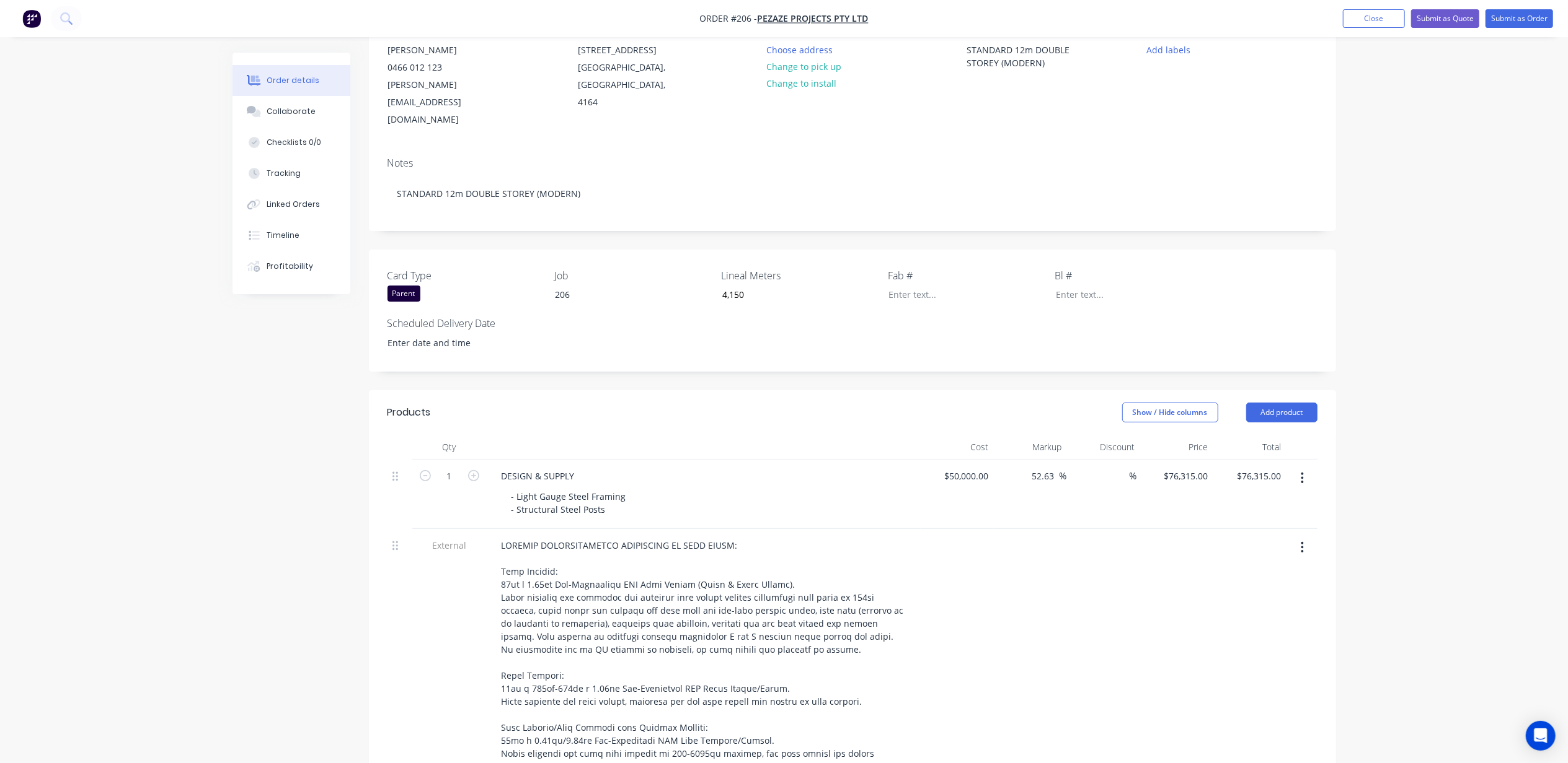
scroll to position [42, 0]
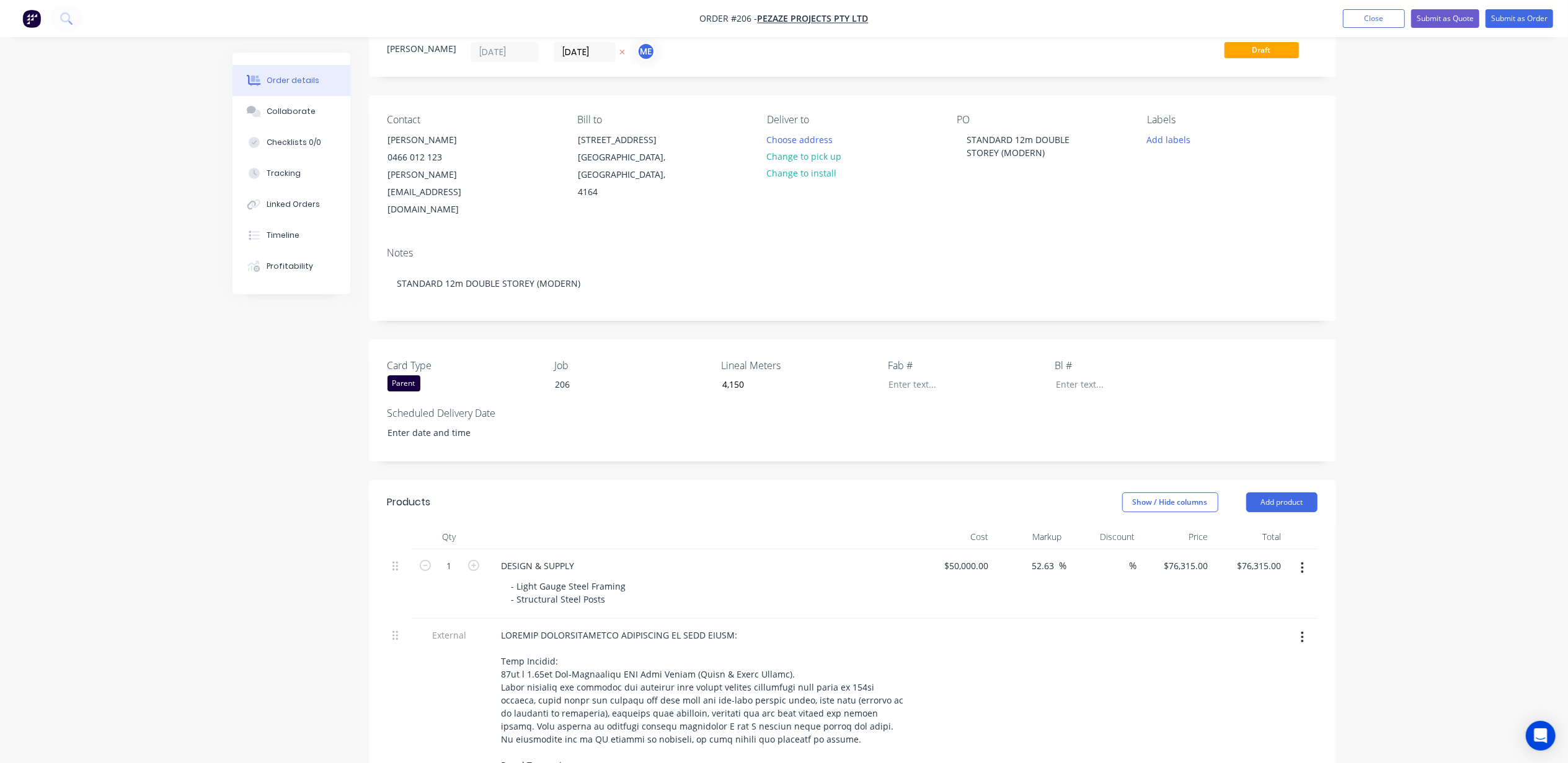
drag, startPoint x: 1175, startPoint y: 147, endPoint x: 1181, endPoint y: 147, distance: 6.0
click at [1174, 147] on button "Add labels" at bounding box center [1168, 139] width 57 height 17
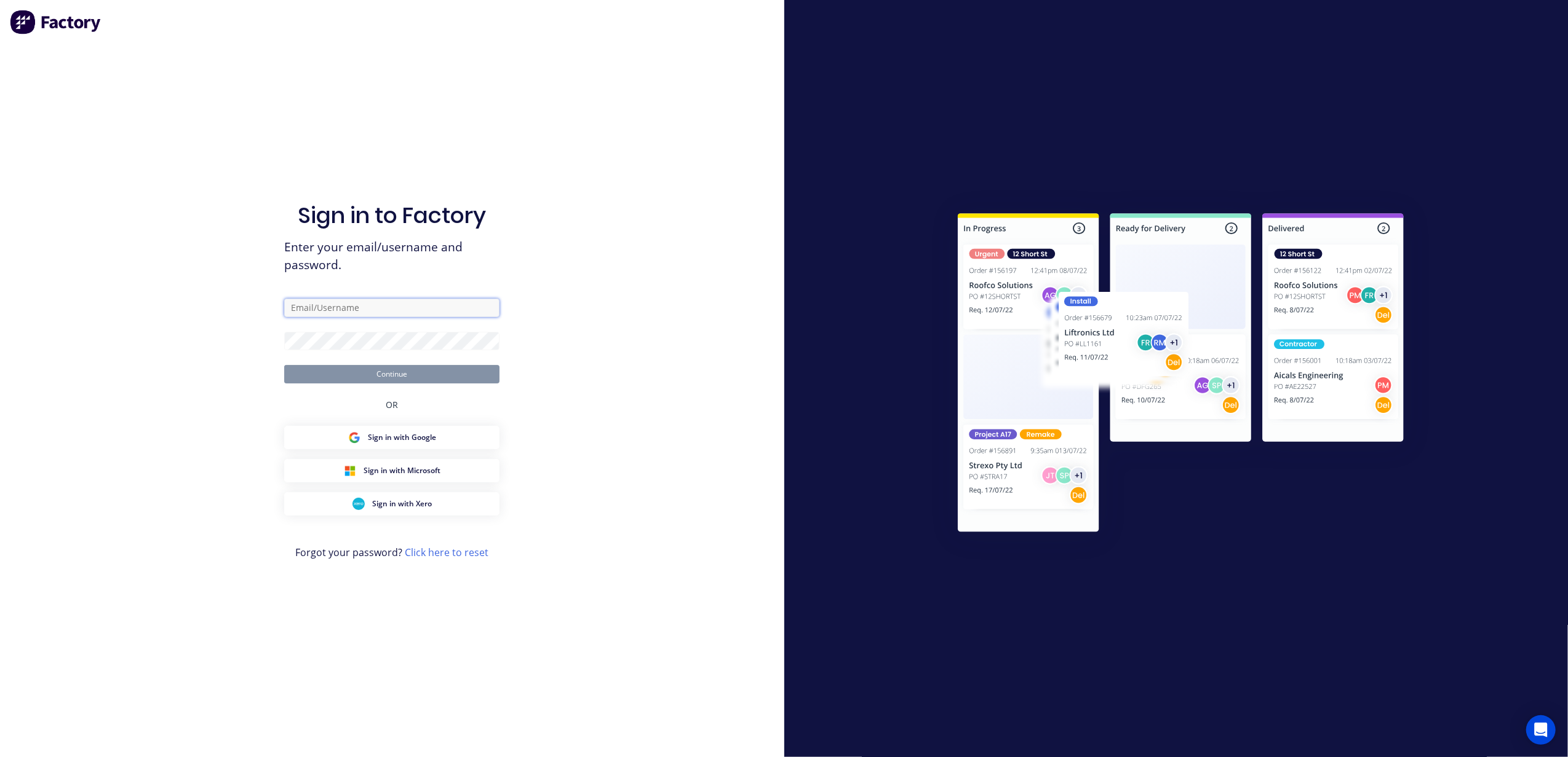
type input "[PERSON_NAME][EMAIL_ADDRESS][DOMAIN_NAME]"
click at [375, 367] on button "Continue" at bounding box center [391, 374] width 215 height 18
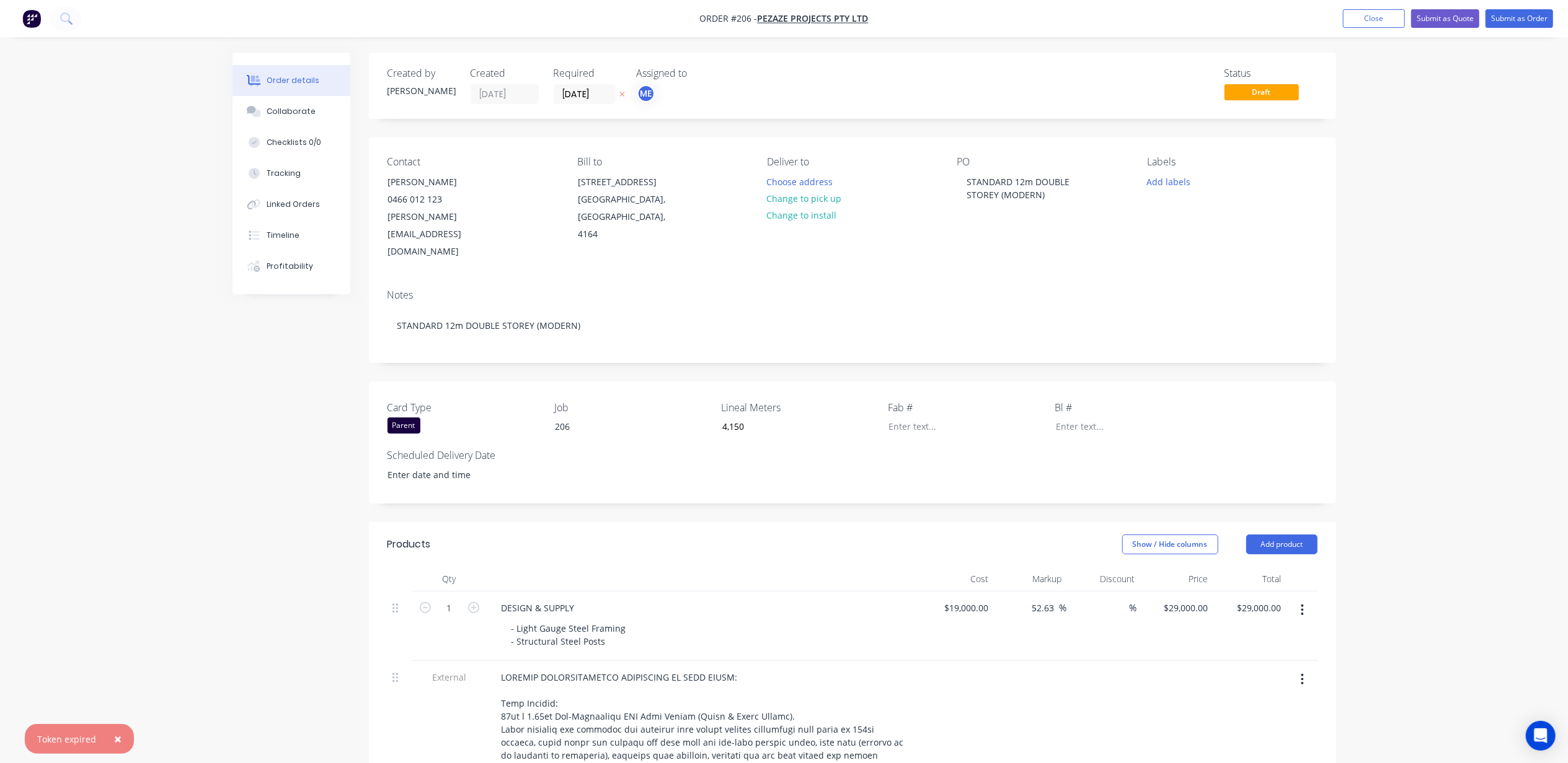
click at [1179, 169] on div "Labels Add labels" at bounding box center [1232, 208] width 170 height 104
drag, startPoint x: 1179, startPoint y: 169, endPoint x: 1178, endPoint y: 186, distance: 17.0
click at [1176, 182] on button "Add labels" at bounding box center [1168, 181] width 57 height 17
click at [1162, 287] on div at bounding box center [1170, 292] width 25 height 25
click at [1168, 360] on div at bounding box center [1170, 361] width 25 height 25
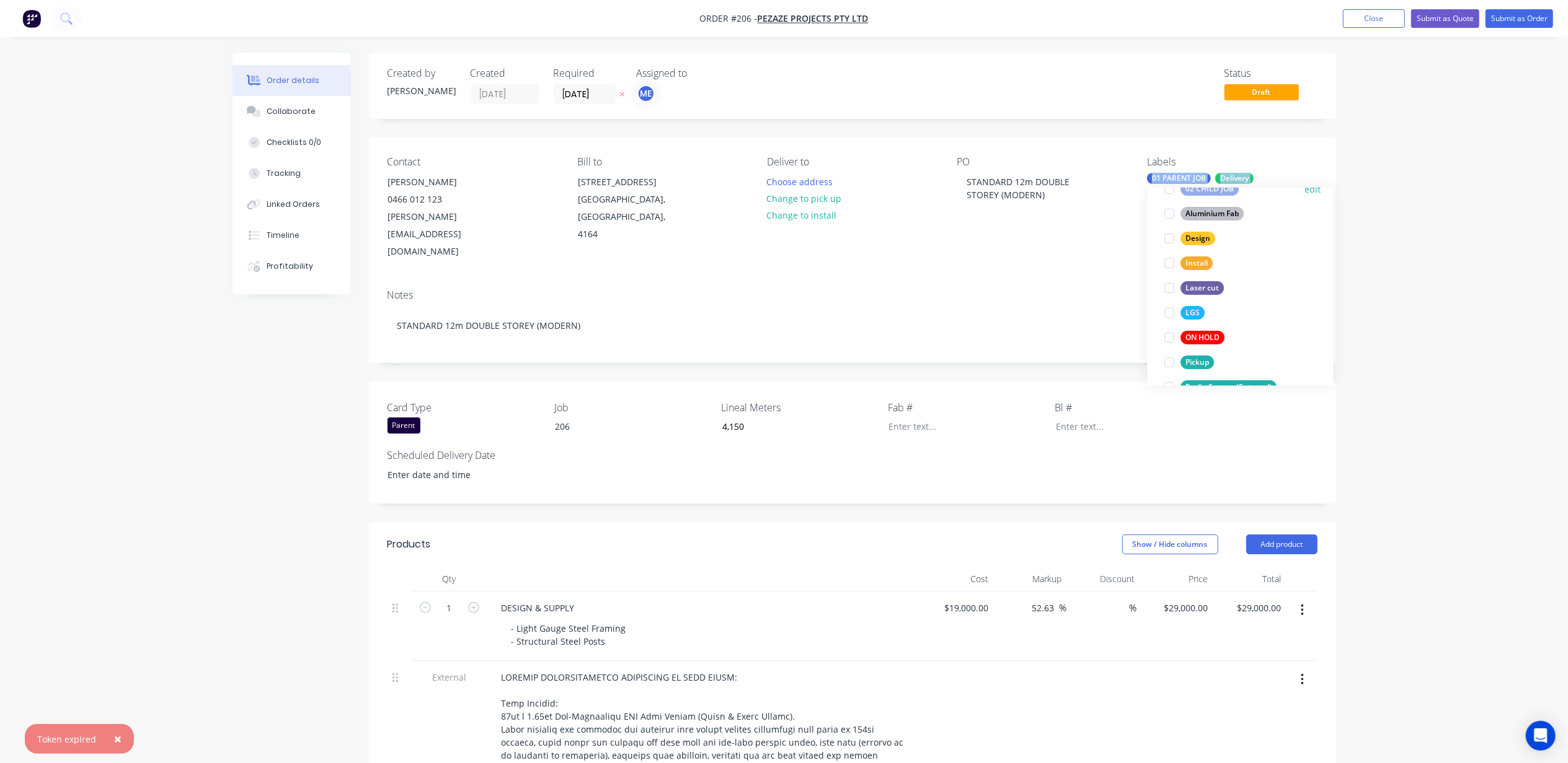
scroll to position [165, 0]
click at [1168, 220] on div at bounding box center [1170, 221] width 25 height 25
click at [1171, 345] on div at bounding box center [1170, 345] width 25 height 25
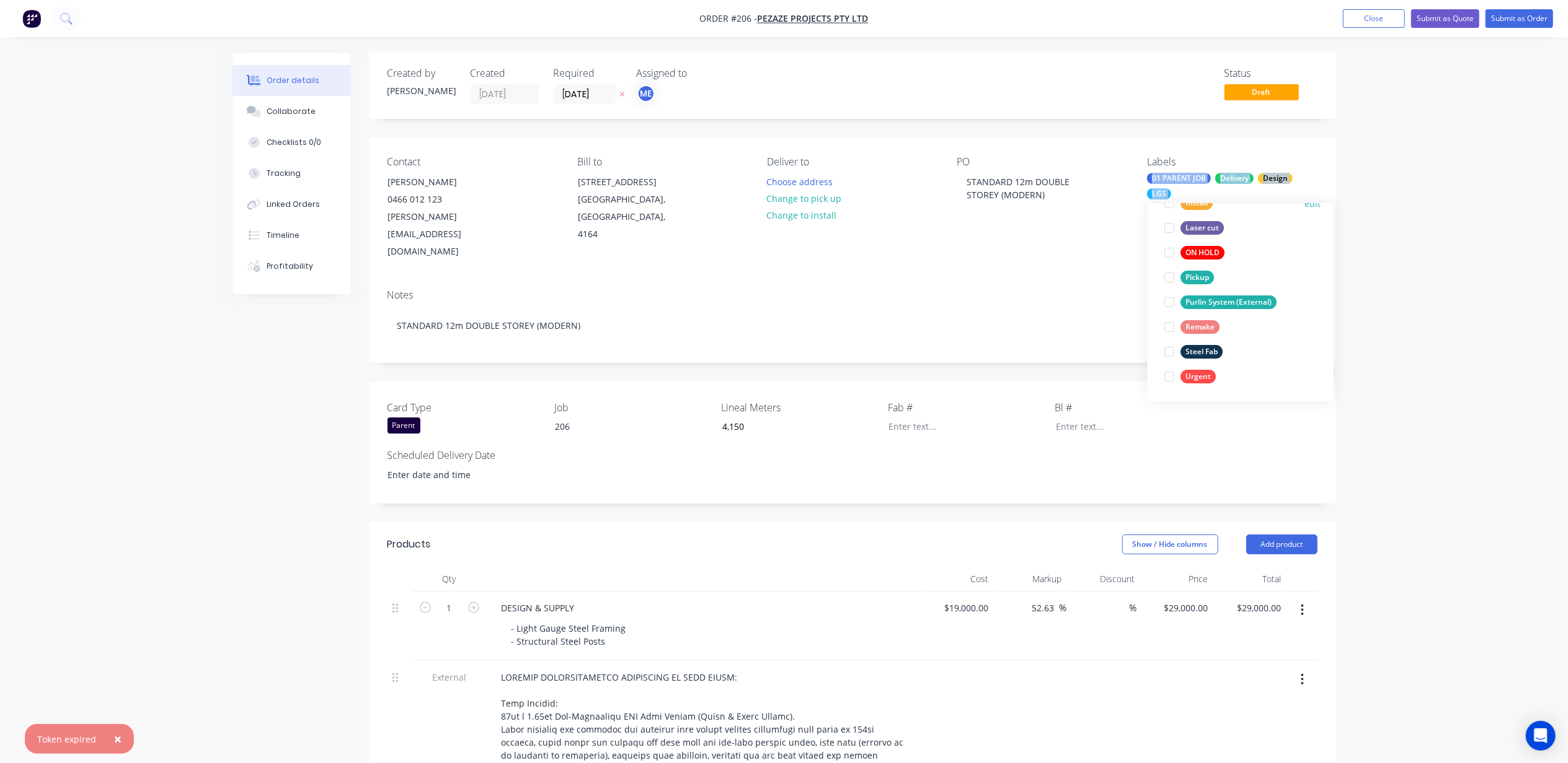
scroll to position [248, 0]
click at [1169, 350] on div at bounding box center [1170, 352] width 25 height 25
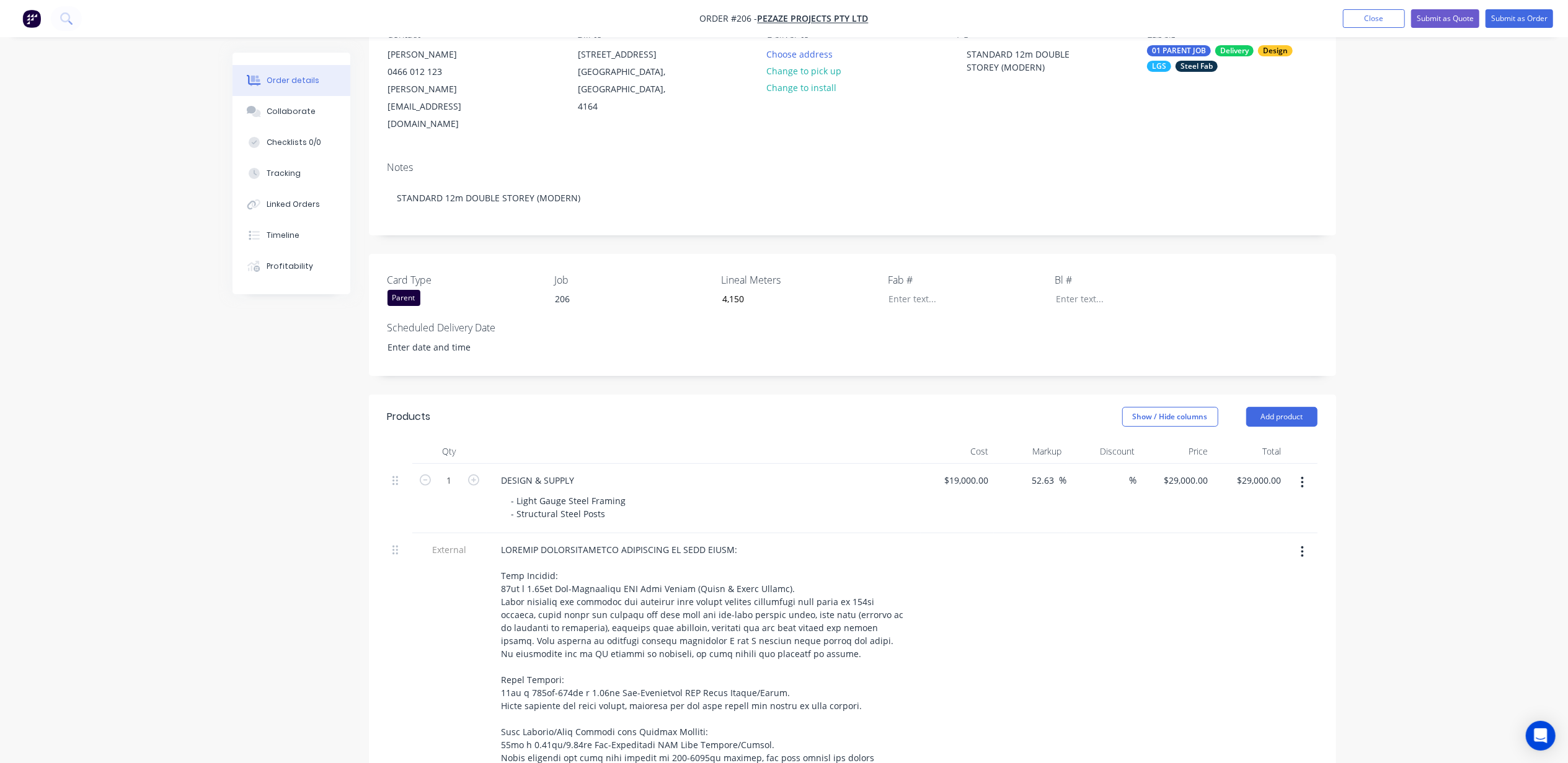
scroll to position [413, 0]
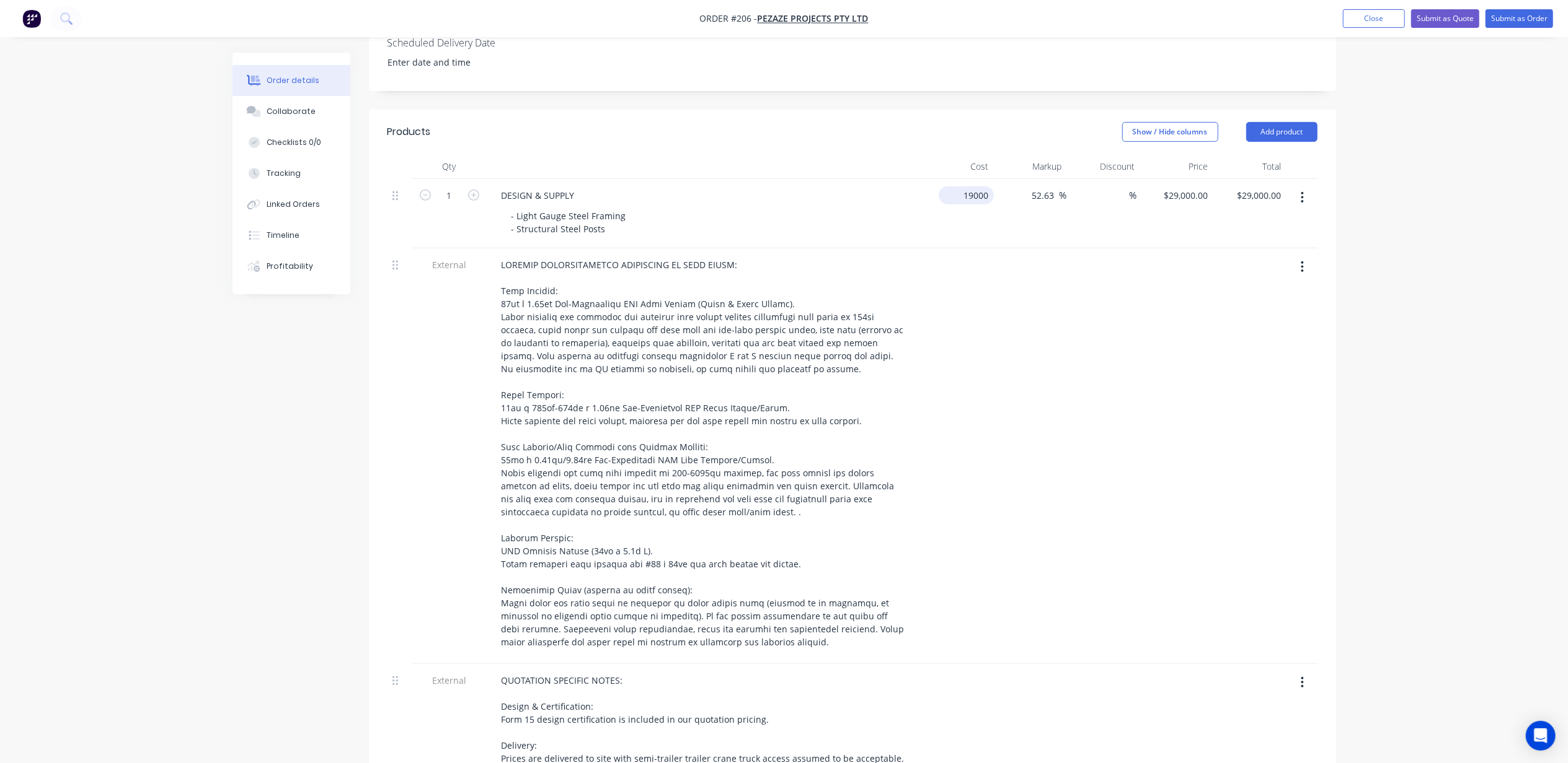
click at [972, 186] on input "19000" at bounding box center [968, 195] width 50 height 18
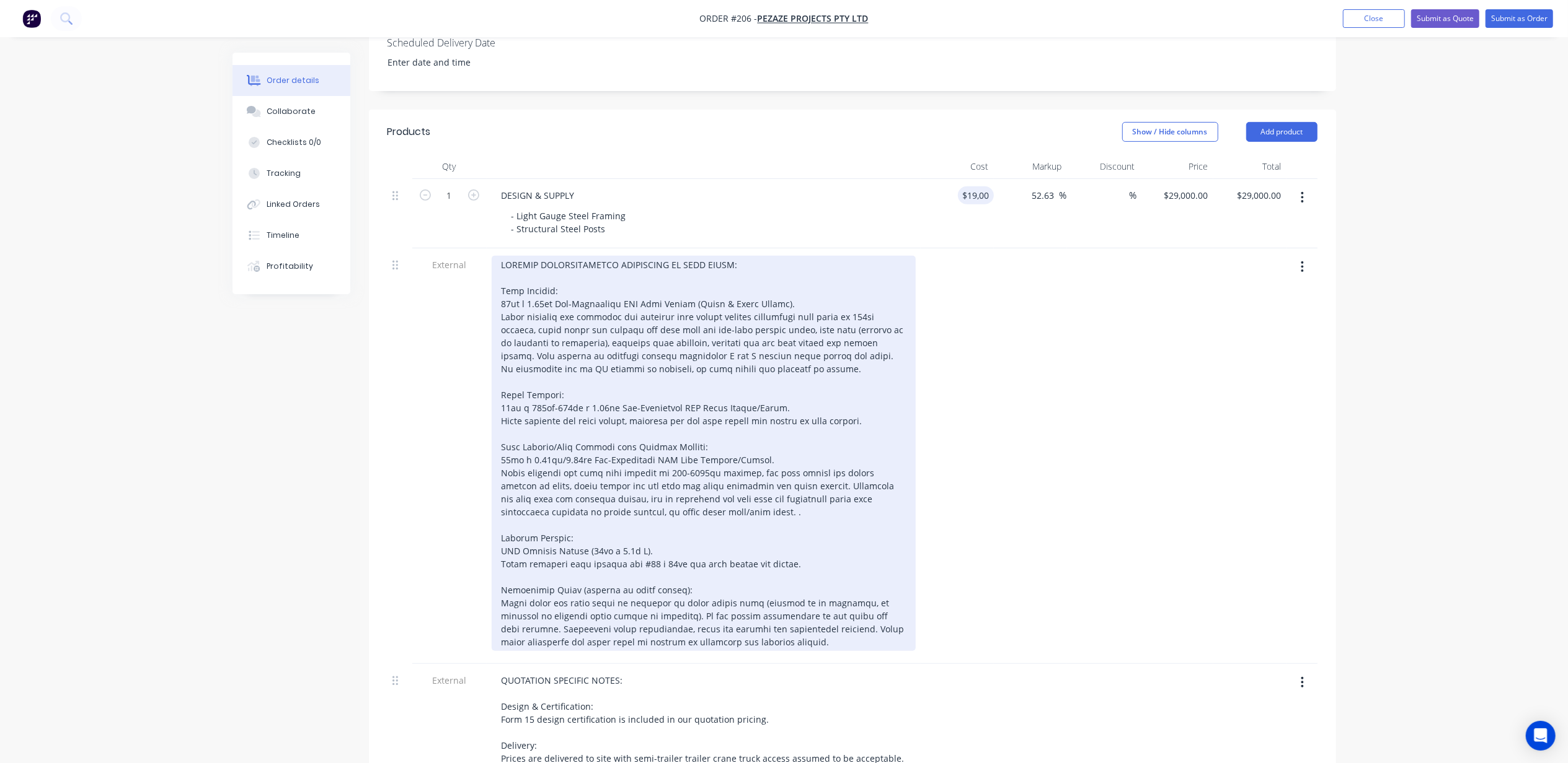
drag, startPoint x: 665, startPoint y: 346, endPoint x: 668, endPoint y: 355, distance: 9.5
click at [665, 347] on div at bounding box center [704, 453] width 424 height 395
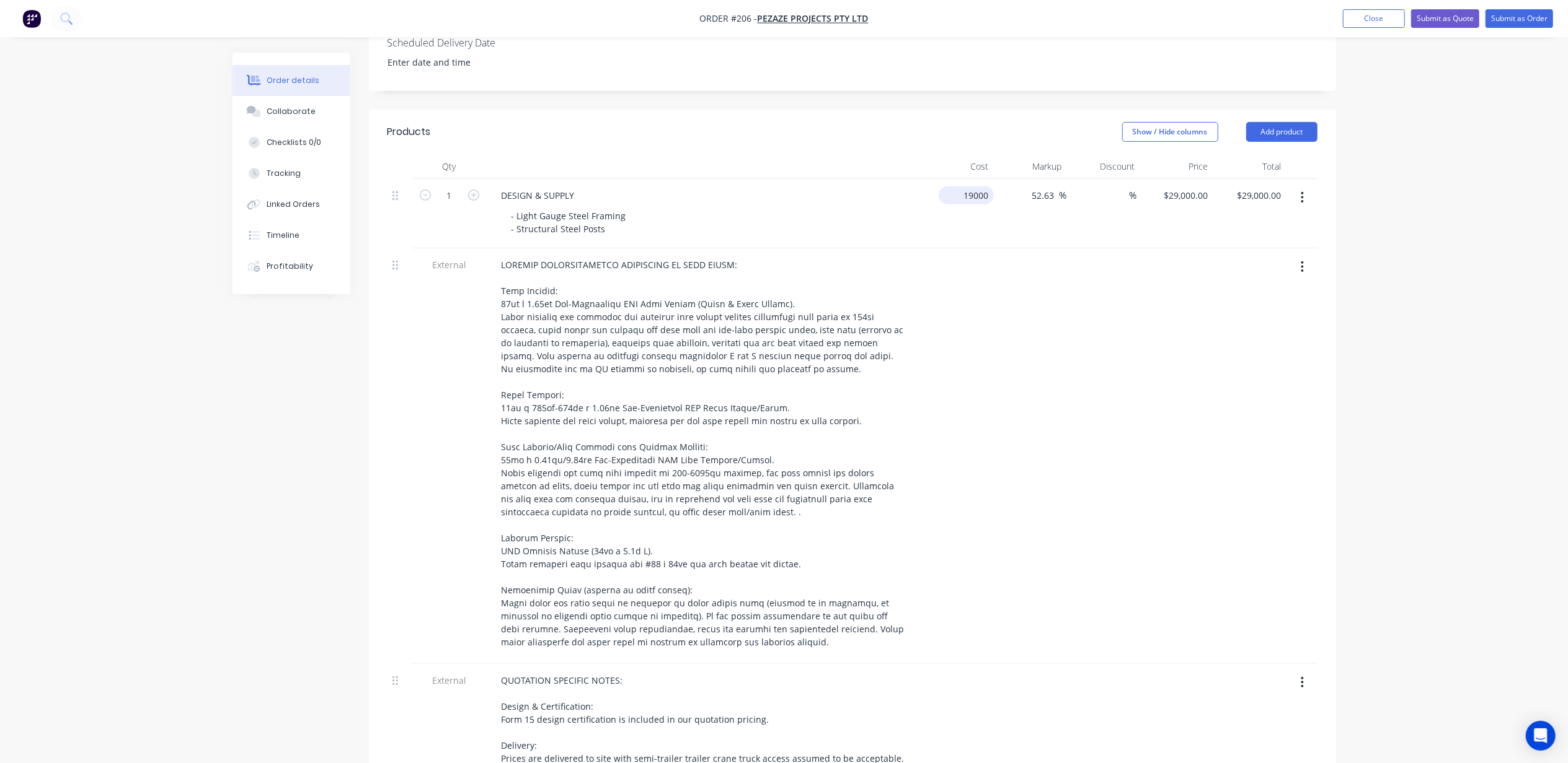
click at [964, 186] on div "19000 $19,000.00" at bounding box center [968, 195] width 50 height 18
type input "$50.00"
type input "$76.3158"
type input "$76.32"
type input "$76.315"
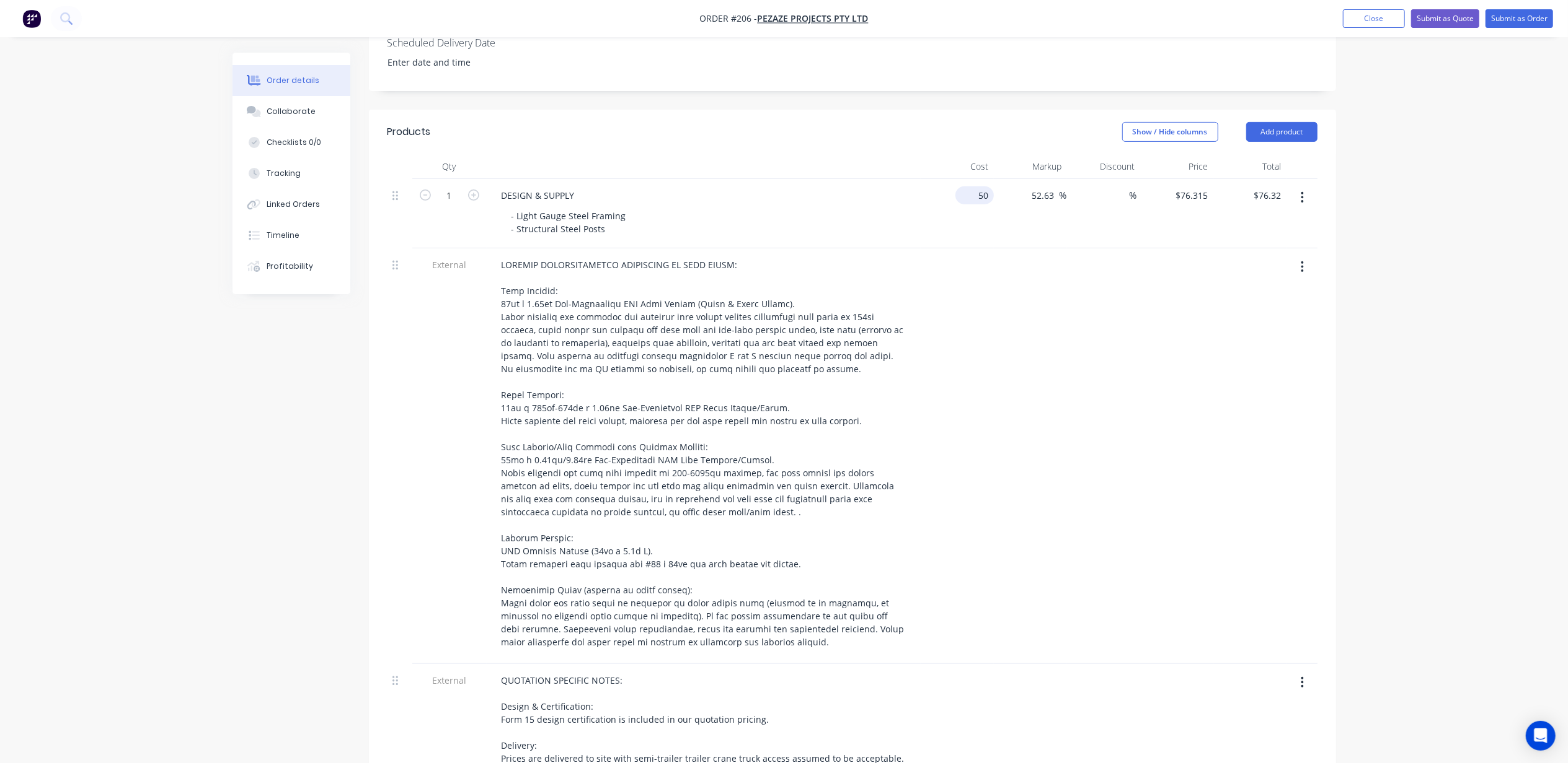
click at [993, 186] on input "50" at bounding box center [977, 195] width 33 height 18
type input "$50,000.00"
type input "$76,315.00"
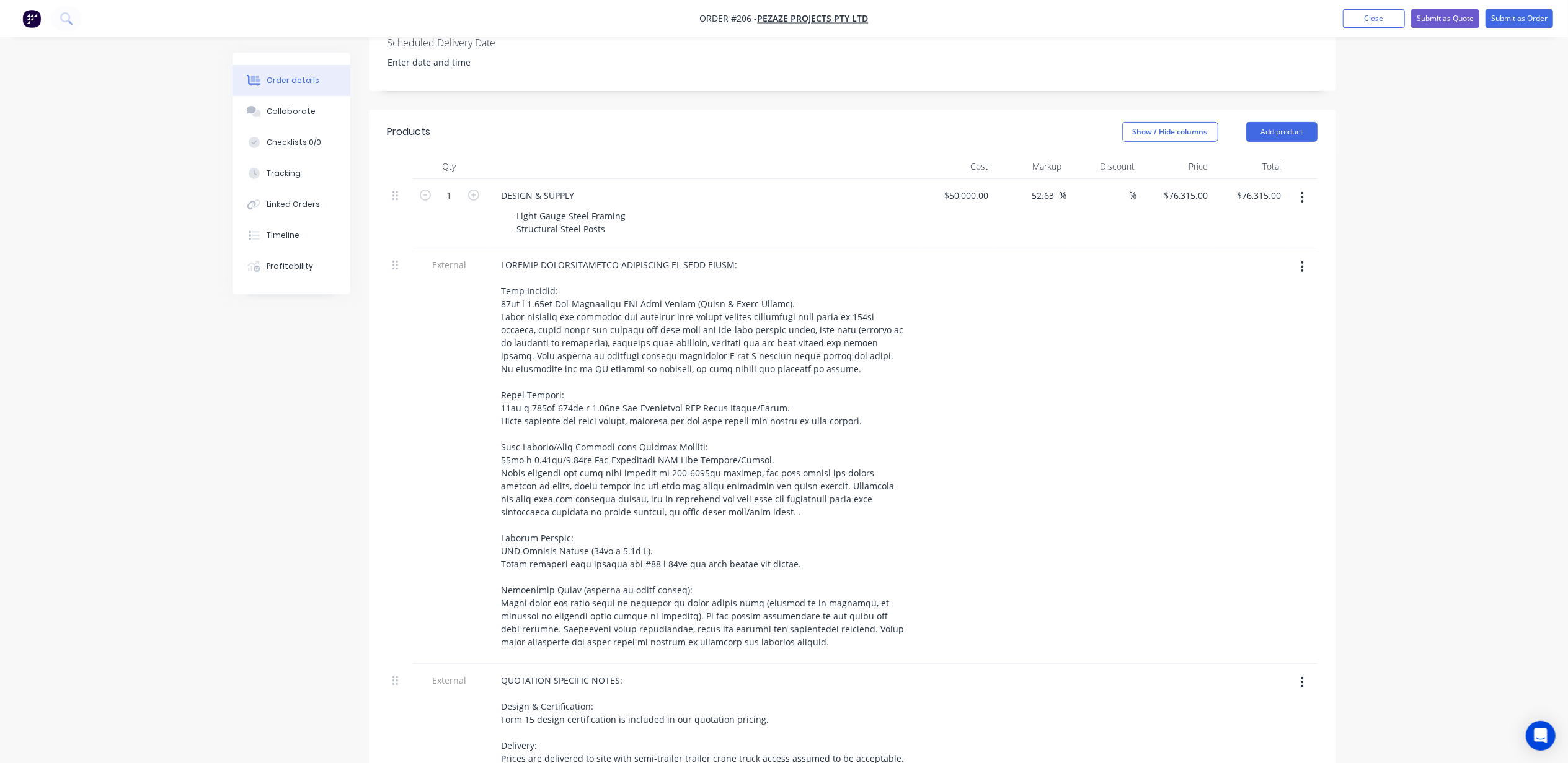
drag, startPoint x: 1436, startPoint y: 184, endPoint x: 1446, endPoint y: 184, distance: 10.0
click at [1437, 184] on div "Order details Collaborate Checklists 0/0 Tracking Linked Orders Timeline Profit…" at bounding box center [784, 459] width 1568 height 1745
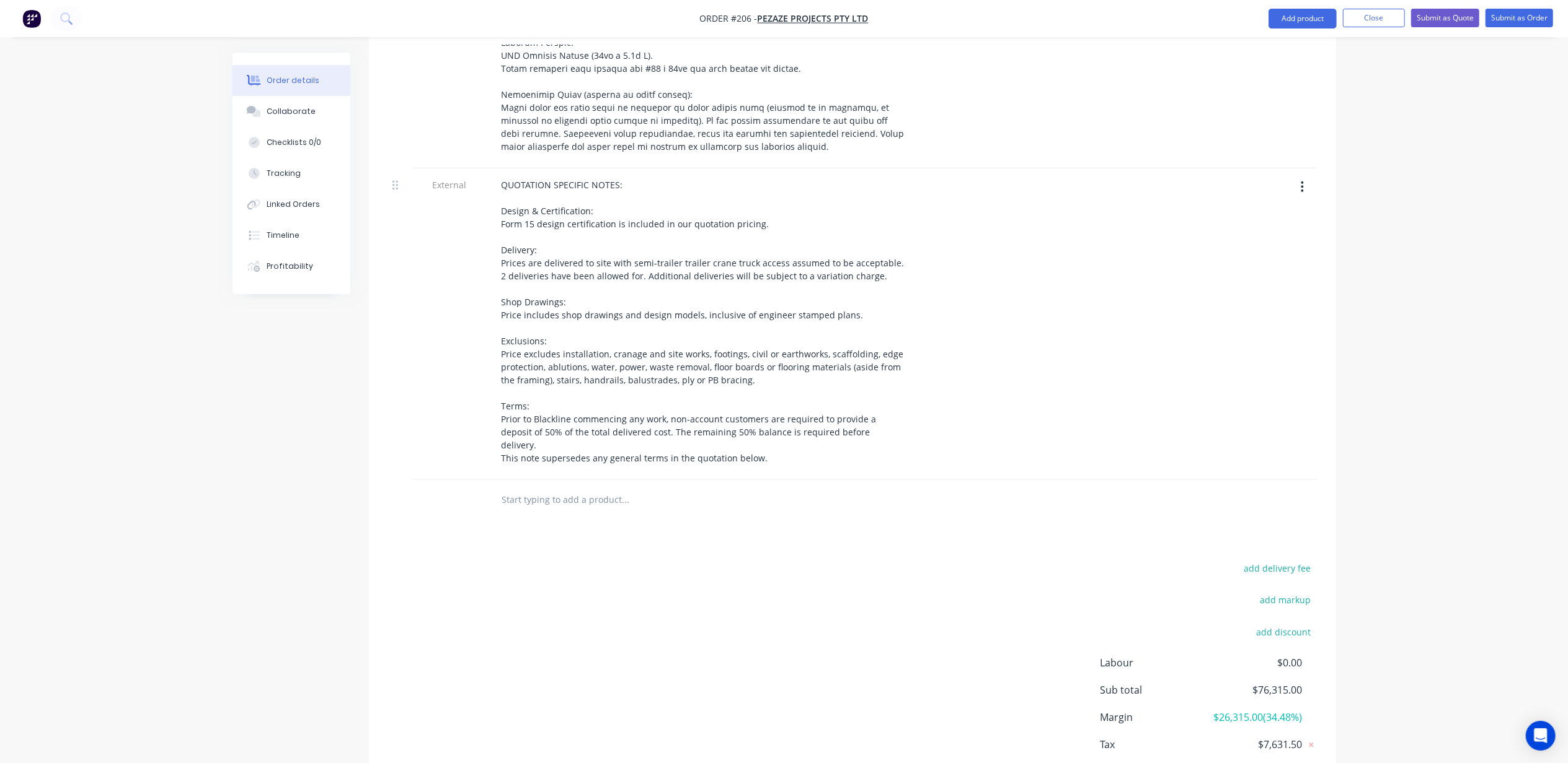
scroll to position [951, 0]
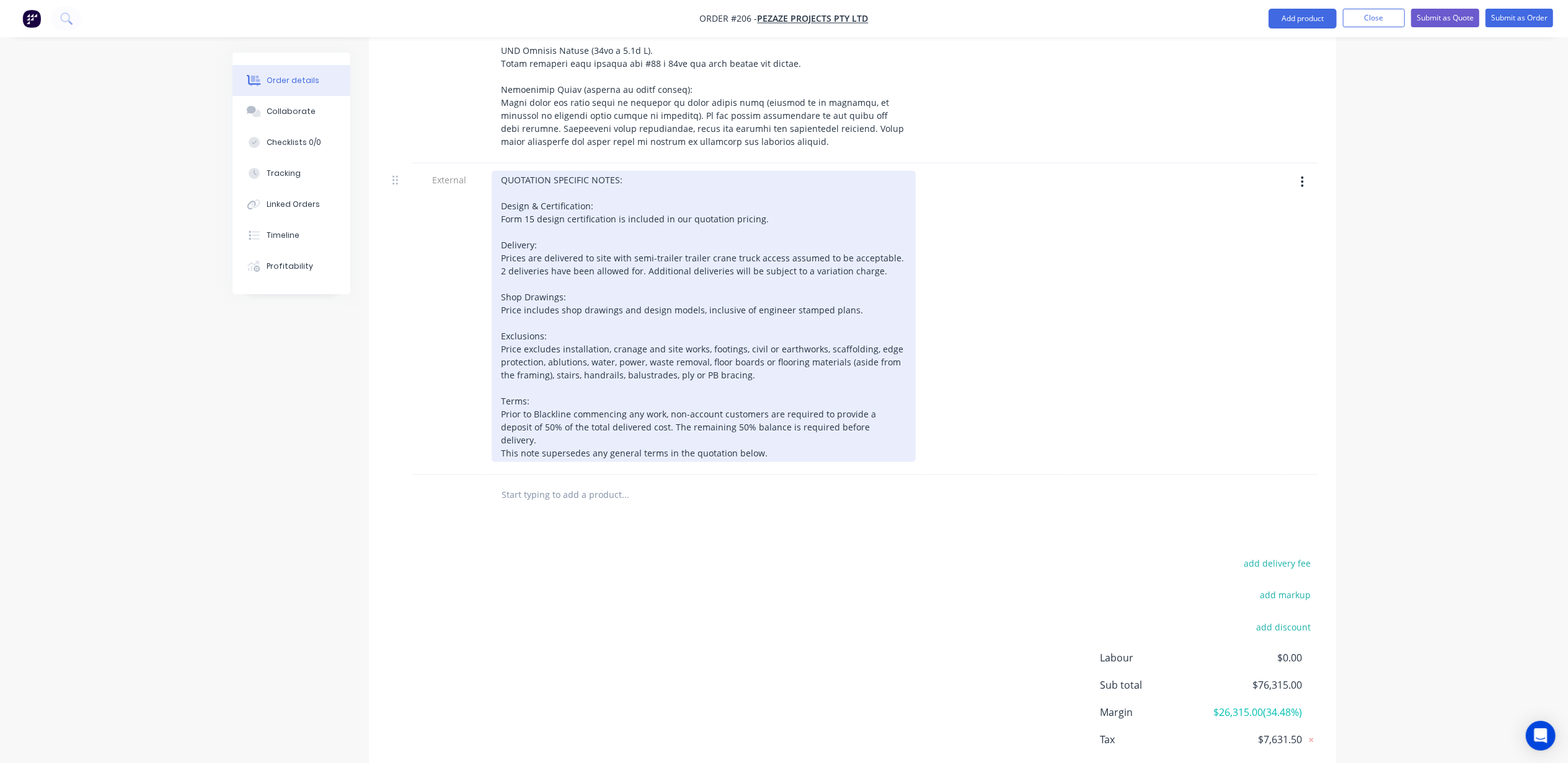
scroll to position [868, 0]
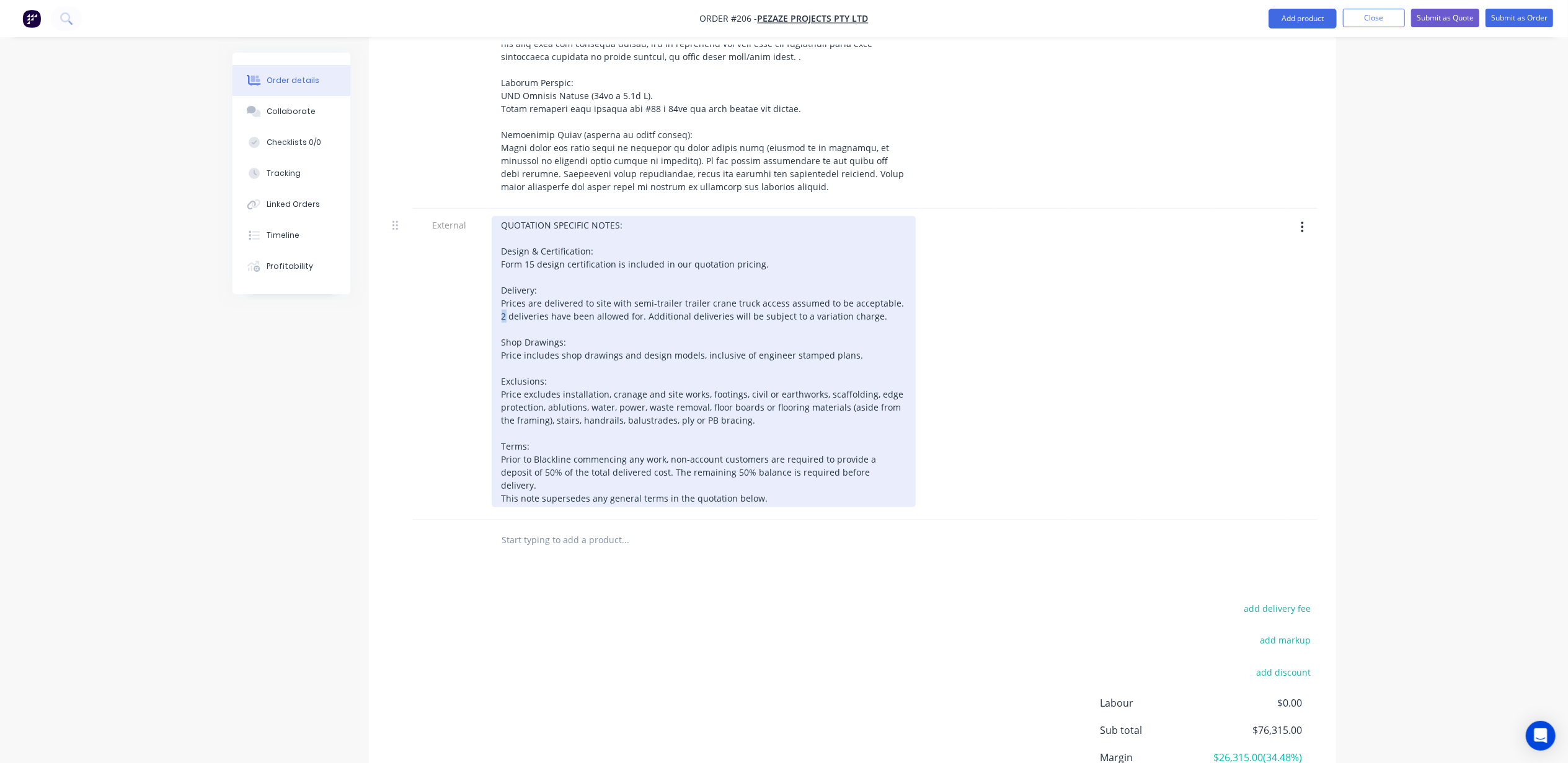
click at [498, 281] on div "QUOTATION SPECIFIC NOTES: Design & Certification: Form 15 design certification …" at bounding box center [704, 362] width 424 height 292
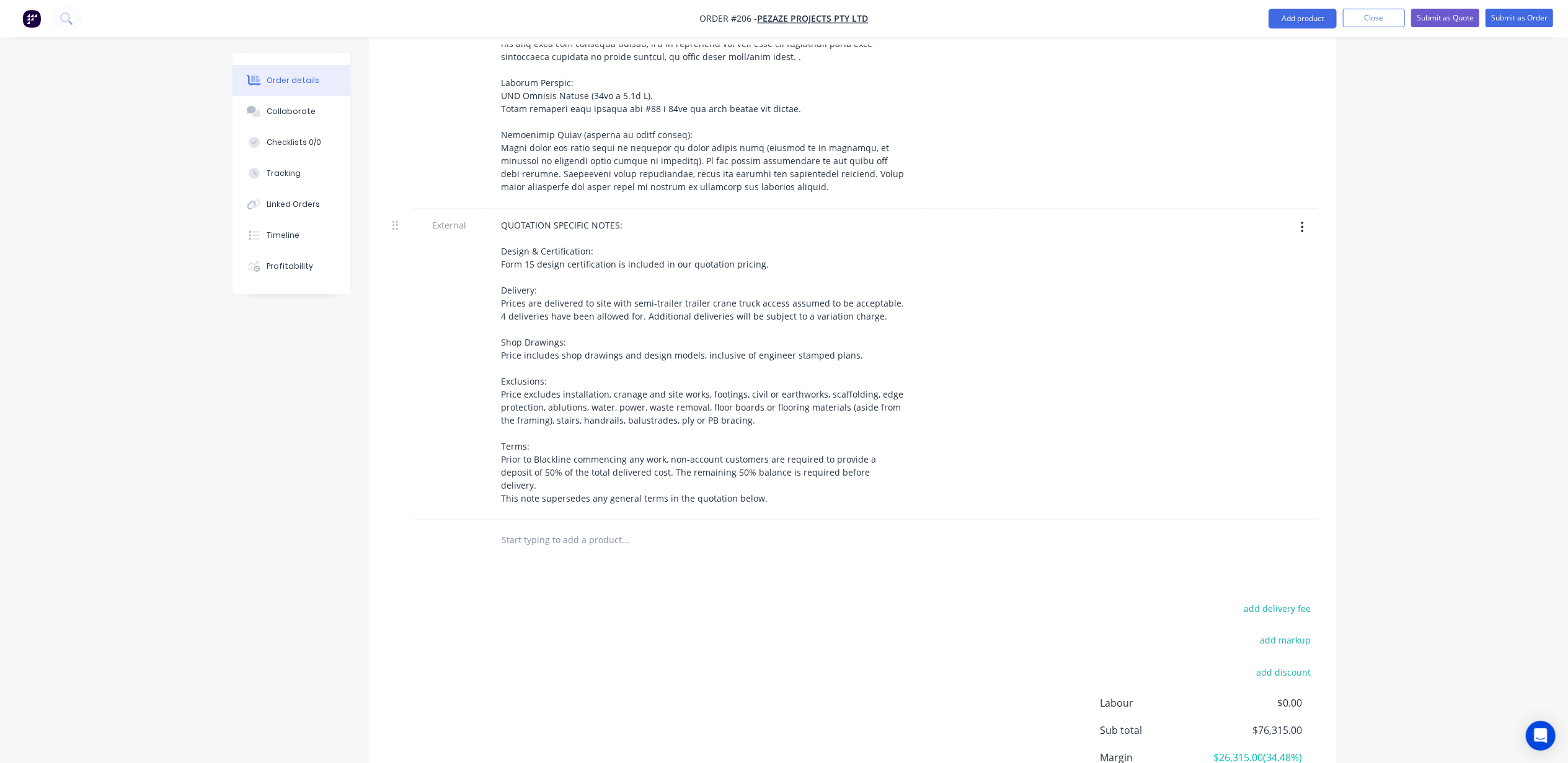
drag, startPoint x: 142, startPoint y: 451, endPoint x: 152, endPoint y: 454, distance: 10.4
click at [144, 451] on div "Order details Collaborate Checklists 0/0 Tracking Linked Orders Timeline Profit…" at bounding box center [784, 4] width 1568 height 1745
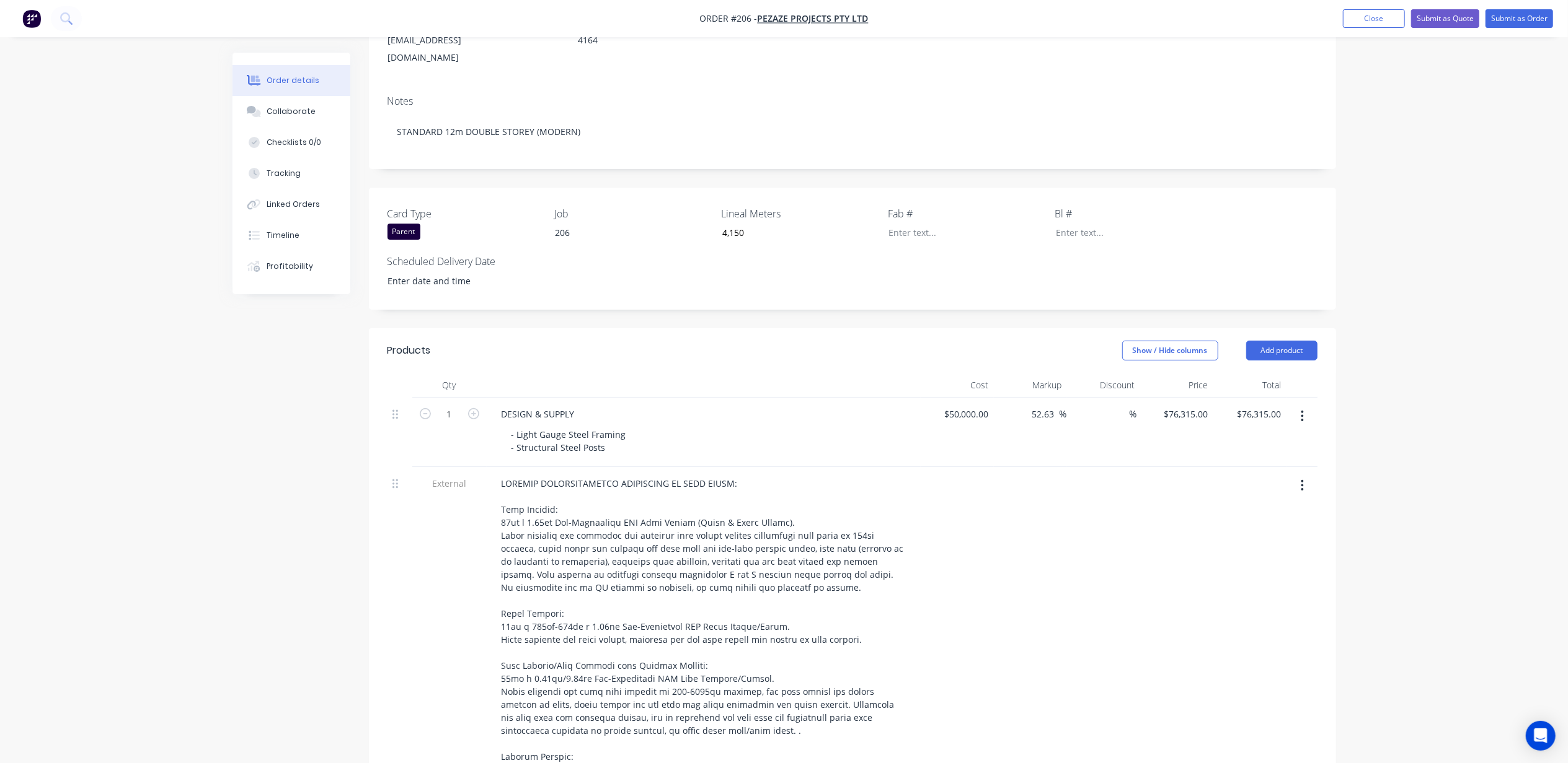
scroll to position [125, 0]
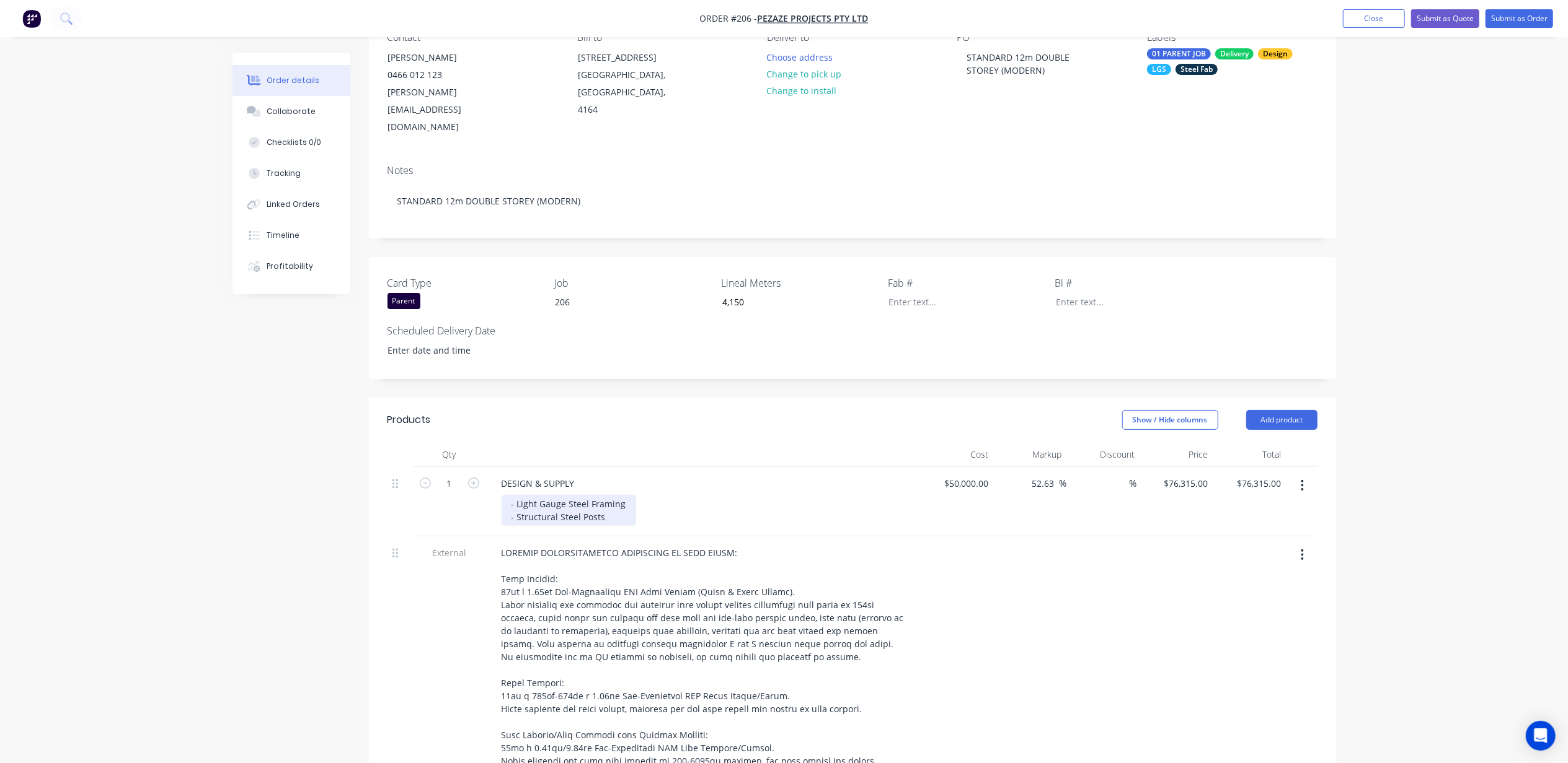
click at [612, 495] on div "- Light Gauge Steel Framing - Structural Steel Posts" at bounding box center [568, 510] width 134 height 31
drag, startPoint x: 612, startPoint y: 486, endPoint x: 581, endPoint y: 485, distance: 31.0
click at [581, 495] on div "- Light Gauge Steel Framing - Structural Steel Posts" at bounding box center [568, 510] width 134 height 31
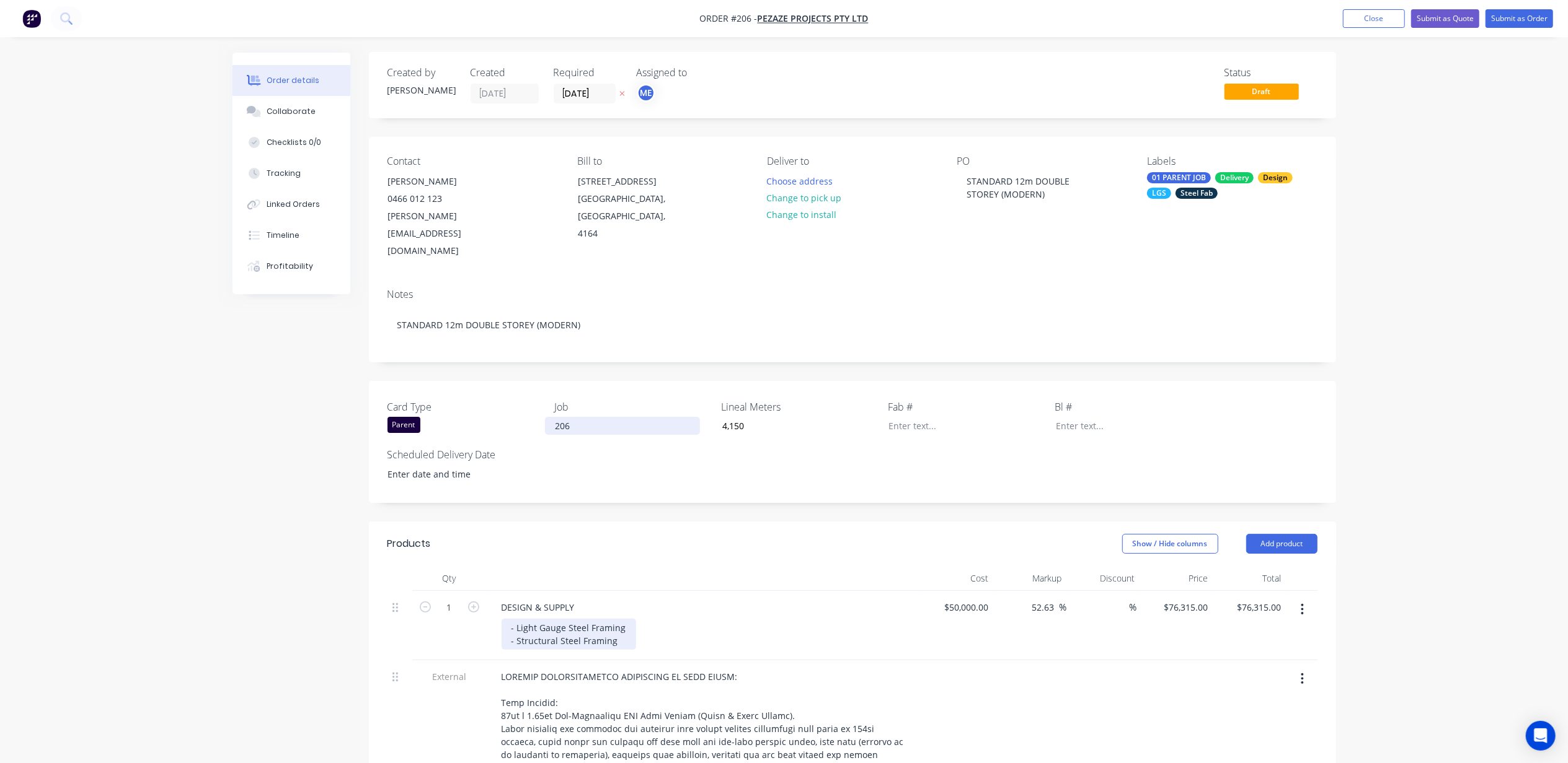
scroll to position [0, 0]
click at [1456, 15] on button "Submit as Quote" at bounding box center [1445, 18] width 69 height 18
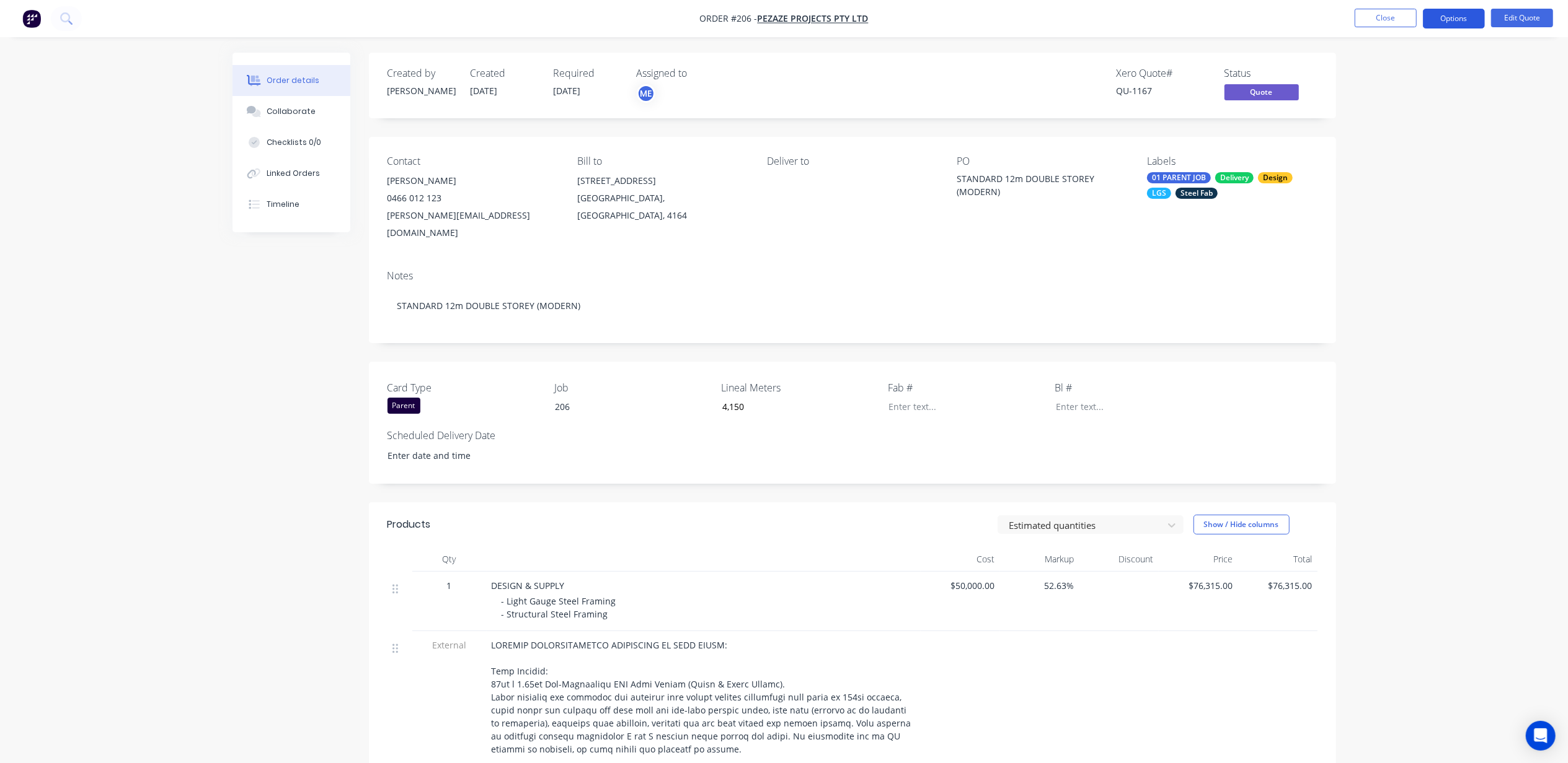
click at [1450, 18] on button "Options" at bounding box center [1454, 18] width 62 height 20
click at [1380, 70] on div "Quote" at bounding box center [1417, 76] width 114 height 18
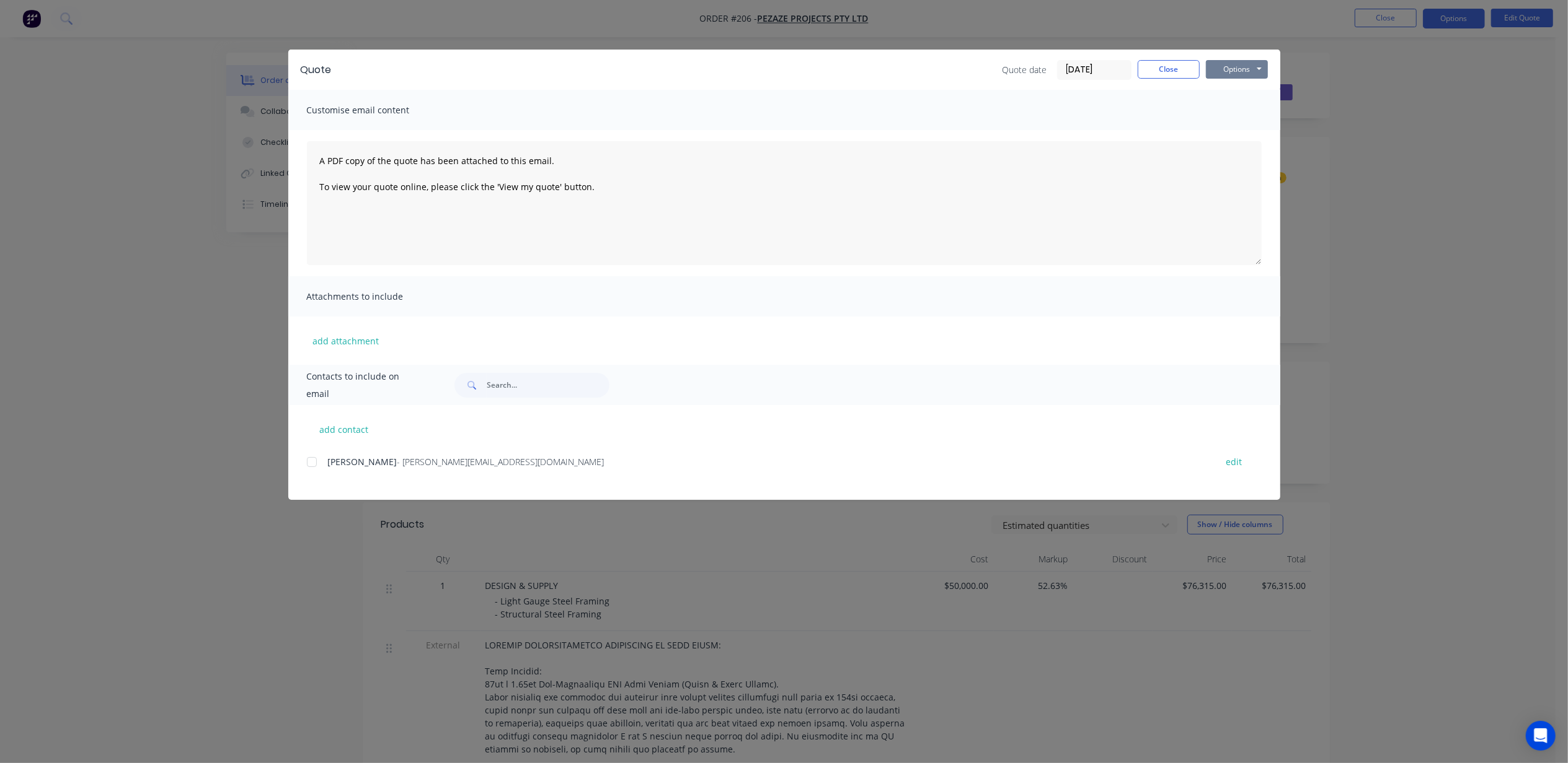
click at [1248, 65] on button "Options" at bounding box center [1237, 68] width 62 height 18
click at [1244, 106] on button "Print" at bounding box center [1246, 112] width 79 height 20
click at [1168, 69] on button "Close" at bounding box center [1168, 68] width 62 height 18
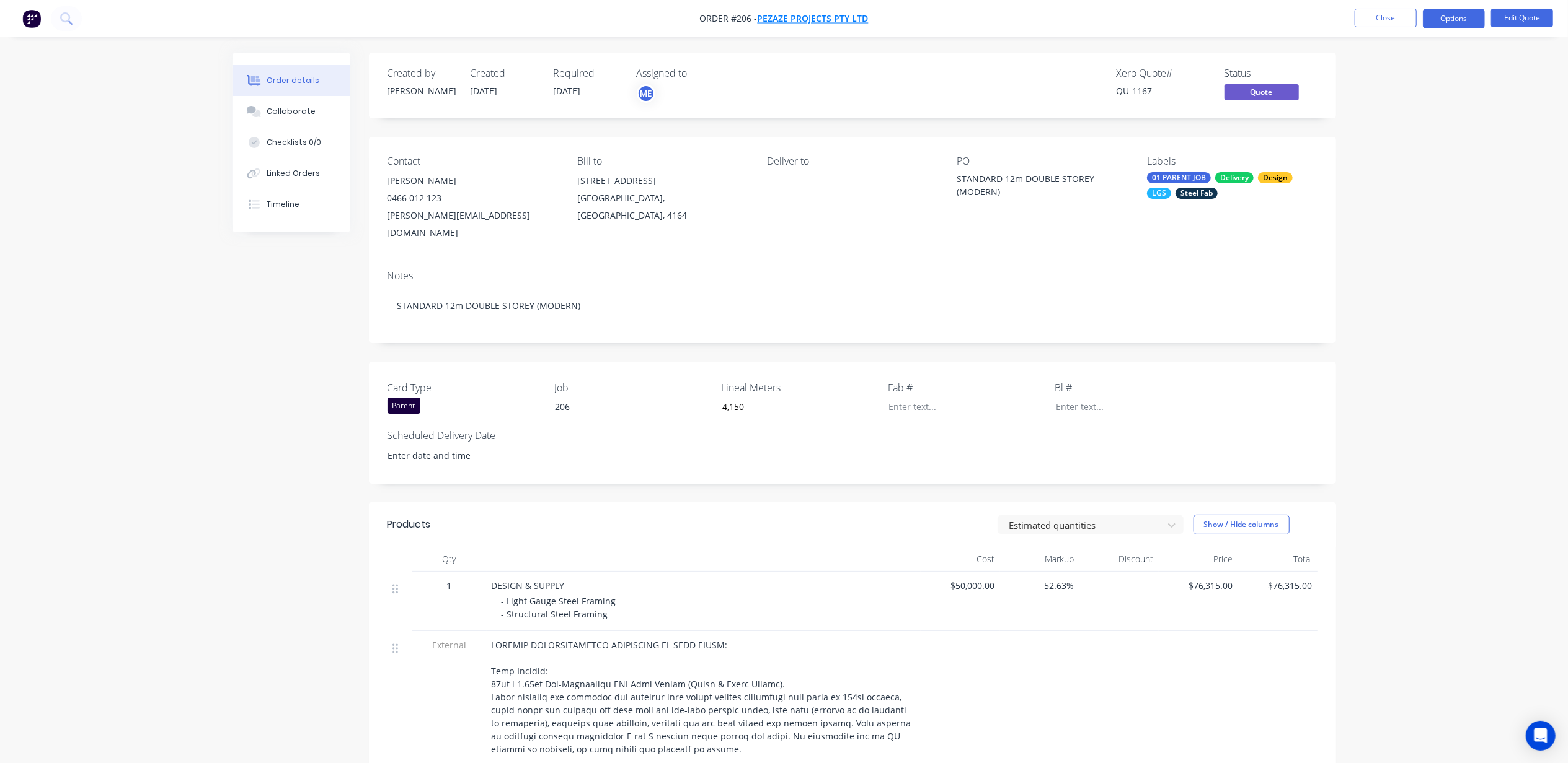
click at [842, 14] on span "Pezaze Projects Pty Ltd" at bounding box center [813, 18] width 111 height 11
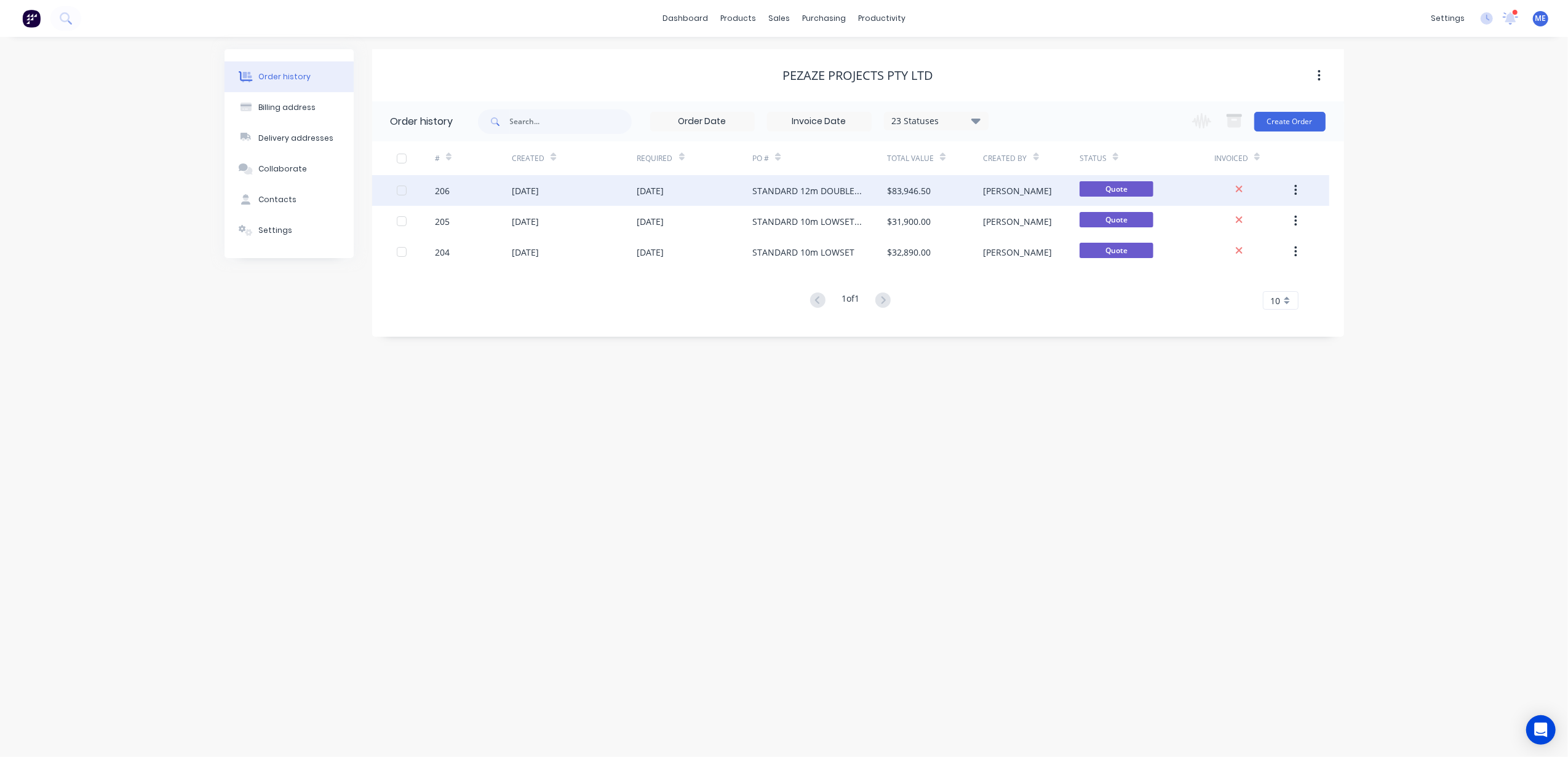
click at [534, 195] on div "[DATE]" at bounding box center [525, 191] width 27 height 13
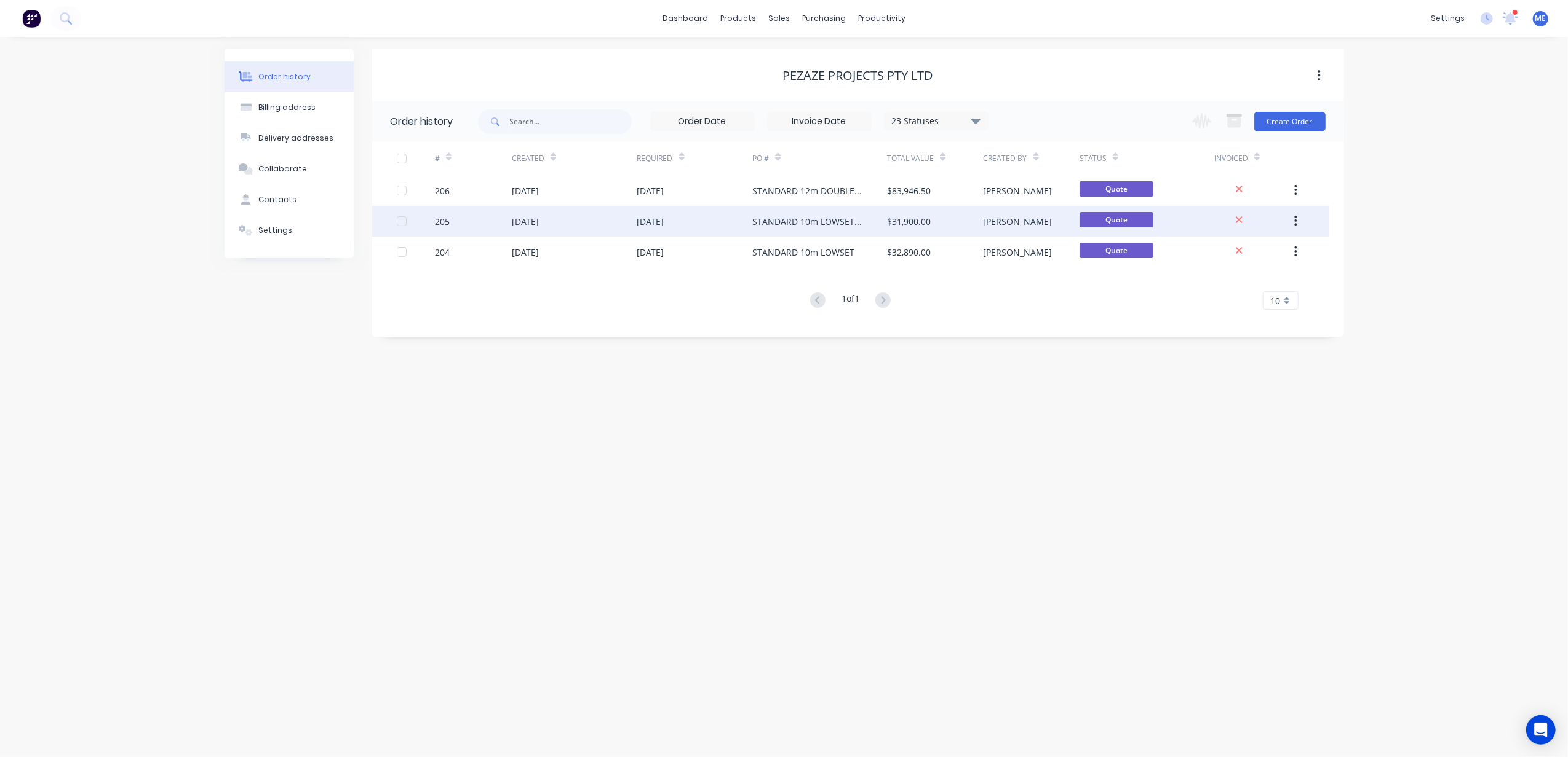
click at [568, 218] on div "[DATE]" at bounding box center [574, 220] width 125 height 30
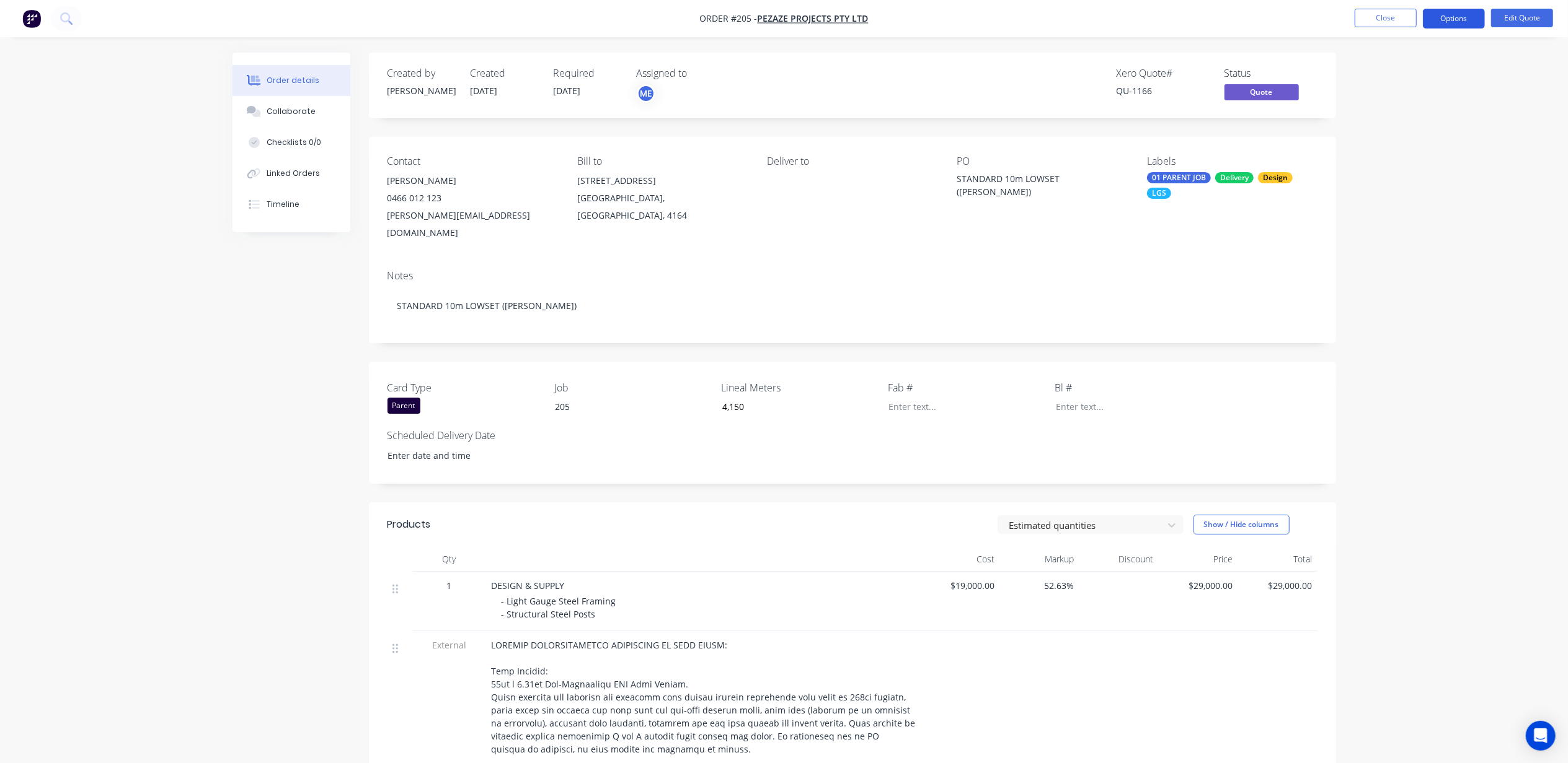
click at [1449, 25] on button "Options" at bounding box center [1454, 18] width 62 height 20
click at [1409, 79] on div "Quote" at bounding box center [1417, 76] width 114 height 18
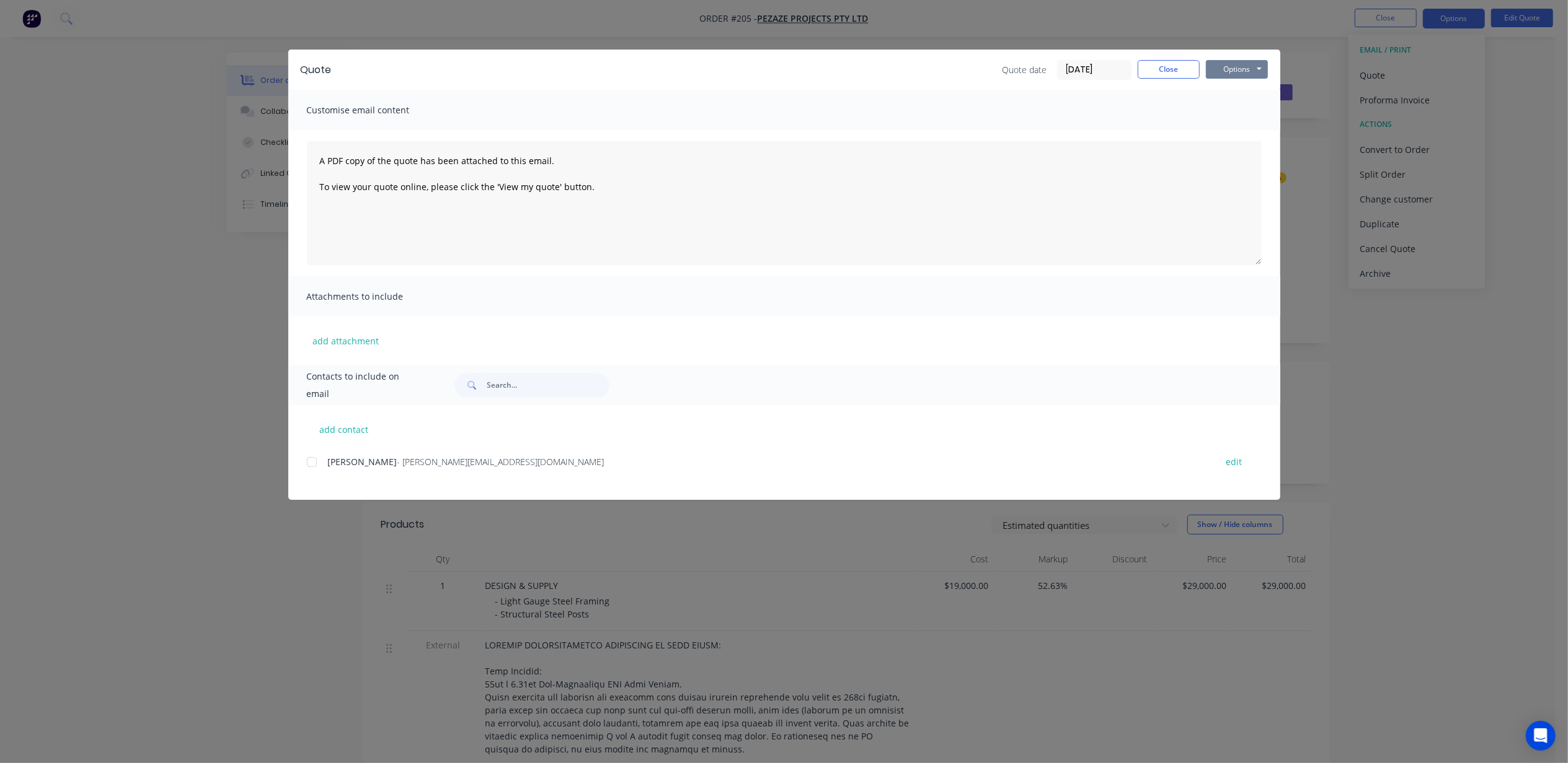
click at [1239, 66] on button "Options" at bounding box center [1237, 68] width 62 height 18
click at [1251, 117] on button "Print" at bounding box center [1246, 112] width 79 height 20
click at [1188, 67] on button "Close" at bounding box center [1168, 68] width 62 height 18
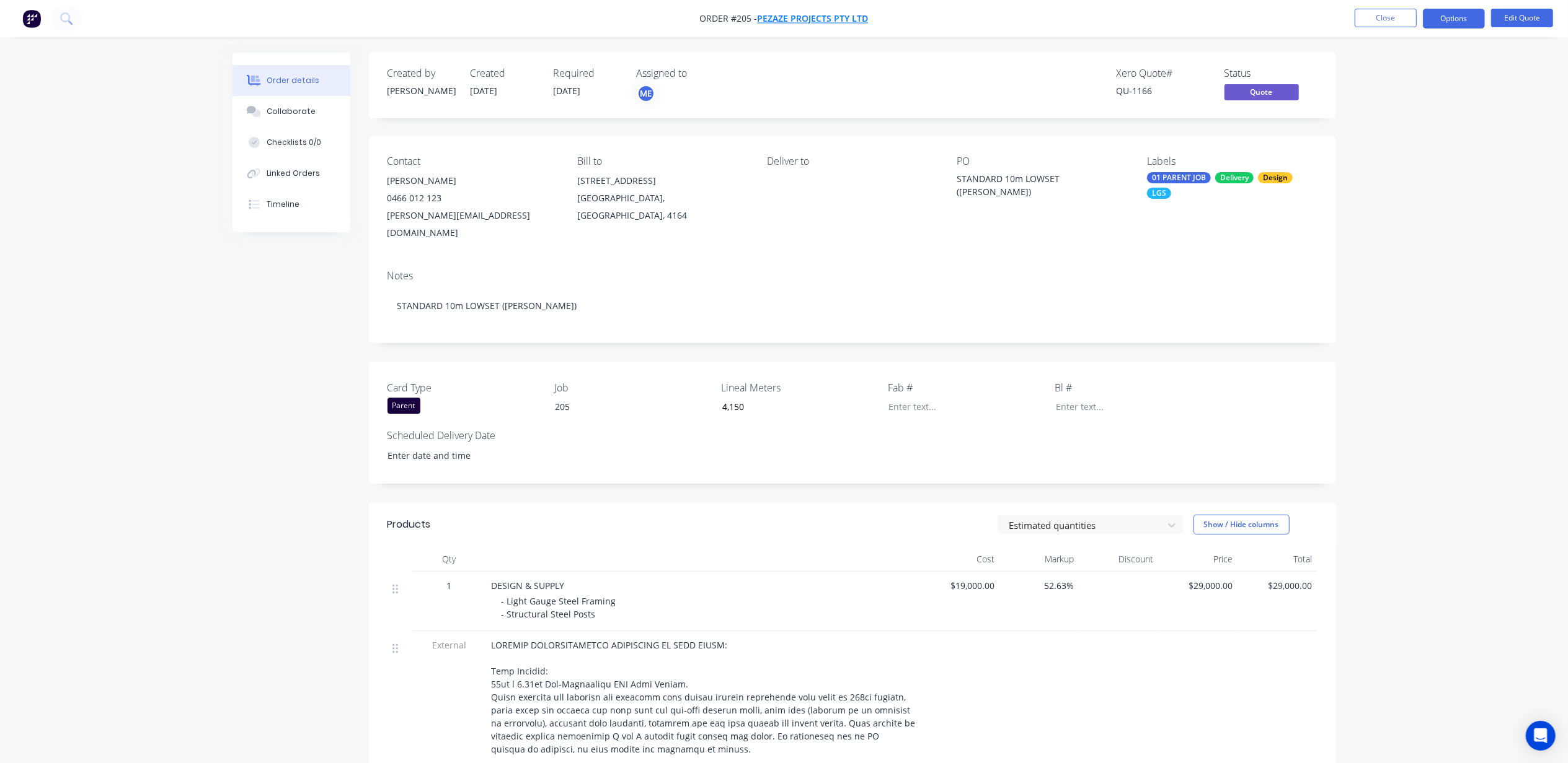
click at [804, 13] on span "Pezaze Projects Pty Ltd" at bounding box center [813, 18] width 111 height 11
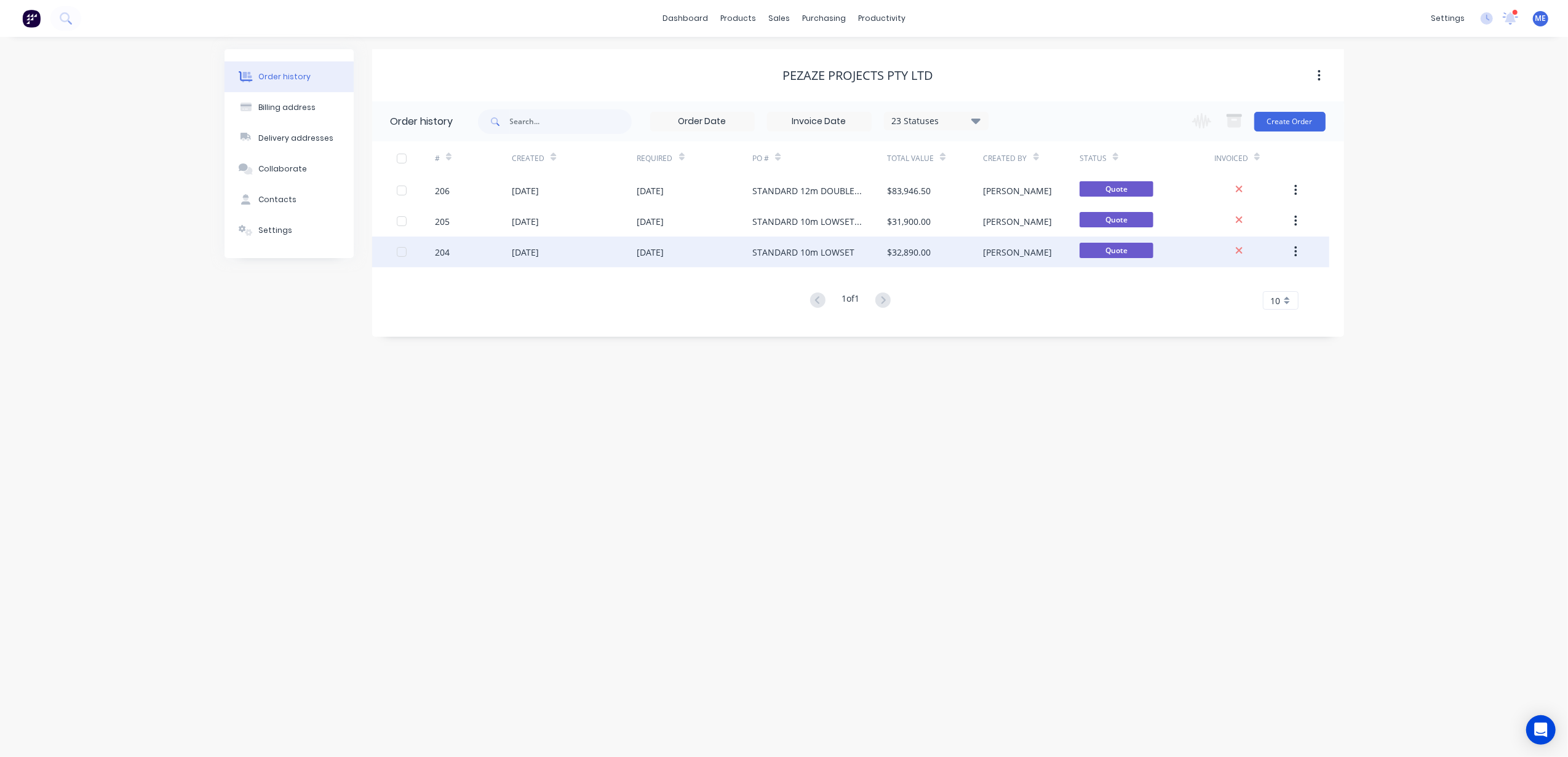
click at [539, 252] on div "[DATE]" at bounding box center [525, 252] width 27 height 13
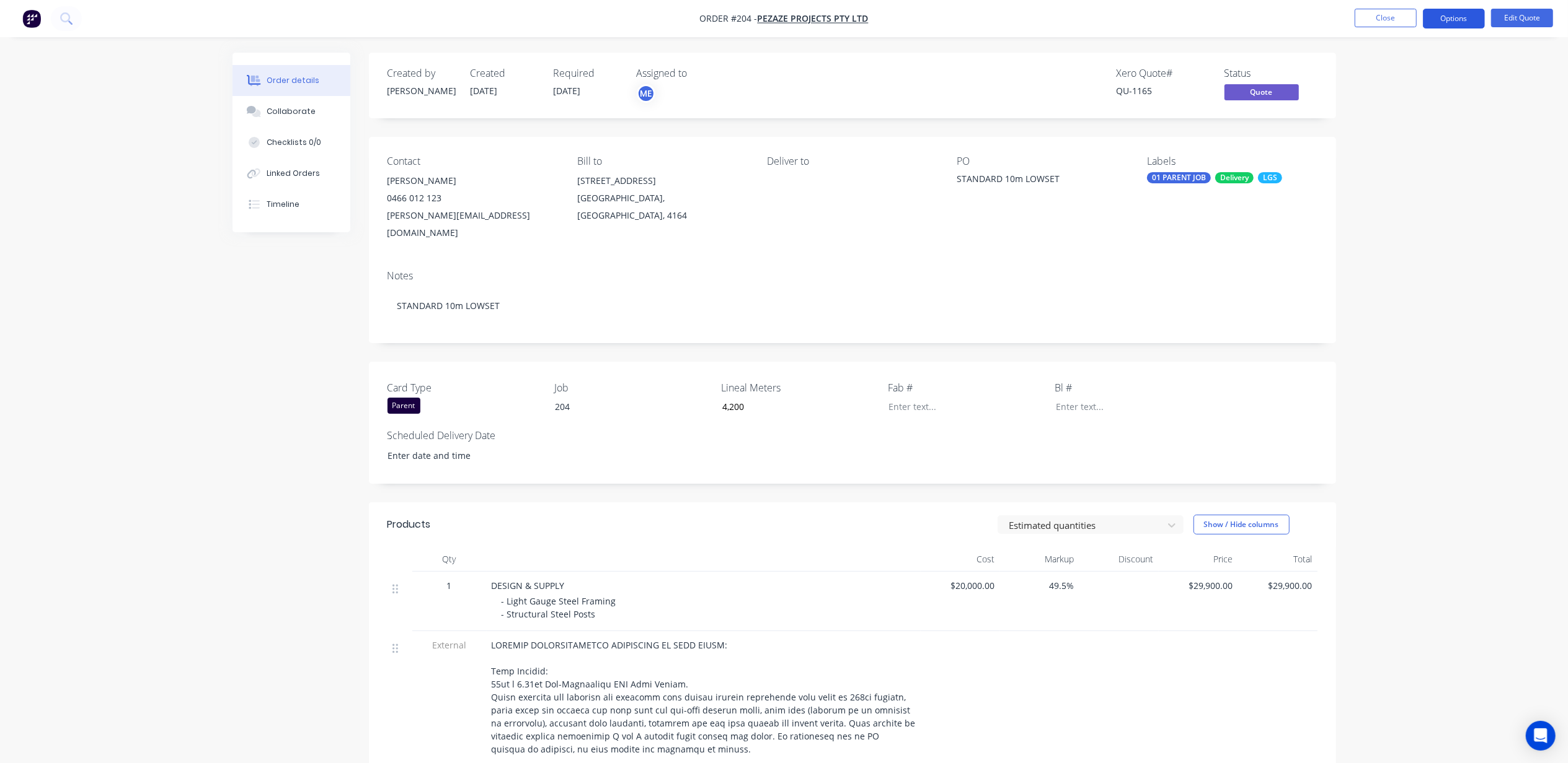
click at [1455, 23] on button "Options" at bounding box center [1454, 18] width 62 height 20
click at [1377, 79] on div "Quote" at bounding box center [1417, 76] width 114 height 18
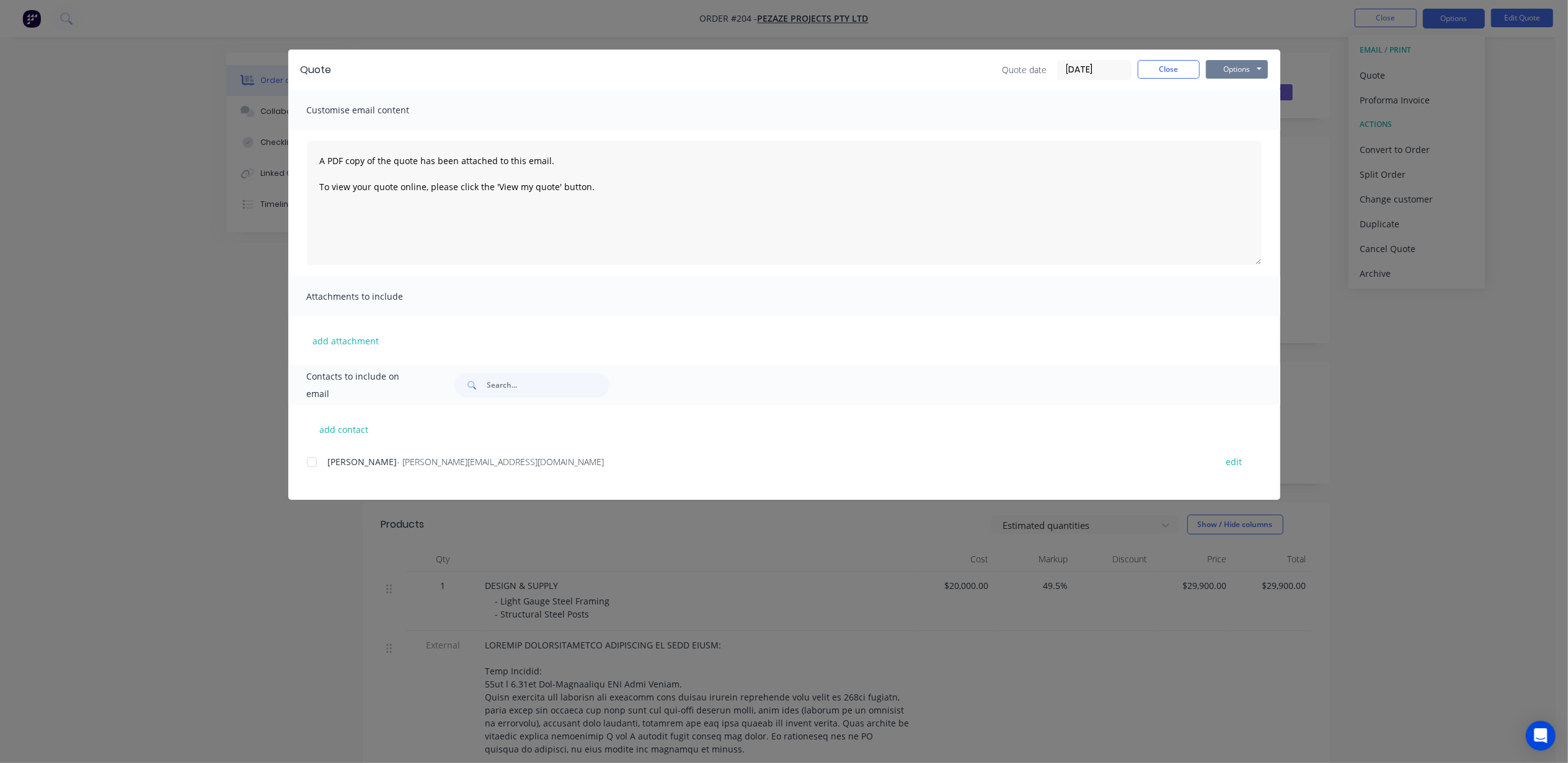
click at [1225, 75] on button "Options" at bounding box center [1237, 68] width 62 height 18
click at [1253, 108] on button "Print" at bounding box center [1246, 112] width 79 height 20
click at [1162, 83] on div "Quote Quote date [DATE] Close Options Preview Print Email" at bounding box center [784, 69] width 992 height 40
click at [1163, 78] on div "Quote date [DATE] Close Options Preview Print Email" at bounding box center [1135, 69] width 265 height 20
click at [1160, 77] on button "Close" at bounding box center [1168, 68] width 62 height 18
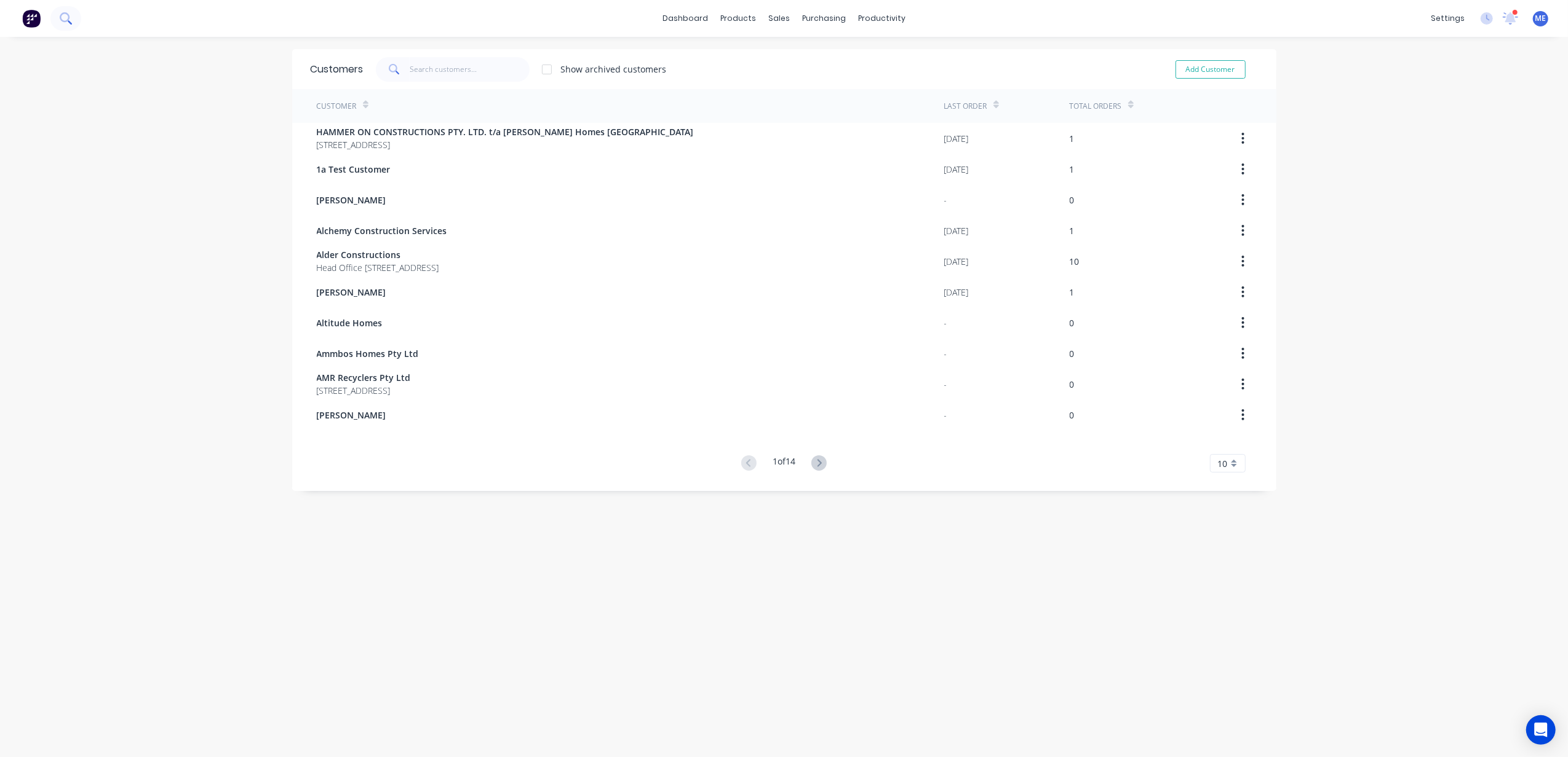
click at [64, 16] on icon at bounding box center [64, 17] width 11 height 11
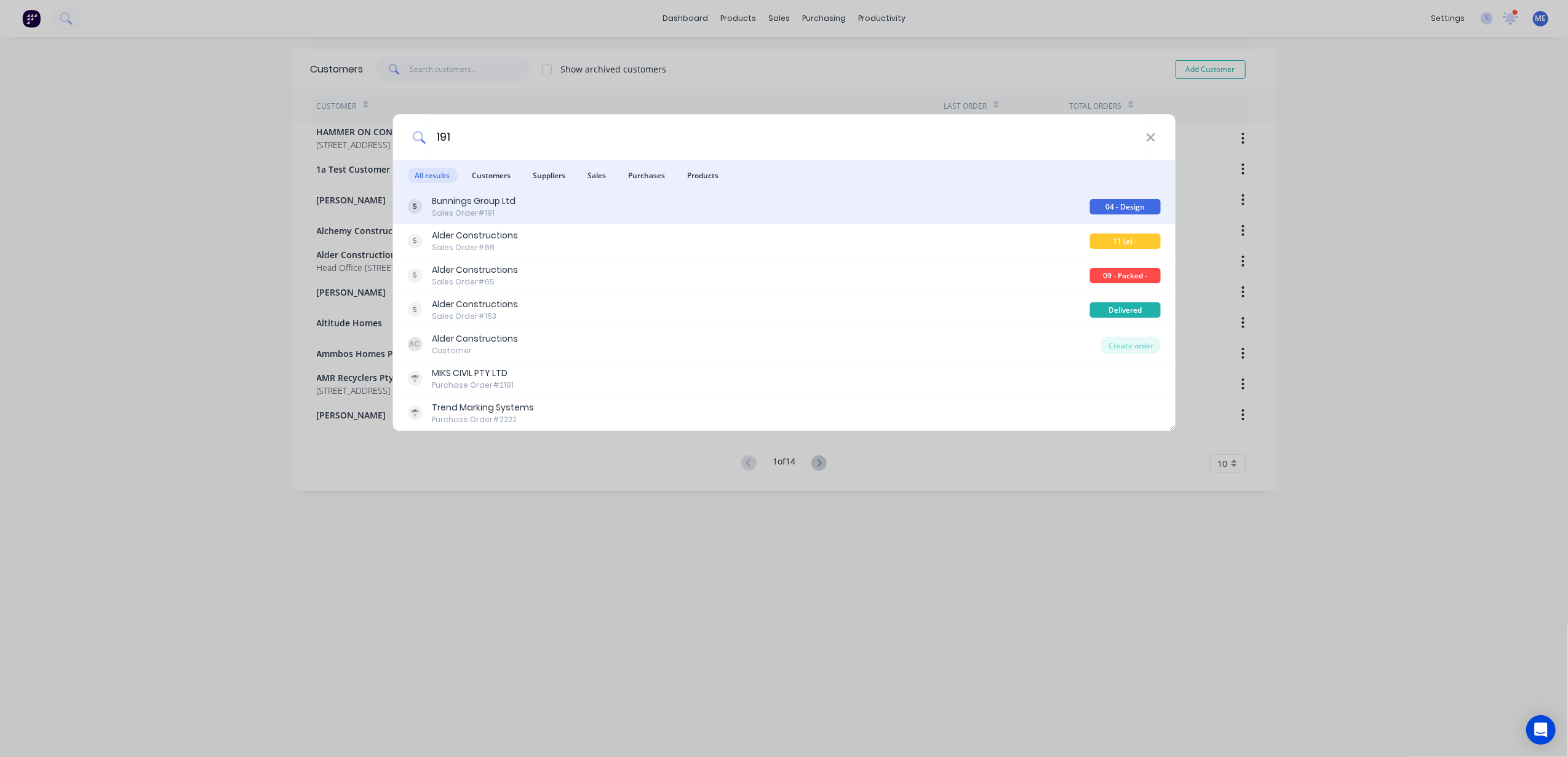
type input "191"
click at [574, 204] on div "Bunnings Group Ltd Sales Order #191" at bounding box center [748, 207] width 682 height 24
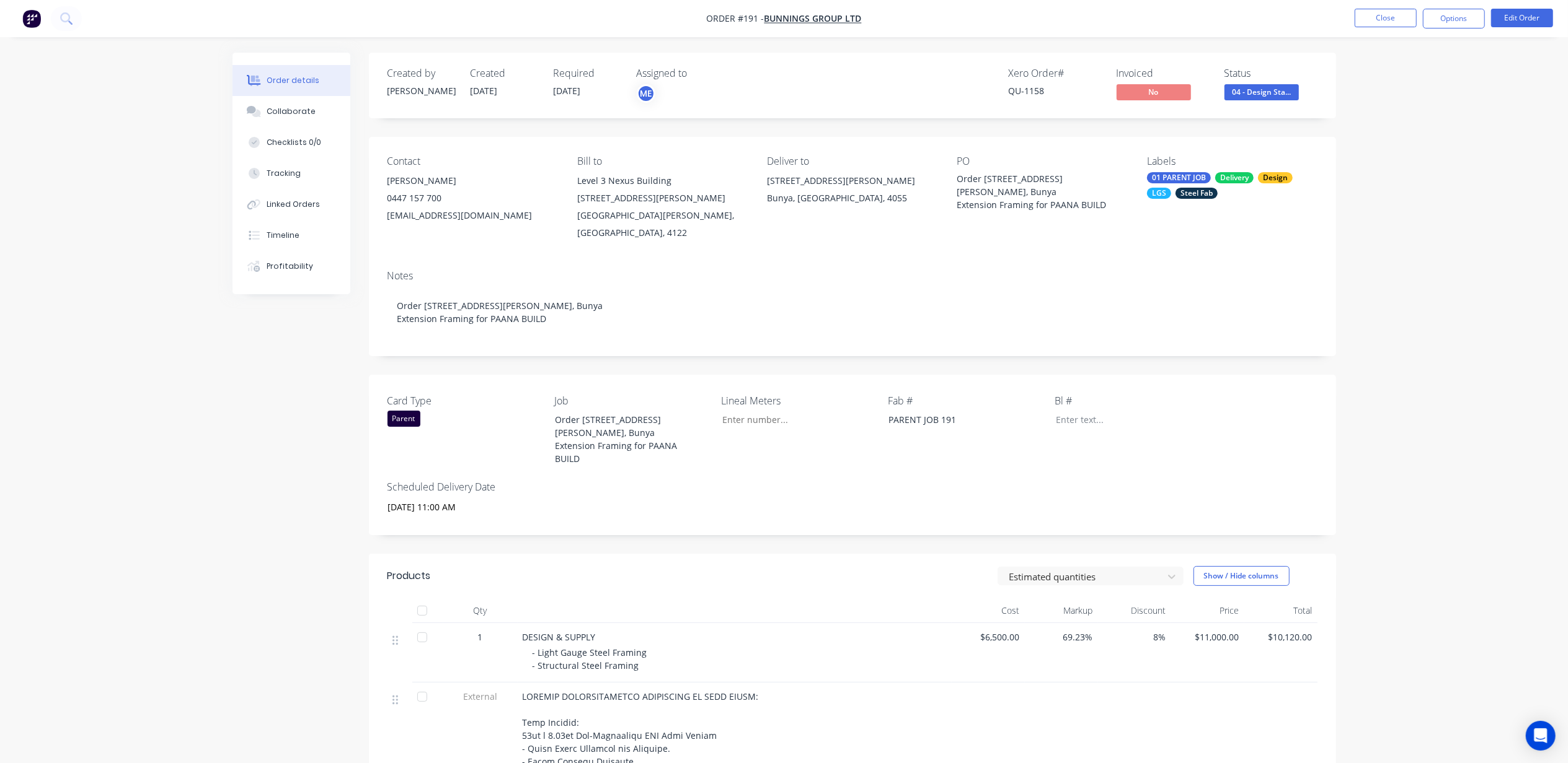
click at [1405, 251] on div "Order details Collaborate Checklists 0/0 Tracking Linked Orders Timeline Profit…" at bounding box center [784, 719] width 1568 height 1439
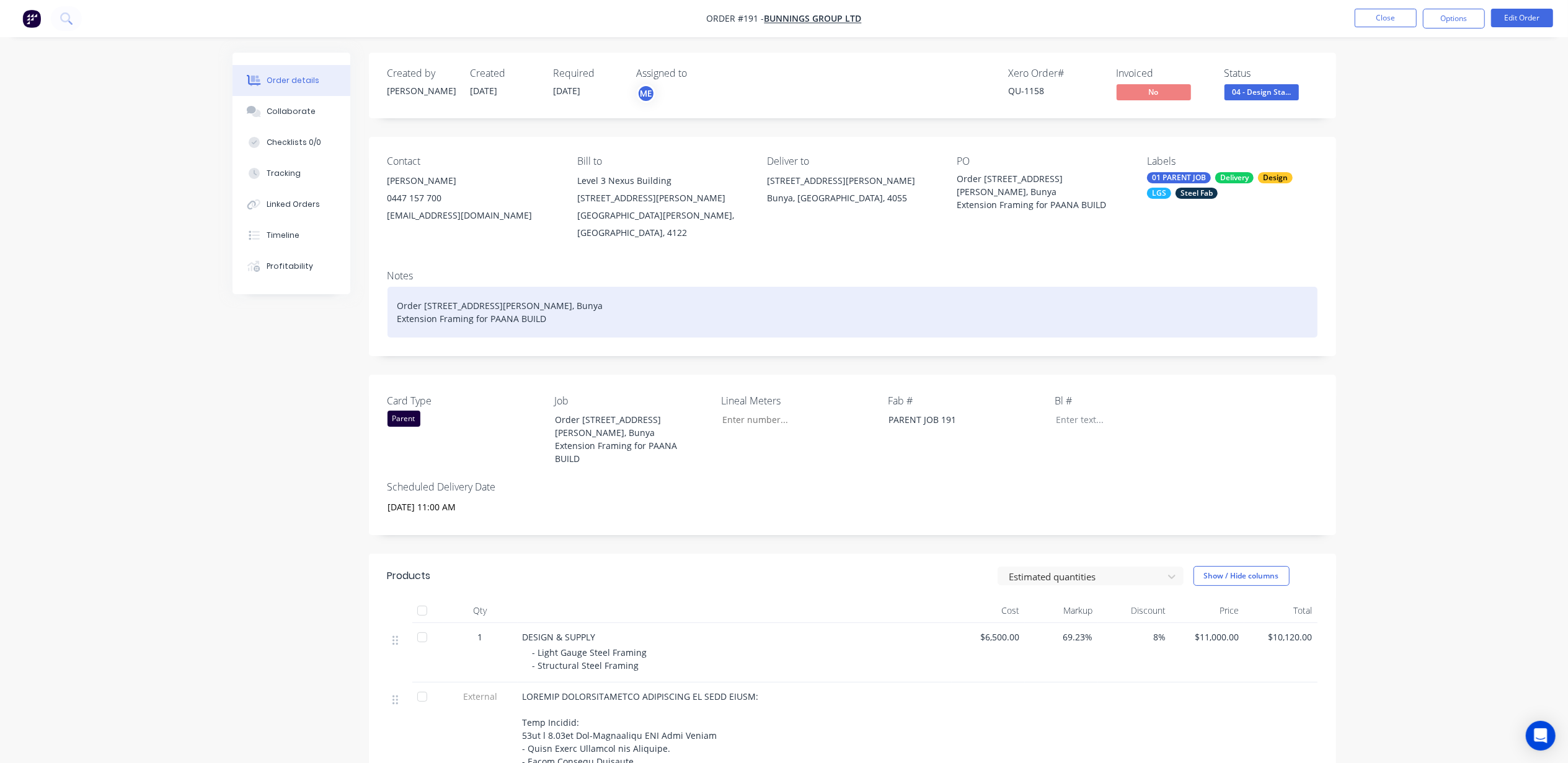
drag, startPoint x: 1352, startPoint y: 234, endPoint x: 1307, endPoint y: 271, distance: 58.3
click at [1354, 237] on div "Order details Collaborate Checklists 0/0 Tracking Linked Orders Timeline Profit…" at bounding box center [784, 719] width 1568 height 1439
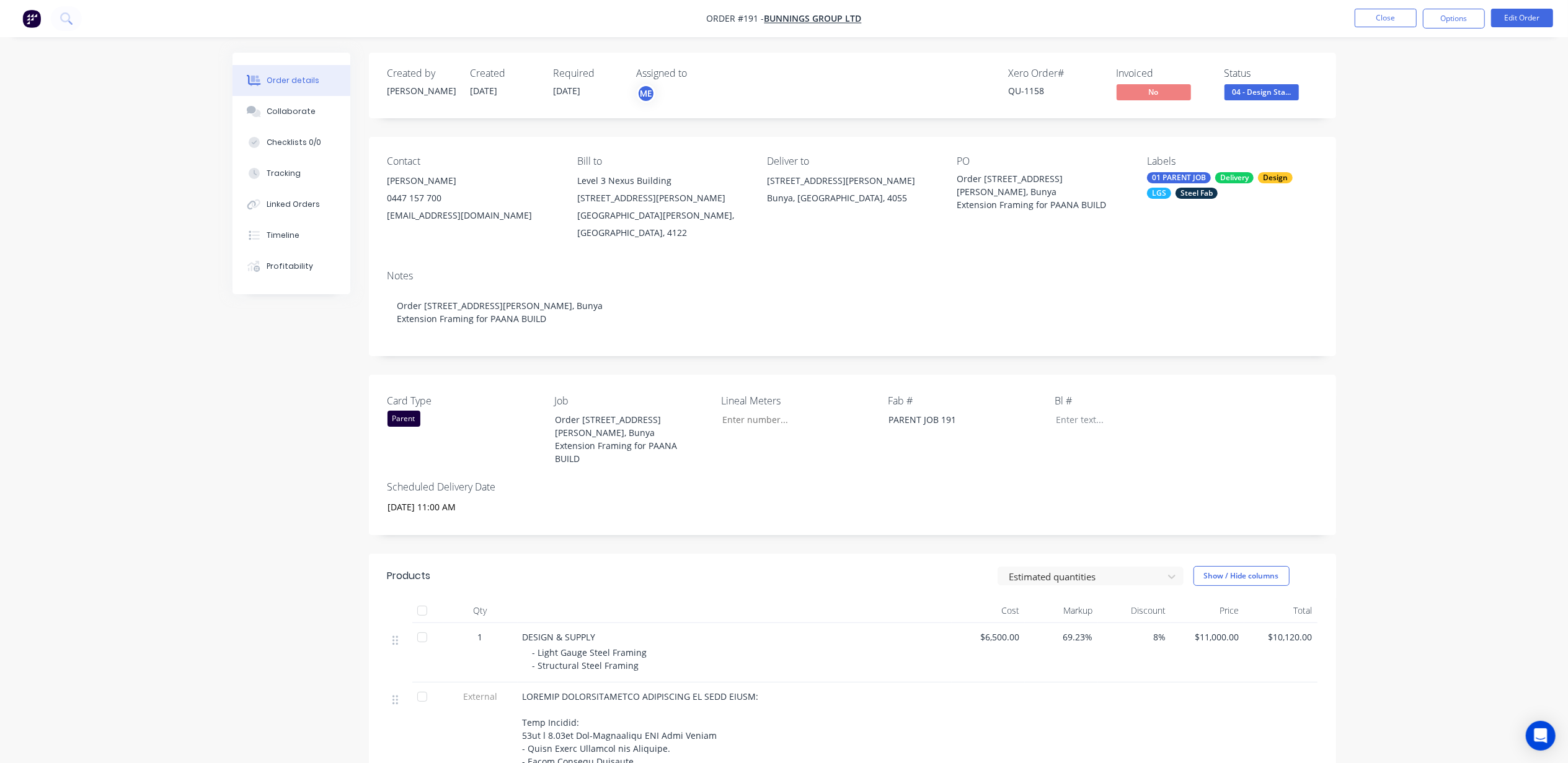
click at [90, 442] on div "Order details Collaborate Checklists 0/0 Tracking Linked Orders Timeline Profit…" at bounding box center [784, 719] width 1568 height 1439
click at [88, 418] on div "Order details Collaborate Checklists 0/0 Tracking Linked Orders Timeline Profit…" at bounding box center [784, 719] width 1568 height 1439
click at [125, 540] on div "Order details Collaborate Checklists 0/0 Tracking Linked Orders Timeline Profit…" at bounding box center [784, 719] width 1568 height 1439
click at [147, 504] on div "Order details Collaborate Checklists 0/0 Tracking Linked Orders Timeline Profit…" at bounding box center [784, 719] width 1568 height 1439
click at [153, 493] on div "Order details Collaborate Checklists 0/0 Tracking Linked Orders Timeline Profit…" at bounding box center [784, 719] width 1568 height 1439
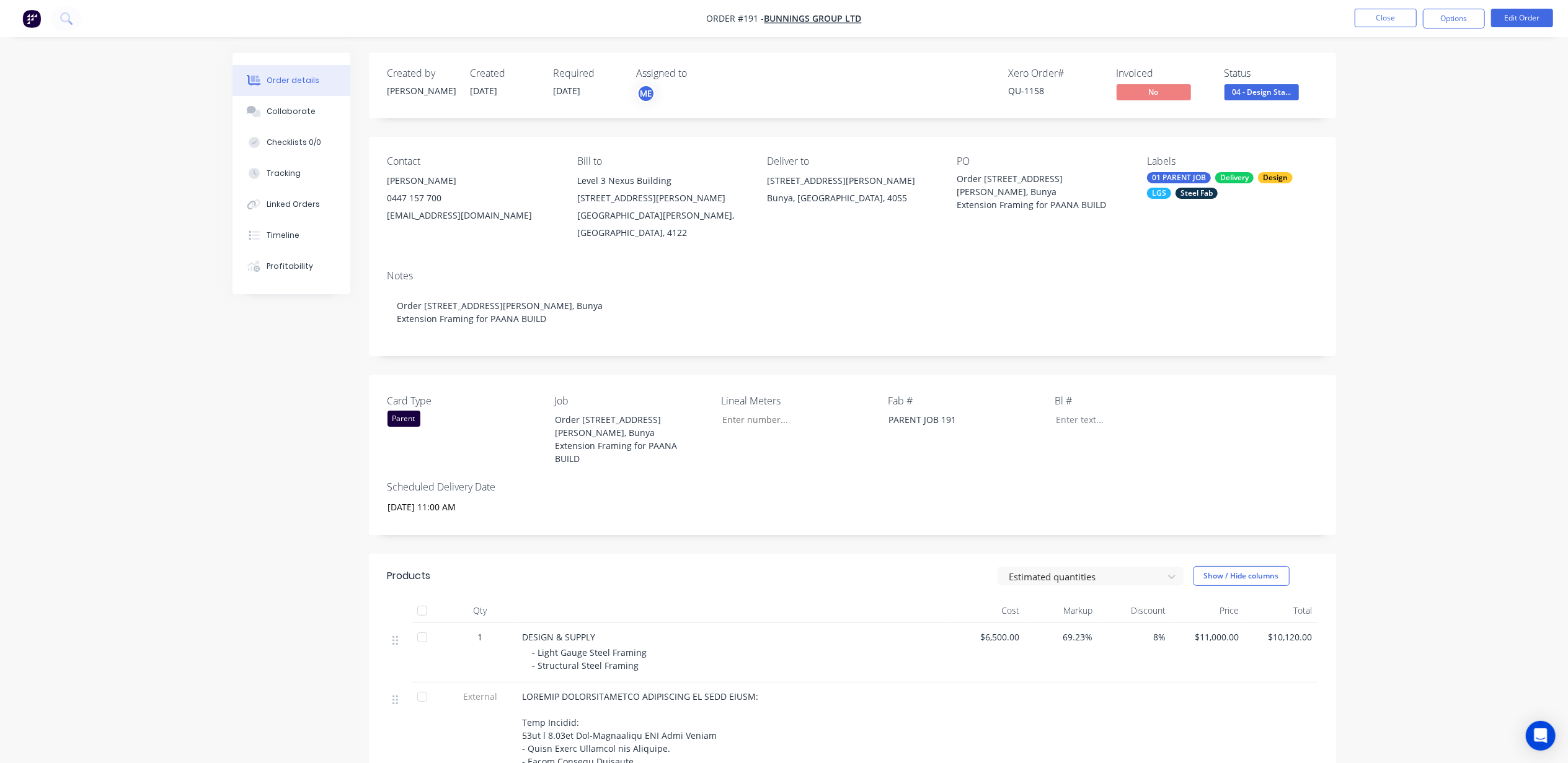
click at [163, 504] on div "Order details Collaborate Checklists 0/0 Tracking Linked Orders Timeline Profit…" at bounding box center [784, 719] width 1568 height 1439
click at [1508, 320] on div "Order details Collaborate Checklists 0/0 Tracking Linked Orders Timeline Profit…" at bounding box center [784, 719] width 1568 height 1439
click at [206, 392] on div "Order details Collaborate Checklists 0/0 Tracking Linked Orders Timeline Profit…" at bounding box center [784, 719] width 1568 height 1439
click at [204, 388] on div "Order details Collaborate Checklists 0/0 Tracking Linked Orders Timeline Profit…" at bounding box center [784, 719] width 1568 height 1439
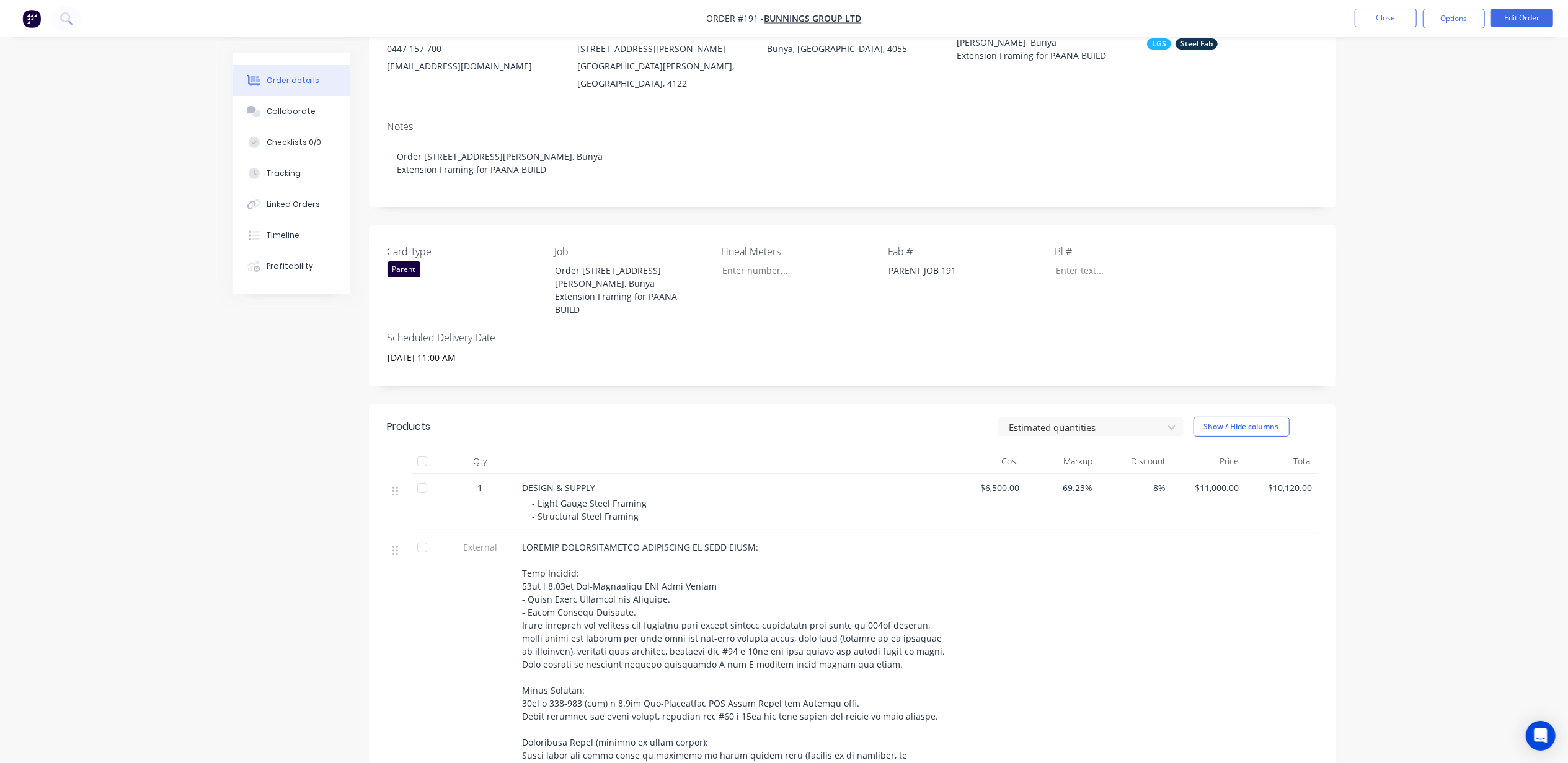
scroll to position [413, 0]
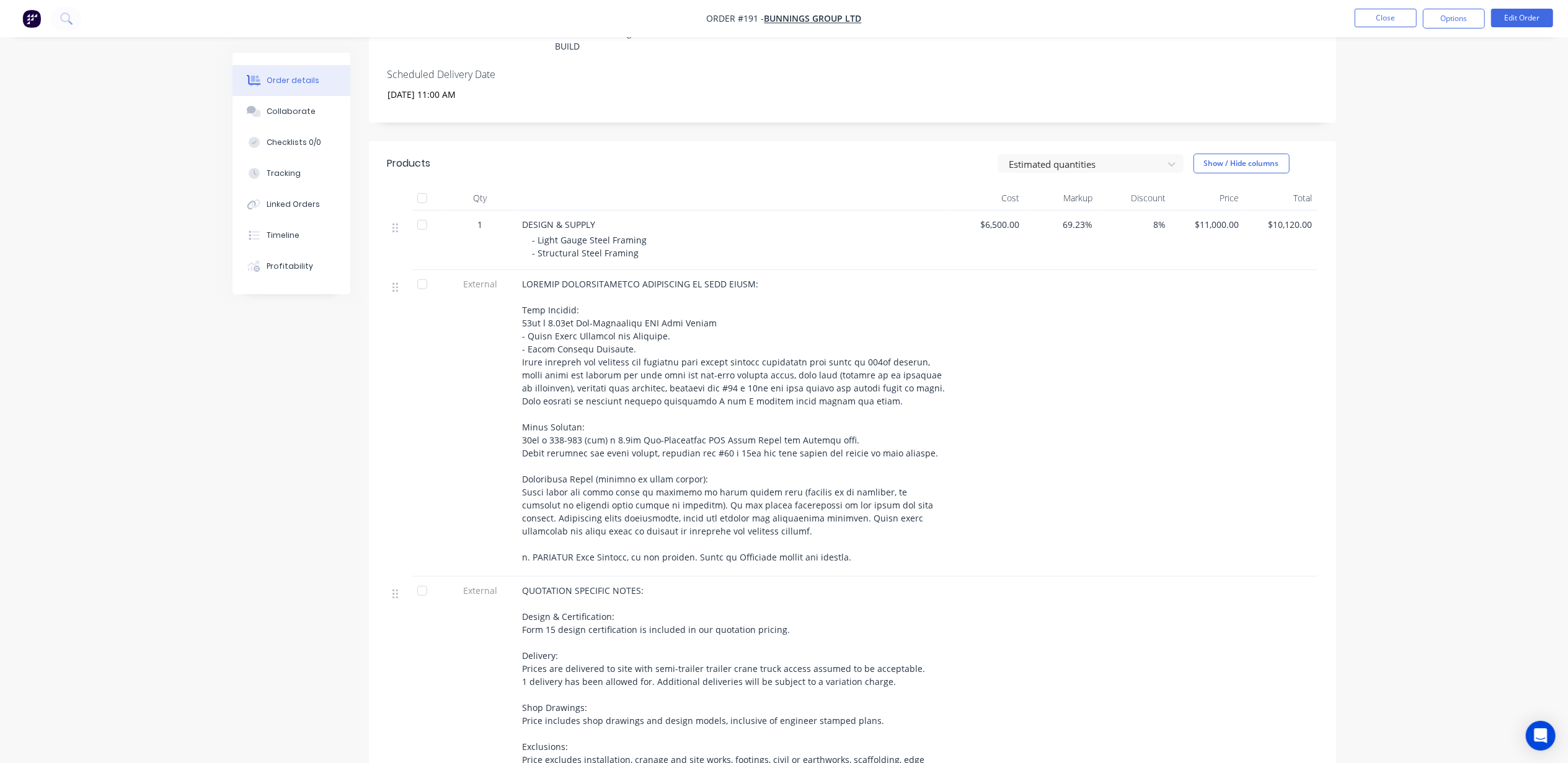
click at [576, 313] on span at bounding box center [735, 421] width 425 height 285
drag, startPoint x: 576, startPoint y: 313, endPoint x: 668, endPoint y: 328, distance: 93.2
click at [668, 328] on div at bounding box center [734, 421] width 424 height 286
click at [798, 402] on div at bounding box center [734, 421] width 424 height 286
